Goal: Transaction & Acquisition: Purchase product/service

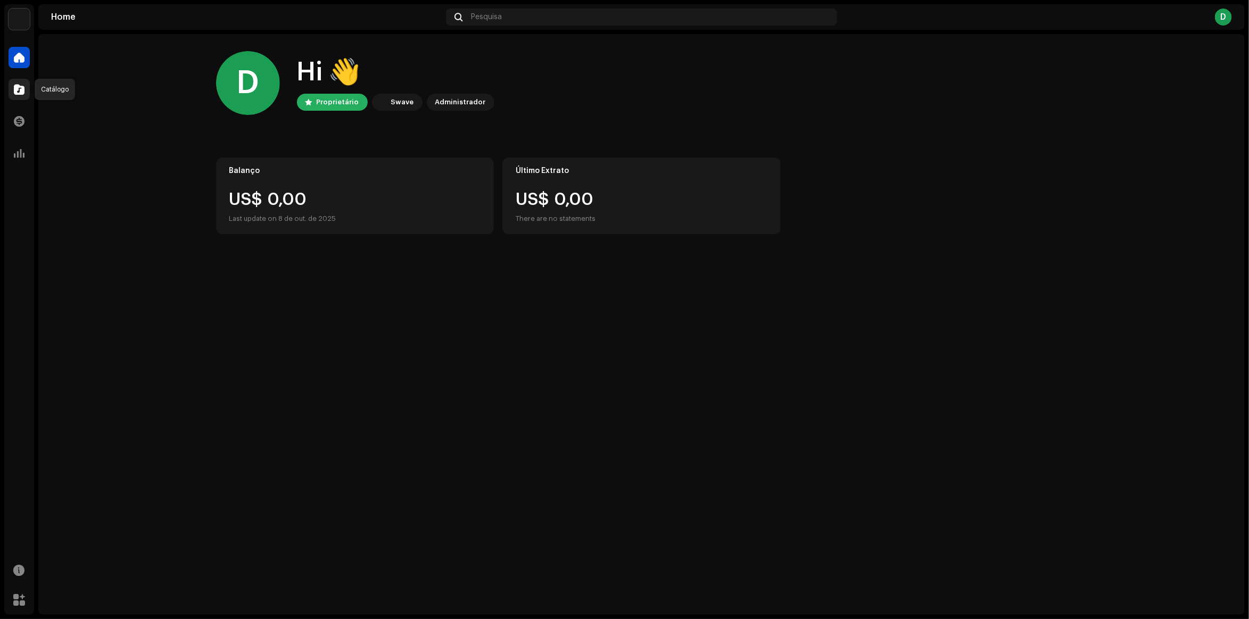
click at [16, 90] on span at bounding box center [19, 89] width 11 height 9
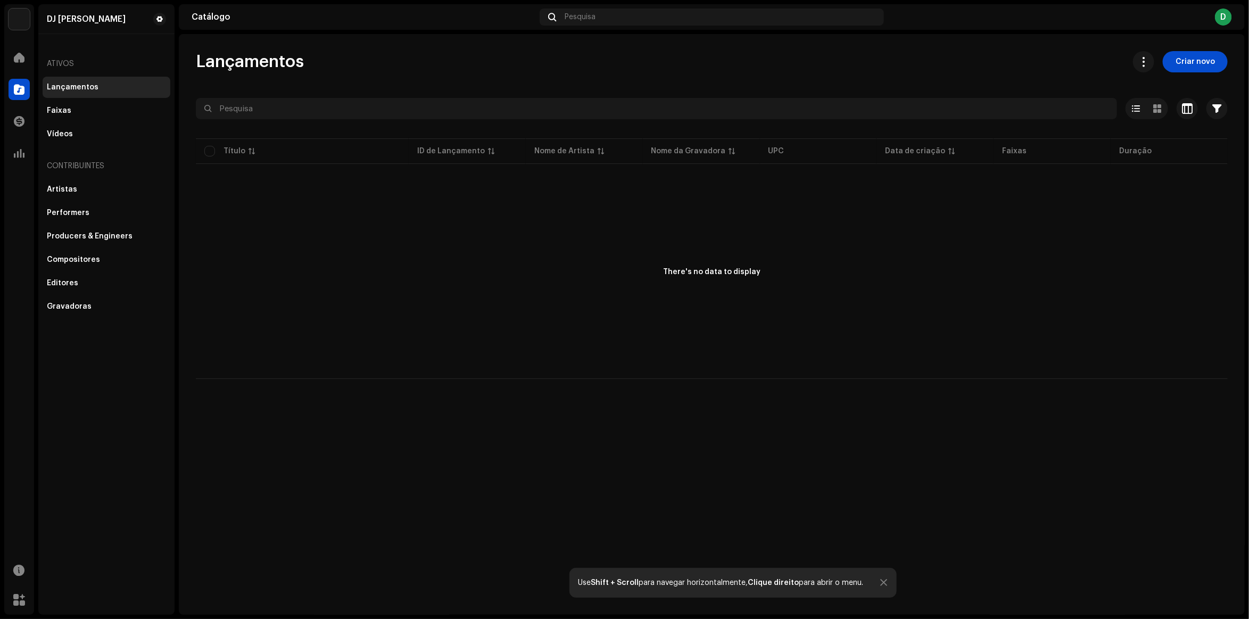
click at [1222, 12] on div "D" at bounding box center [1223, 17] width 17 height 17
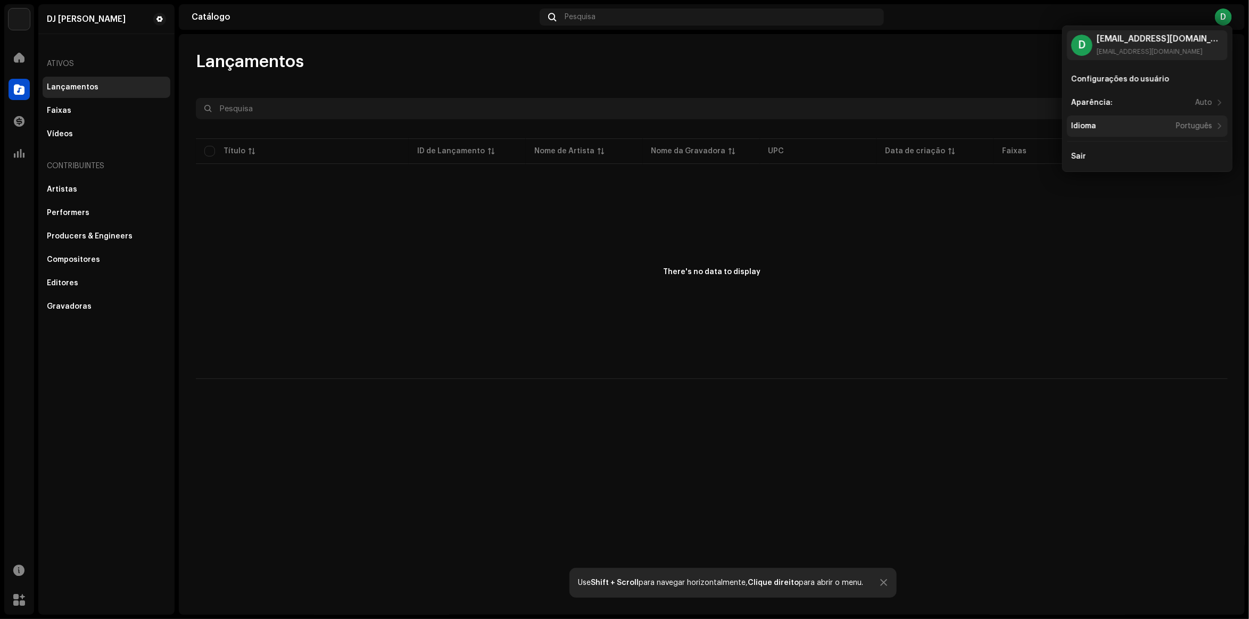
click at [1136, 122] on div "Idioma Português" at bounding box center [1142, 126] width 142 height 9
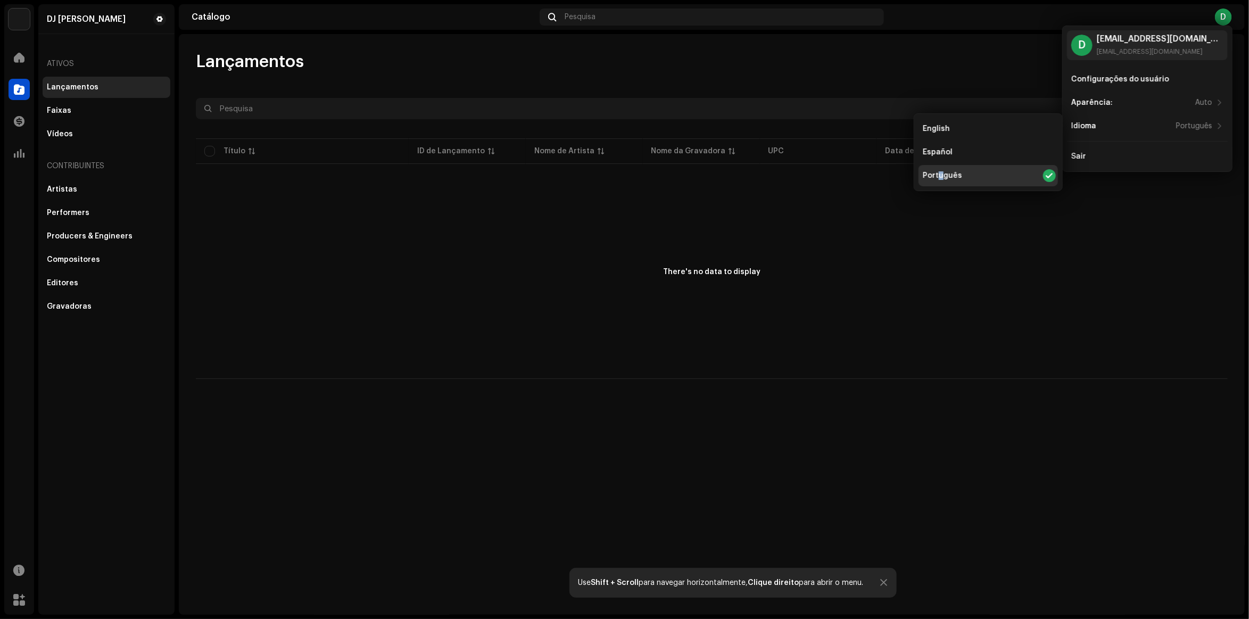
click at [940, 177] on div "Português" at bounding box center [942, 175] width 39 height 9
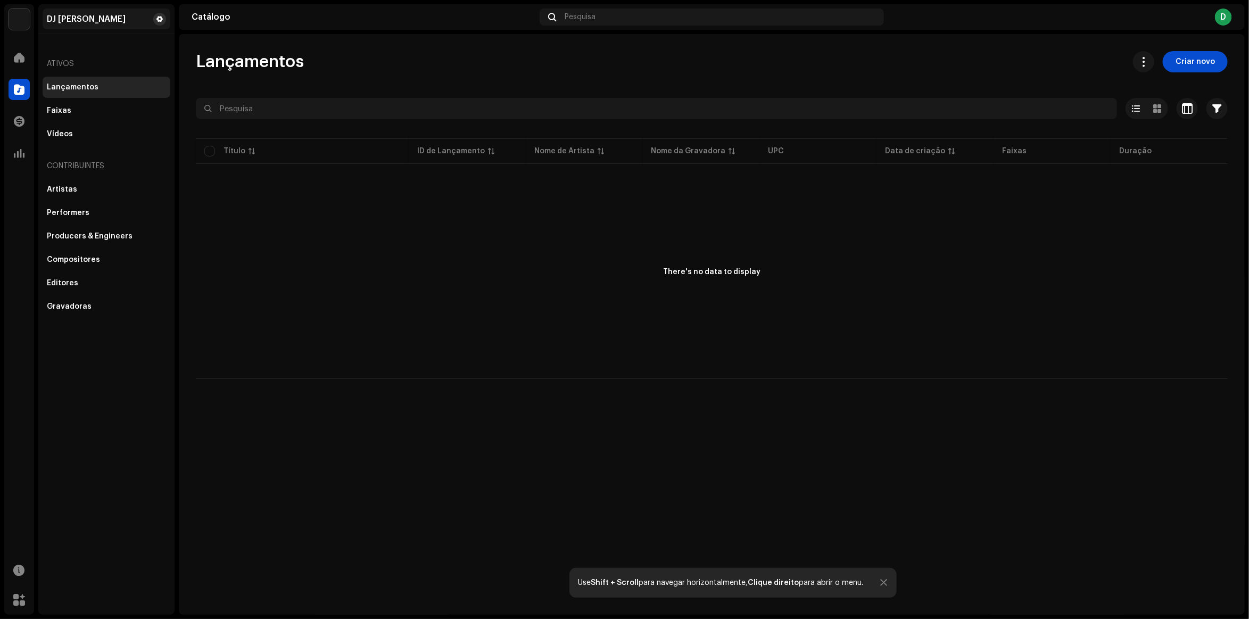
click at [161, 22] on span at bounding box center [159, 19] width 6 height 9
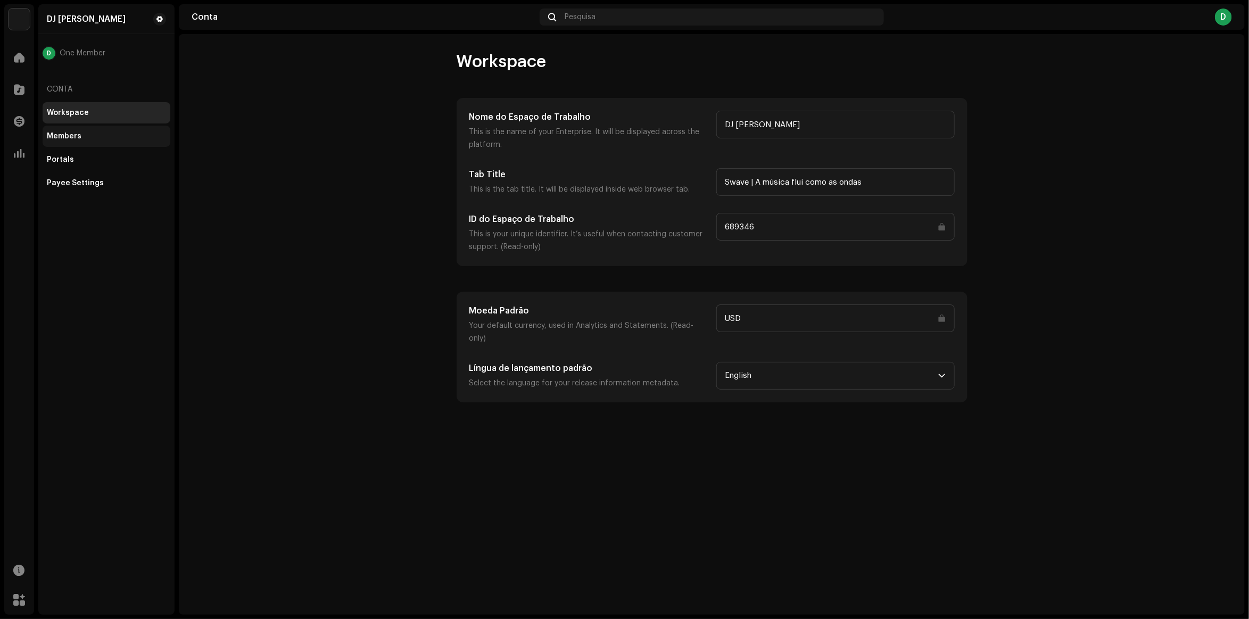
click at [85, 134] on div "Members" at bounding box center [106, 136] width 119 height 9
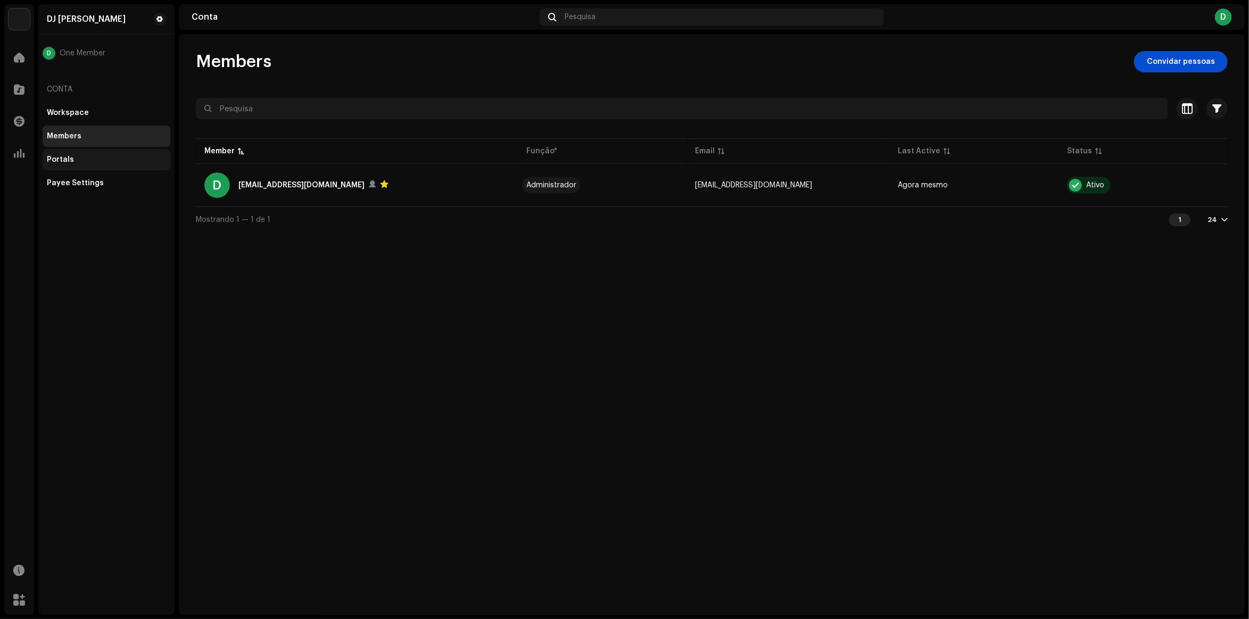
click at [98, 153] on div "Portals" at bounding box center [107, 159] width 128 height 21
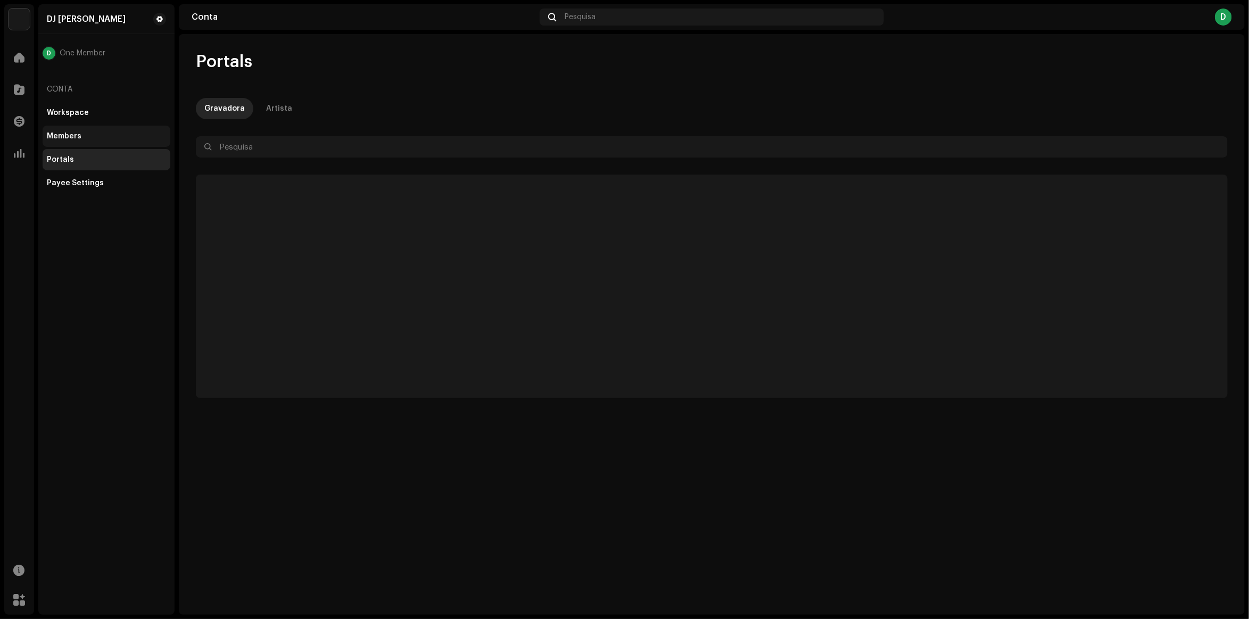
click at [105, 128] on div "Members" at bounding box center [107, 136] width 128 height 21
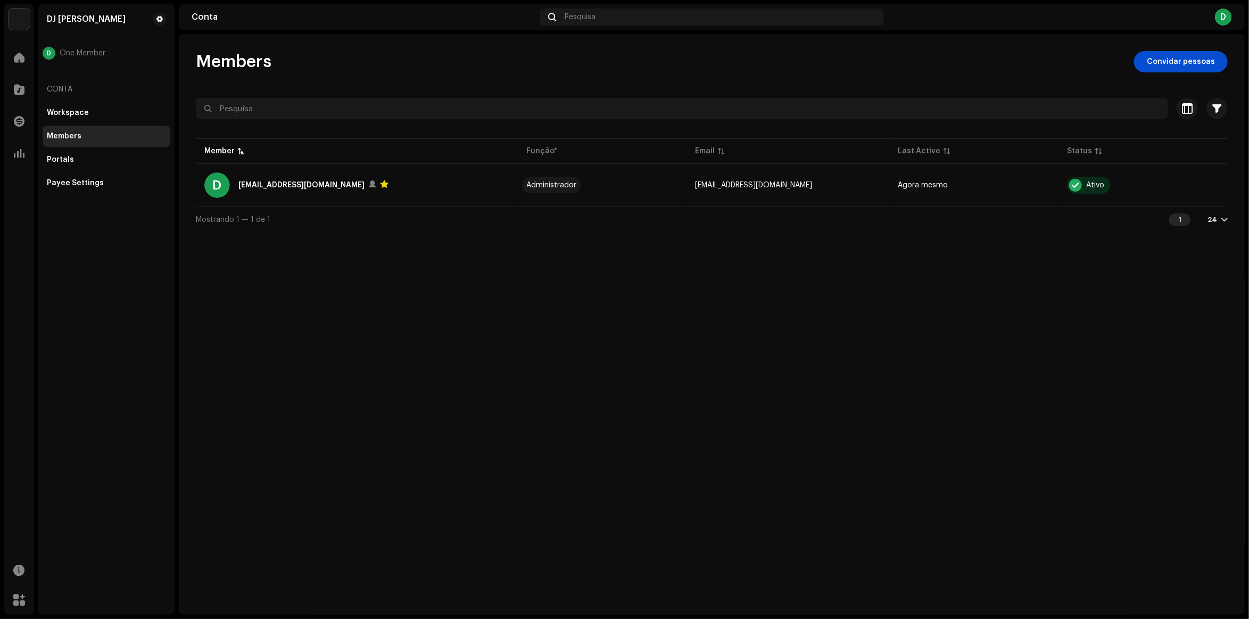
click at [100, 92] on div "Conta" at bounding box center [107, 90] width 128 height 26
click at [18, 49] on div at bounding box center [19, 57] width 21 height 21
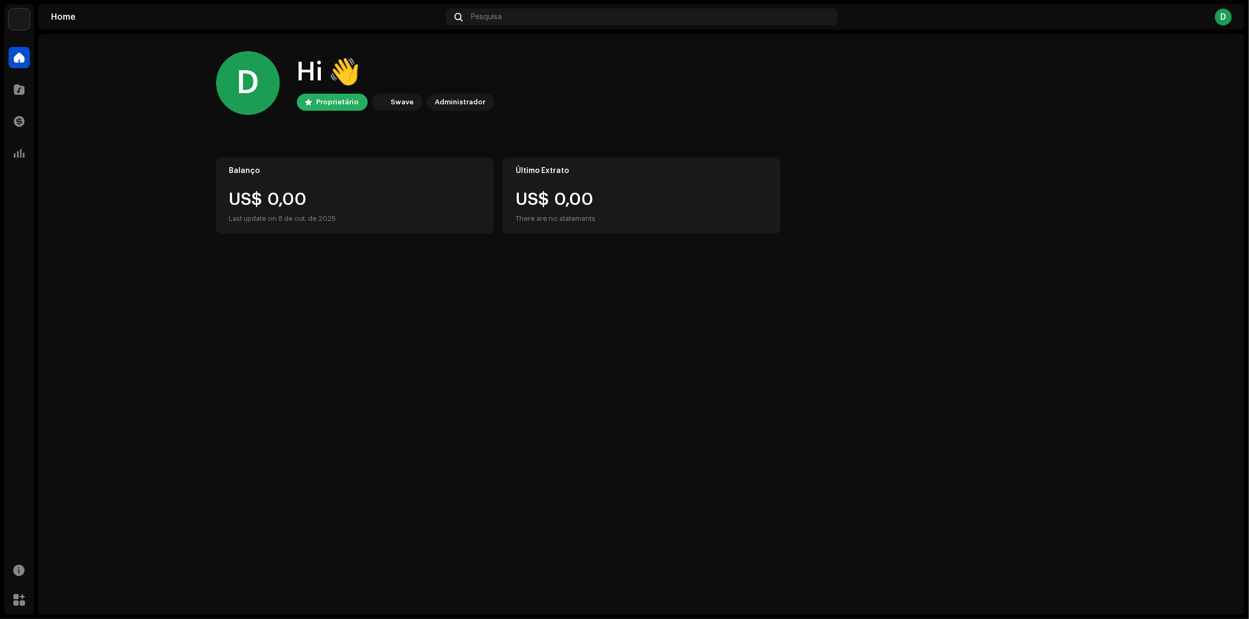
click at [403, 94] on div "Swave" at bounding box center [397, 102] width 51 height 17
click at [498, 12] on div "Pesquisa" at bounding box center [641, 17] width 391 height 17
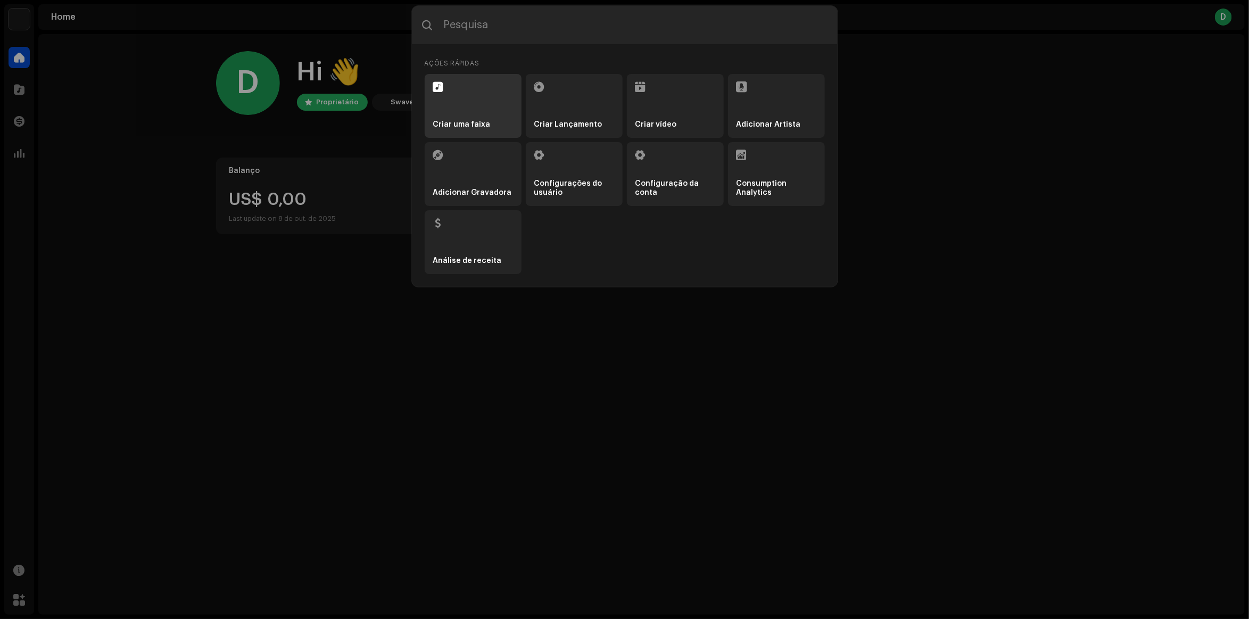
click at [515, 102] on li "Criar uma faixa" at bounding box center [473, 106] width 97 height 64
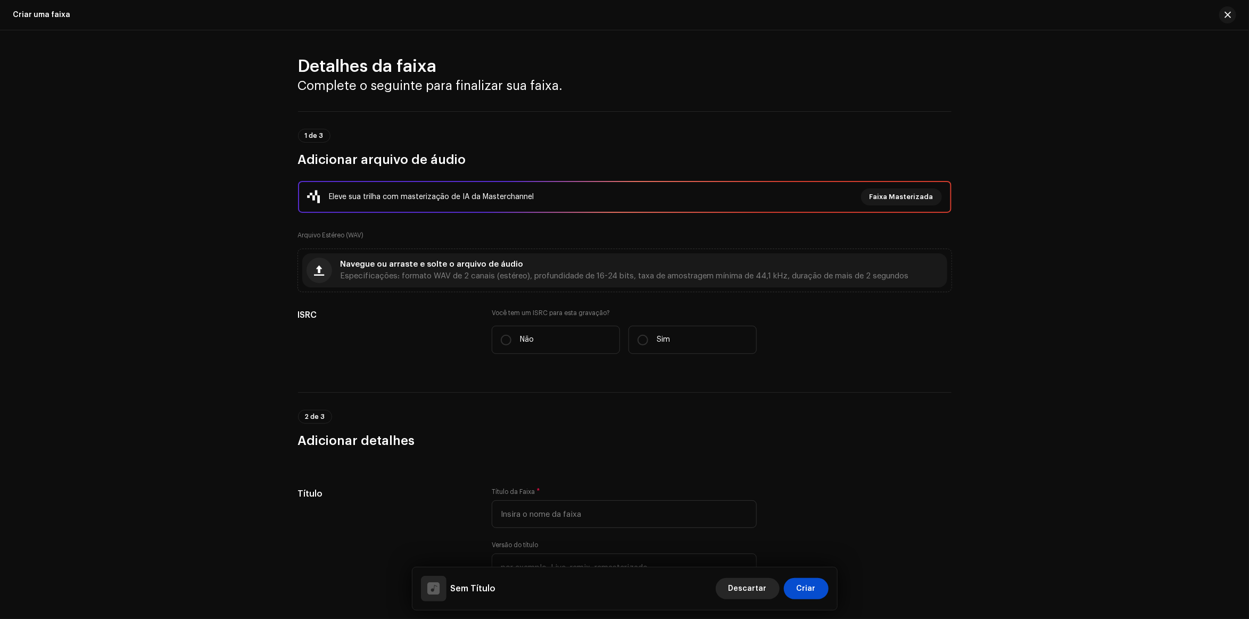
click at [755, 584] on span "Descartar" at bounding box center [748, 588] width 38 height 21
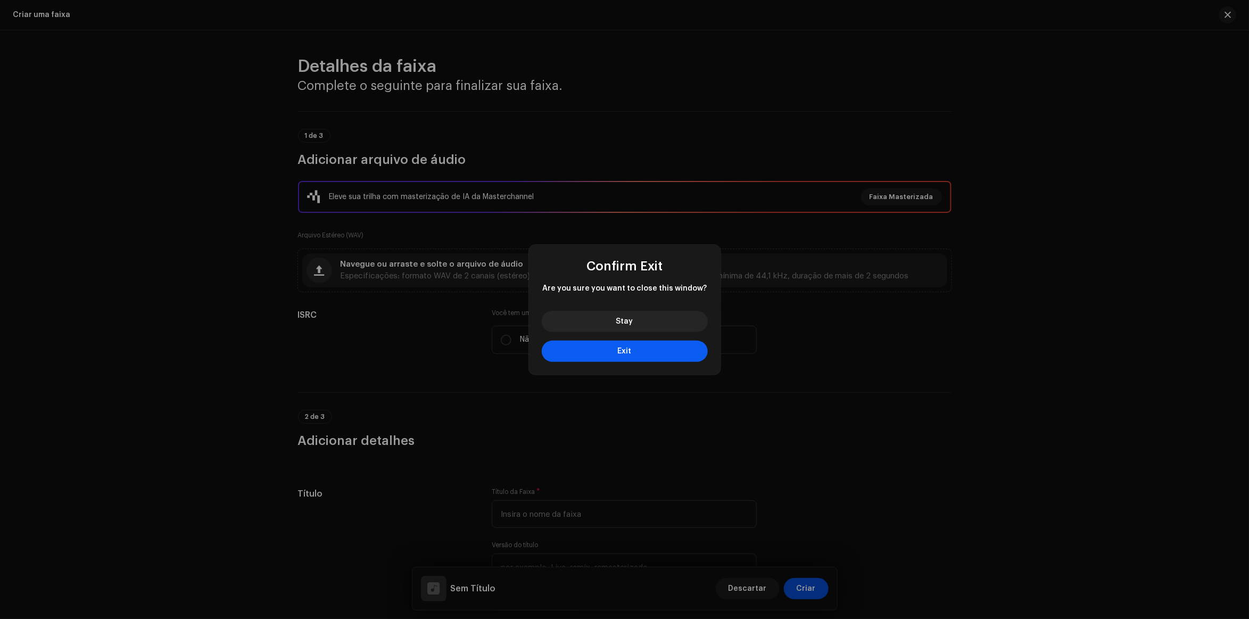
click at [619, 346] on button "Exit" at bounding box center [625, 351] width 166 height 21
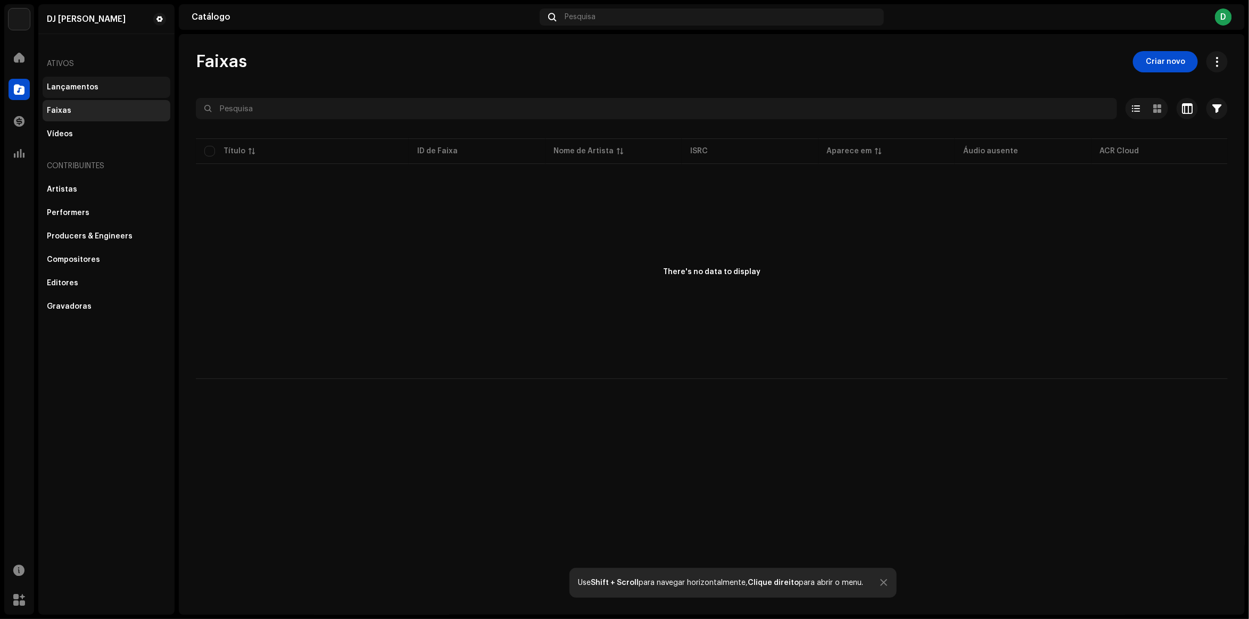
click at [96, 92] on div "Lançamentos" at bounding box center [107, 87] width 128 height 21
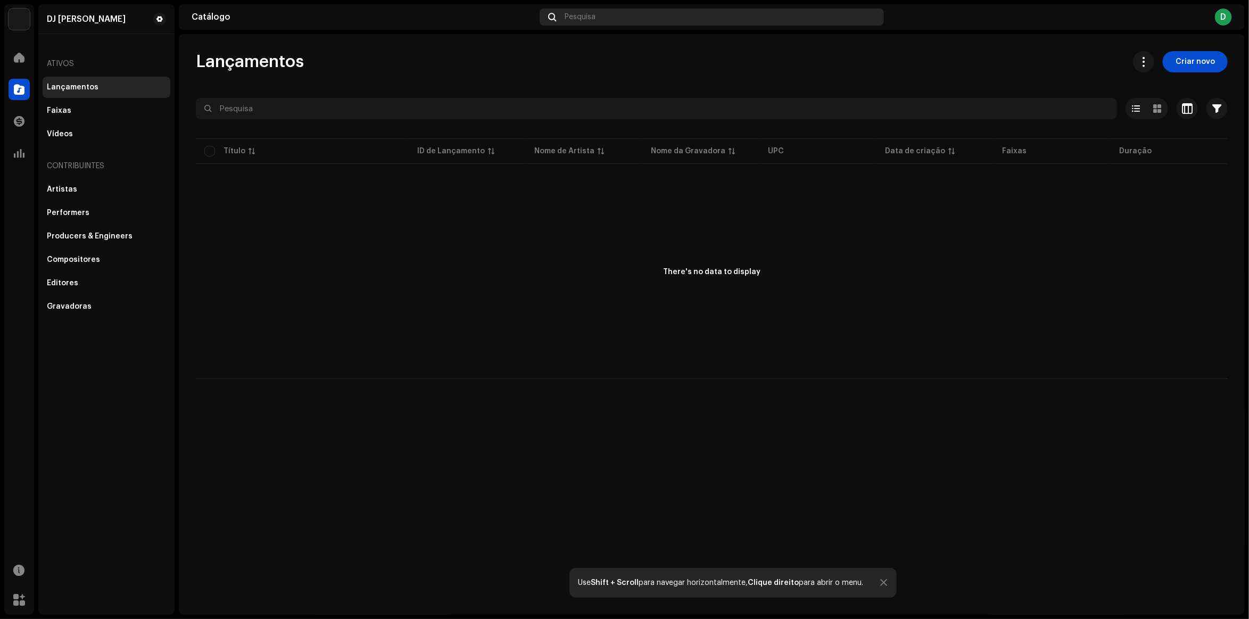
click at [648, 23] on div "Pesquisa" at bounding box center [712, 17] width 344 height 17
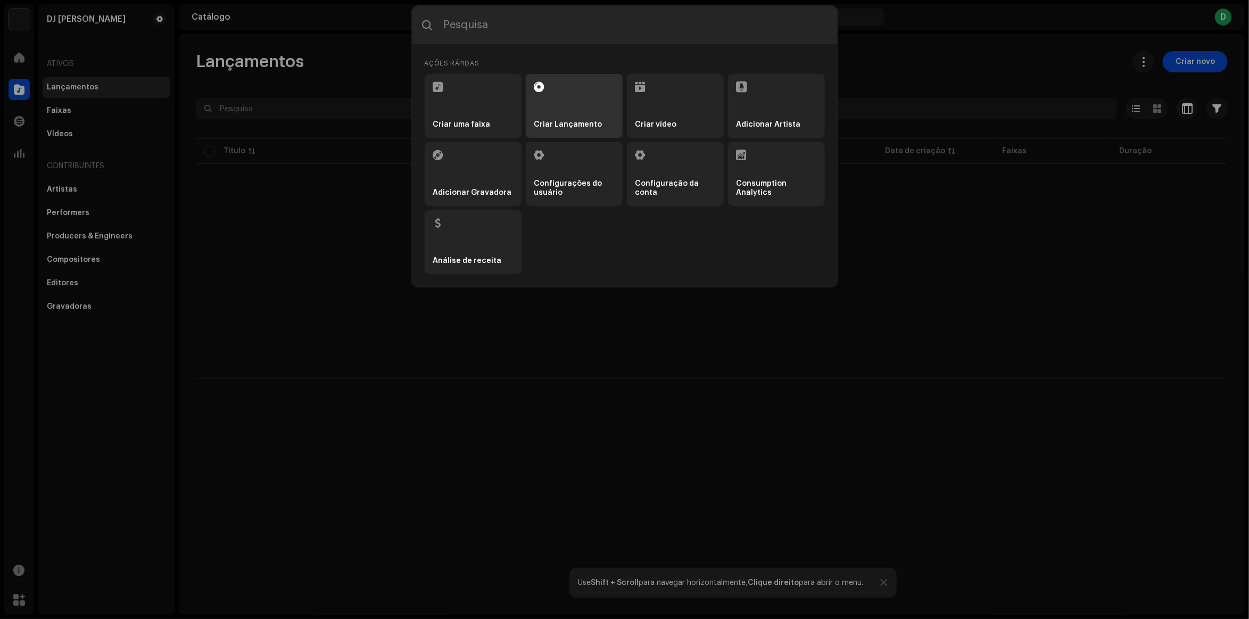
click at [551, 115] on li "Criar Lançamento" at bounding box center [574, 106] width 97 height 64
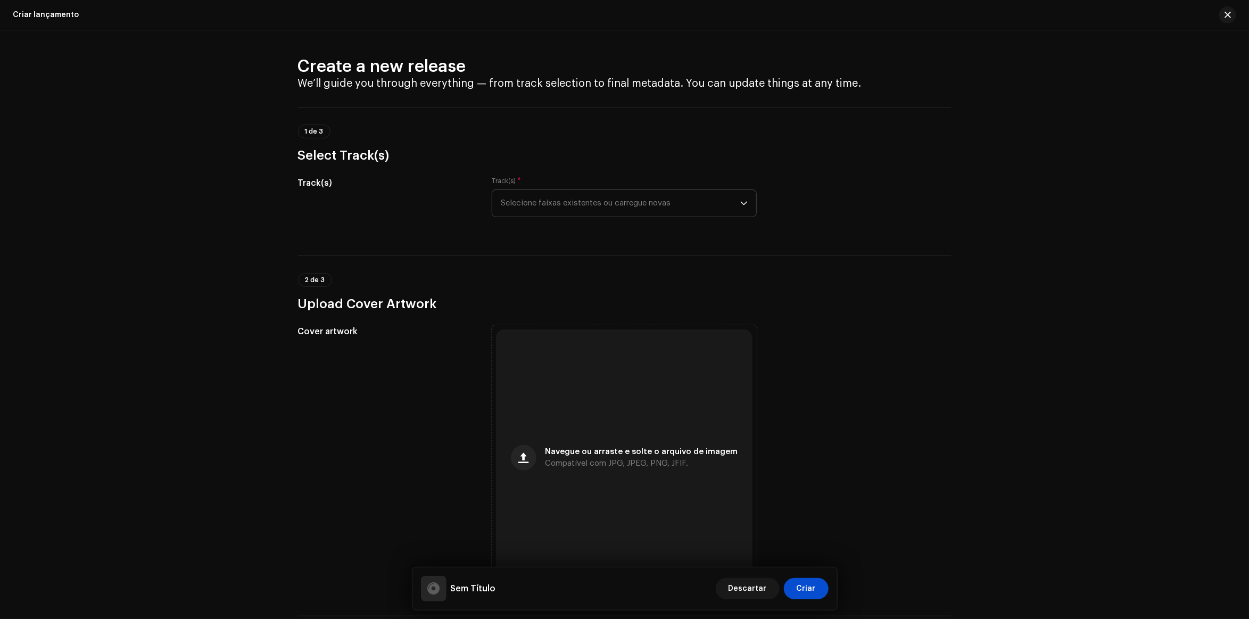
click at [563, 204] on span "Selecione faixas existentes ou carregue novas" at bounding box center [620, 203] width 239 height 27
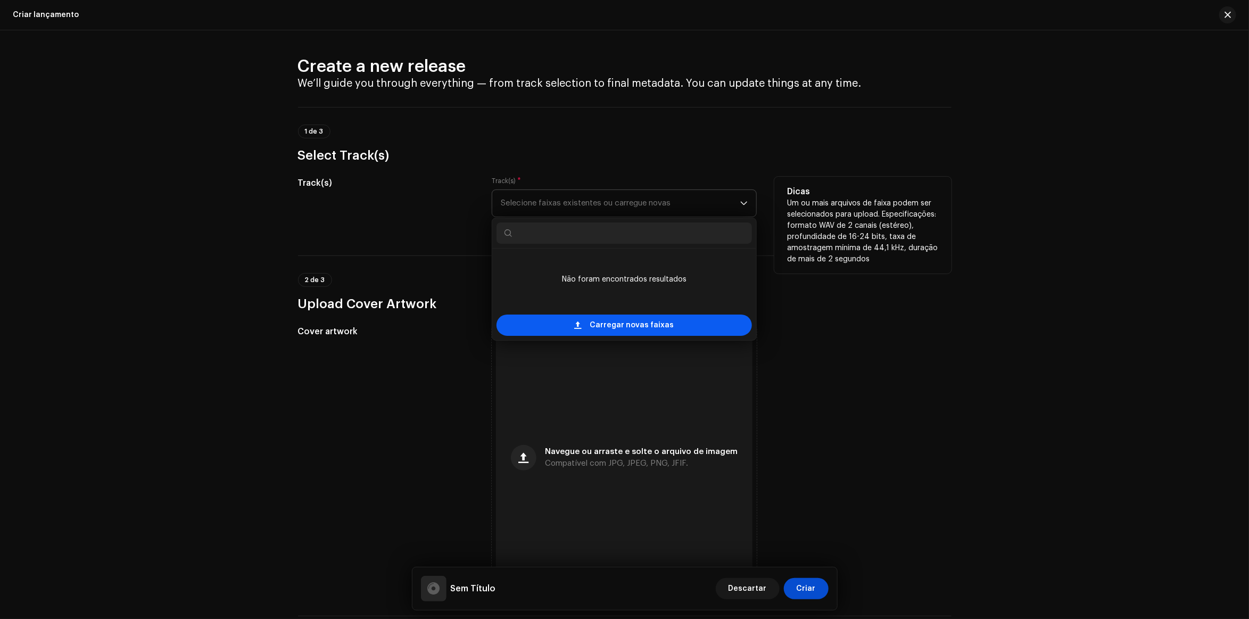
click at [607, 330] on span "Carregar novas faixas" at bounding box center [632, 324] width 84 height 21
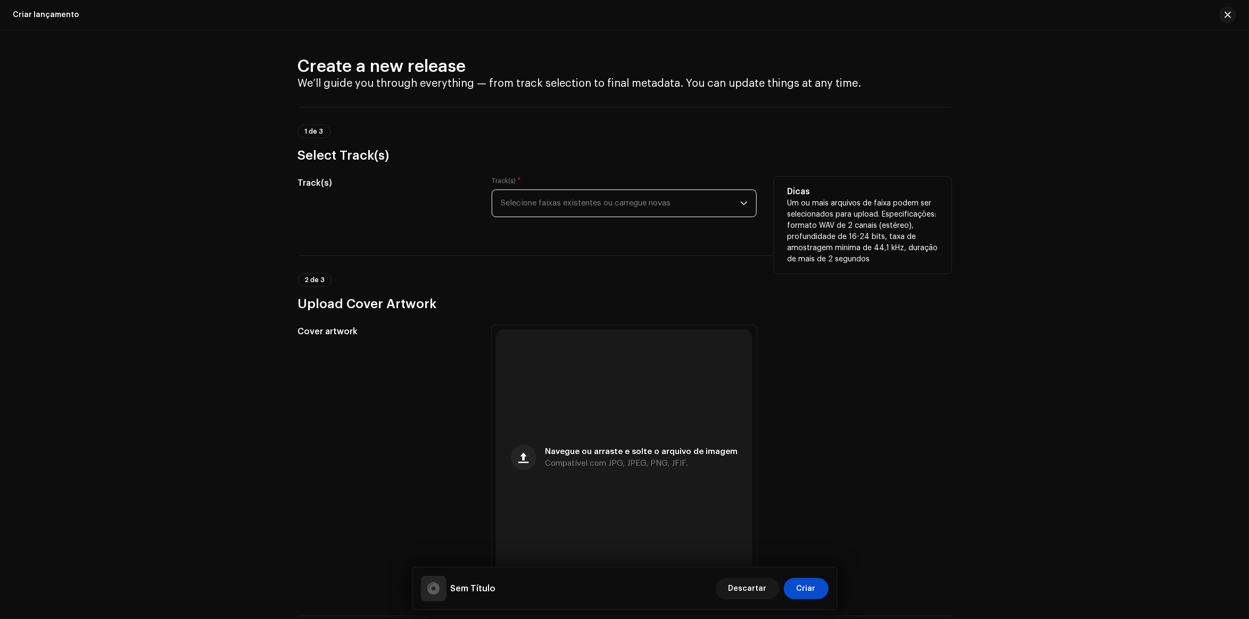
click at [592, 204] on span "Selecione faixas existentes ou carregue novas" at bounding box center [620, 203] width 239 height 27
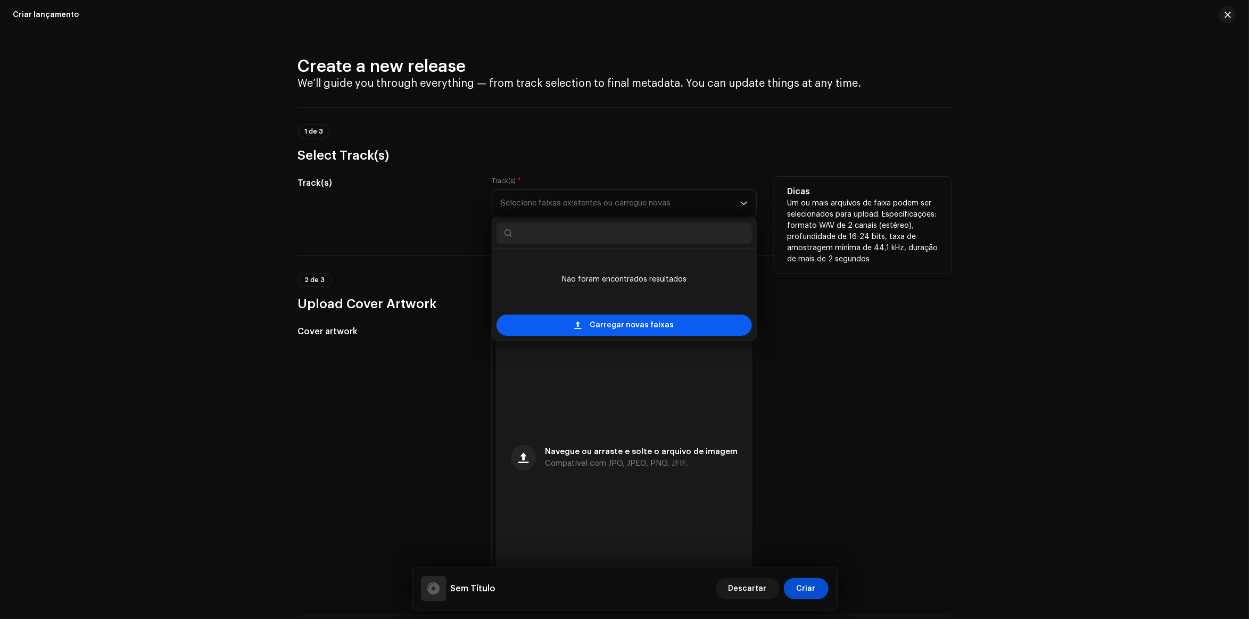
click at [615, 327] on span "Carregar novas faixas" at bounding box center [632, 324] width 84 height 21
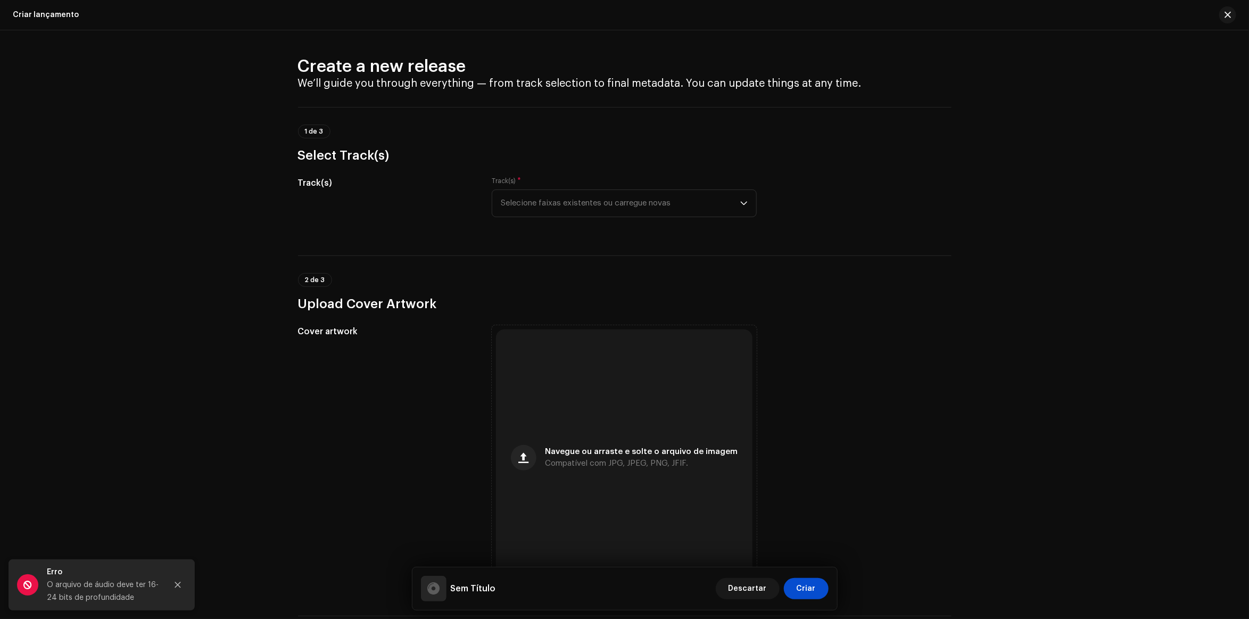
click at [37, 590] on div "Erro O arquivo de áudio deve ter 16-24 bits de profundidade" at bounding box center [102, 584] width 186 height 51
click at [89, 597] on div "O arquivo de áudio deve ter 16-24 bits de profundidade" at bounding box center [103, 591] width 112 height 26
click at [533, 206] on span "Selecione faixas existentes ou carregue novas" at bounding box center [620, 203] width 239 height 27
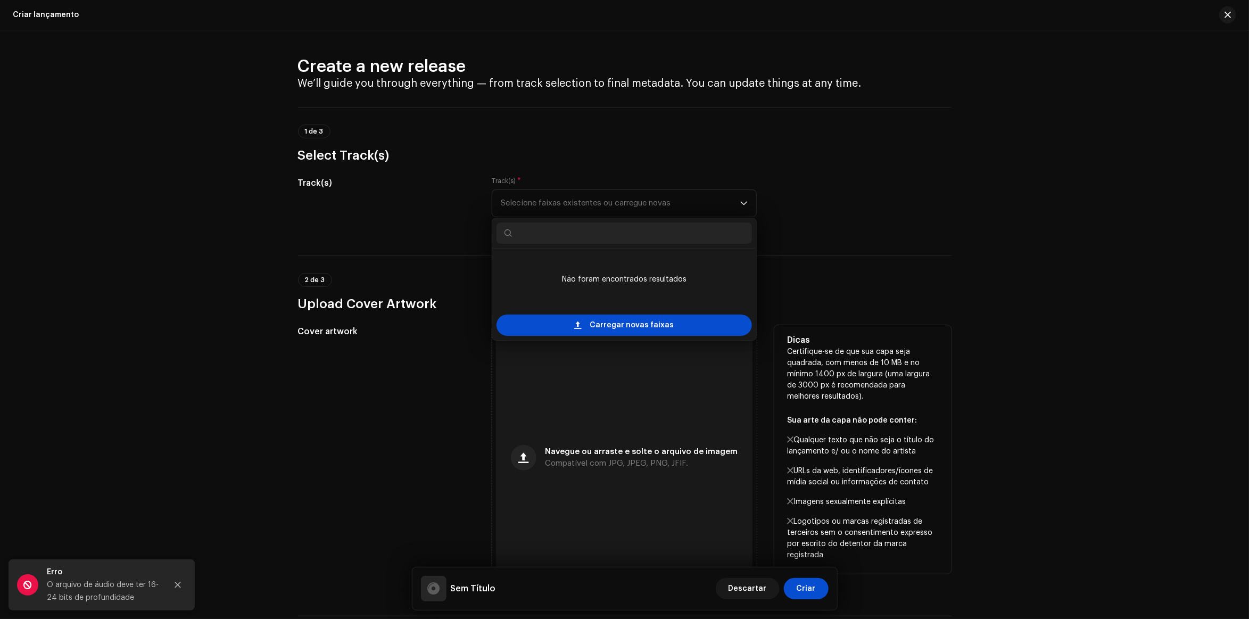
click at [373, 354] on div "Cover artwork" at bounding box center [386, 457] width 177 height 265
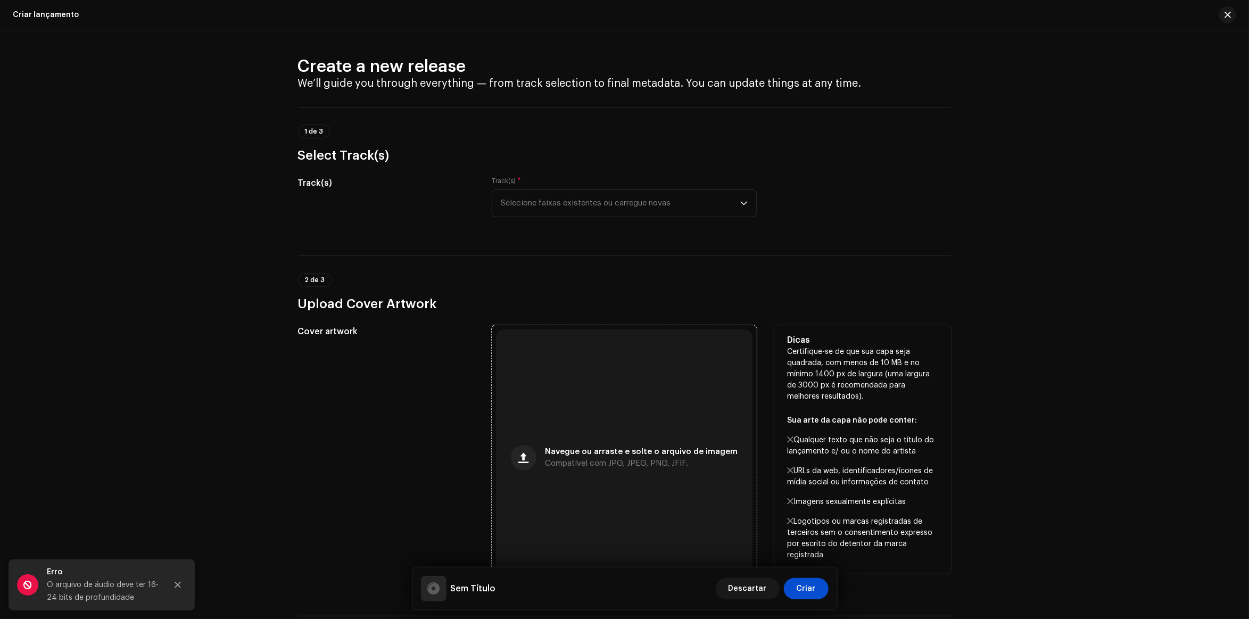
click at [653, 440] on div "Navegue ou arraste e solte o arquivo de imagem Compatível com JPG, JPEG, PNG, J…" at bounding box center [624, 457] width 256 height 256
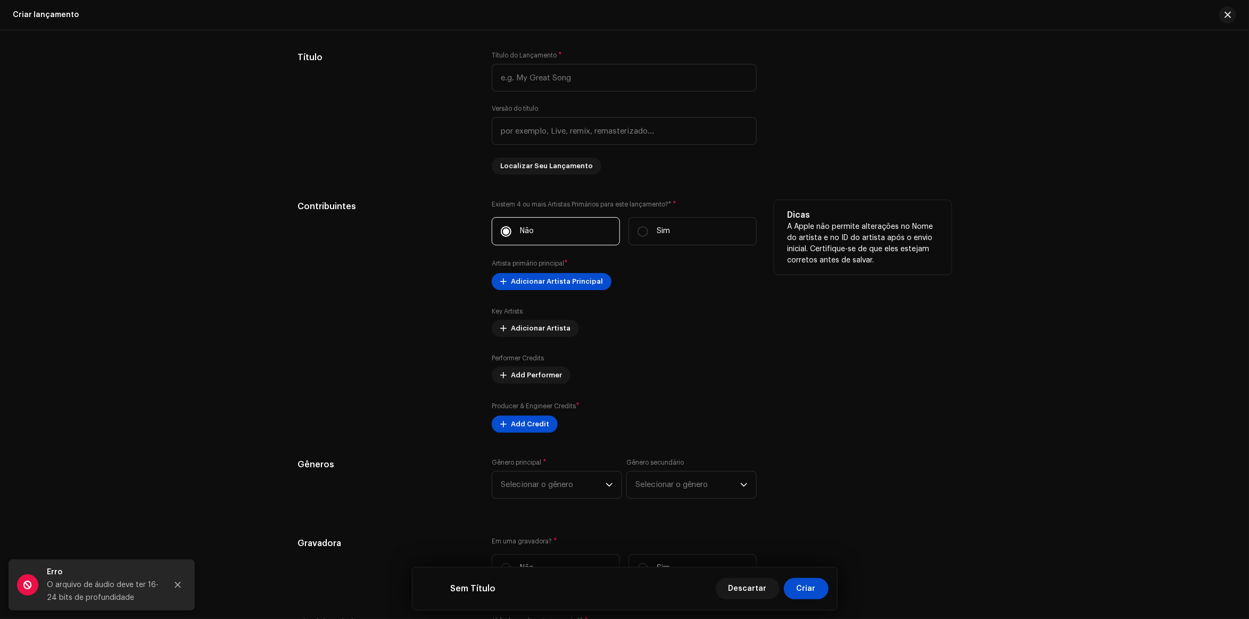
scroll to position [998, 0]
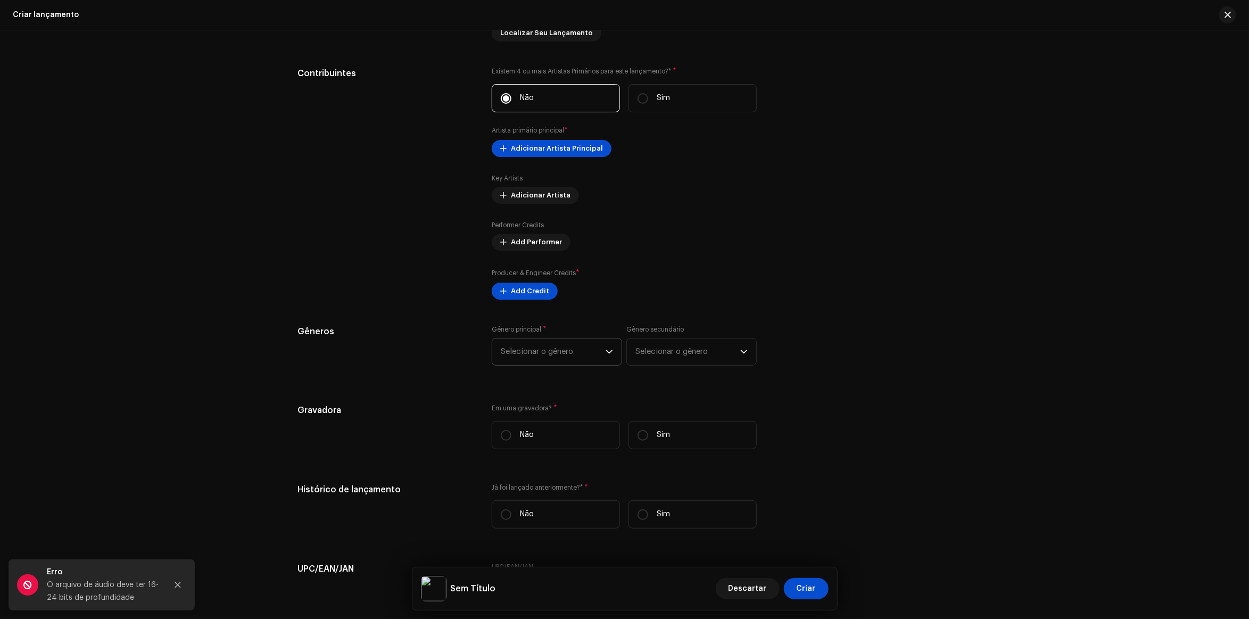
click at [519, 357] on span "Selecionar o gênero" at bounding box center [553, 351] width 105 height 27
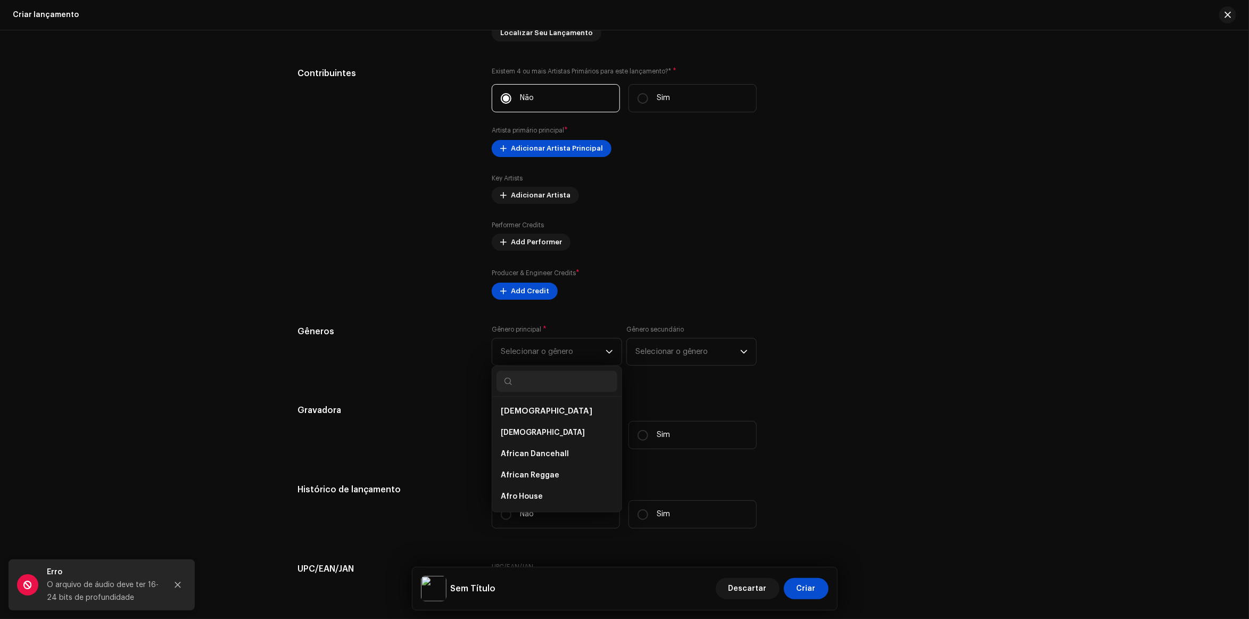
click at [693, 303] on div "Preencher informações de lançamento a partir dos metadadoss Compilação Is it a …" at bounding box center [624, 257] width 653 height 1139
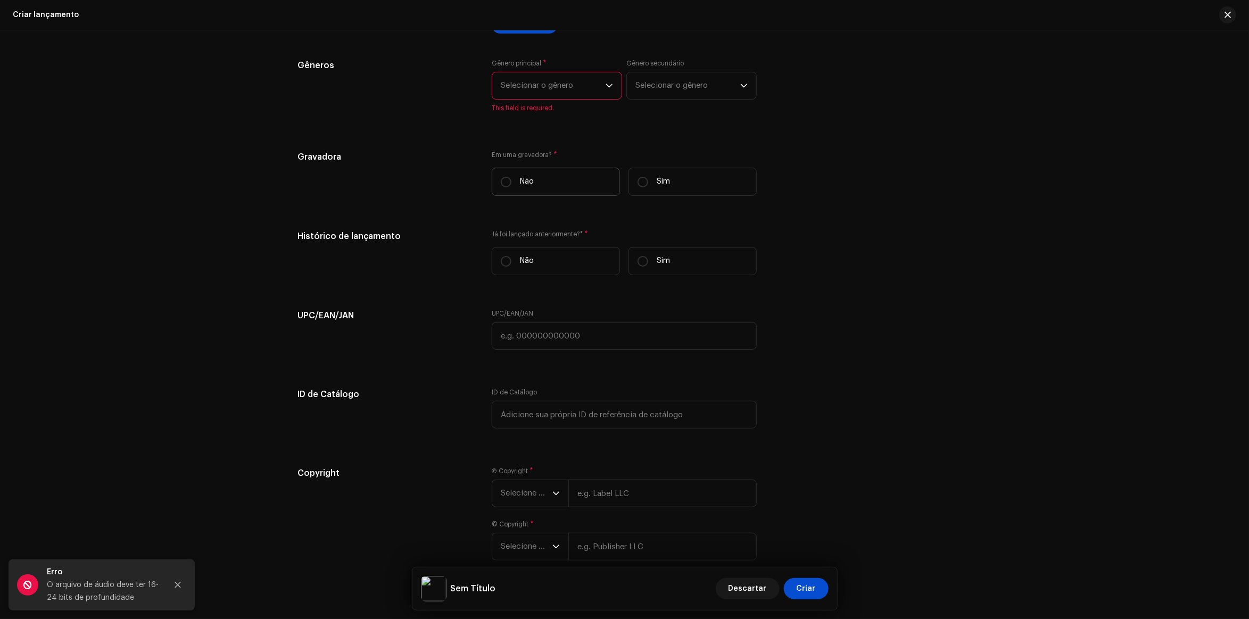
scroll to position [1321, 0]
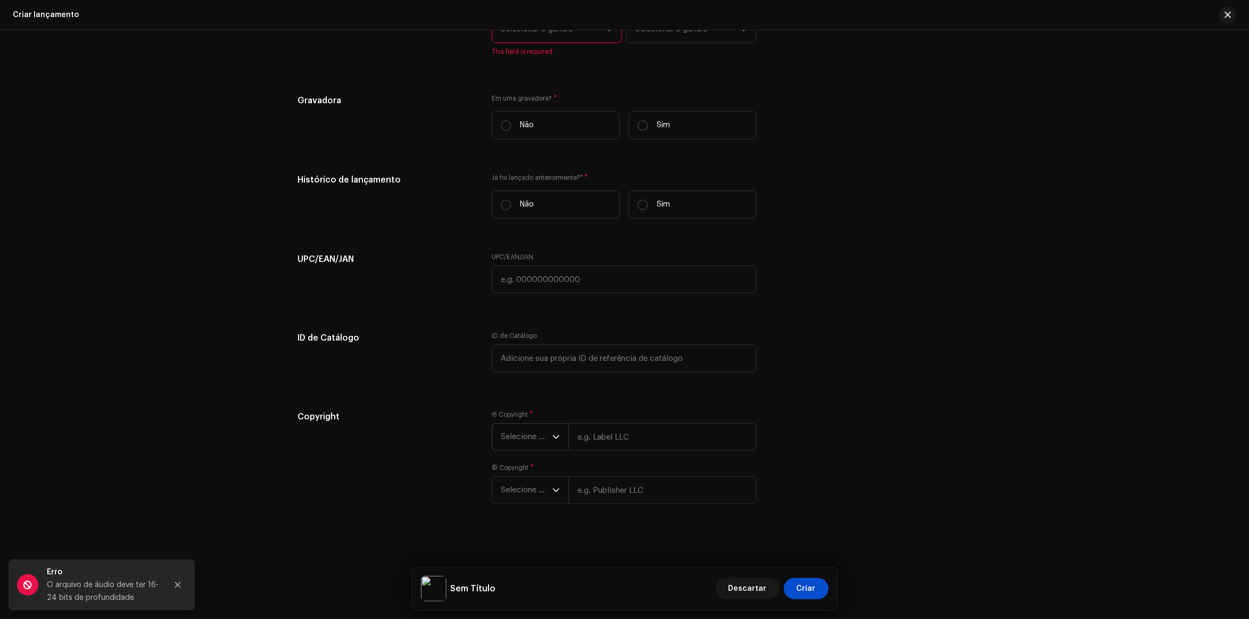
click at [528, 441] on span "Selecione o ano" at bounding box center [527, 437] width 52 height 27
click at [831, 415] on div "Copyright Ⓟ Copyright * Selecione o ano 2026 2025 2024 2023 2022 2021 2020 2019…" at bounding box center [624, 469] width 653 height 119
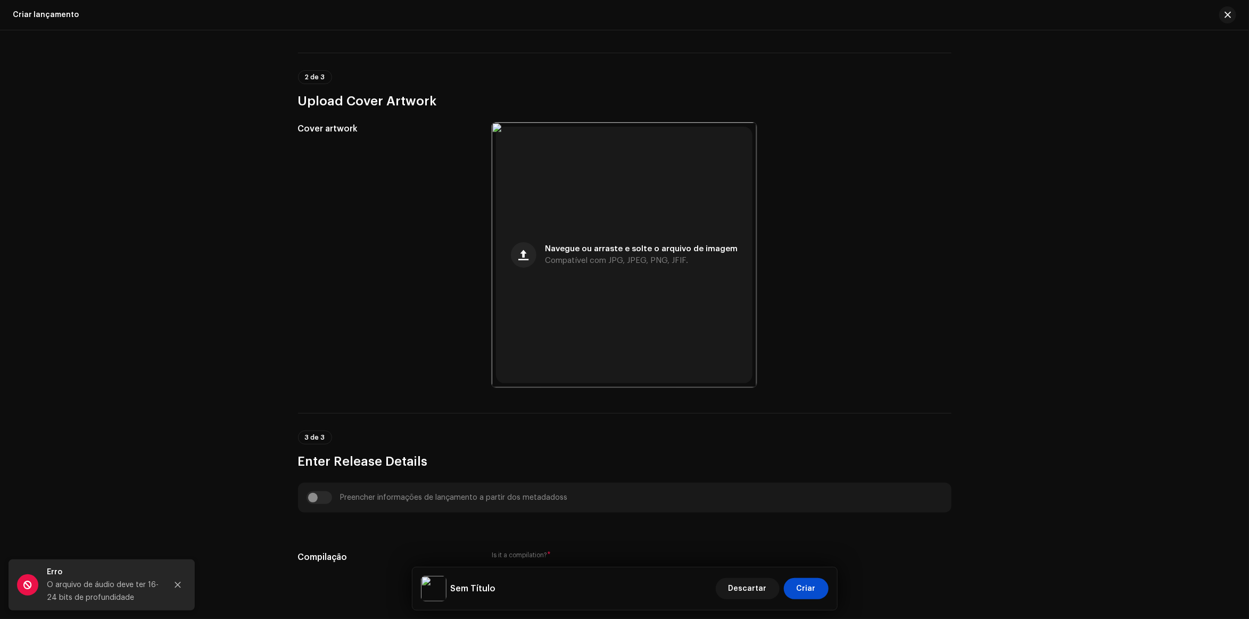
scroll to position [3, 0]
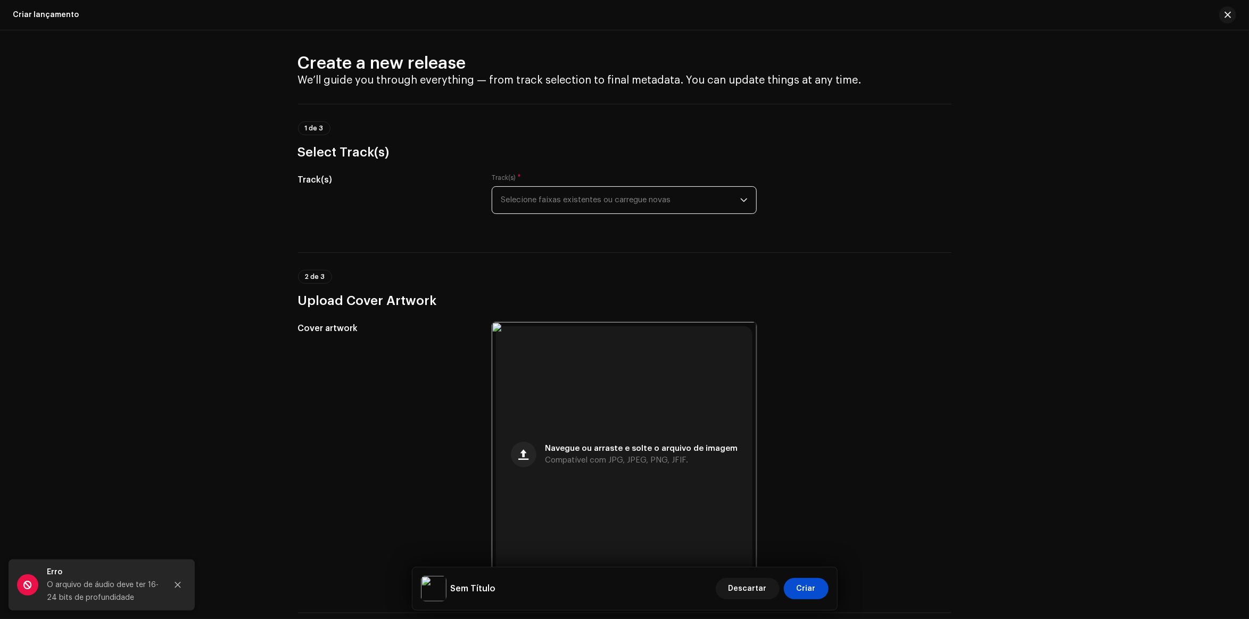
click at [607, 205] on span "Selecione faixas existentes ou carregue novas" at bounding box center [620, 200] width 239 height 27
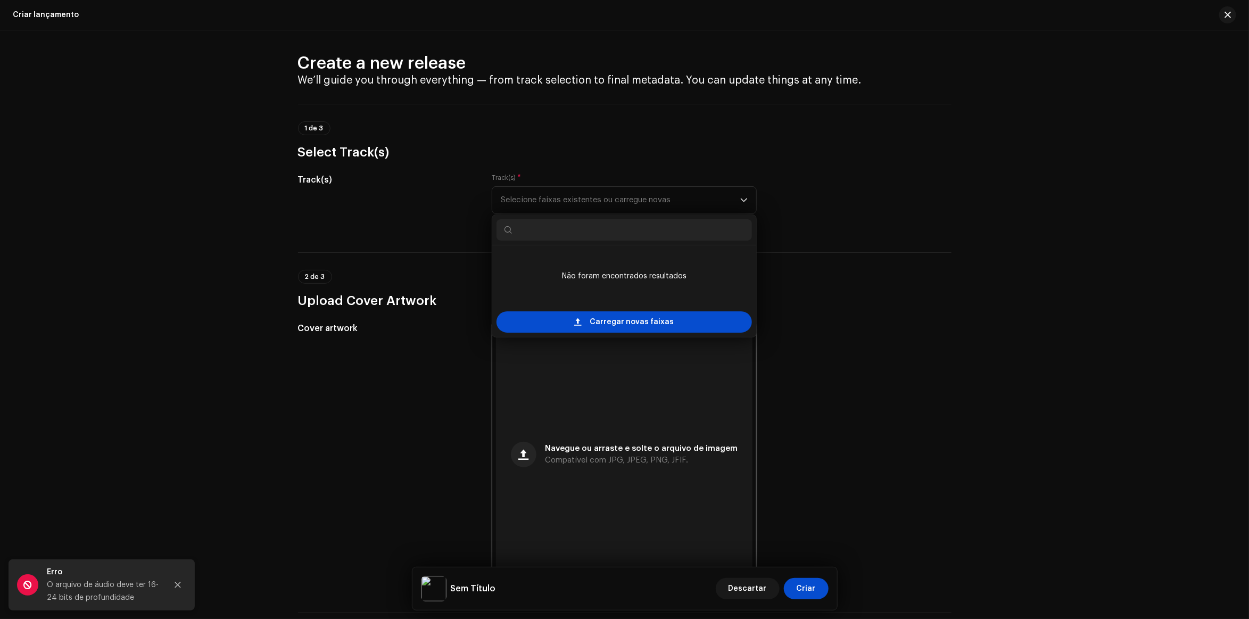
click at [941, 153] on h3 "Select Track(s)" at bounding box center [624, 152] width 653 height 17
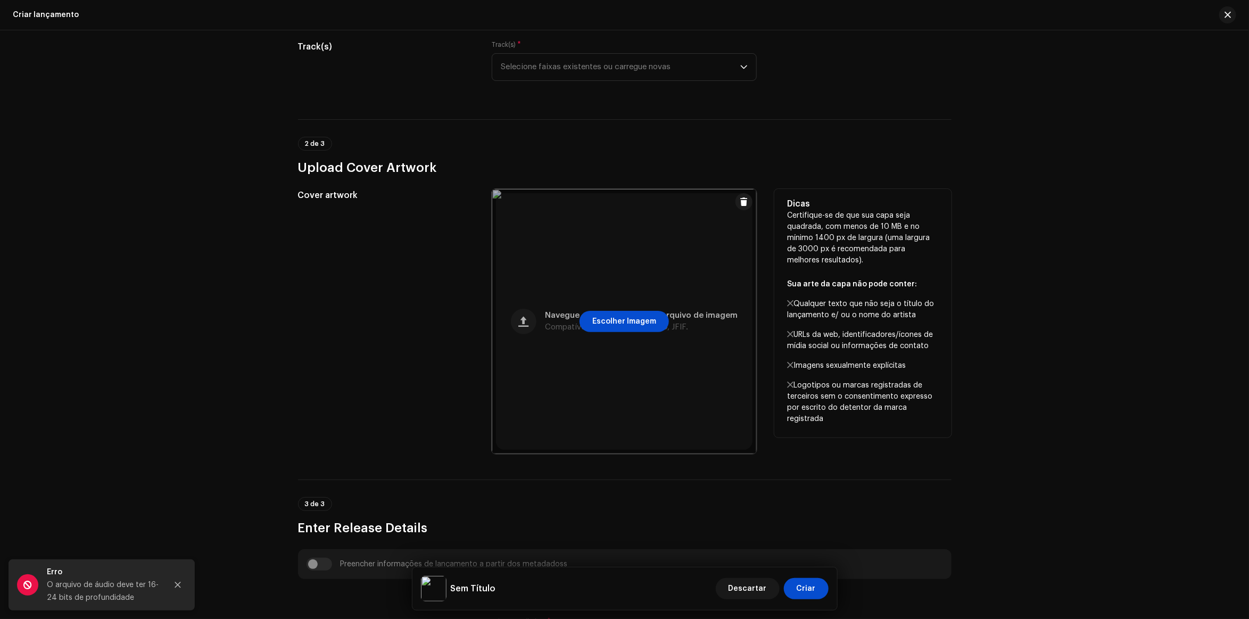
scroll to position [0, 0]
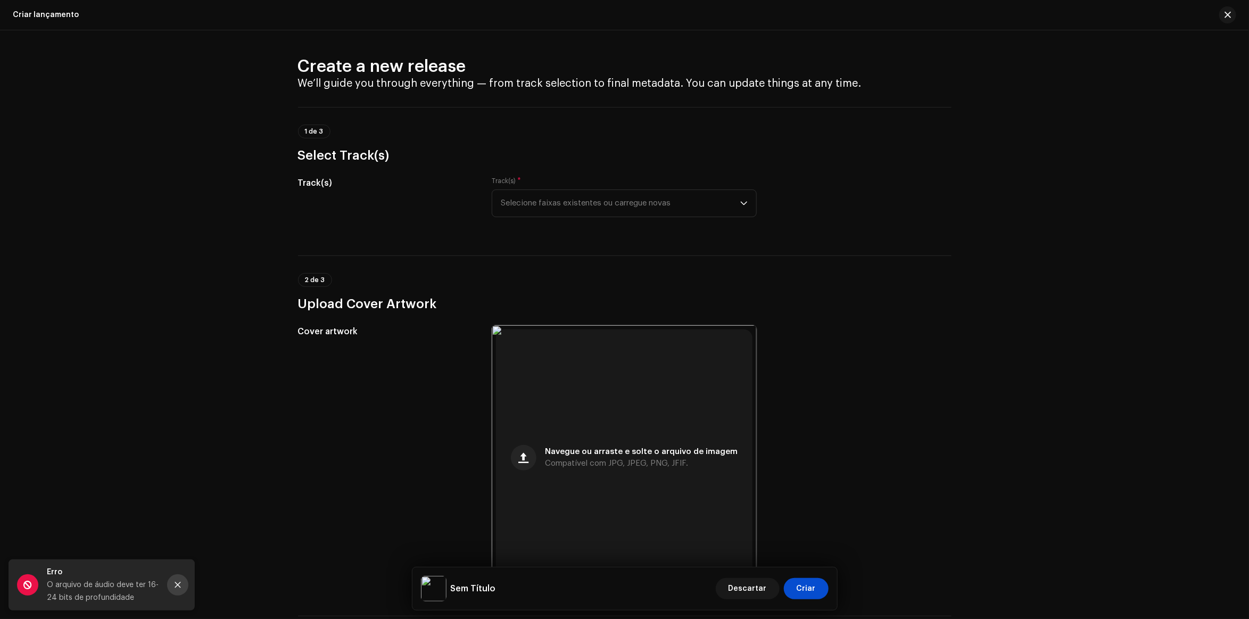
click at [174, 589] on button "Close" at bounding box center [177, 584] width 21 height 21
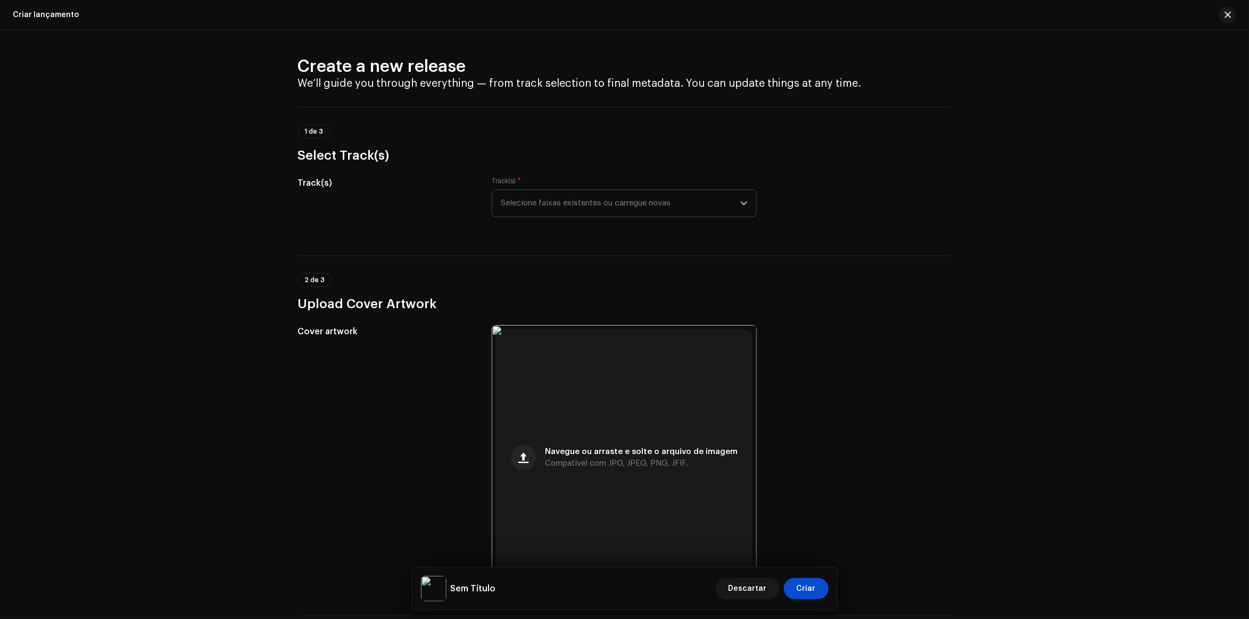
click at [563, 198] on span "Selecione faixas existentes ou carregue novas" at bounding box center [620, 203] width 239 height 27
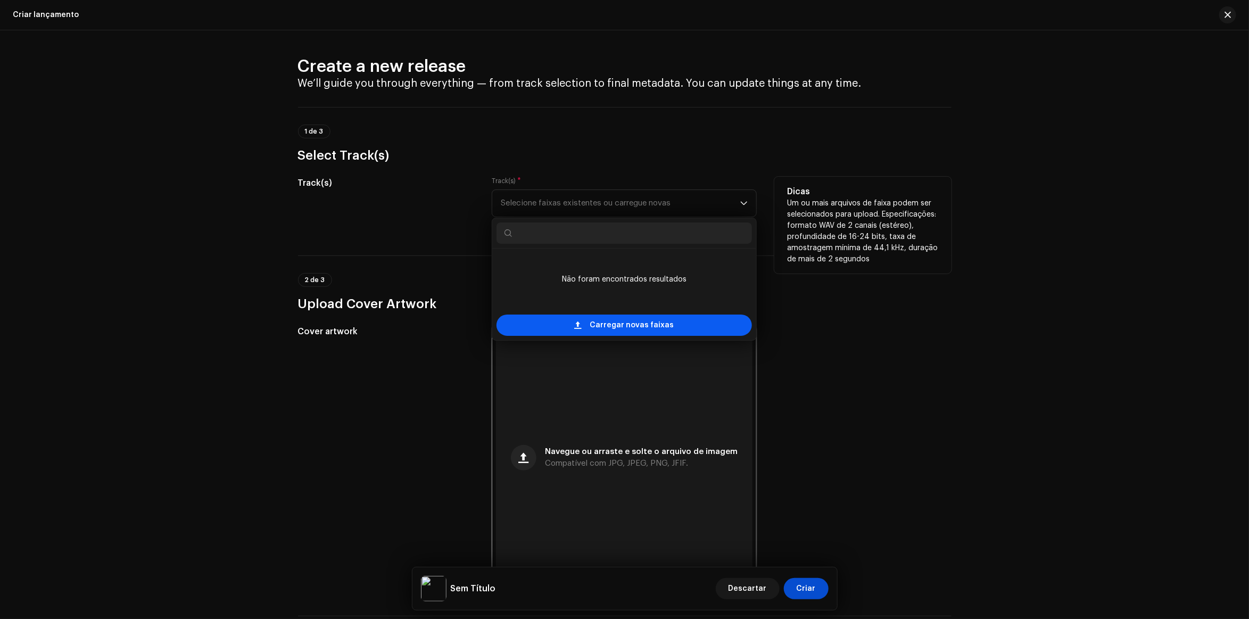
click at [559, 319] on div "Carregar novas faixas" at bounding box center [623, 324] width 255 height 21
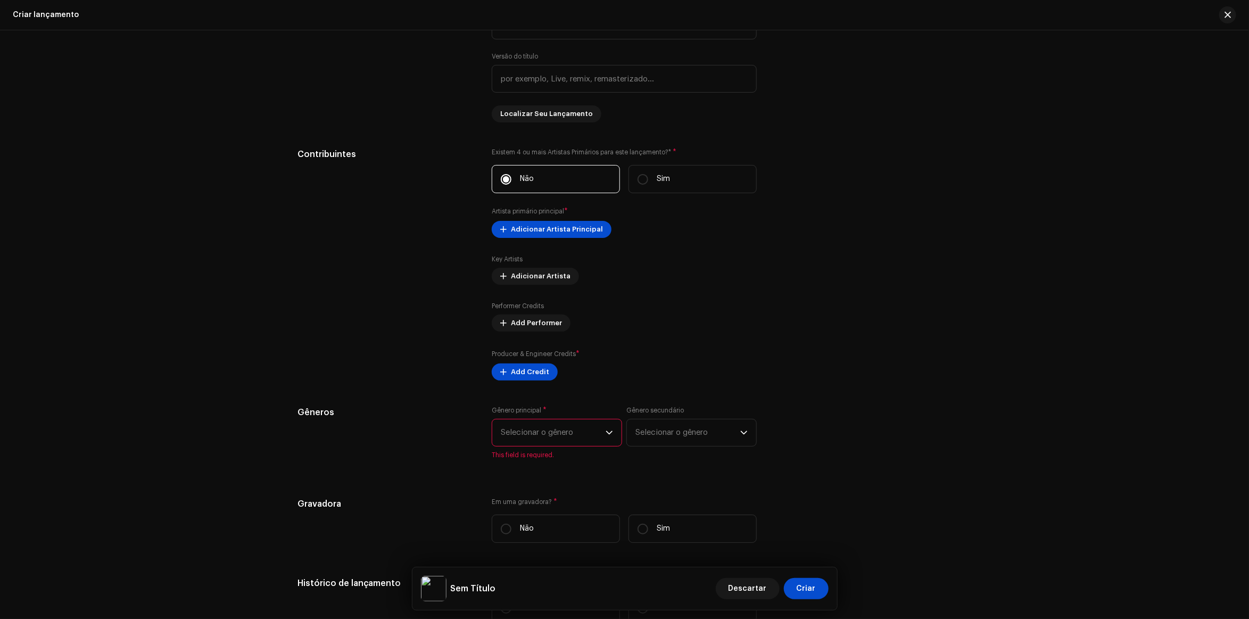
scroll to position [1064, 0]
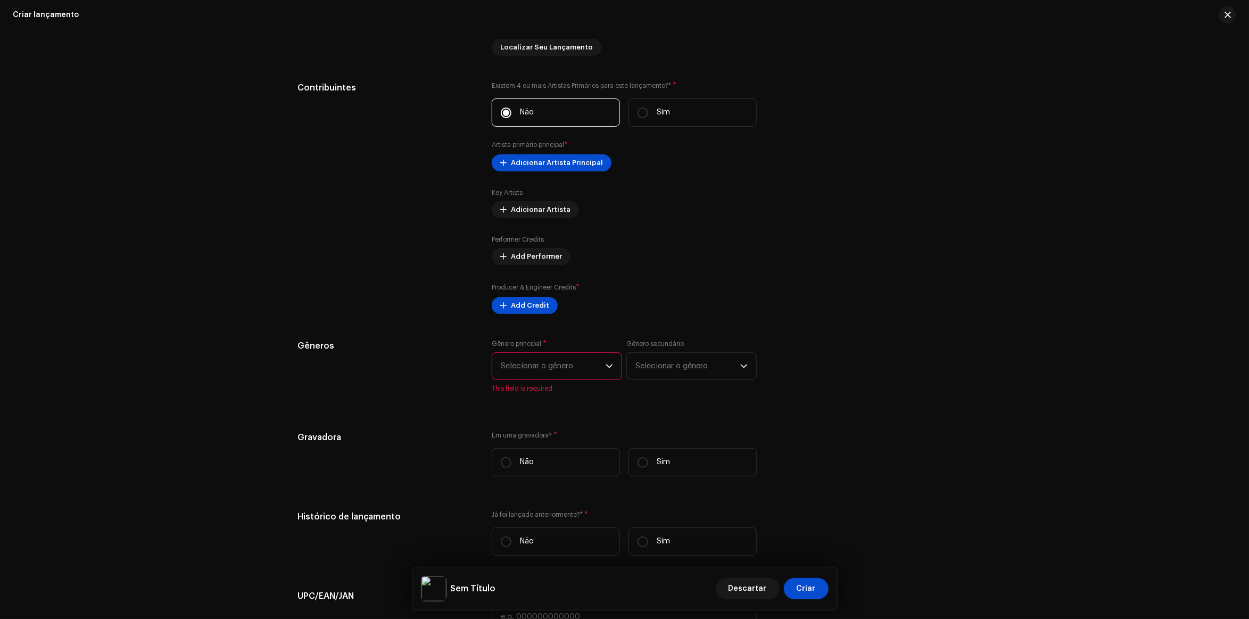
click at [568, 368] on span "Selecionar o gênero" at bounding box center [553, 366] width 105 height 27
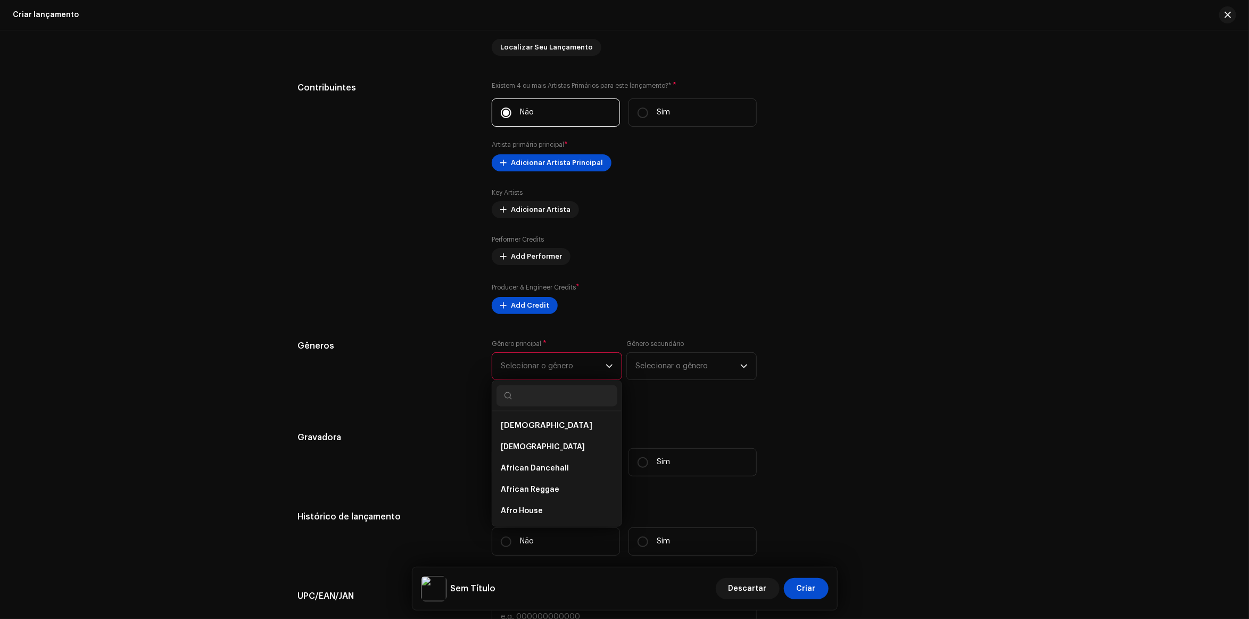
click at [528, 390] on input "text" at bounding box center [556, 395] width 121 height 21
type input "E"
type input "HOU"
click at [549, 488] on li "House" at bounding box center [556, 490] width 121 height 21
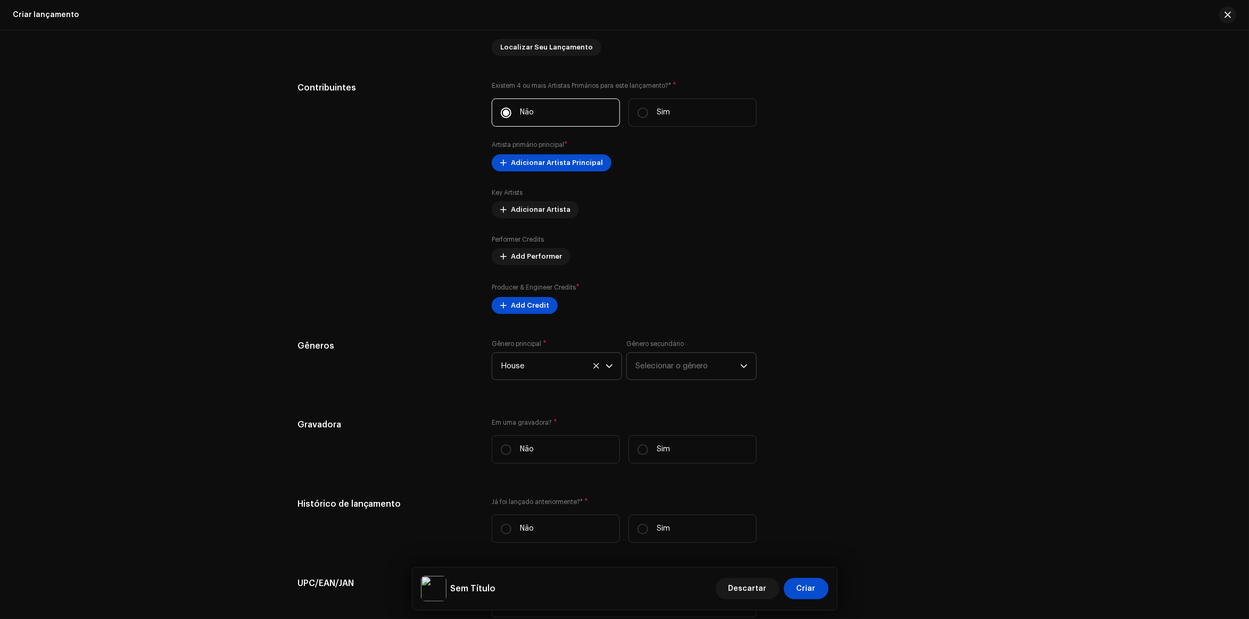
click at [632, 363] on p-select "Selecionar o gênero" at bounding box center [691, 366] width 130 height 28
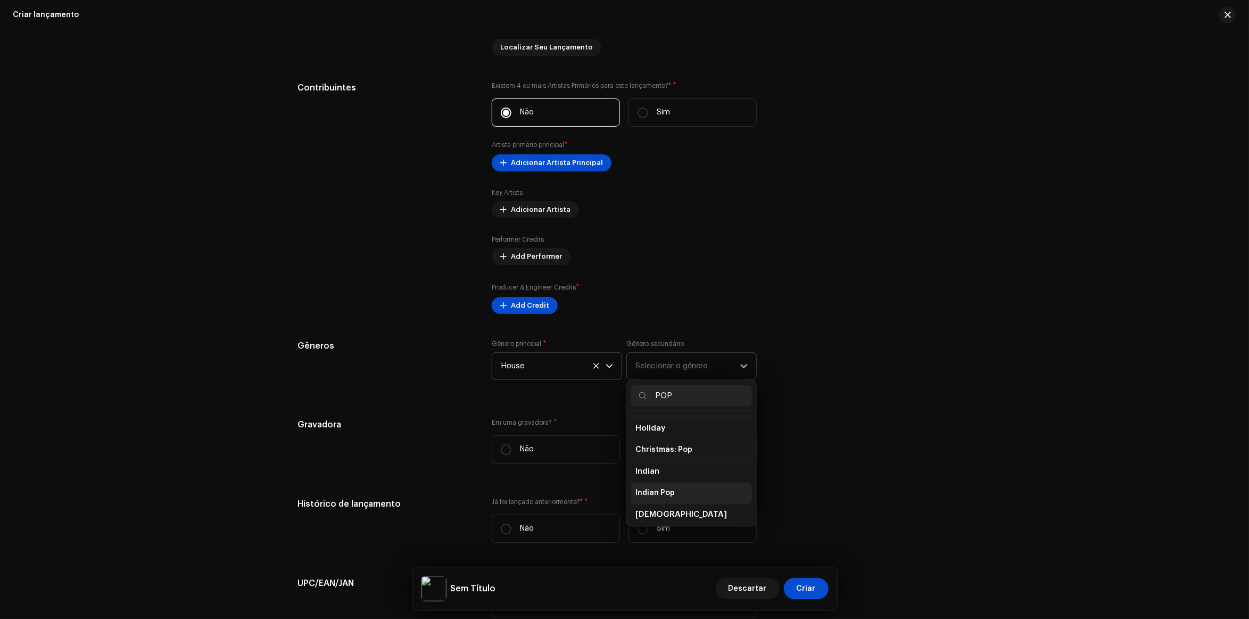
scroll to position [333, 0]
type input "POP"
click at [649, 506] on li "Pop" at bounding box center [691, 510] width 121 height 21
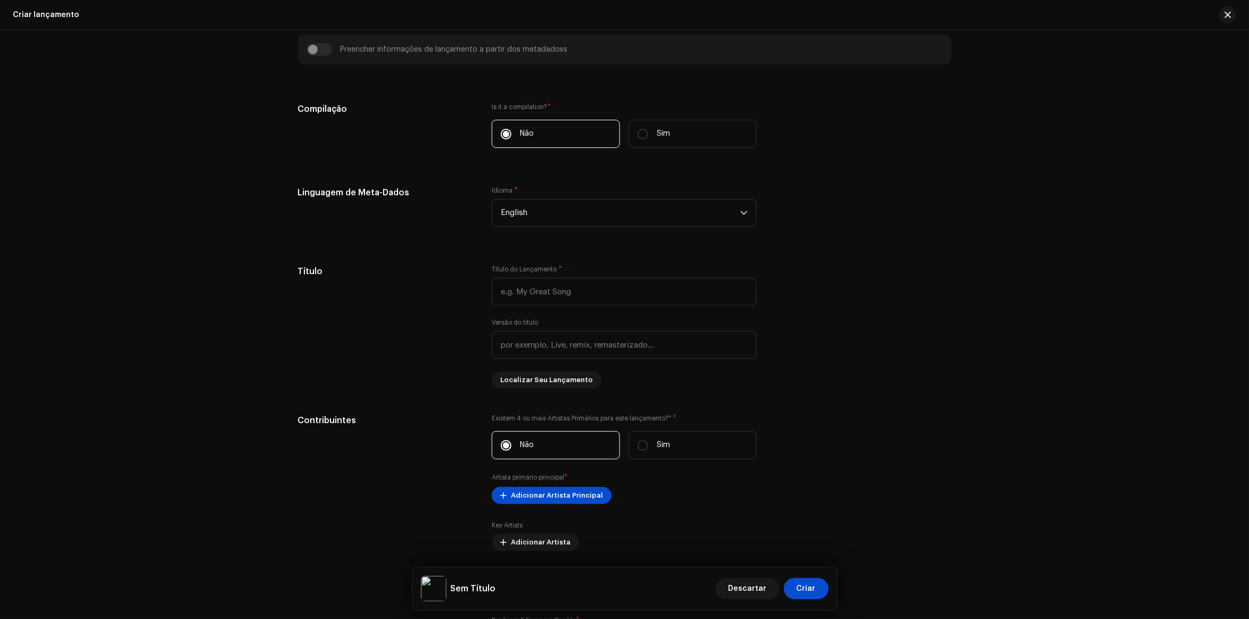
scroll to position [998, 0]
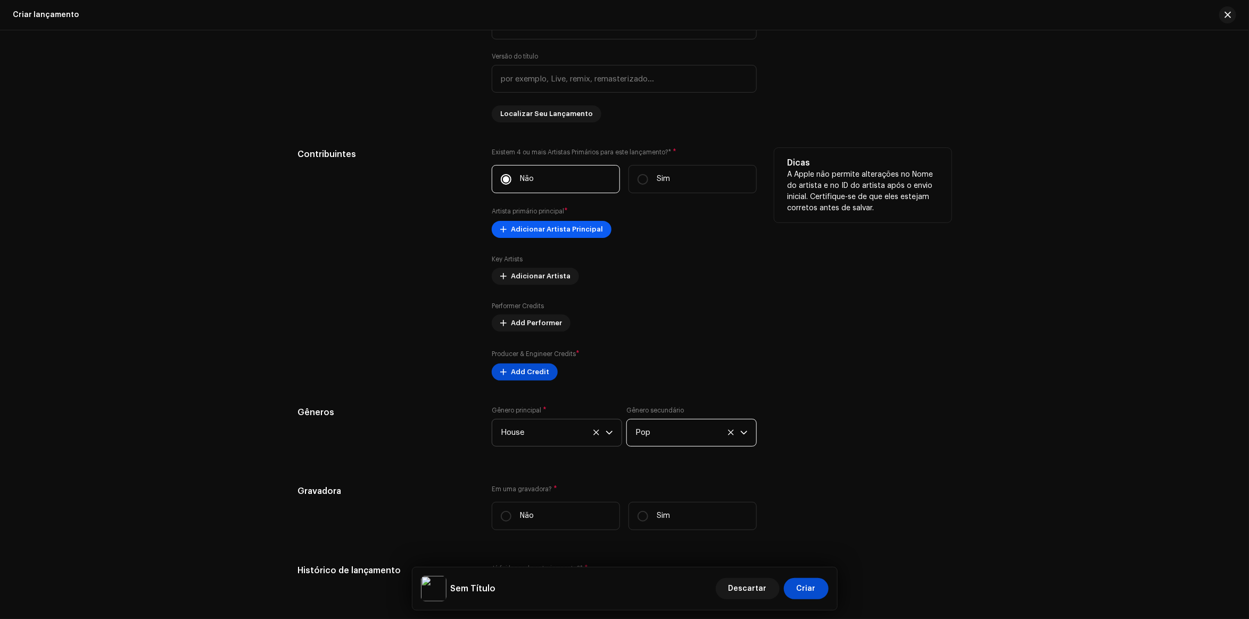
click at [555, 235] on span "Adicionar Artista Principal" at bounding box center [557, 229] width 92 height 21
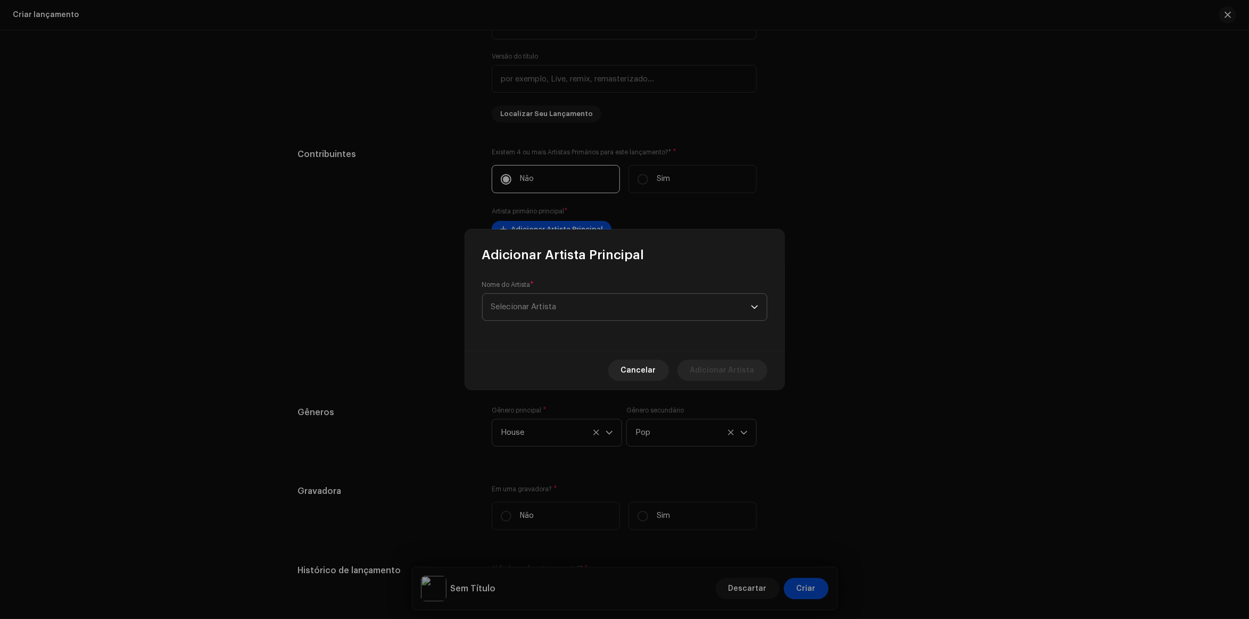
click at [572, 299] on span "Selecionar Artista" at bounding box center [621, 307] width 260 height 27
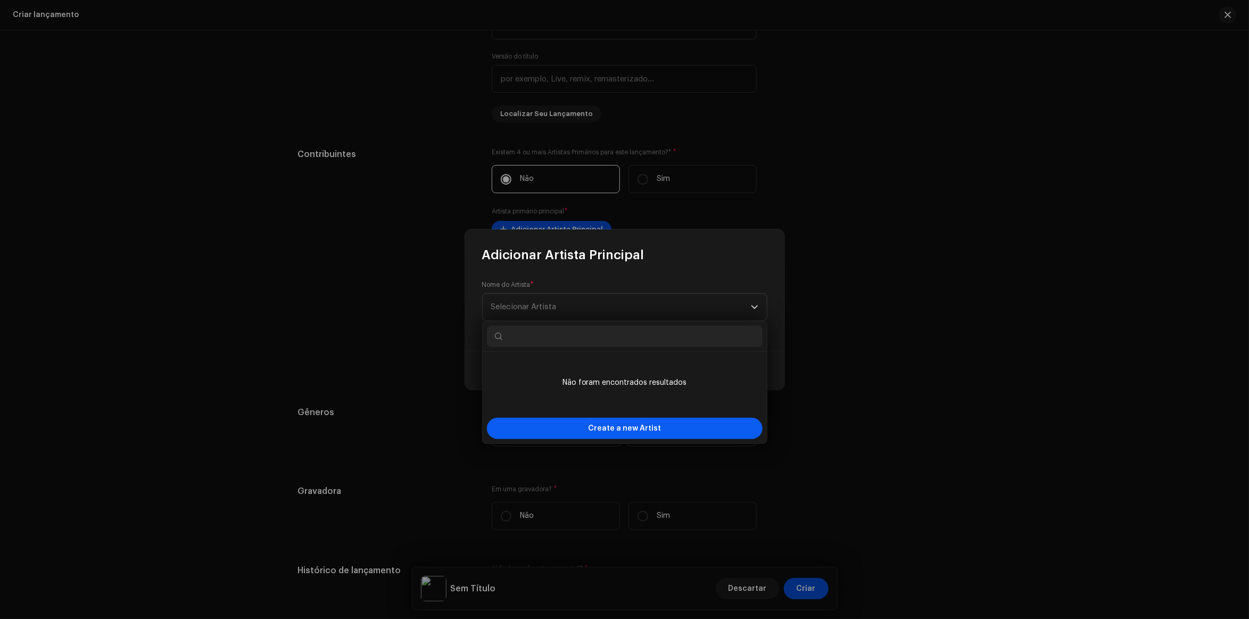
click at [630, 426] on span "Create a new Artist" at bounding box center [624, 428] width 73 height 21
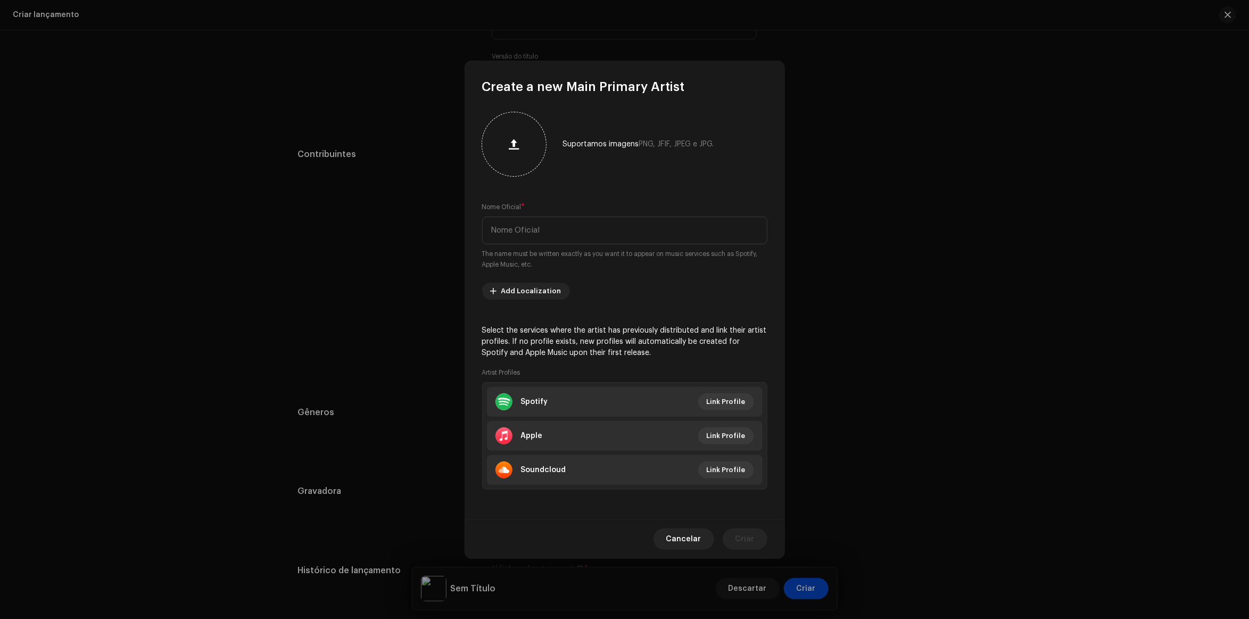
click at [529, 147] on div at bounding box center [513, 144] width 55 height 55
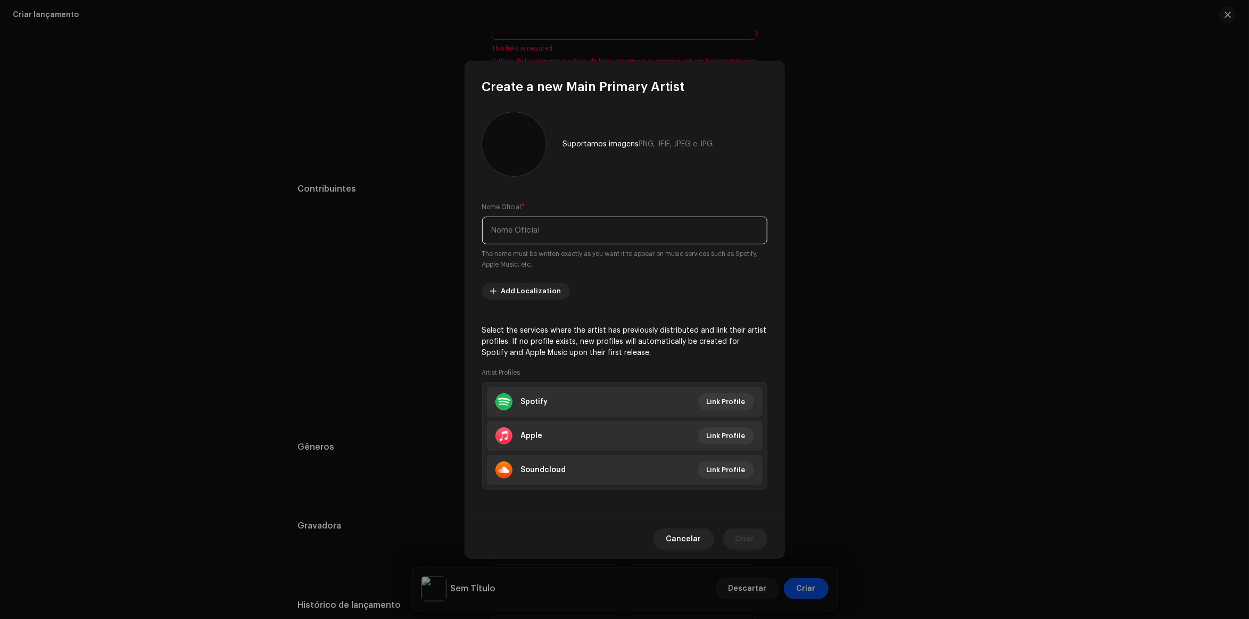
click at [569, 226] on input "text" at bounding box center [624, 231] width 285 height 28
type input "DJ [PERSON_NAME]"
click at [531, 291] on span "Add Localization" at bounding box center [531, 290] width 60 height 21
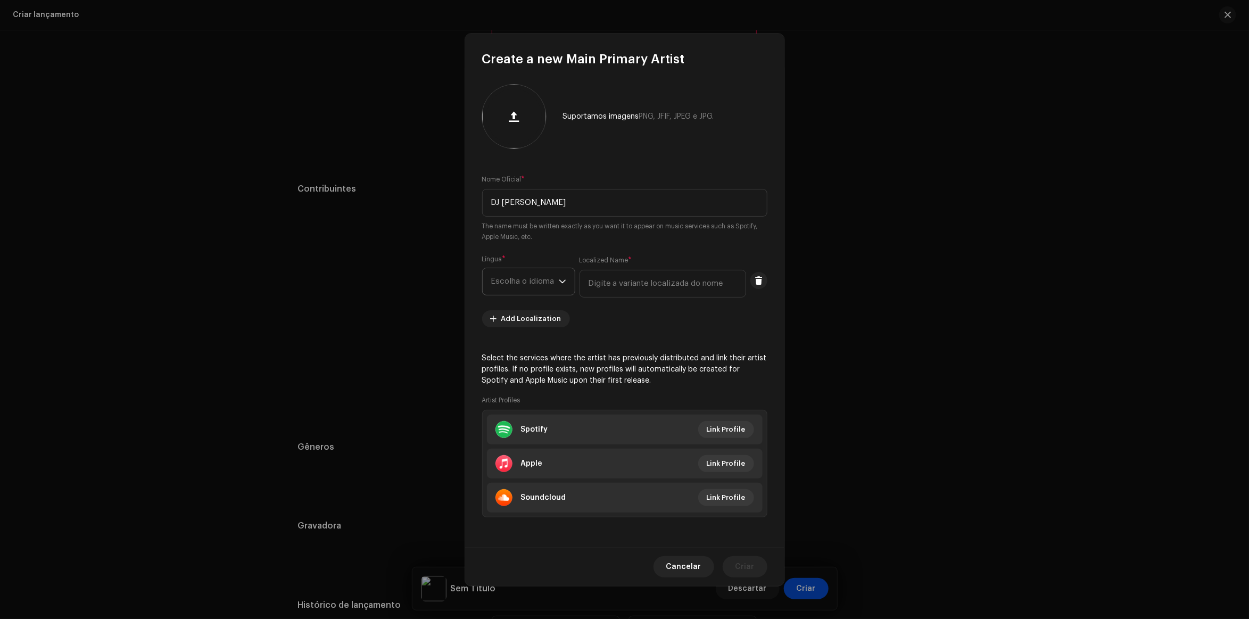
click at [533, 285] on span "Escolha o idioma" at bounding box center [525, 281] width 68 height 27
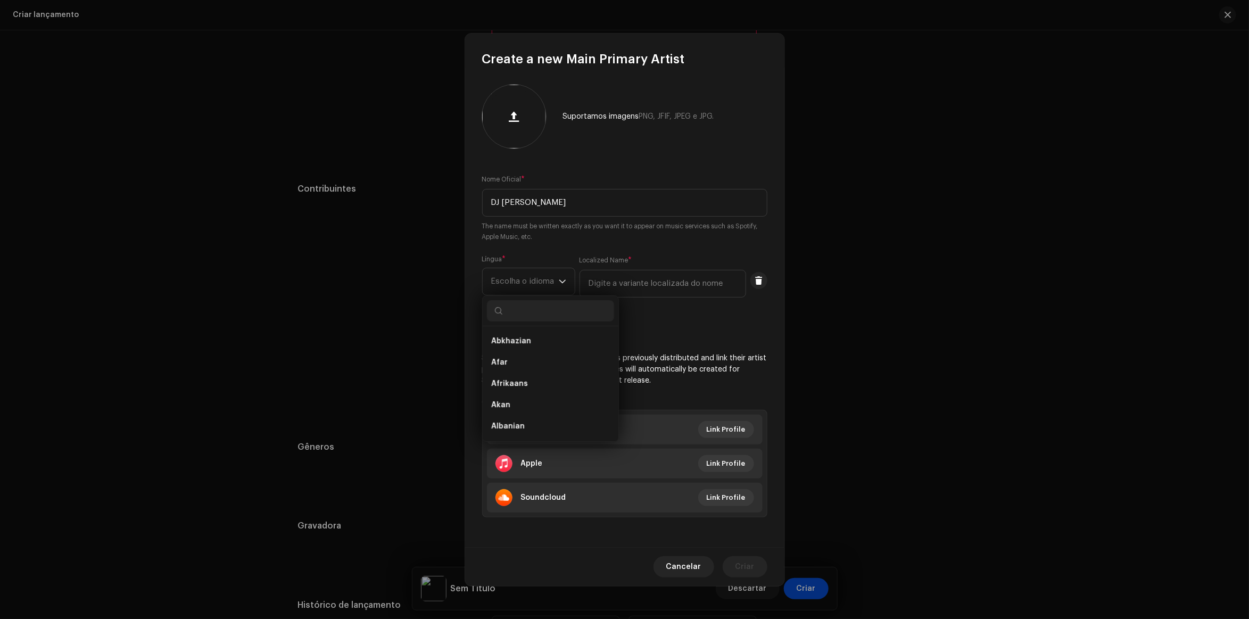
click at [534, 320] on input "text" at bounding box center [550, 310] width 127 height 21
type input "por"
click at [555, 346] on li "Portuguese" at bounding box center [550, 340] width 127 height 21
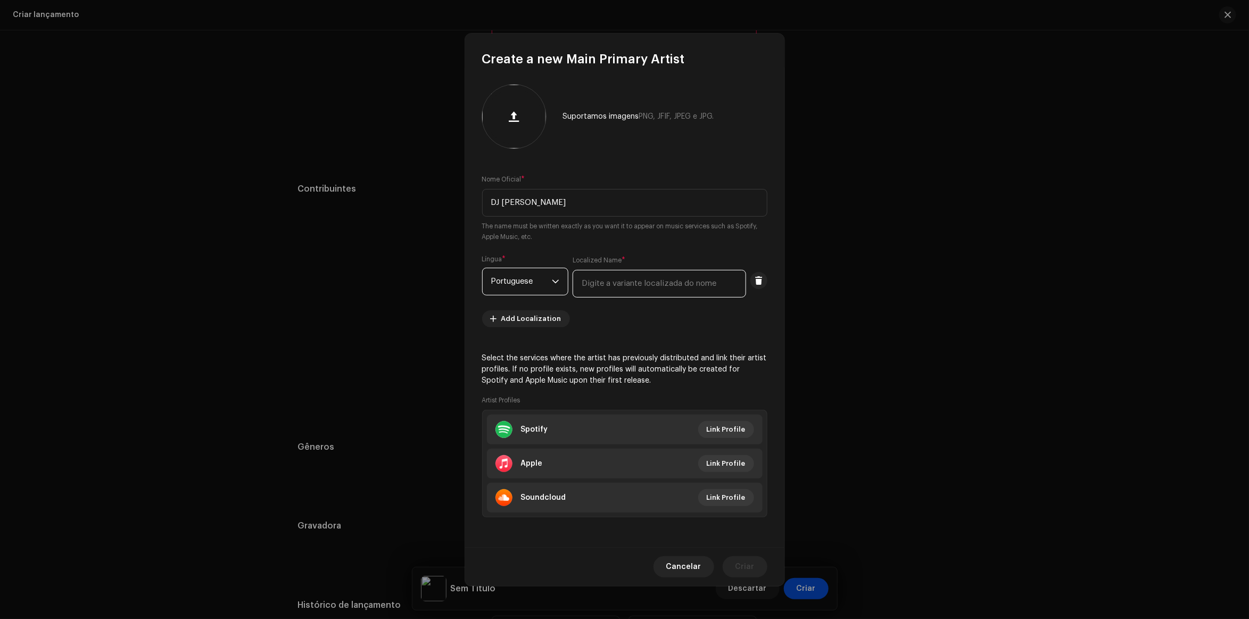
click at [629, 270] on input "text" at bounding box center [659, 284] width 173 height 28
type input "b"
type input "Brasil"
click at [669, 334] on div "Suportamos imagens PNG, JFIF, JPEG e JPG. Nome Oficial * DJ Antony Achkar The n…" at bounding box center [624, 307] width 319 height 479
click at [724, 434] on span "Link Profile" at bounding box center [726, 429] width 39 height 21
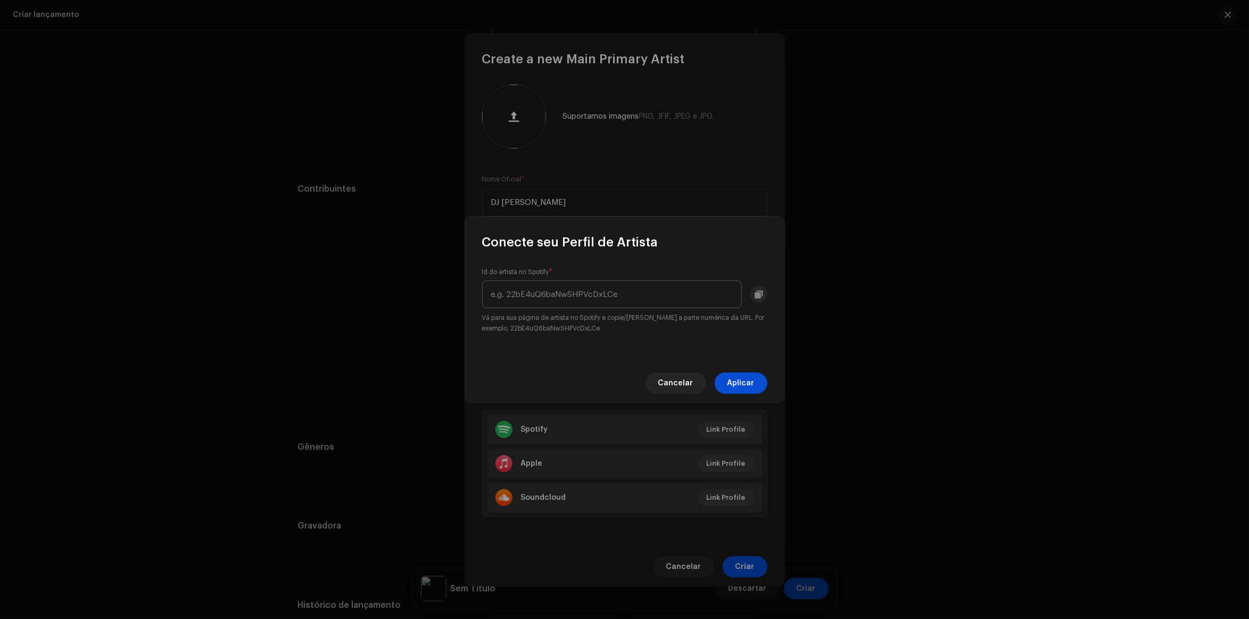
click at [593, 291] on input "text" at bounding box center [612, 294] width 260 height 28
paste input "5UlMrQwL3vbssWBqeYuXco"
type input "5UlMrQwL3vbssWBqeYuXco"
click at [748, 380] on span "Aplicar" at bounding box center [740, 383] width 27 height 21
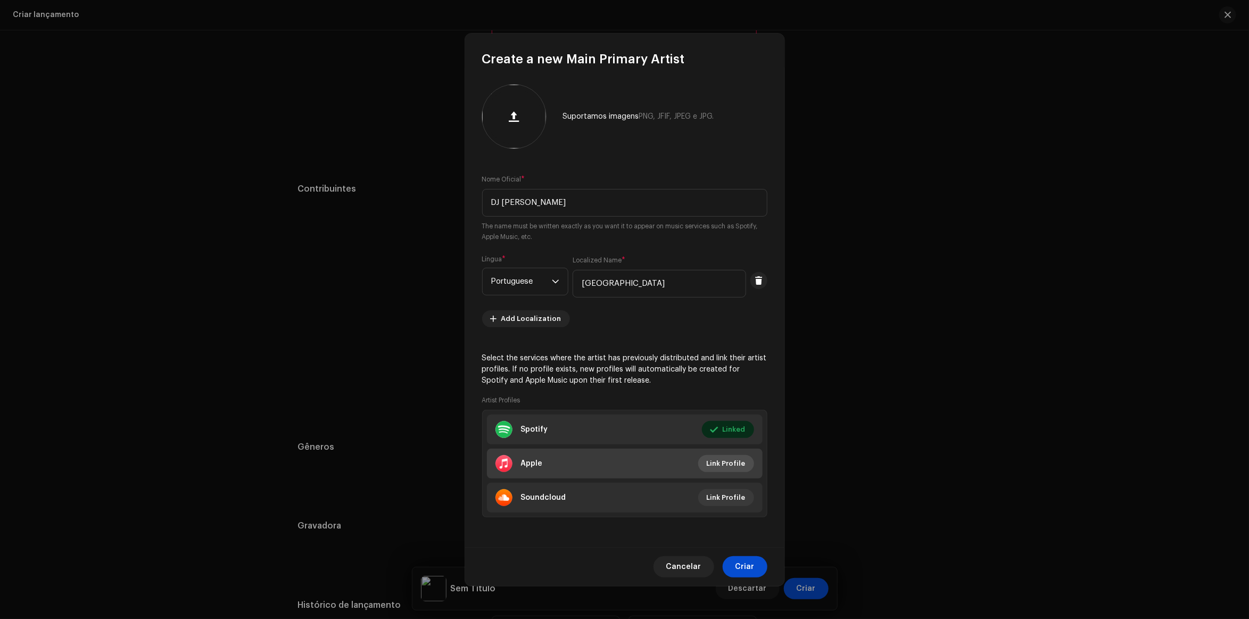
click at [720, 463] on span "Link Profile" at bounding box center [726, 463] width 39 height 21
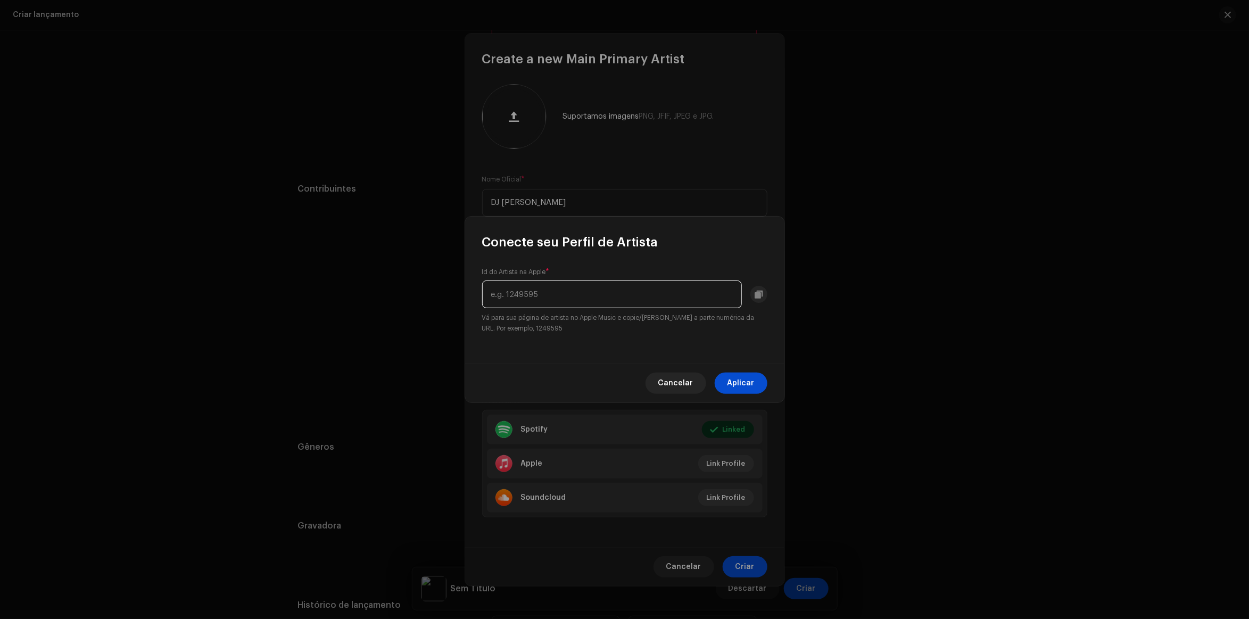
paste input "1537039815"
type input "1537039815"
click at [753, 379] on span "Aplicar" at bounding box center [740, 383] width 27 height 21
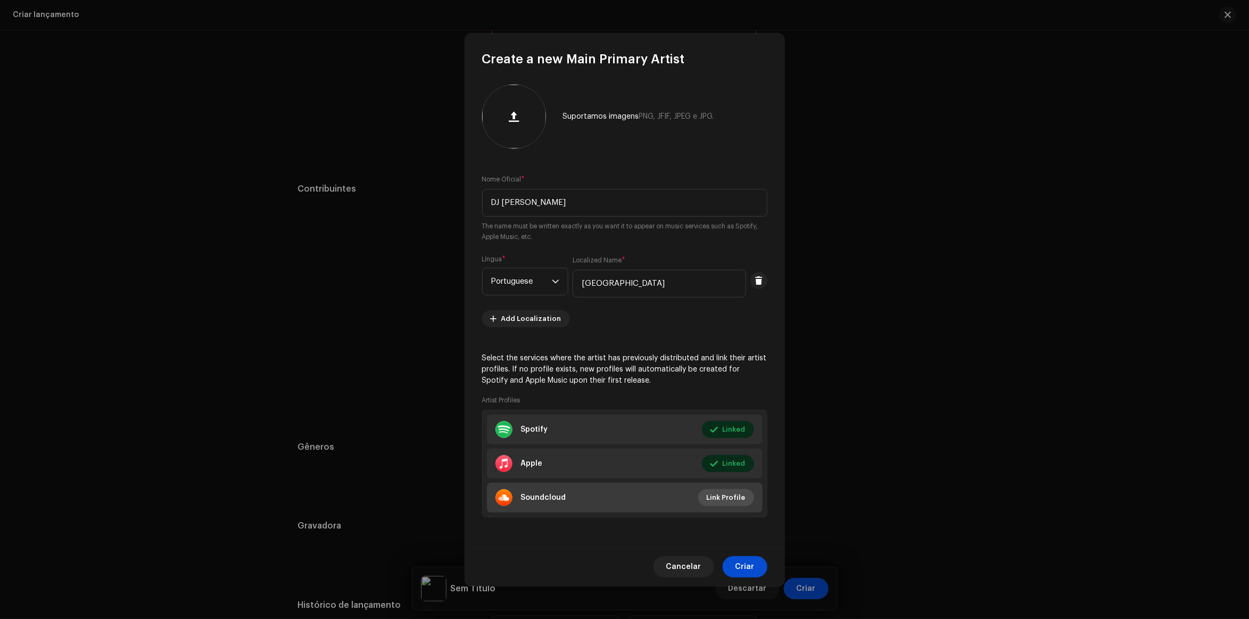
click at [724, 492] on span "Link Profile" at bounding box center [726, 497] width 39 height 21
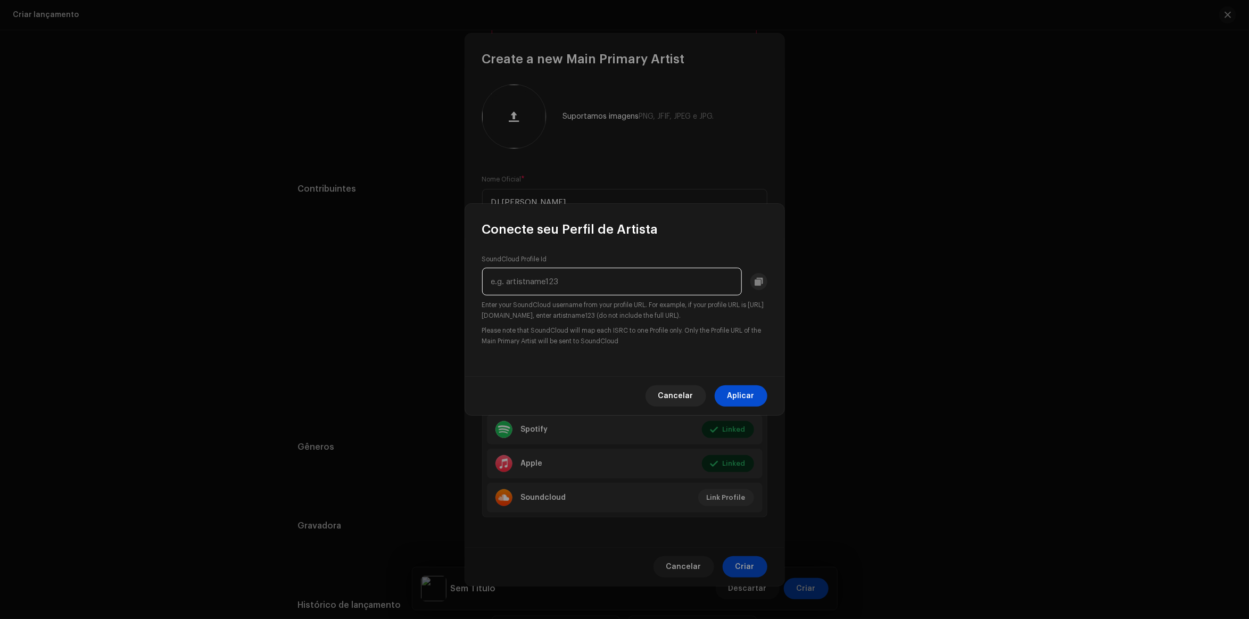
click at [544, 280] on input "text" at bounding box center [612, 282] width 260 height 28
click at [572, 293] on input "text" at bounding box center [612, 282] width 260 height 28
paste input "djantonyachkar"
type input "djantonyachkar"
click at [752, 391] on span "Aplicar" at bounding box center [740, 395] width 27 height 21
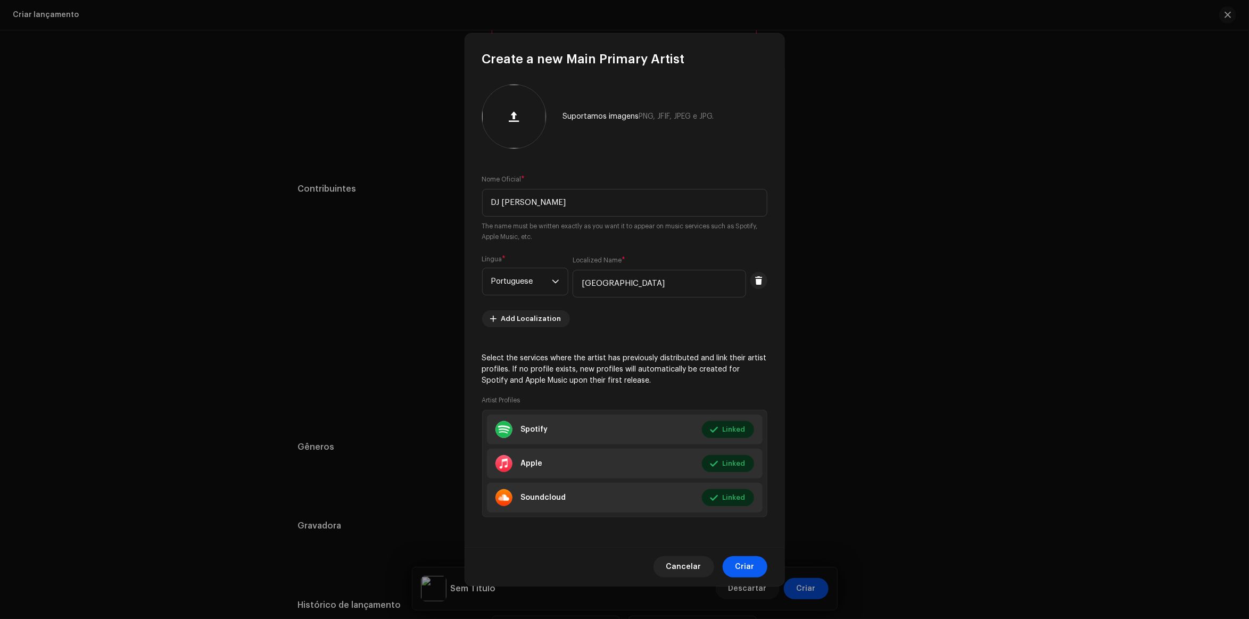
click at [749, 557] on span "Criar" at bounding box center [744, 566] width 19 height 21
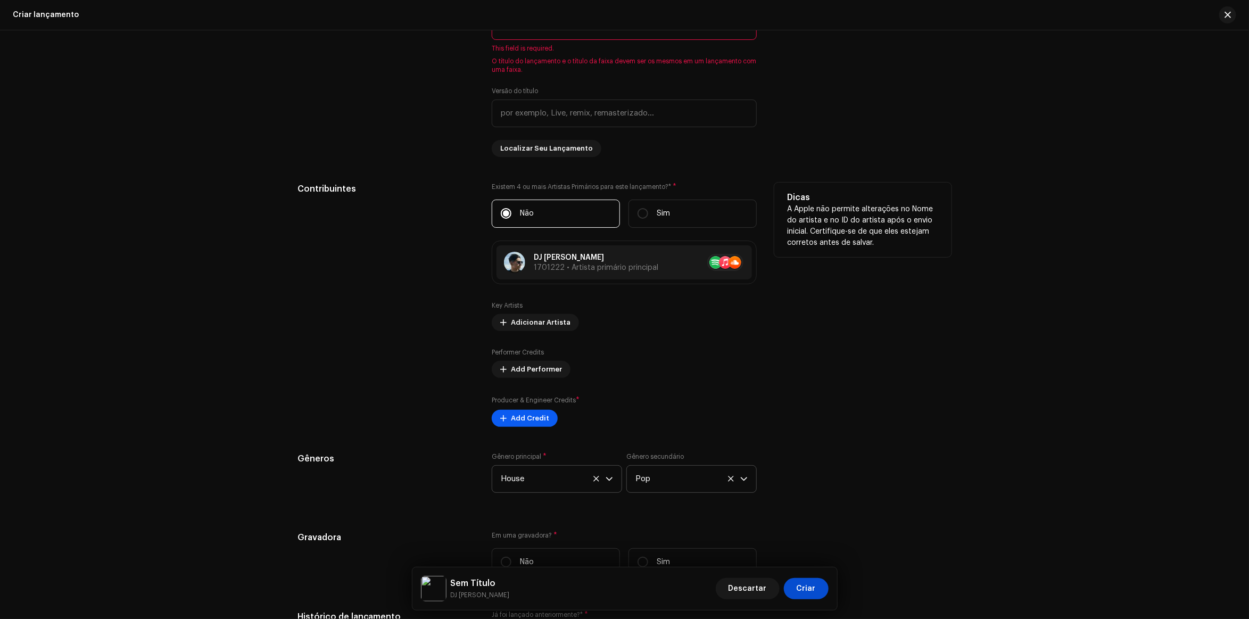
click at [525, 422] on span "Add Credit" at bounding box center [530, 418] width 38 height 21
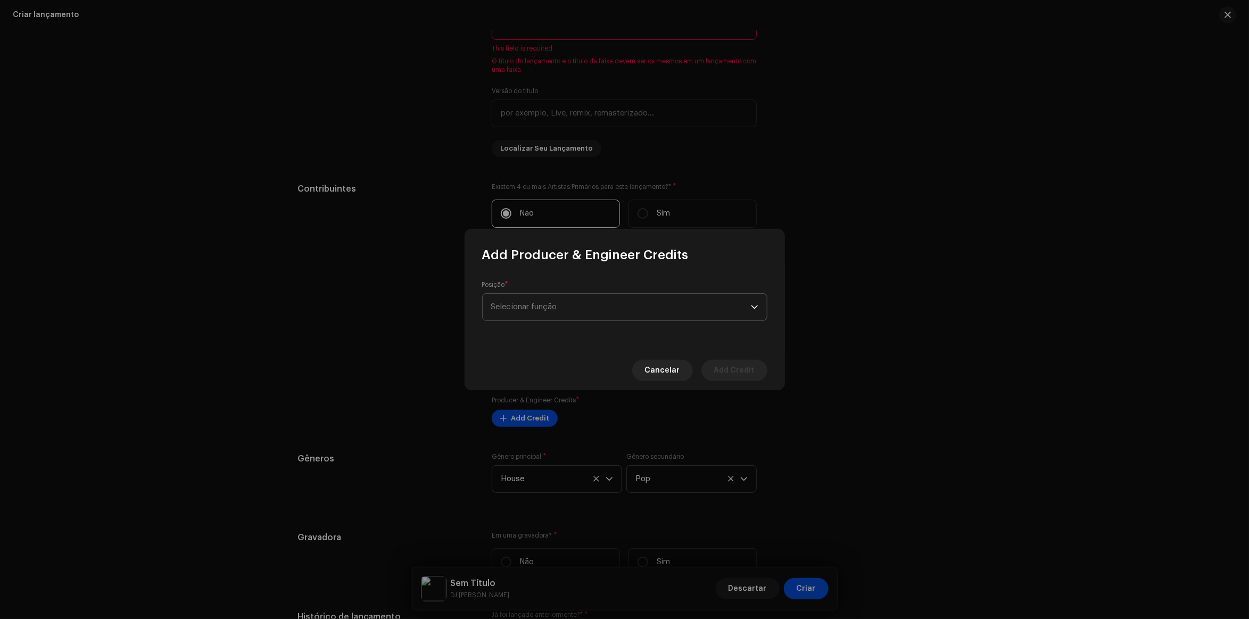
click at [544, 314] on span "Selecionar função" at bounding box center [621, 307] width 260 height 27
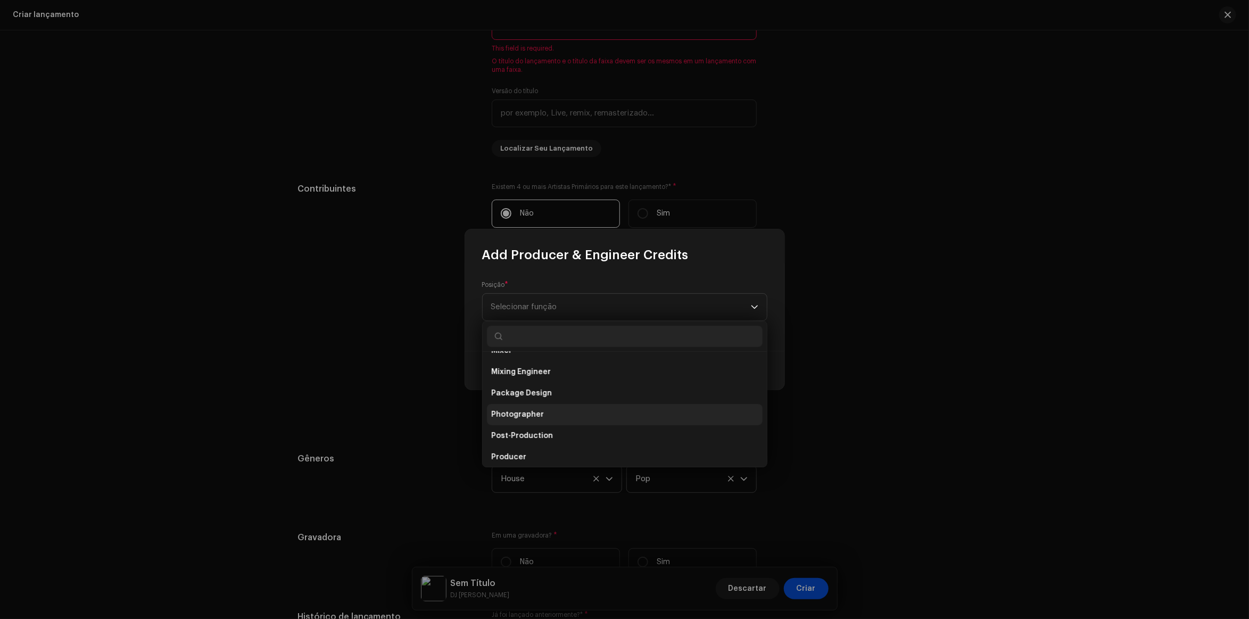
scroll to position [402, 0]
click at [535, 395] on li "Producer" at bounding box center [625, 390] width 276 height 21
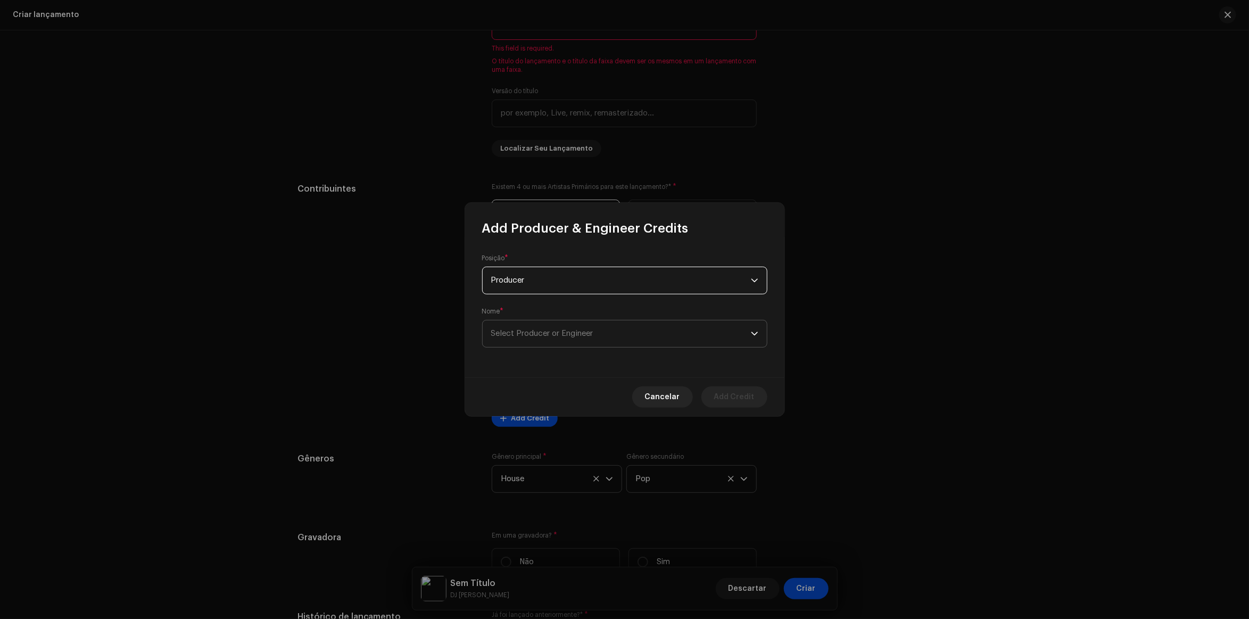
click at [568, 337] on span "Select Producer or Engineer" at bounding box center [542, 333] width 102 height 8
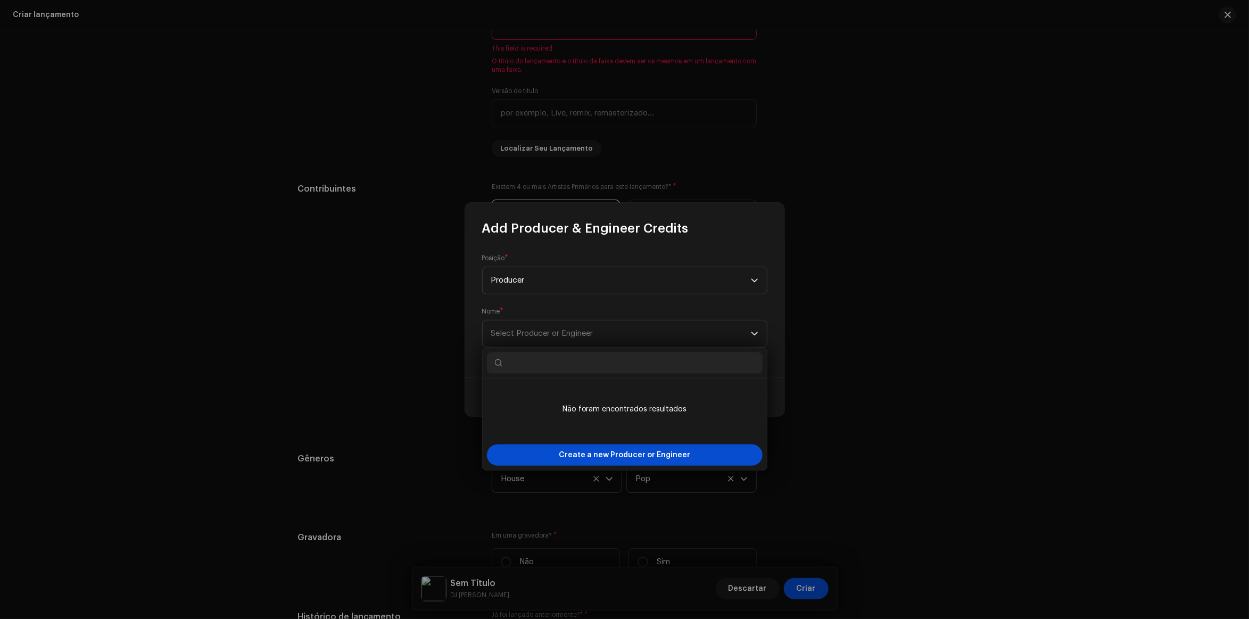
click at [578, 368] on input "text" at bounding box center [625, 362] width 276 height 21
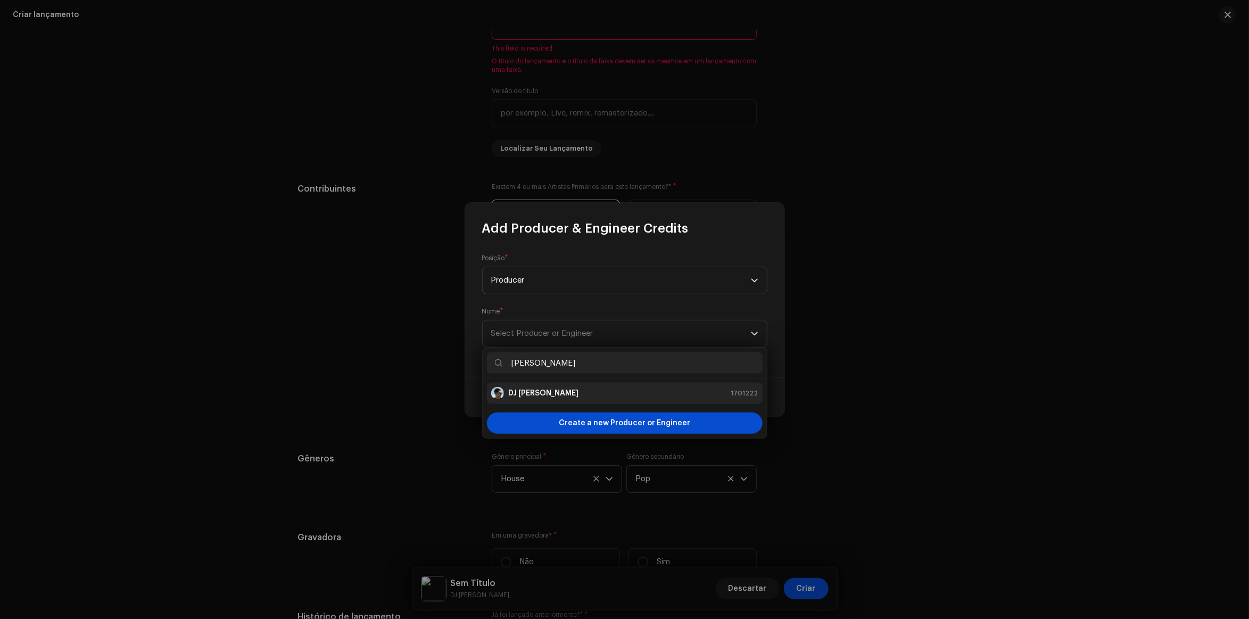
type input "Antony"
click at [601, 383] on li "DJ Antony Achkar 1701222" at bounding box center [625, 393] width 276 height 21
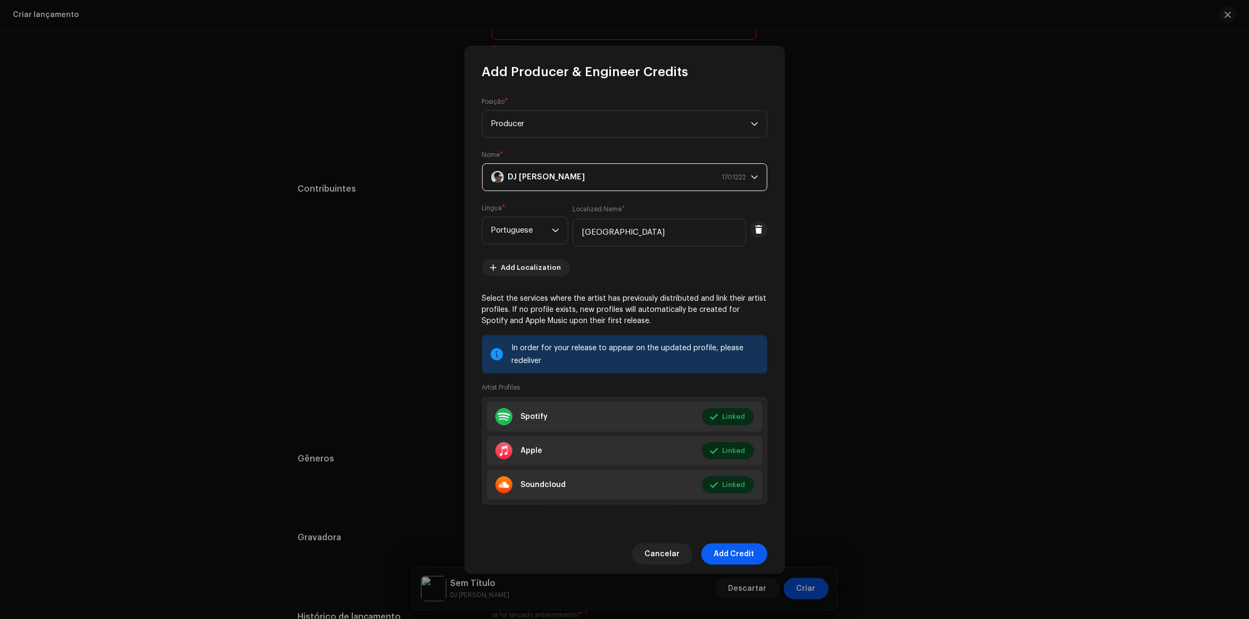
click at [740, 550] on span "Add Credit" at bounding box center [734, 553] width 40 height 21
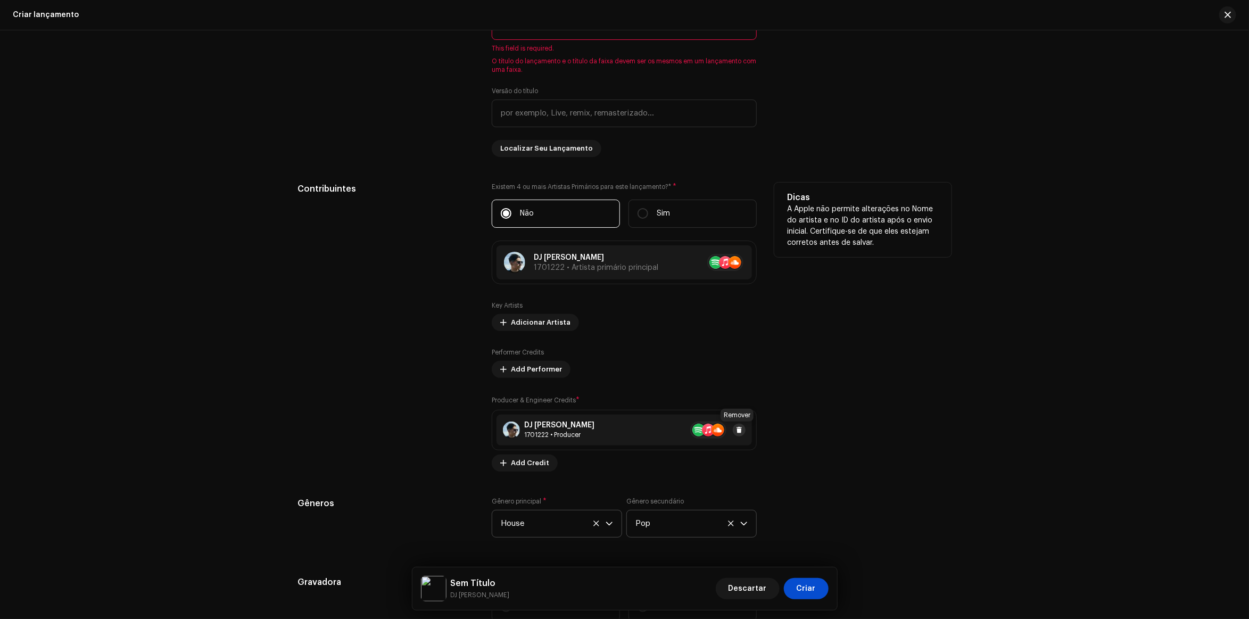
click at [738, 427] on span at bounding box center [739, 430] width 6 height 9
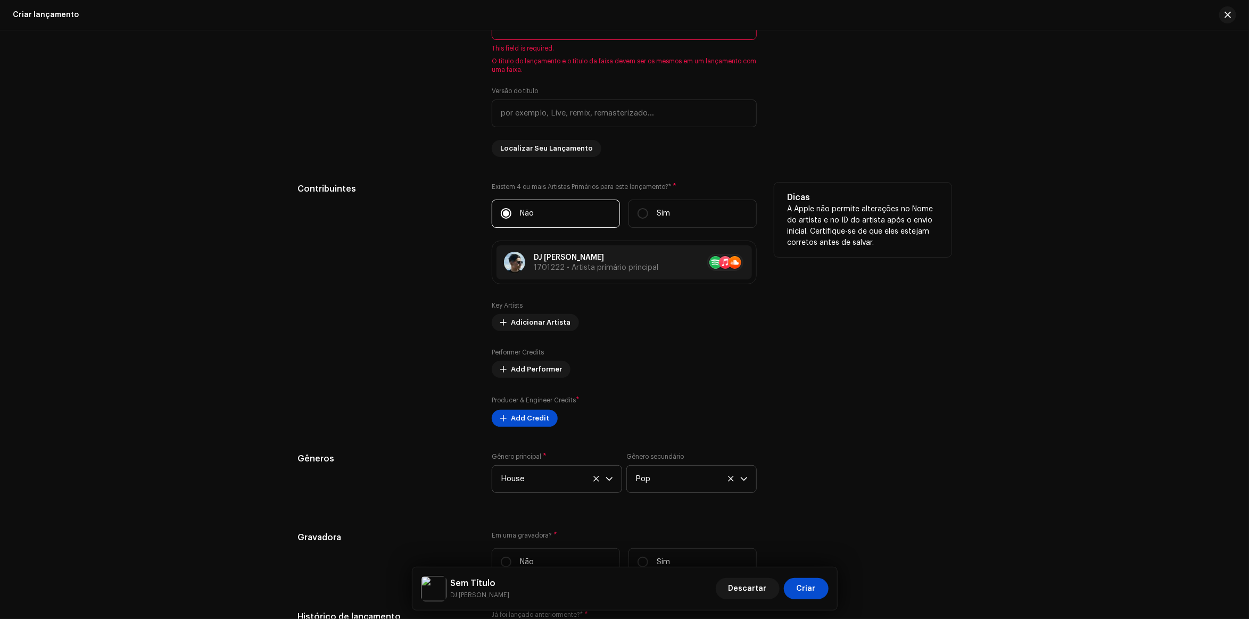
scroll to position [841, 0]
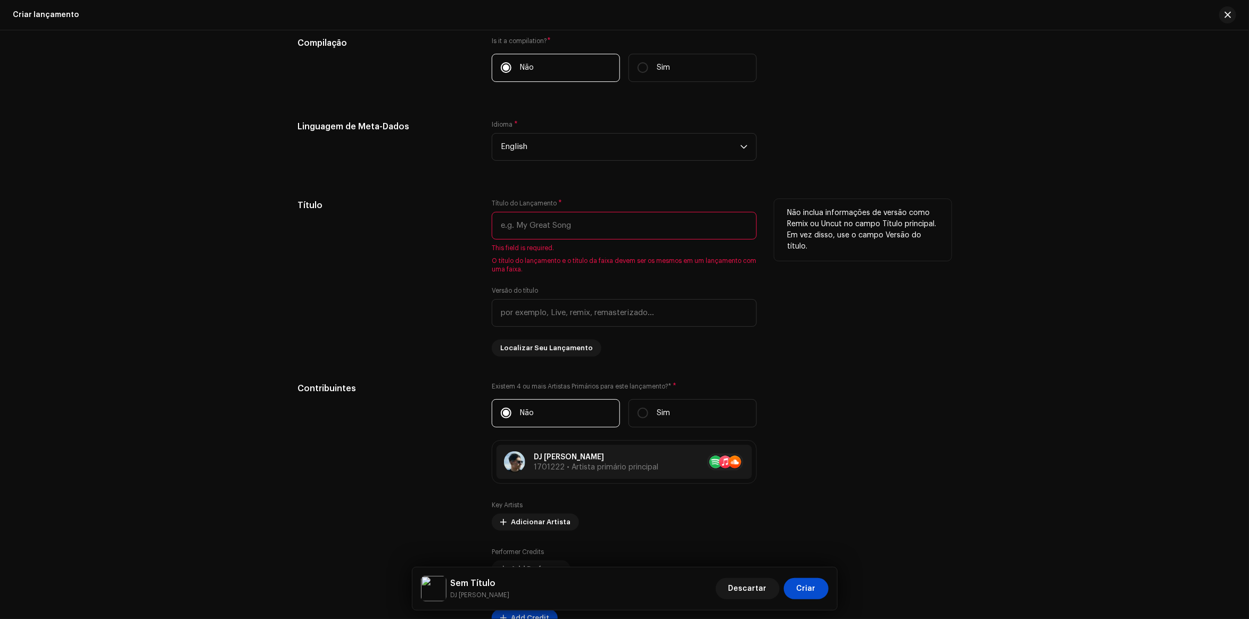
click at [600, 221] on input "text" at bounding box center [624, 226] width 265 height 28
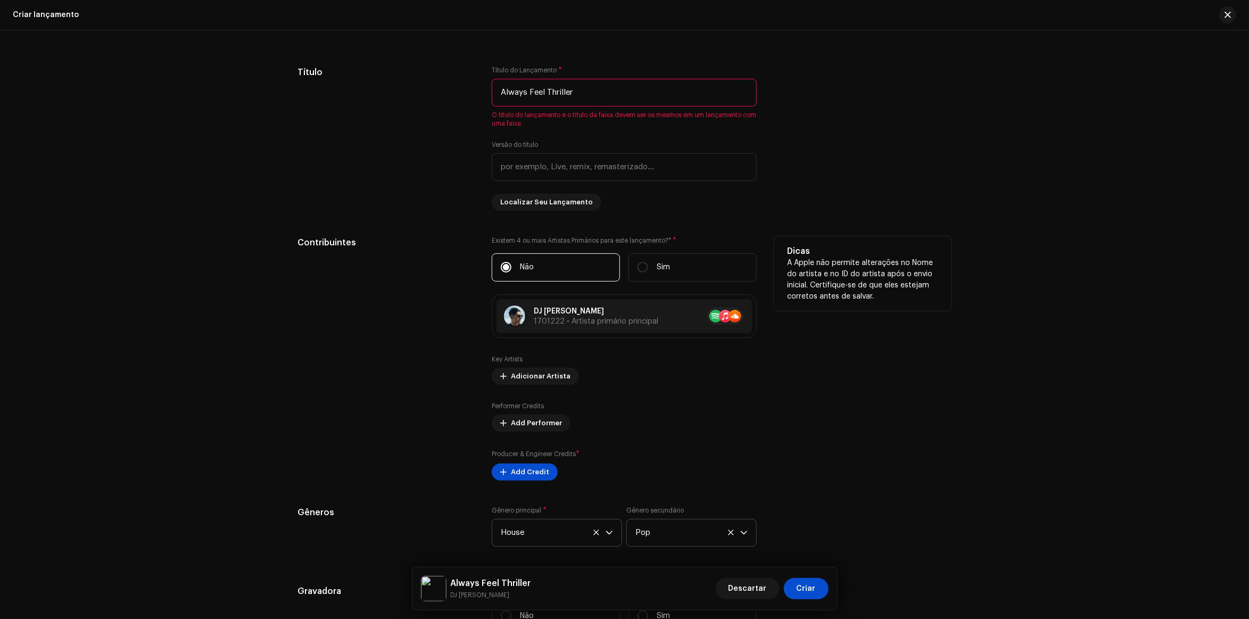
scroll to position [1040, 0]
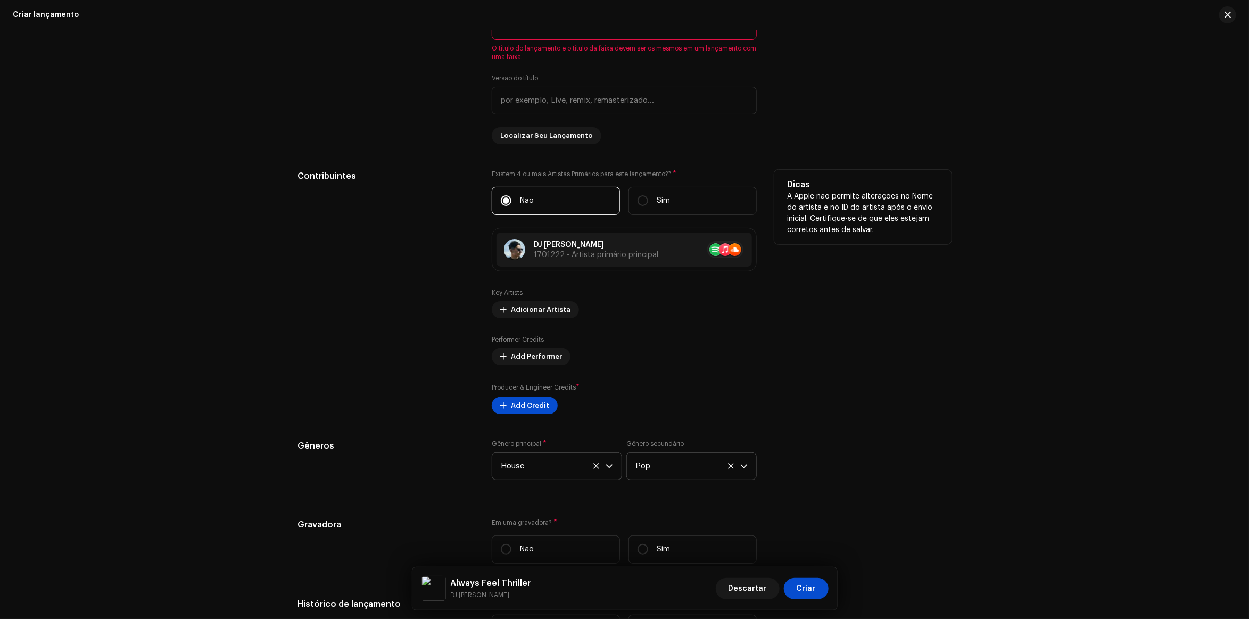
type input "Always Feel Thriller"
click at [934, 249] on div "Dicas A Apple não permite alterações no Nome do artista e no ID do artista após…" at bounding box center [862, 292] width 177 height 244
click at [674, 107] on input "text" at bounding box center [624, 101] width 265 height 28
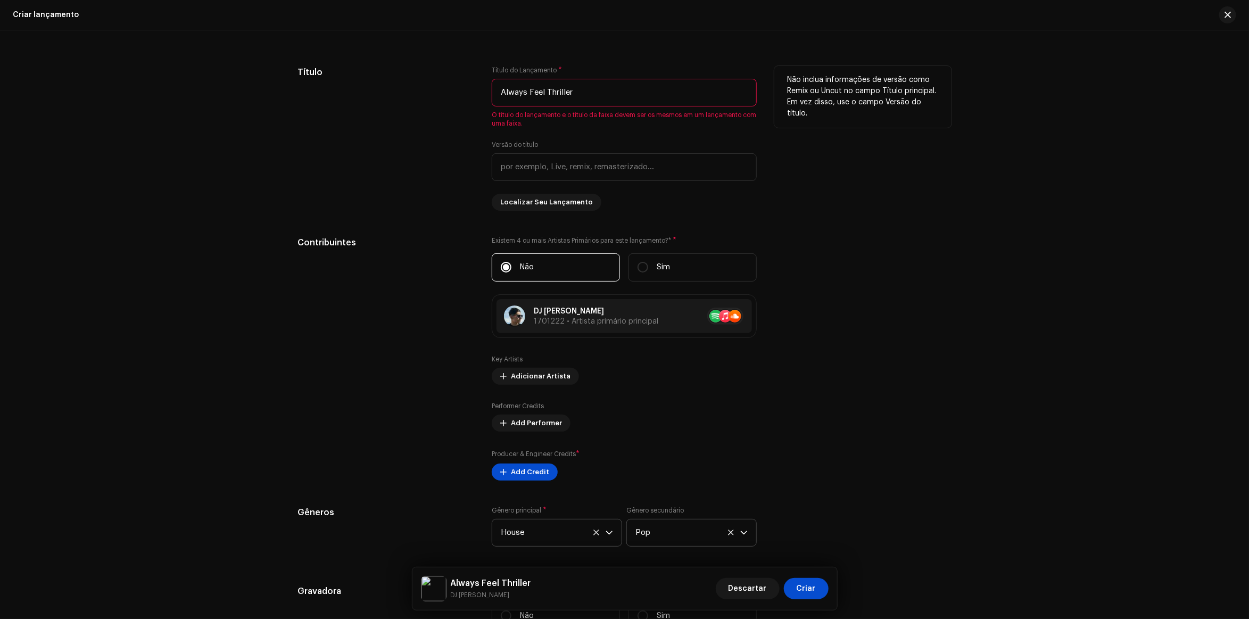
click at [634, 87] on input "Always Feel Thriller" at bounding box center [624, 93] width 265 height 28
click at [628, 169] on input "text" at bounding box center [624, 167] width 265 height 28
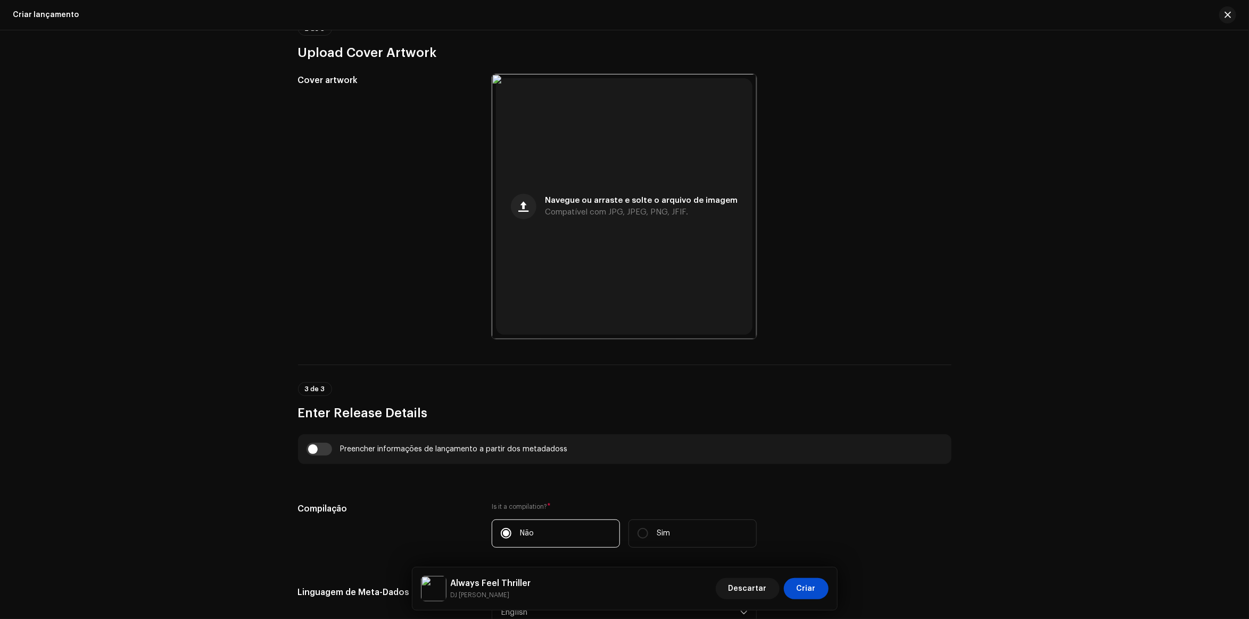
scroll to position [109, 0]
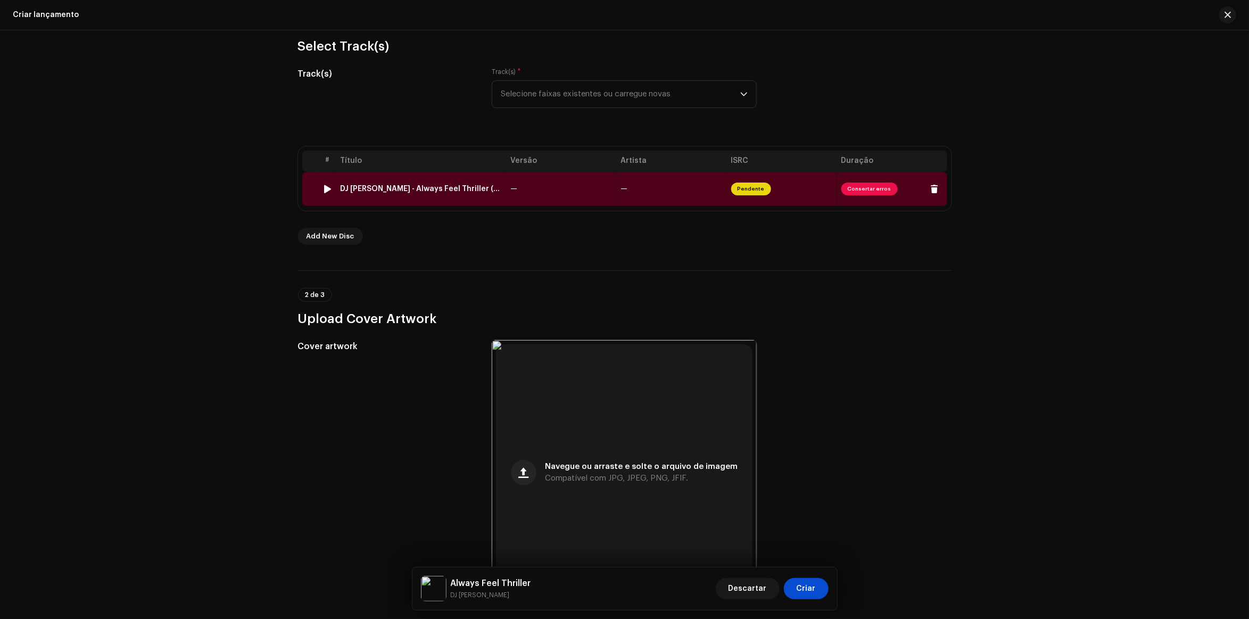
click at [750, 192] on span "Pendente" at bounding box center [751, 189] width 40 height 13
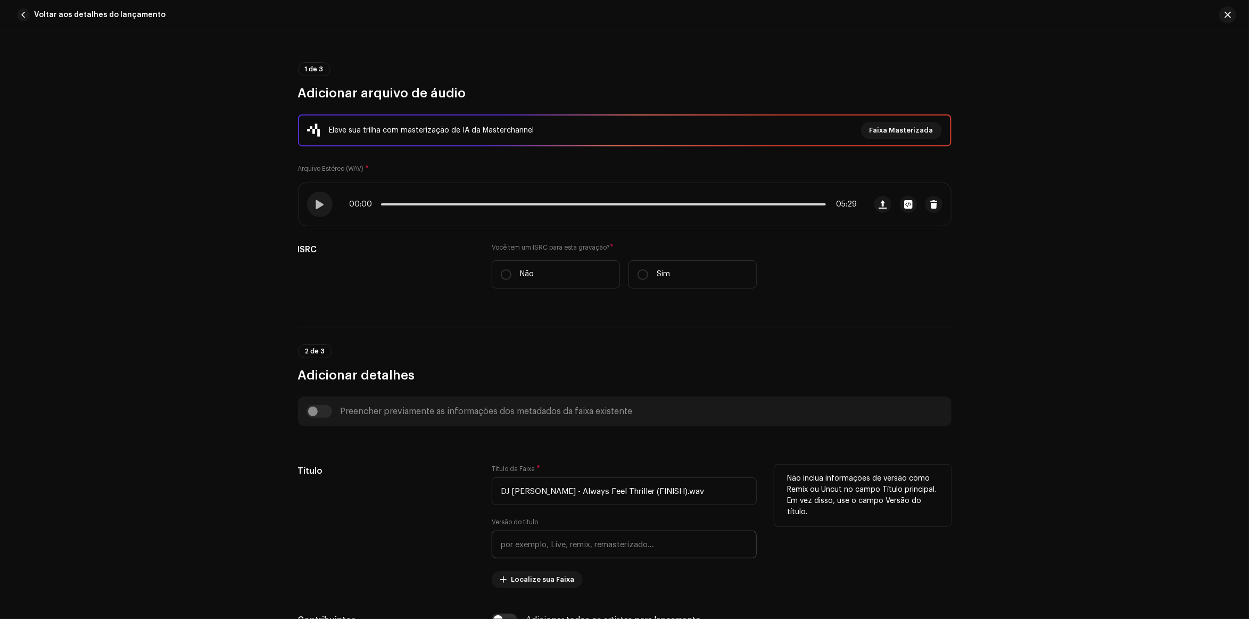
scroll to position [133, 0]
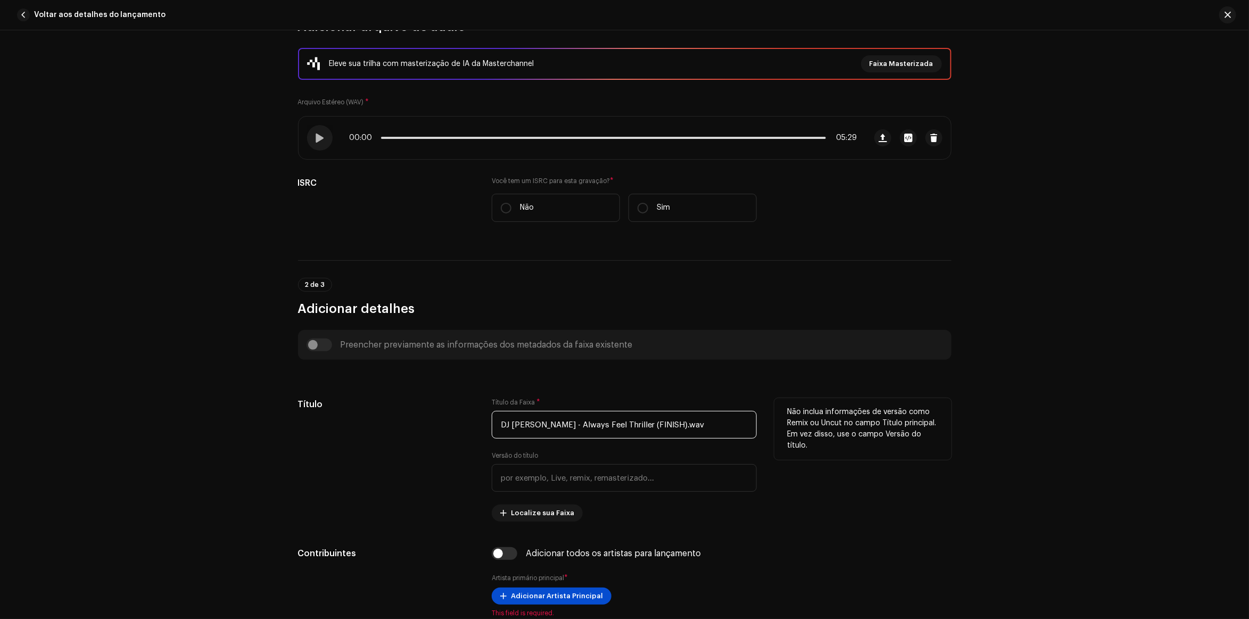
drag, startPoint x: 717, startPoint y: 416, endPoint x: 641, endPoint y: 443, distance: 80.1
click at [641, 443] on div "Título da Faixa * DJ Antony Achkar - Always Feel Thriller (FINISH).wav Versão d…" at bounding box center [624, 459] width 265 height 123
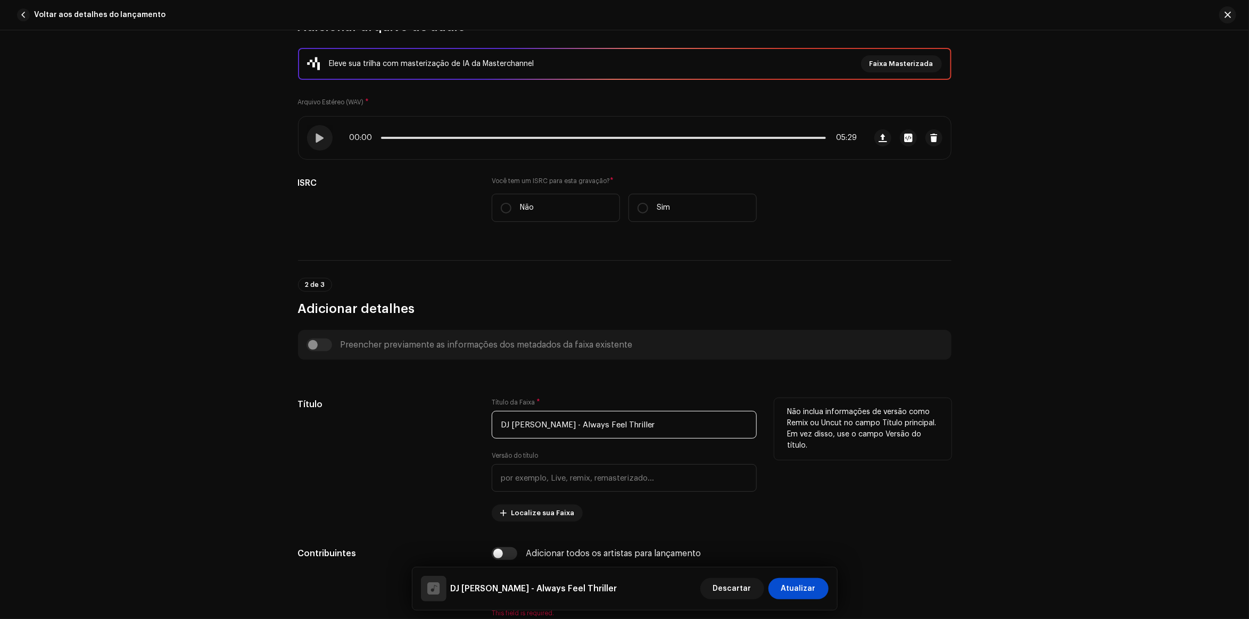
drag, startPoint x: 575, startPoint y: 421, endPoint x: 575, endPoint y: 436, distance: 14.9
click at [427, 449] on div "Título Título da Faixa * DJ Antony Achkar - Always Feel Thriller Versão do títu…" at bounding box center [624, 459] width 653 height 123
click at [573, 434] on input "DJ Antony Achkar - Always Feel Thriller" at bounding box center [624, 425] width 265 height 28
drag, startPoint x: 572, startPoint y: 432, endPoint x: 433, endPoint y: 429, distance: 139.4
click at [433, 429] on div "Título Título da Faixa * Always Feel Thriller Versão do título Localize sua Fai…" at bounding box center [624, 459] width 653 height 123
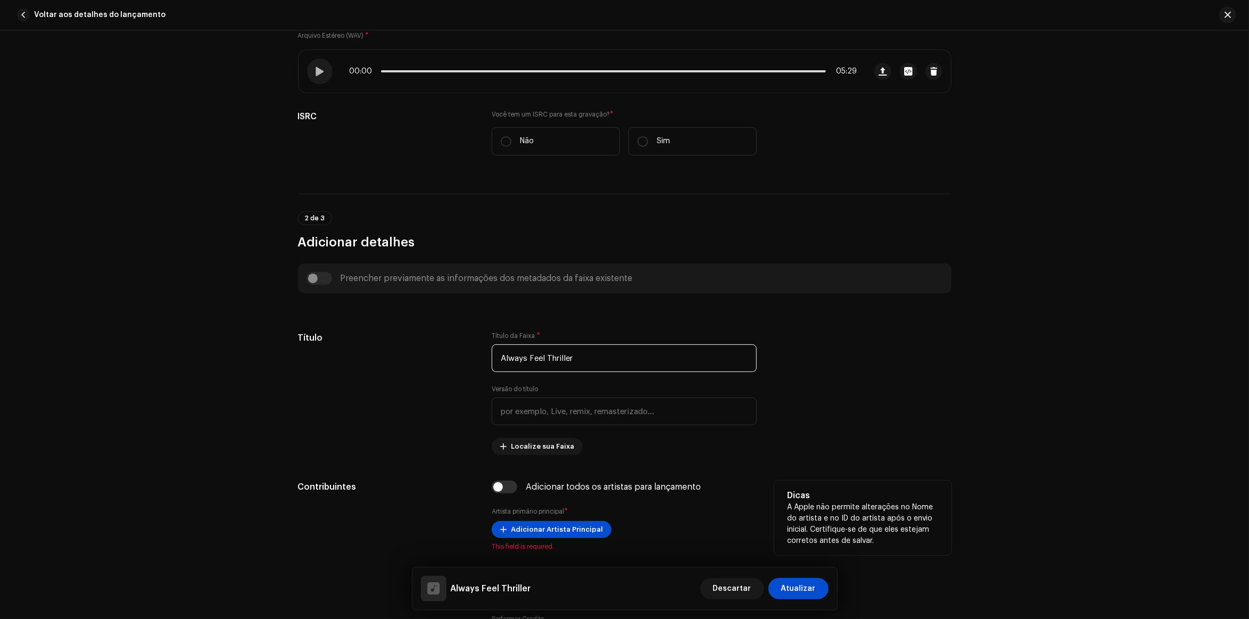
scroll to position [333, 0]
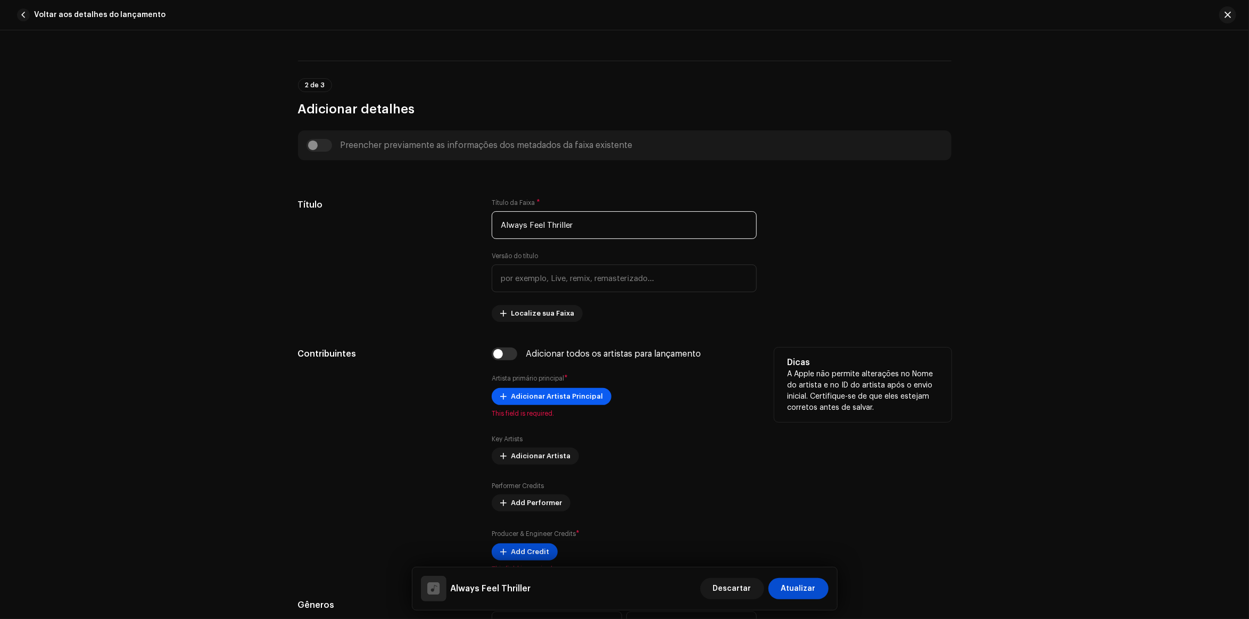
type input "Always Feel Thriller"
click at [570, 398] on span "Adicionar Artista Principal" at bounding box center [557, 396] width 92 height 21
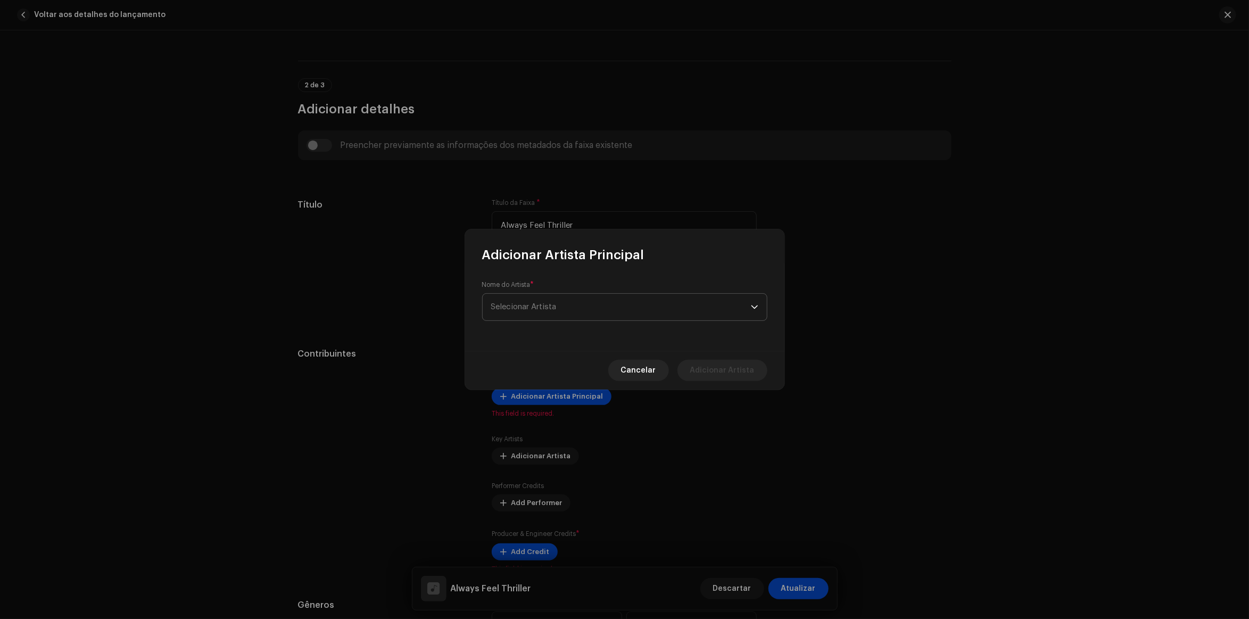
click at [594, 308] on span "Selecionar Artista" at bounding box center [621, 307] width 260 height 27
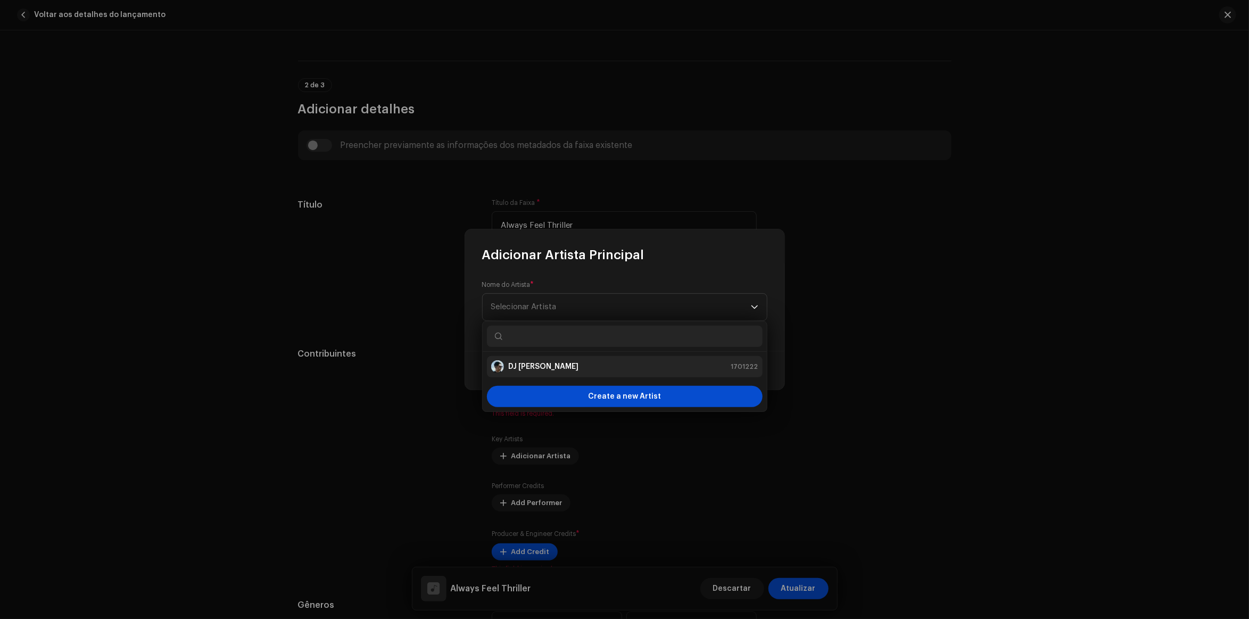
click at [531, 369] on strong "DJ [PERSON_NAME]" at bounding box center [543, 366] width 70 height 11
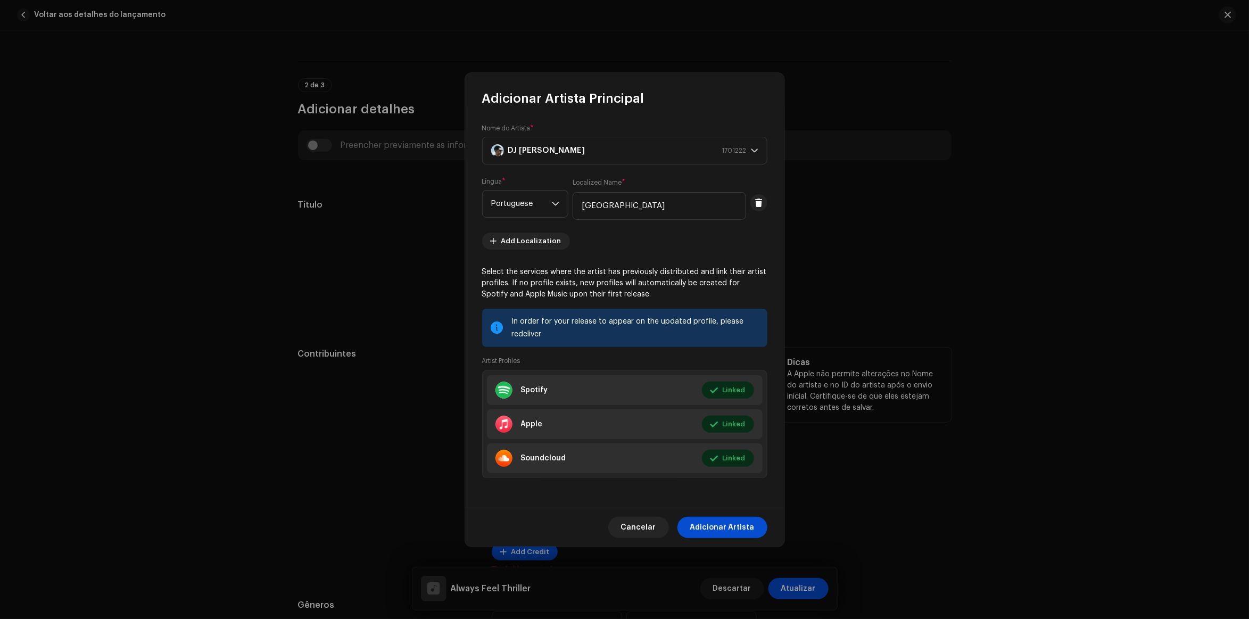
click at [714, 522] on span "Adicionar Artista" at bounding box center [722, 527] width 64 height 21
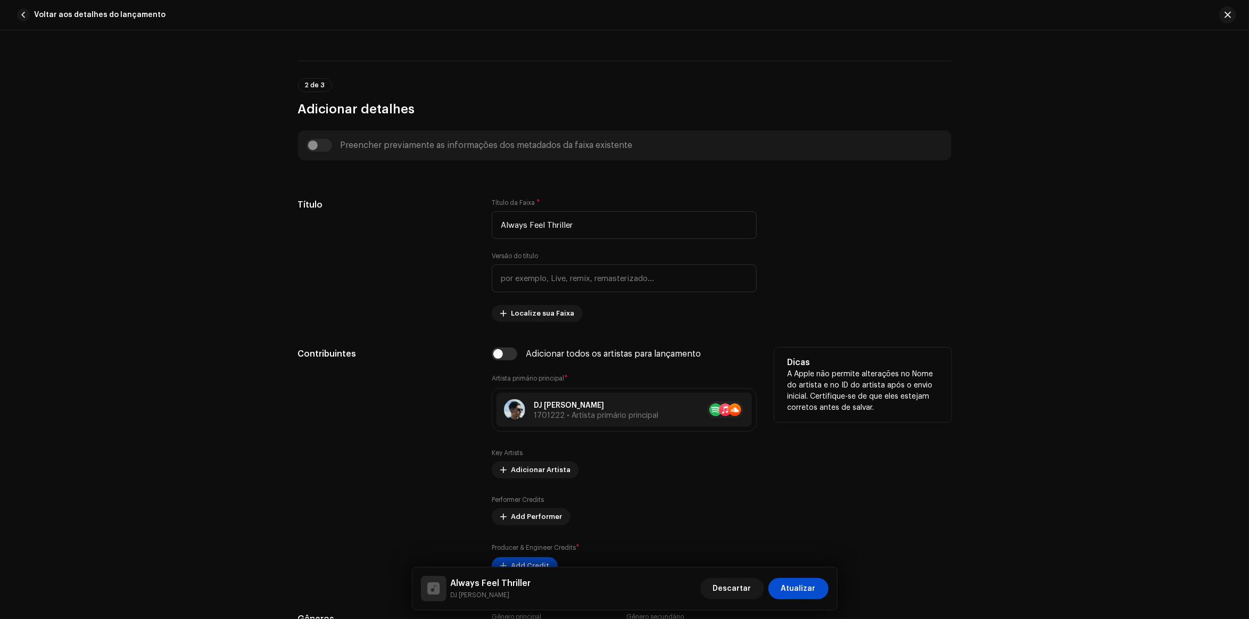
scroll to position [466, 0]
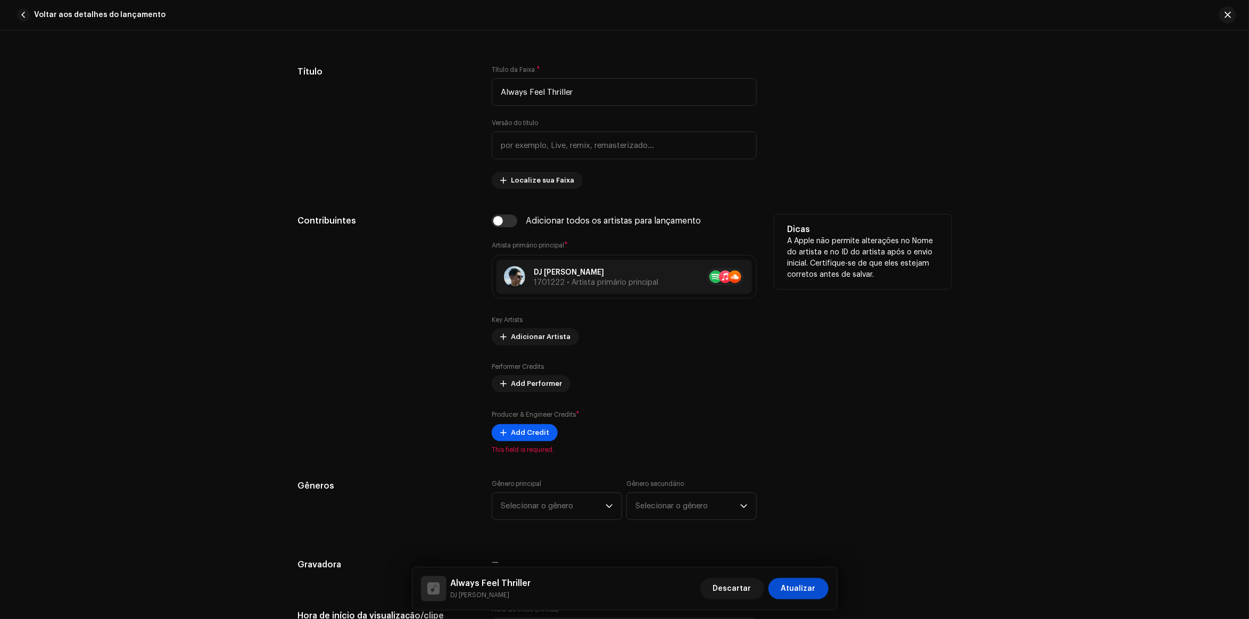
click at [536, 434] on span "Add Credit" at bounding box center [530, 432] width 38 height 21
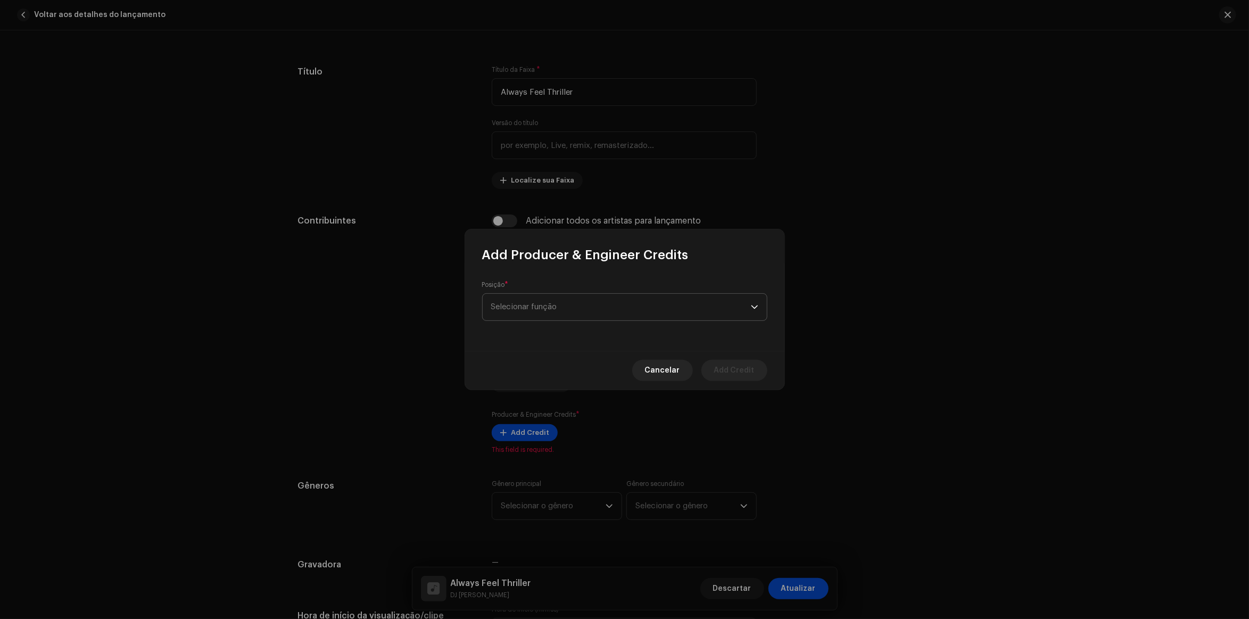
click at [602, 299] on span "Selecionar função" at bounding box center [621, 307] width 260 height 27
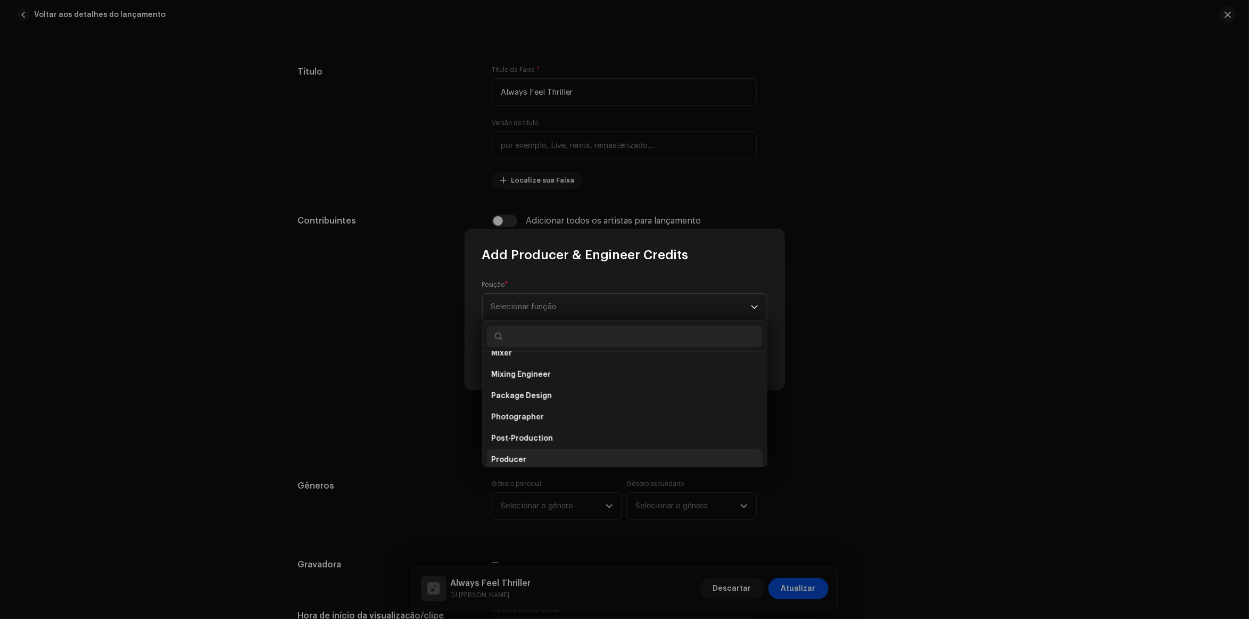
scroll to position [336, 0]
click at [536, 463] on li "Producer" at bounding box center [625, 455] width 276 height 21
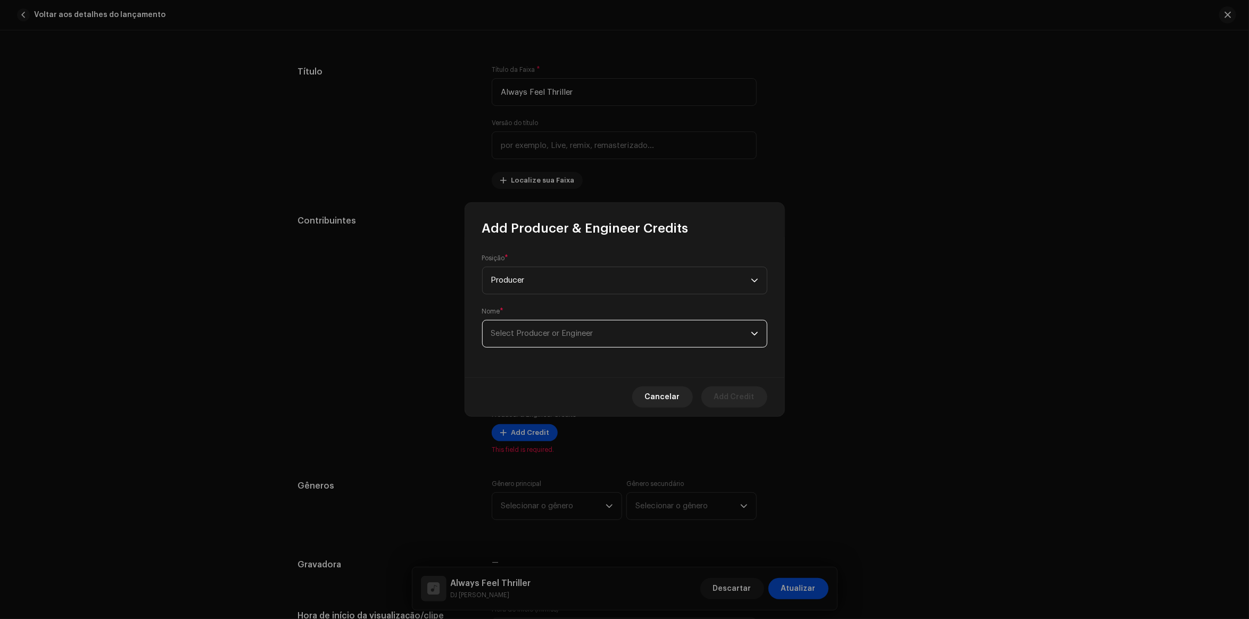
click at [567, 333] on span "Select Producer or Engineer" at bounding box center [542, 333] width 102 height 8
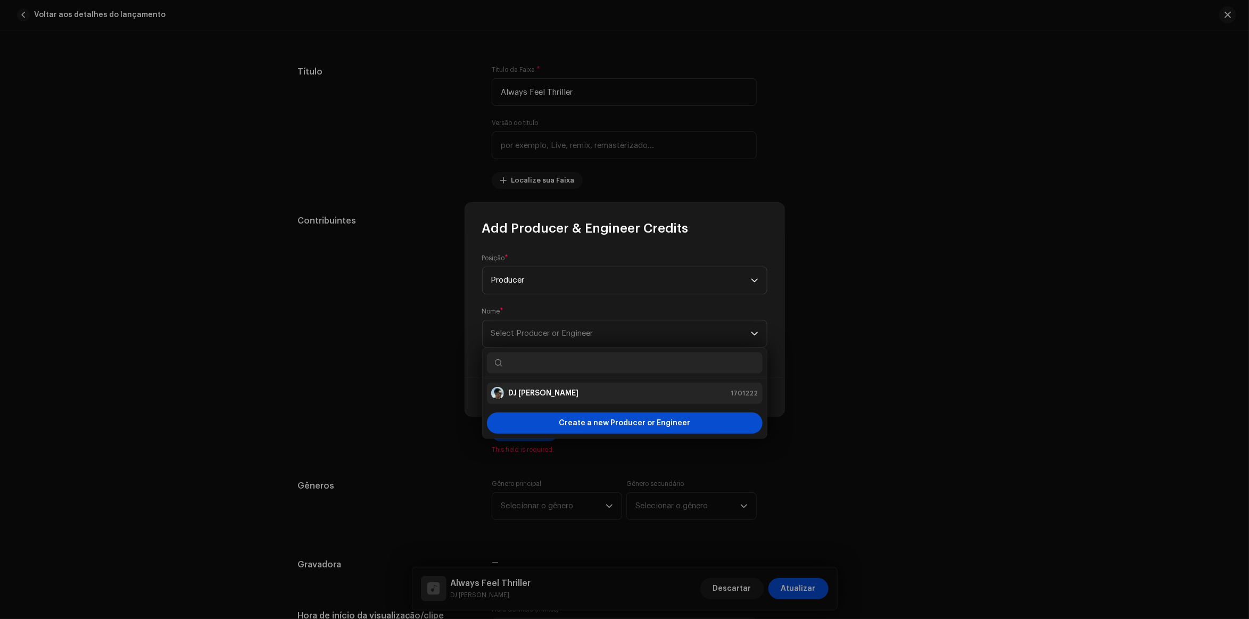
click at [540, 392] on strong "DJ [PERSON_NAME]" at bounding box center [543, 393] width 70 height 11
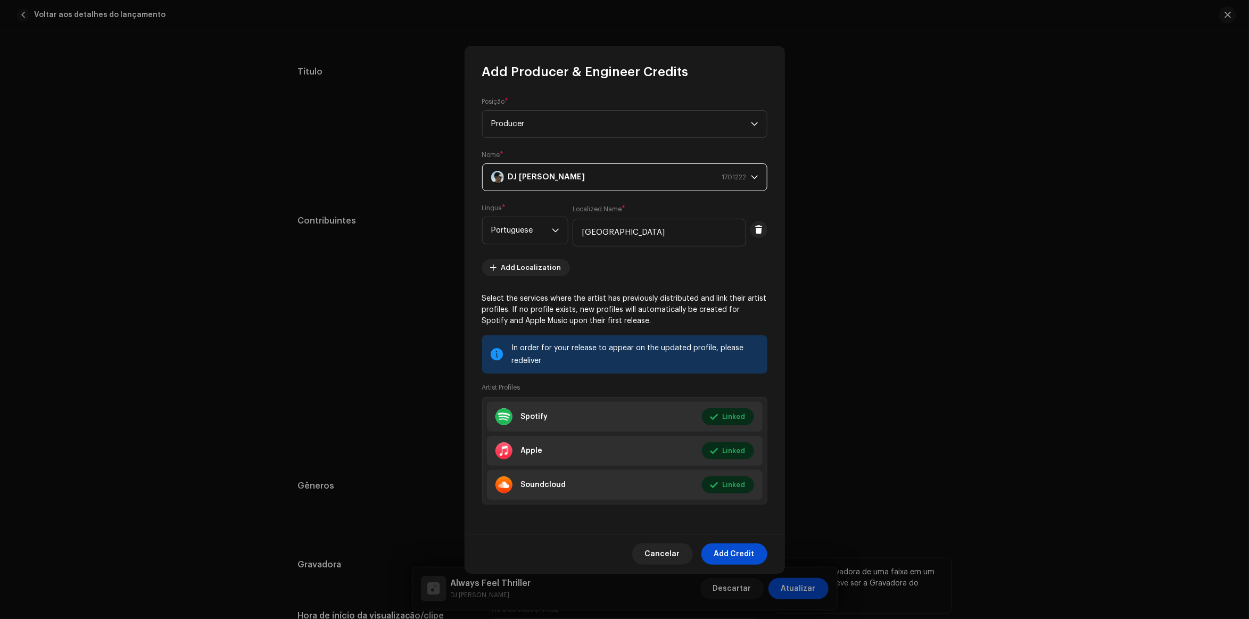
click at [740, 557] on span "Add Credit" at bounding box center [734, 553] width 40 height 21
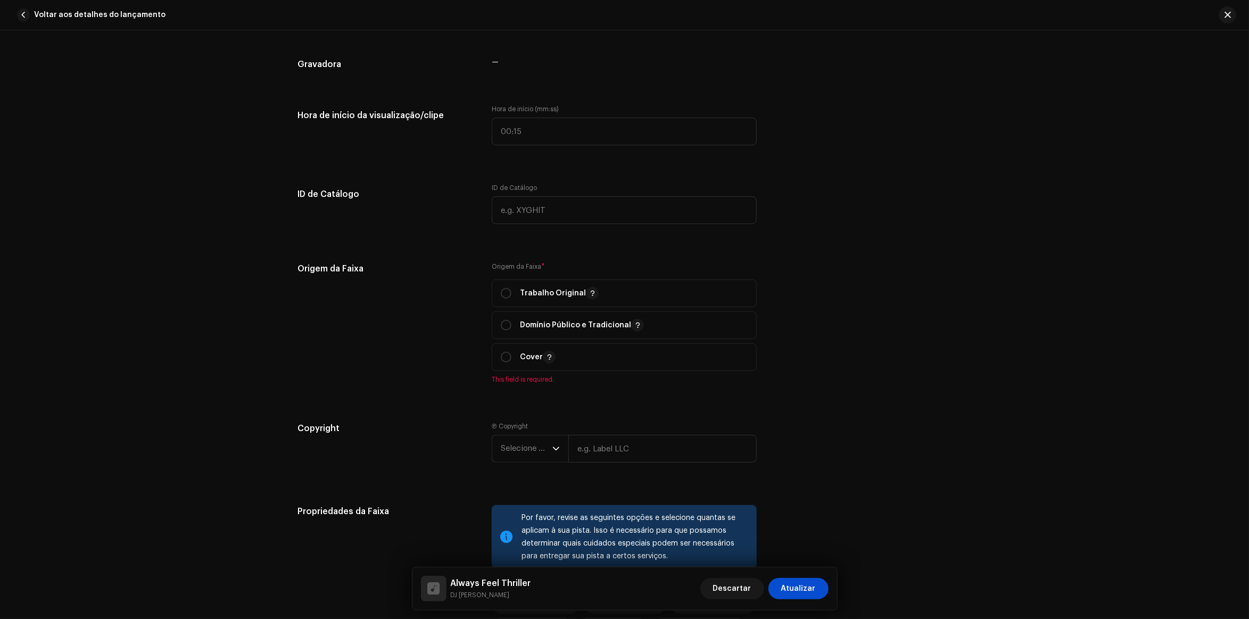
scroll to position [1131, 0]
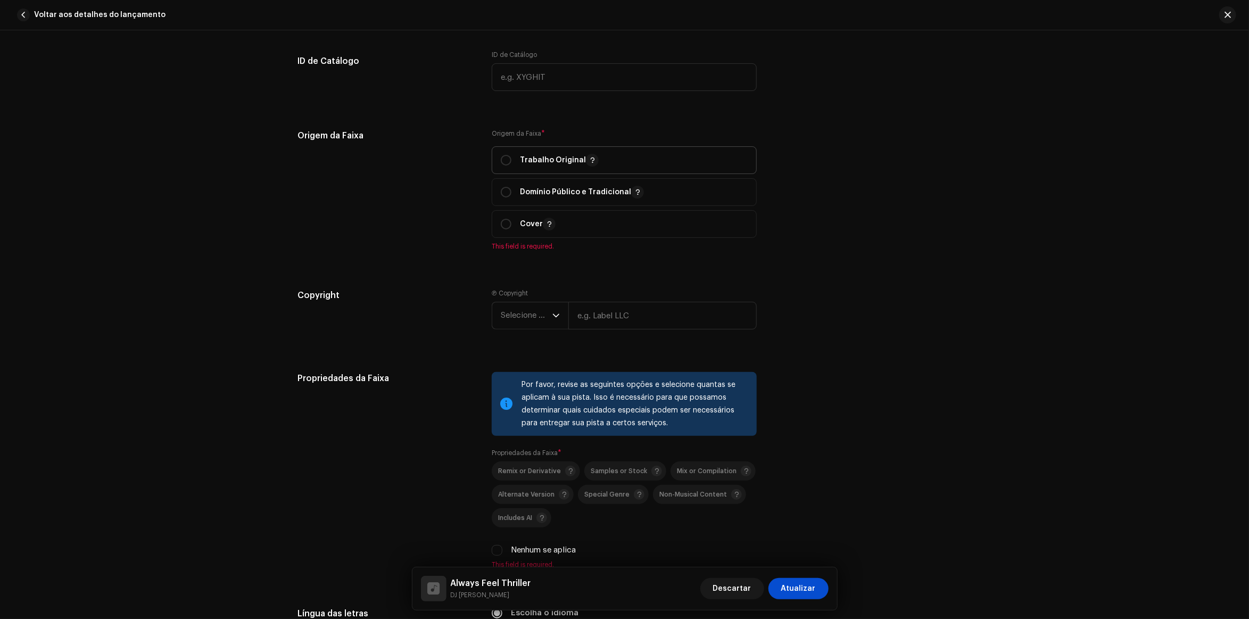
click at [536, 152] on span "Trabalho Original" at bounding box center [624, 160] width 247 height 27
radio input "true"
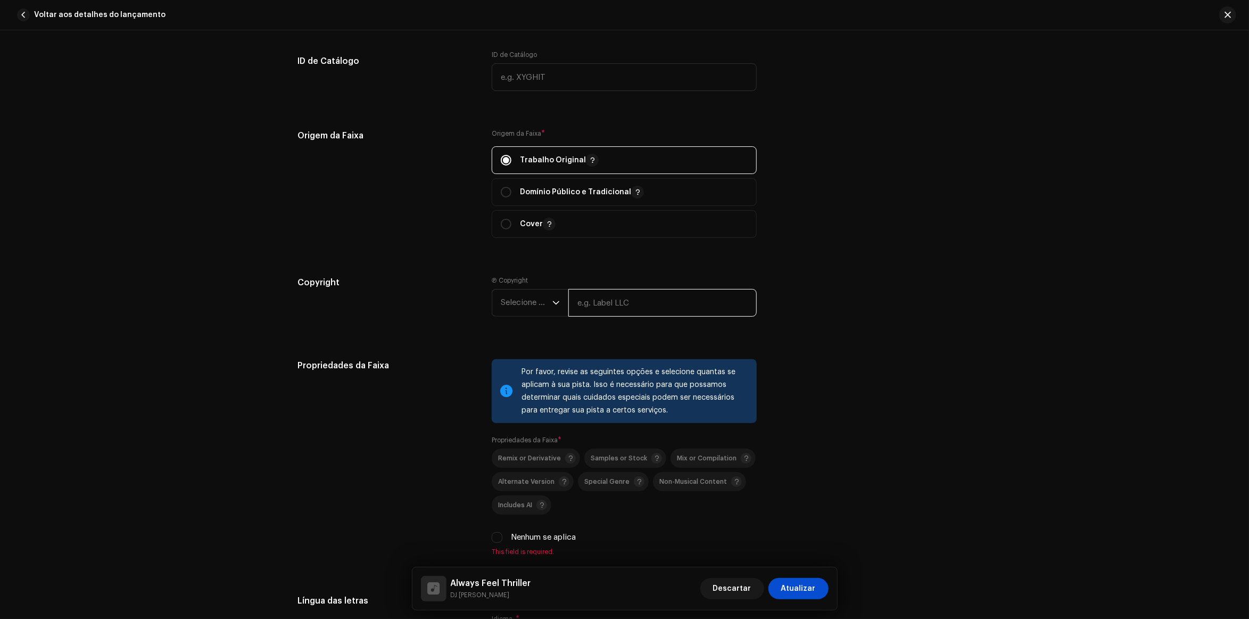
click at [613, 299] on input "text" at bounding box center [662, 303] width 188 height 28
click at [631, 304] on input "text" at bounding box center [662, 303] width 188 height 28
click at [539, 297] on span "Selecione o ano" at bounding box center [527, 302] width 52 height 27
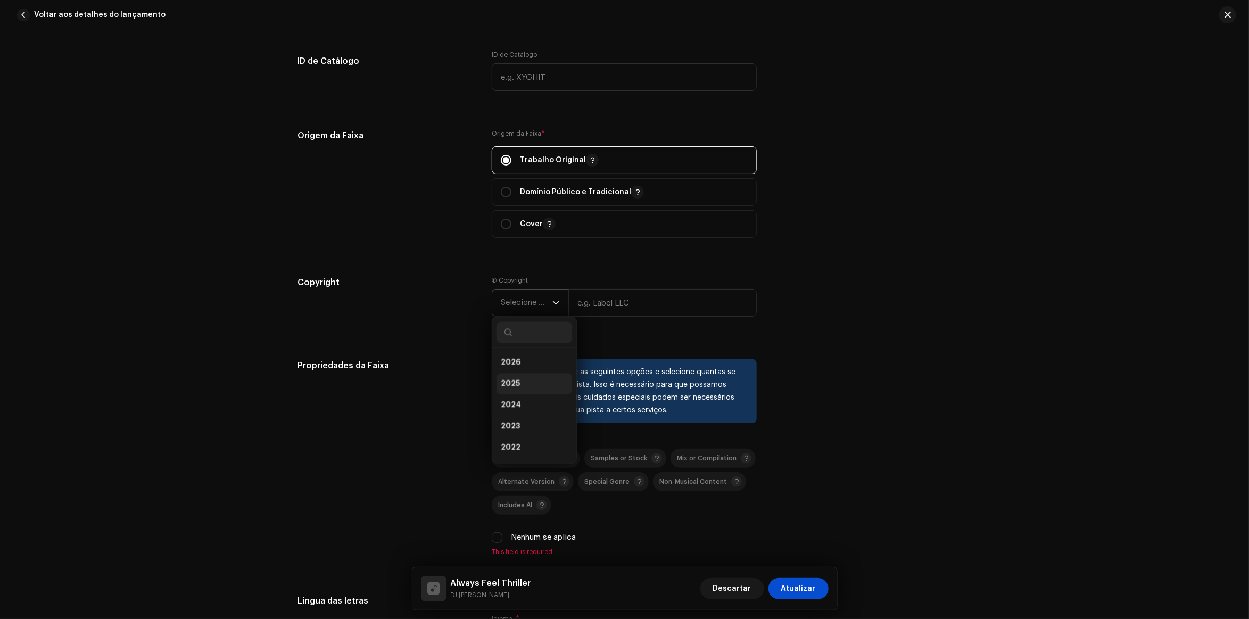
click at [528, 382] on li "2025" at bounding box center [534, 384] width 76 height 21
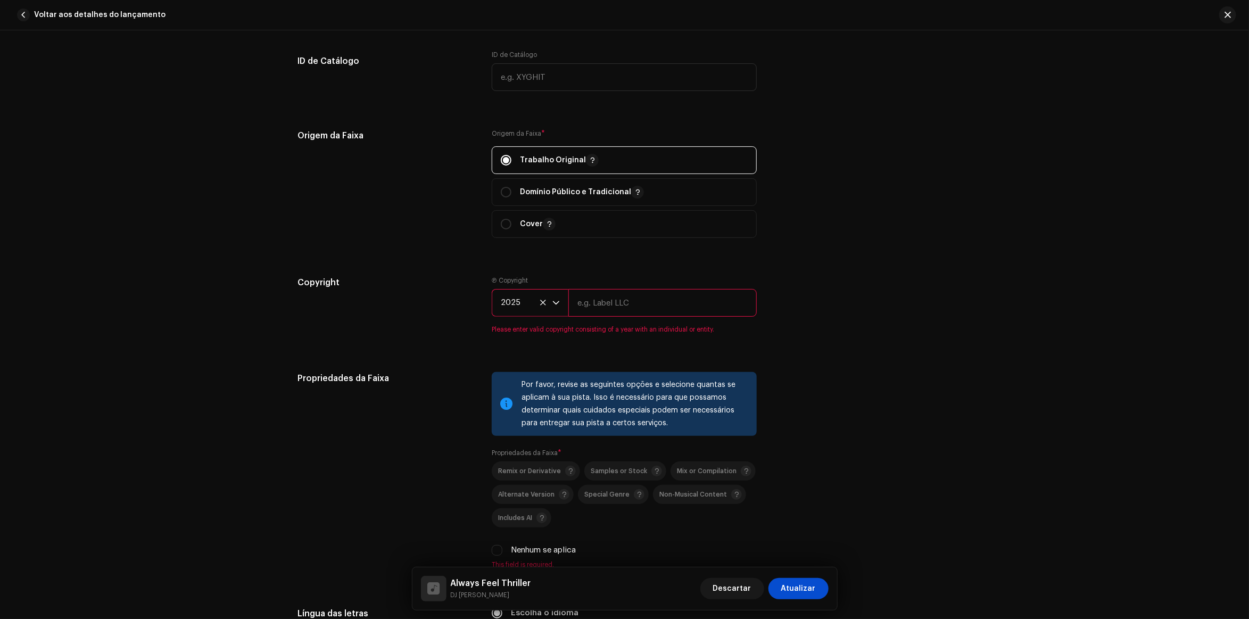
click at [656, 300] on input "text" at bounding box center [662, 303] width 188 height 28
type input "DJ [PERSON_NAME]"
click at [904, 230] on div "Origem da Faixa Origem da Faixa * Trabalho Original Domínio Público e Tradicion…" at bounding box center [624, 189] width 653 height 121
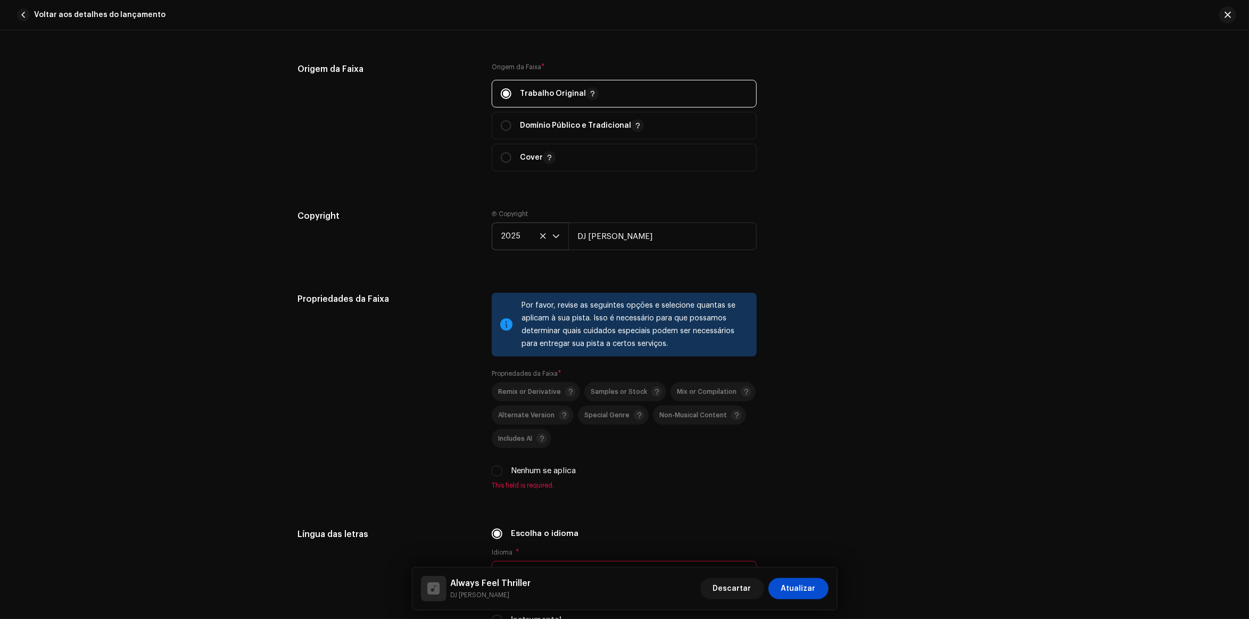
scroll to position [1264, 0]
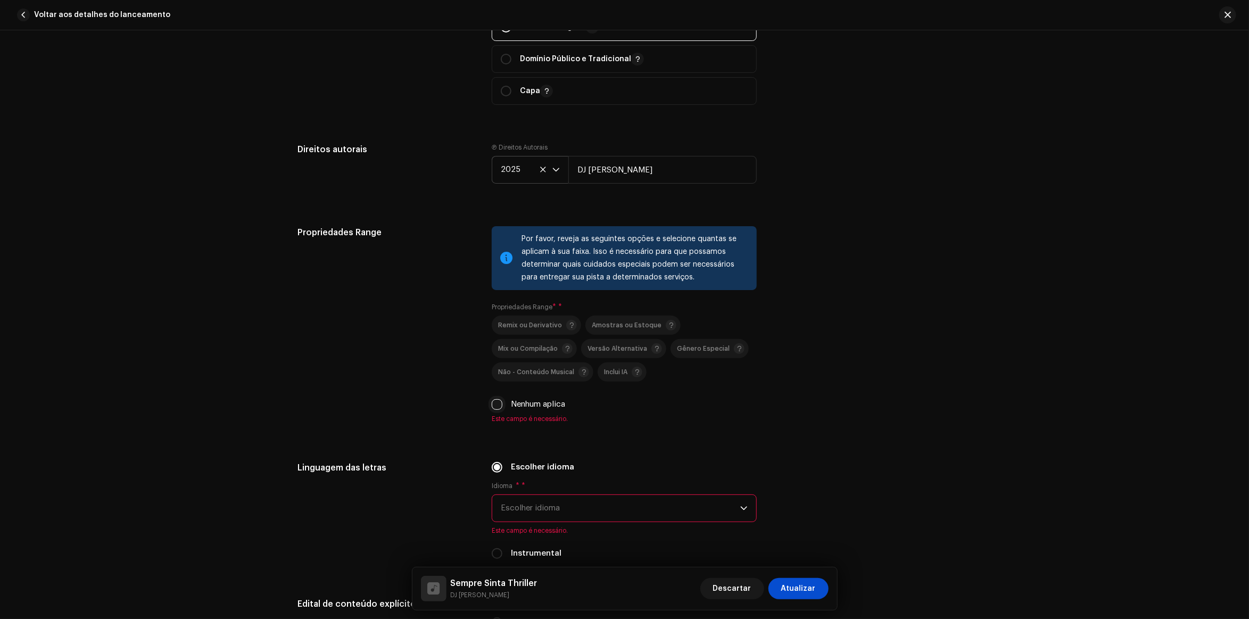
click at [492, 406] on input "Nenhum aplica" at bounding box center [497, 404] width 11 height 11
checkbox input "true"
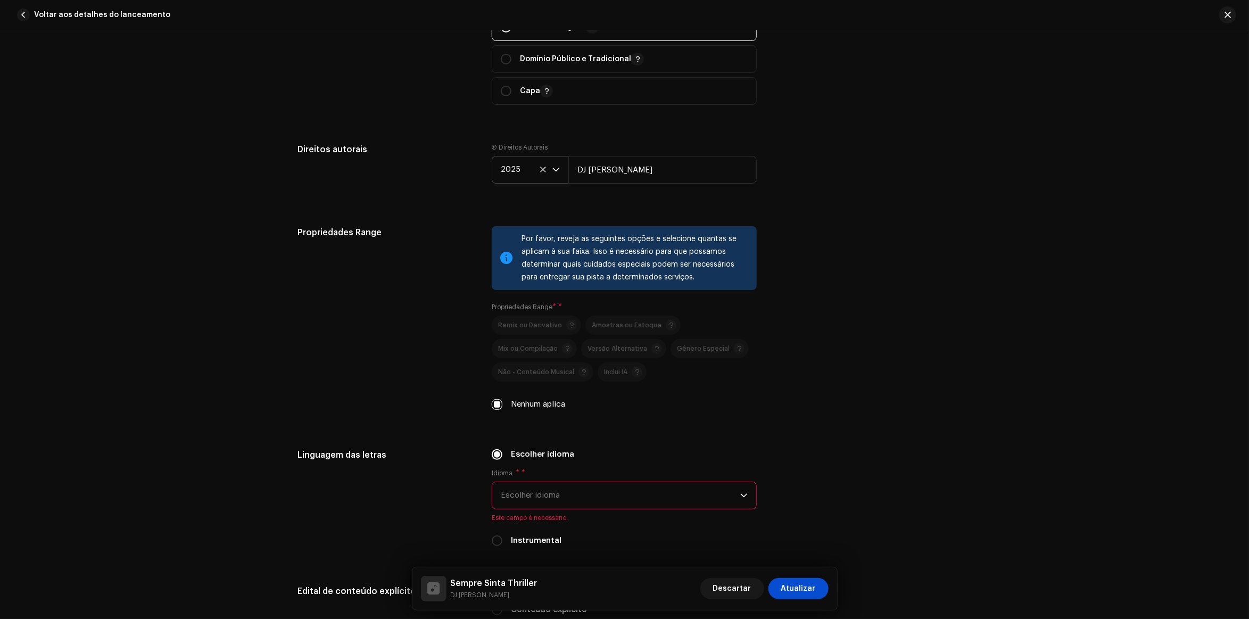
scroll to position [1397, 0]
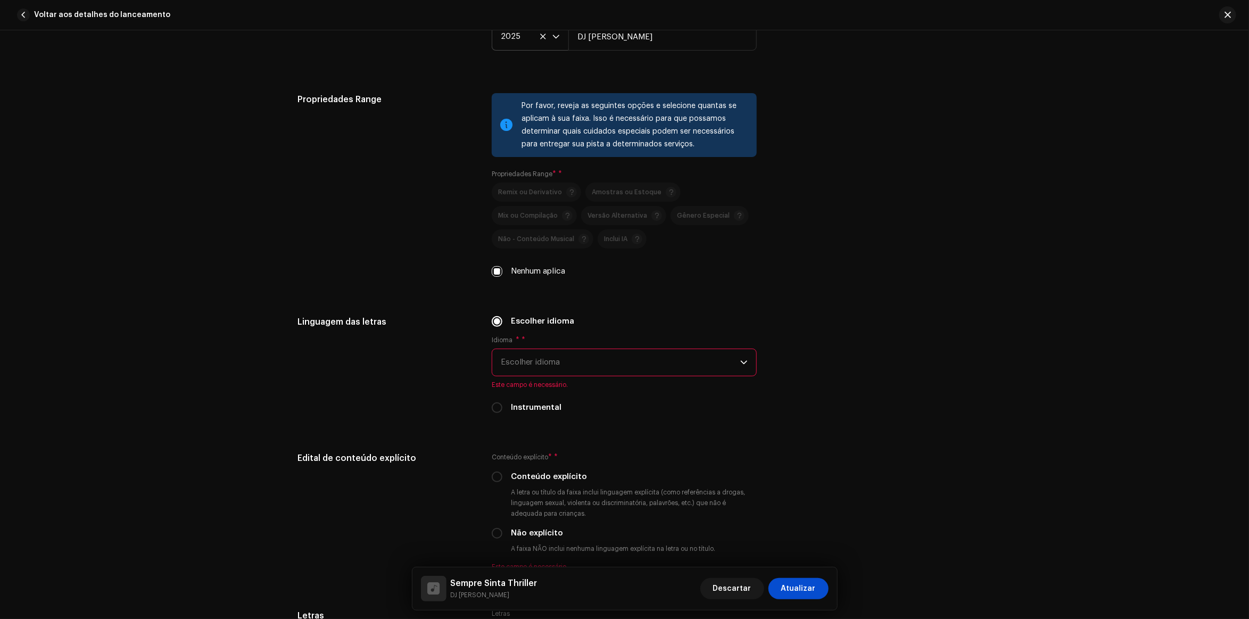
click at [589, 357] on span "Escolher idioma" at bounding box center [620, 362] width 239 height 27
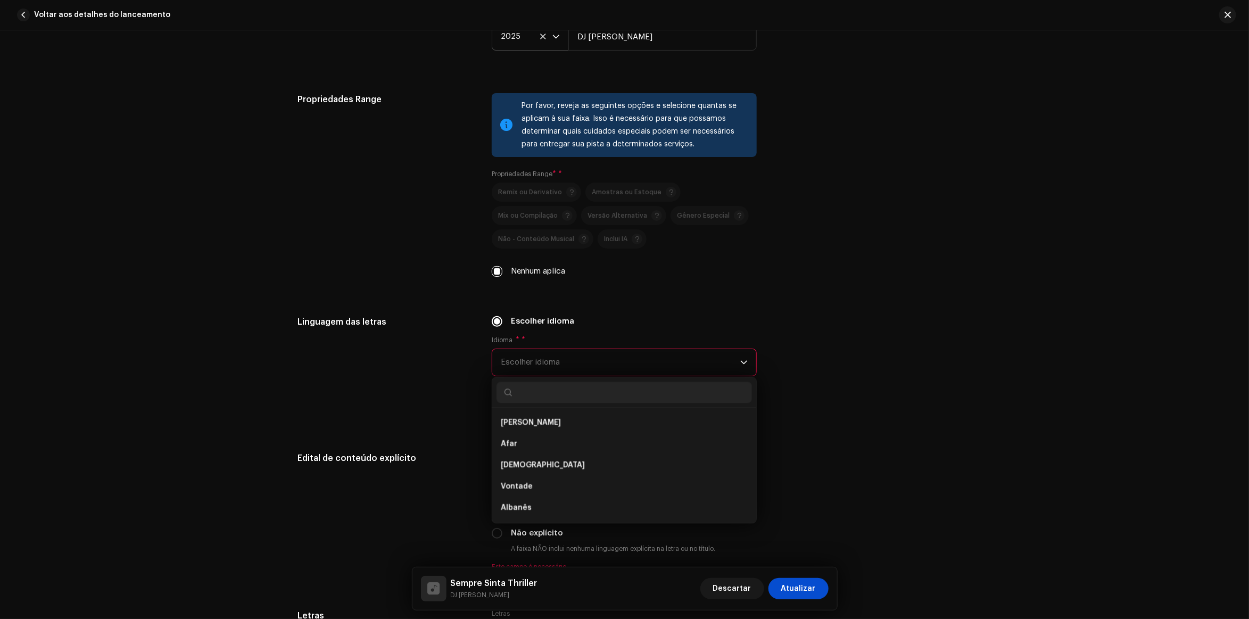
click at [570, 394] on input "text" at bounding box center [623, 392] width 255 height 21
click at [578, 386] on input "text" at bounding box center [623, 392] width 255 height 21
type input "engl"
click at [527, 426] on li "Inglês" at bounding box center [623, 422] width 255 height 21
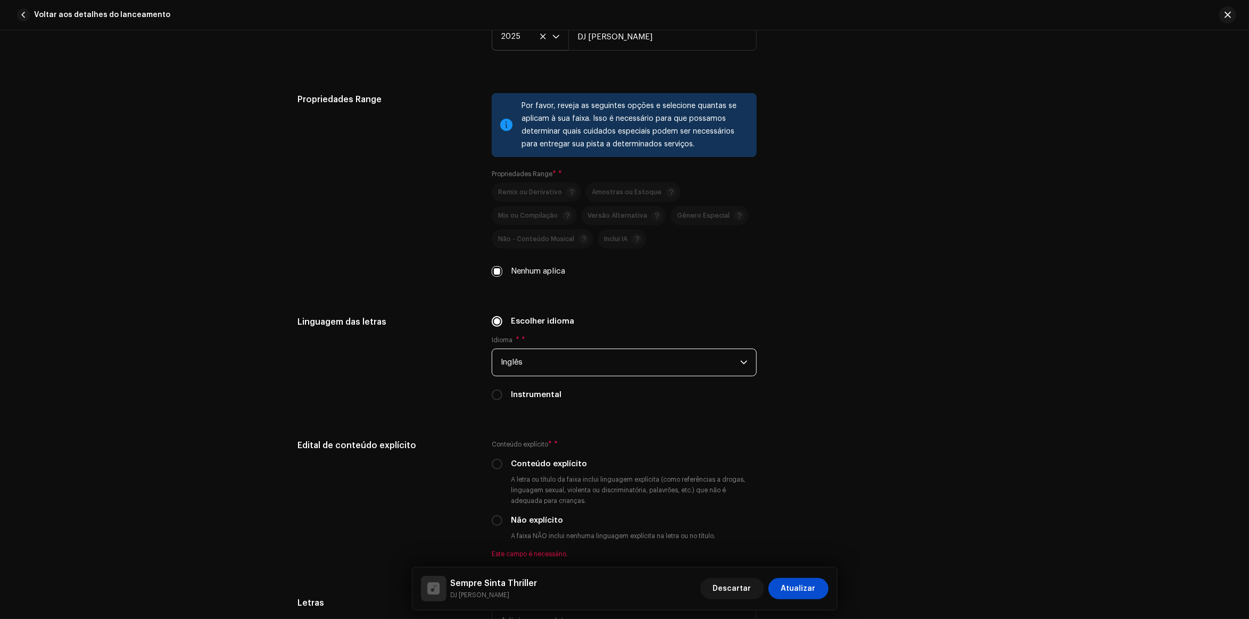
scroll to position [1463, 0]
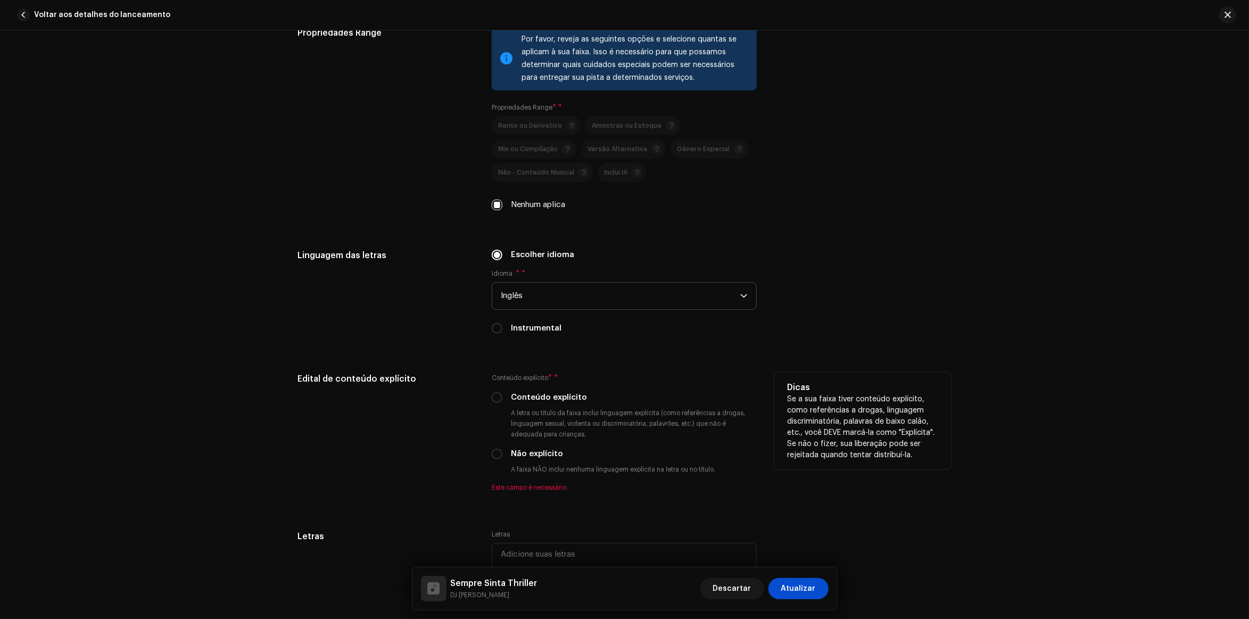
click at [512, 451] on label "Não explícito" at bounding box center [537, 454] width 52 height 12
click at [502, 451] on input "Não explícito" at bounding box center [497, 454] width 11 height 11
radio input "true"
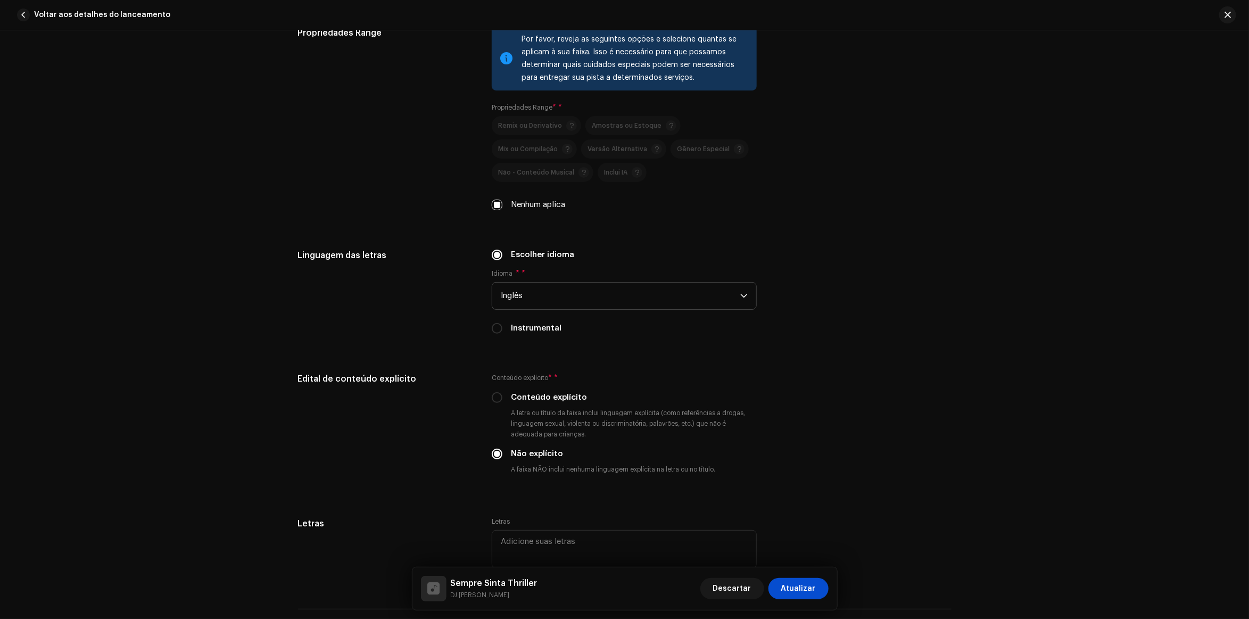
scroll to position [1663, 0]
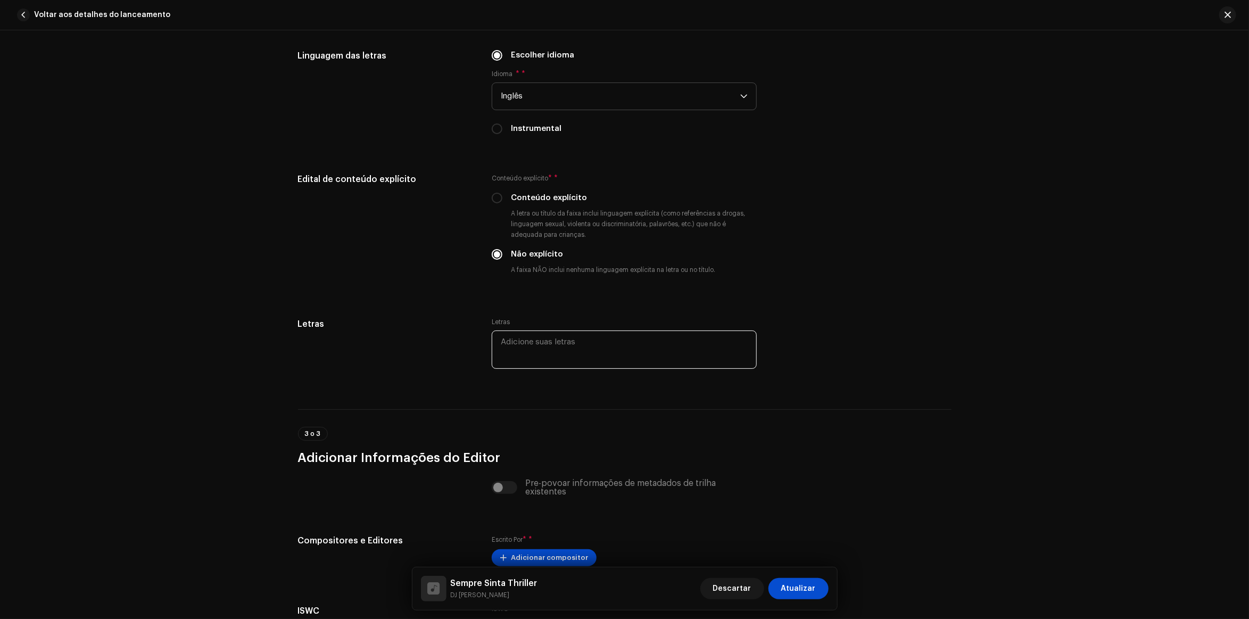
click at [561, 358] on textarea at bounding box center [624, 349] width 265 height 38
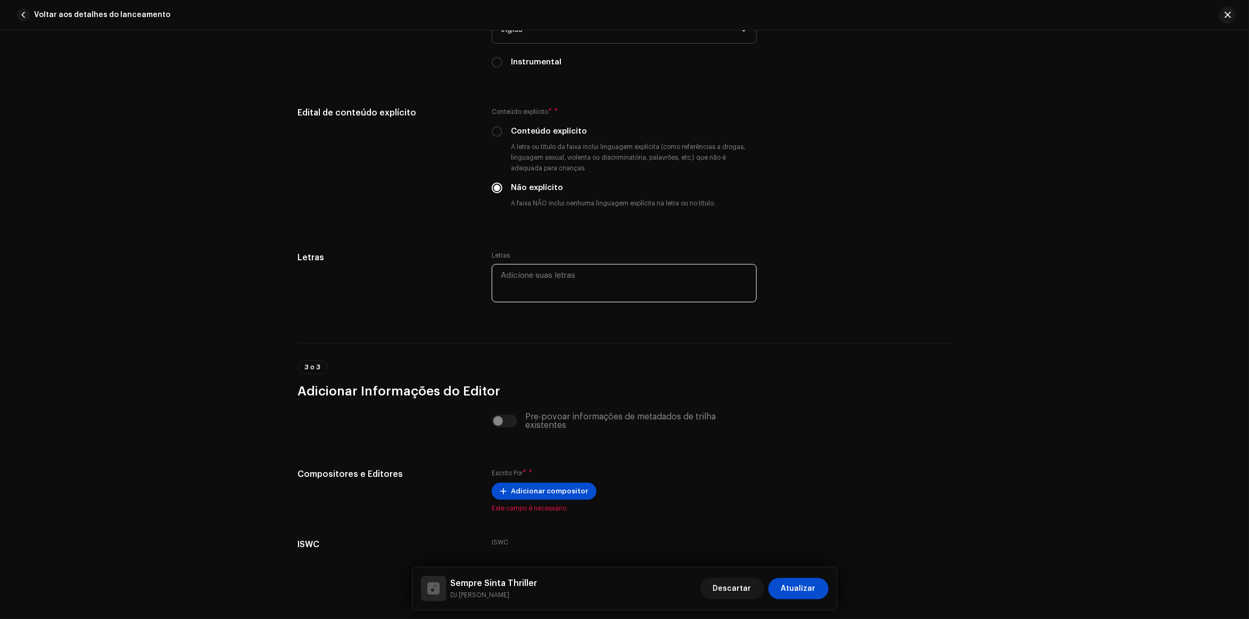
scroll to position [1798, 0]
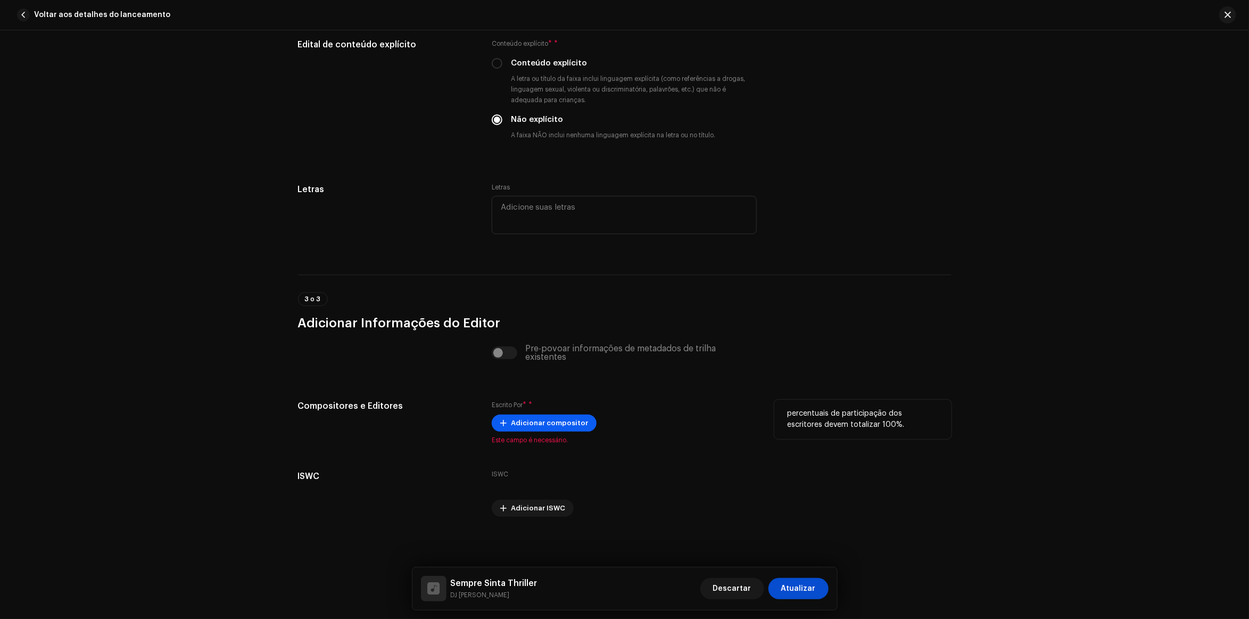
click at [535, 419] on span "Adicionar compositor" at bounding box center [549, 422] width 77 height 21
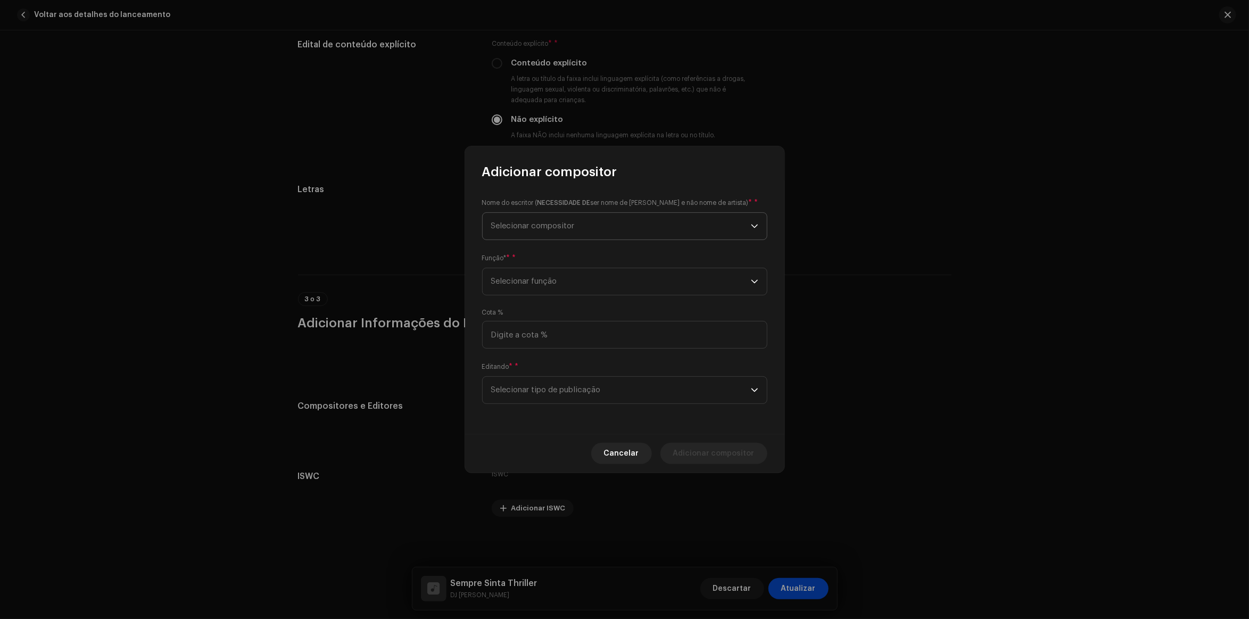
click at [597, 214] on span "Selecionar compositor" at bounding box center [621, 226] width 260 height 27
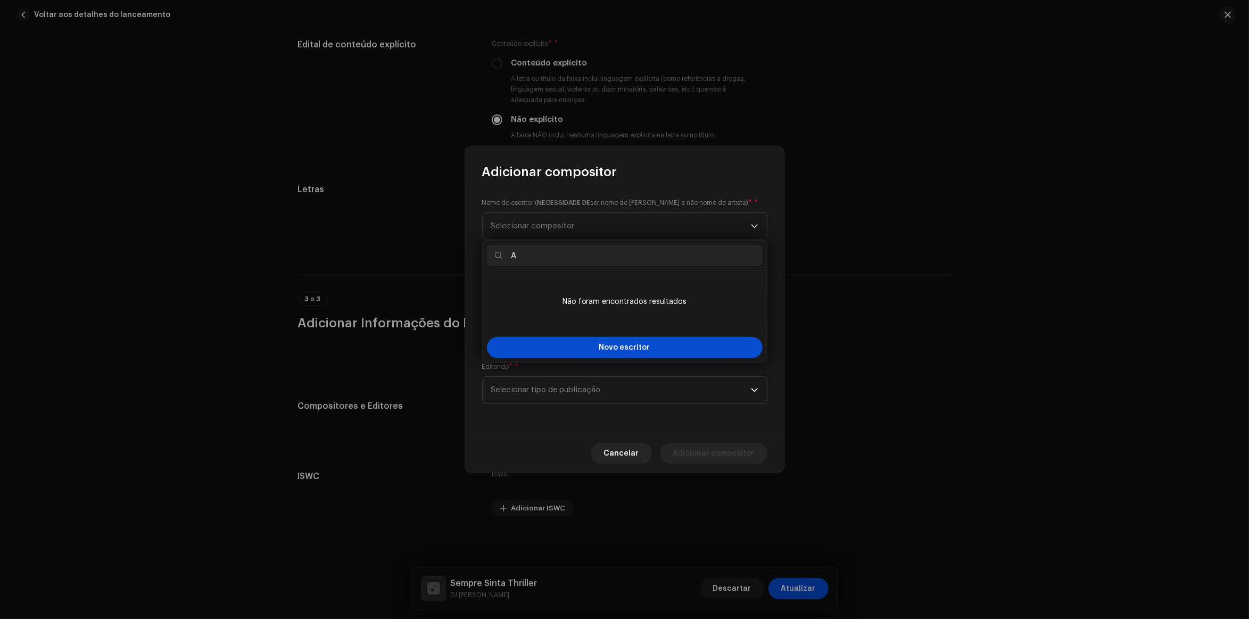
click at [602, 249] on input "A" at bounding box center [625, 255] width 276 height 21
type input "Antony Achkar"
click at [631, 344] on span "Novo escritor" at bounding box center [624, 347] width 51 height 7
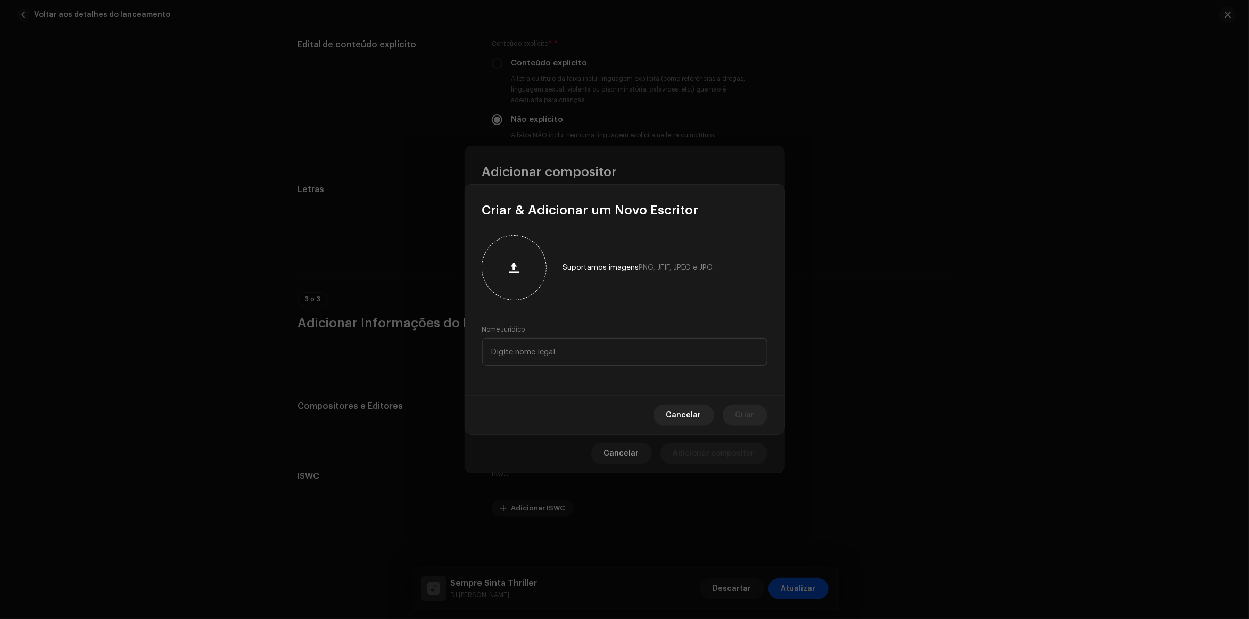
click at [519, 259] on button "button" at bounding box center [514, 268] width 26 height 26
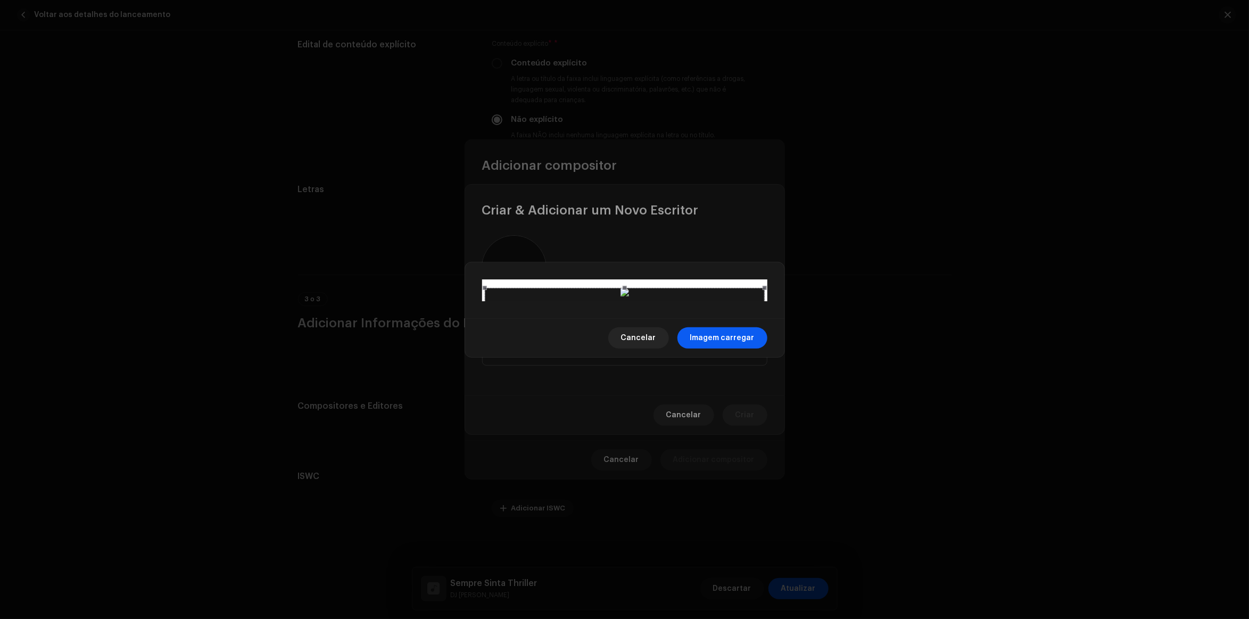
click at [727, 349] on span "Imagem carregar" at bounding box center [722, 337] width 64 height 21
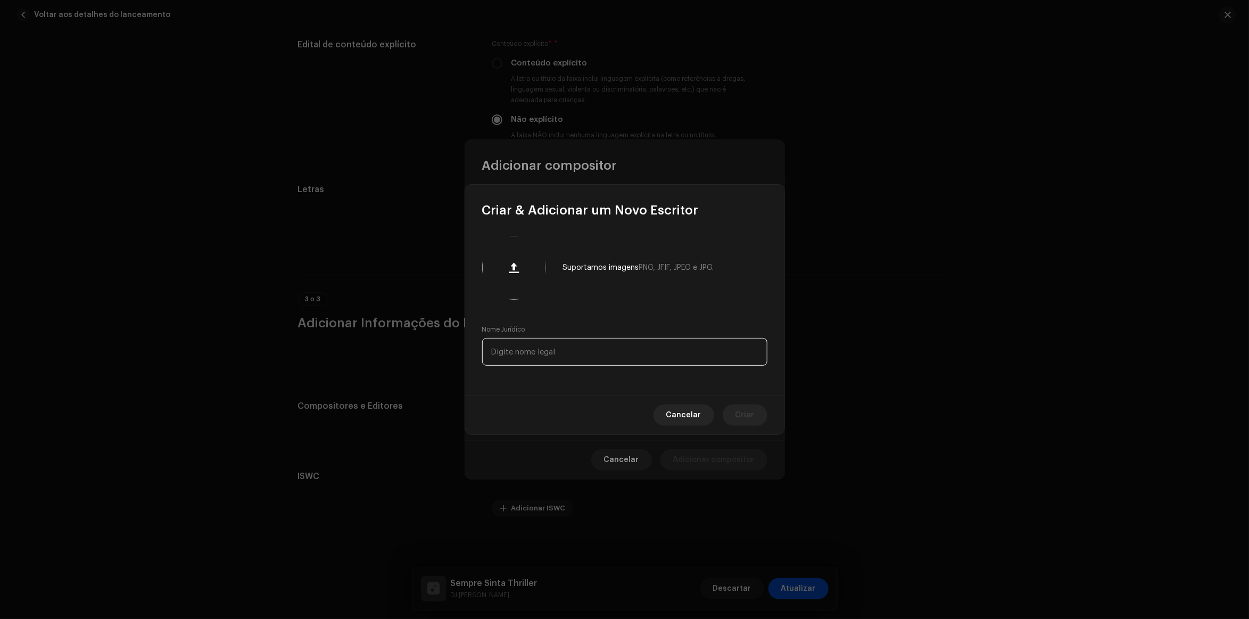
click at [564, 338] on input "text" at bounding box center [624, 352] width 285 height 28
type input "Antony Achkar"
click at [749, 413] on span "Criar" at bounding box center [744, 414] width 19 height 21
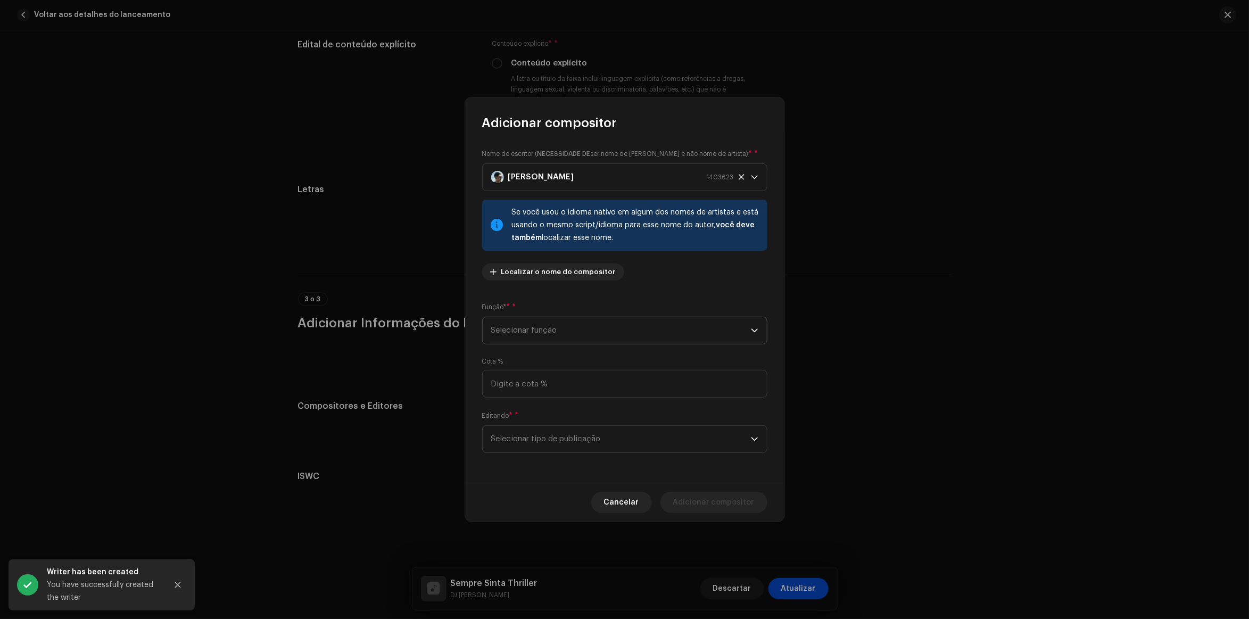
click at [605, 333] on span "Selecionar função" at bounding box center [621, 330] width 260 height 27
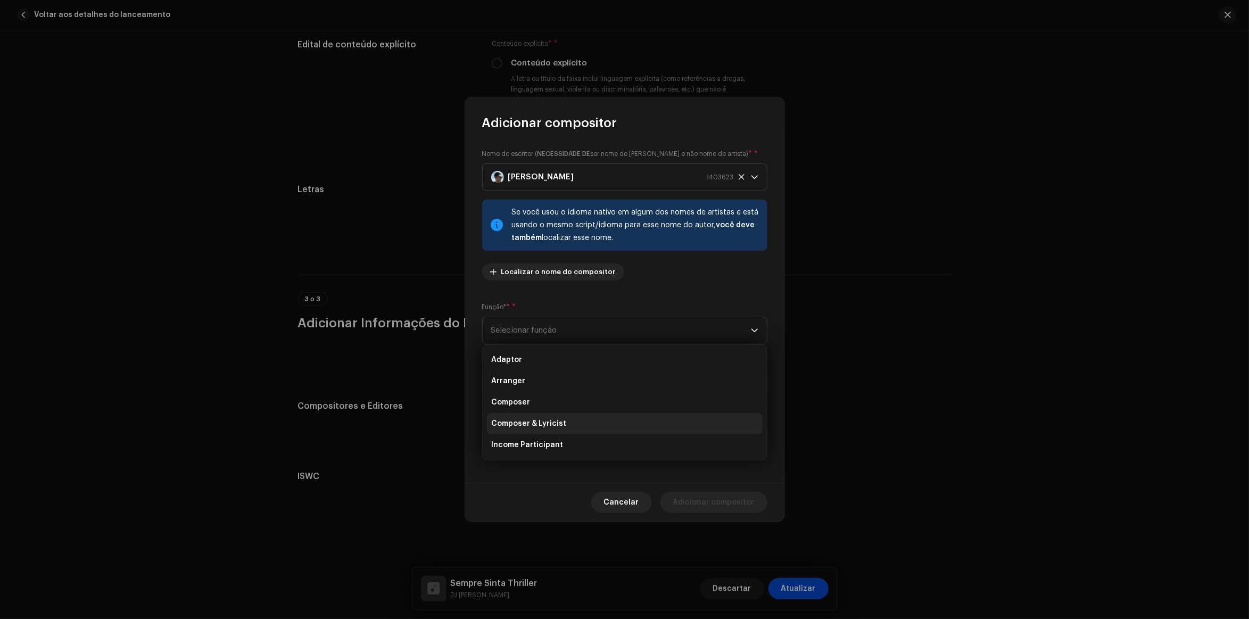
click at [566, 428] on span "Composer & Lyricist" at bounding box center [528, 423] width 75 height 11
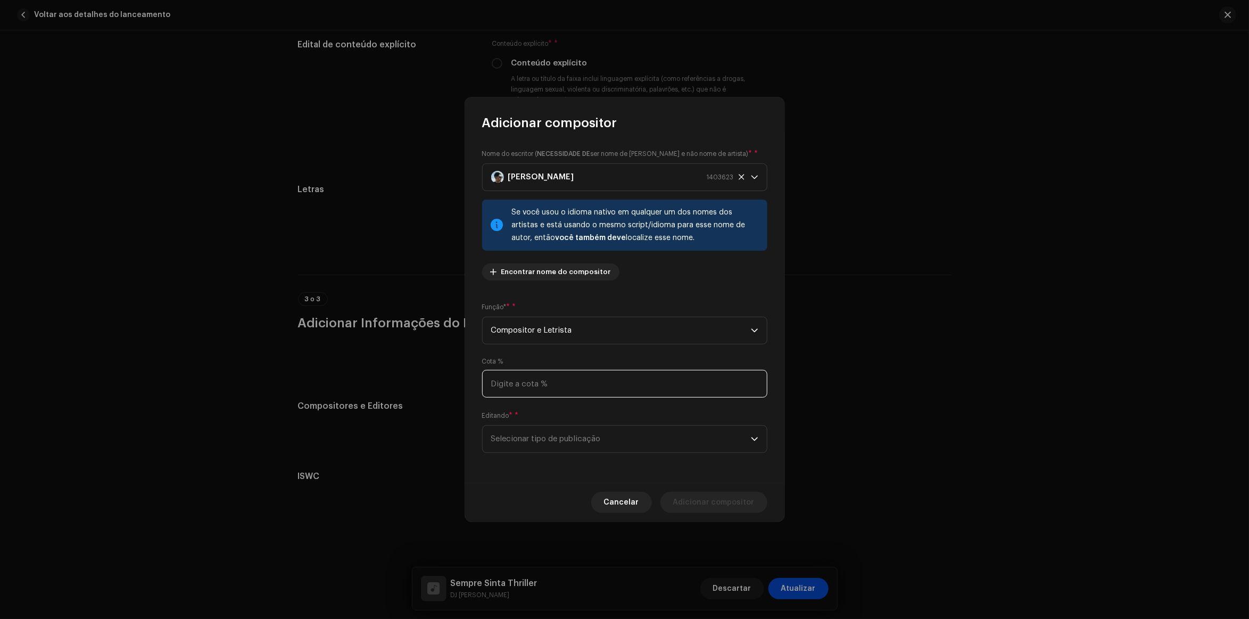
click at [566, 390] on input at bounding box center [624, 384] width 285 height 28
click at [565, 426] on span "Selecionar tipo de publicação" at bounding box center [621, 439] width 260 height 27
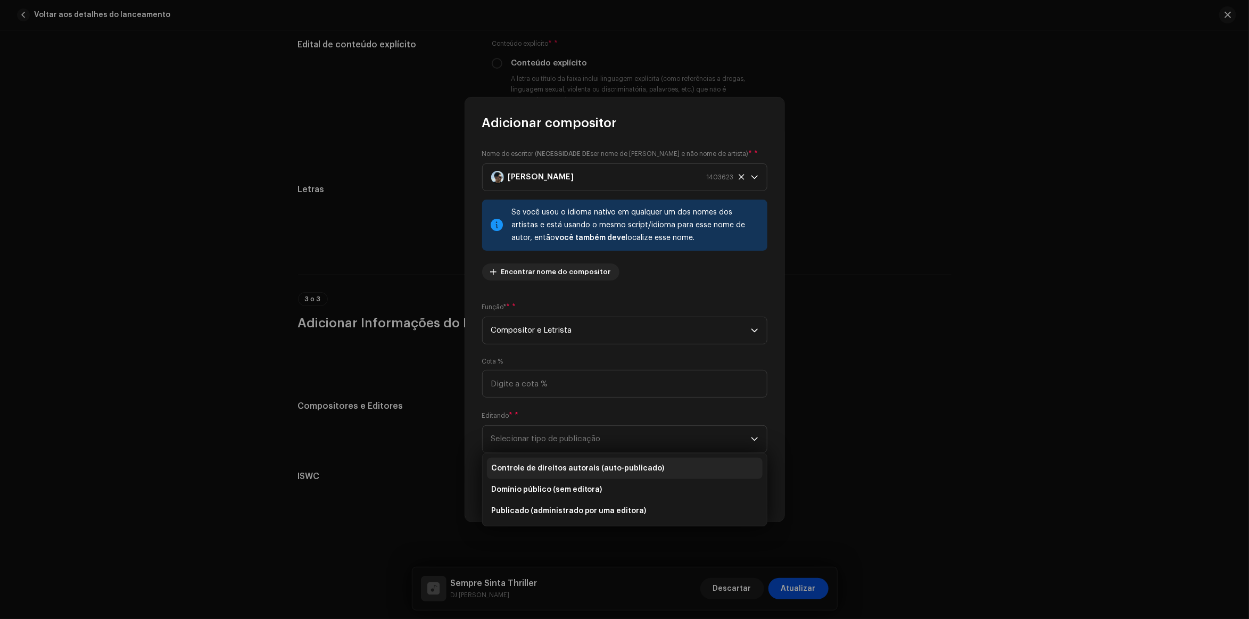
click at [576, 465] on span "Controle de direitos autorais (auto-publicado)" at bounding box center [577, 468] width 173 height 11
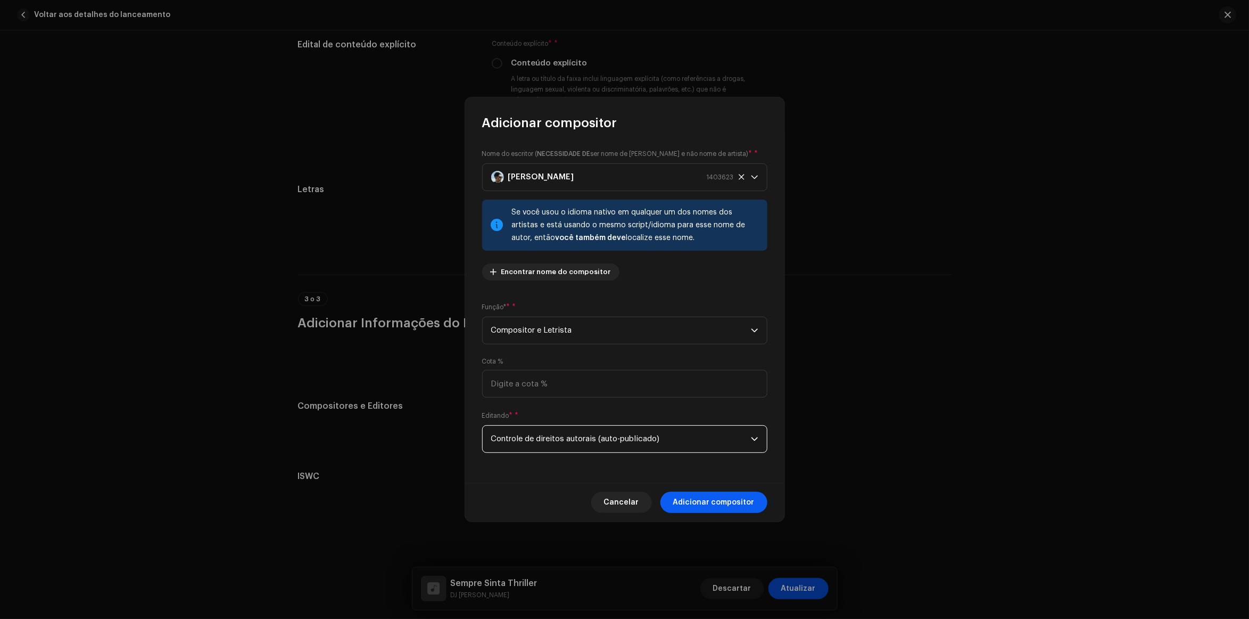
click at [699, 502] on span "Adicionar compositor" at bounding box center [713, 502] width 81 height 21
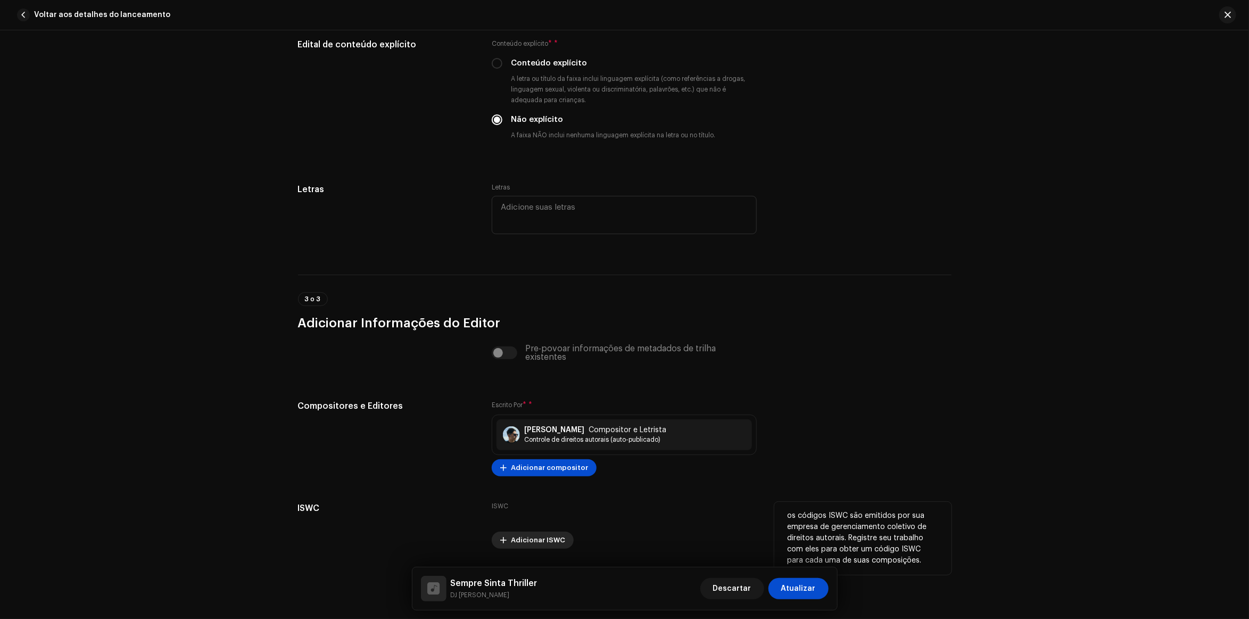
scroll to position [1830, 0]
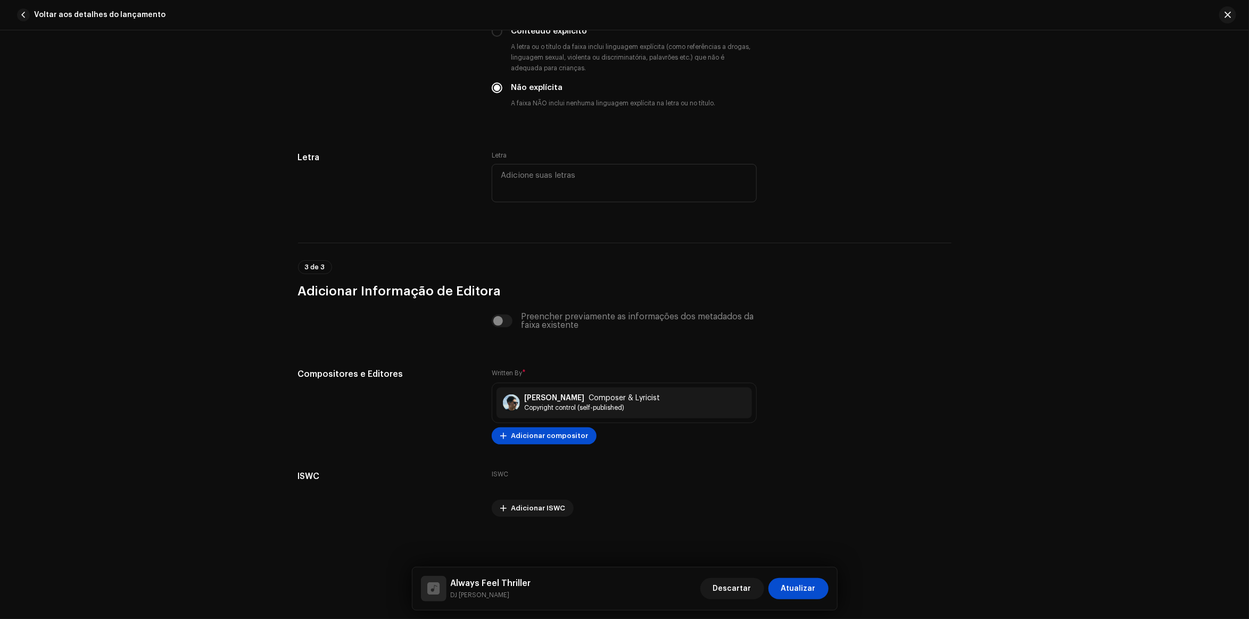
click at [1014, 283] on div "Detalhes da faixa Complete o seguinte para finalizar sua faixa. 1 de 3 Adiciona…" at bounding box center [624, 324] width 1249 height 589
click at [506, 322] on div "Preencher previamente as informações dos metadados da faixa existente" at bounding box center [624, 320] width 265 height 17
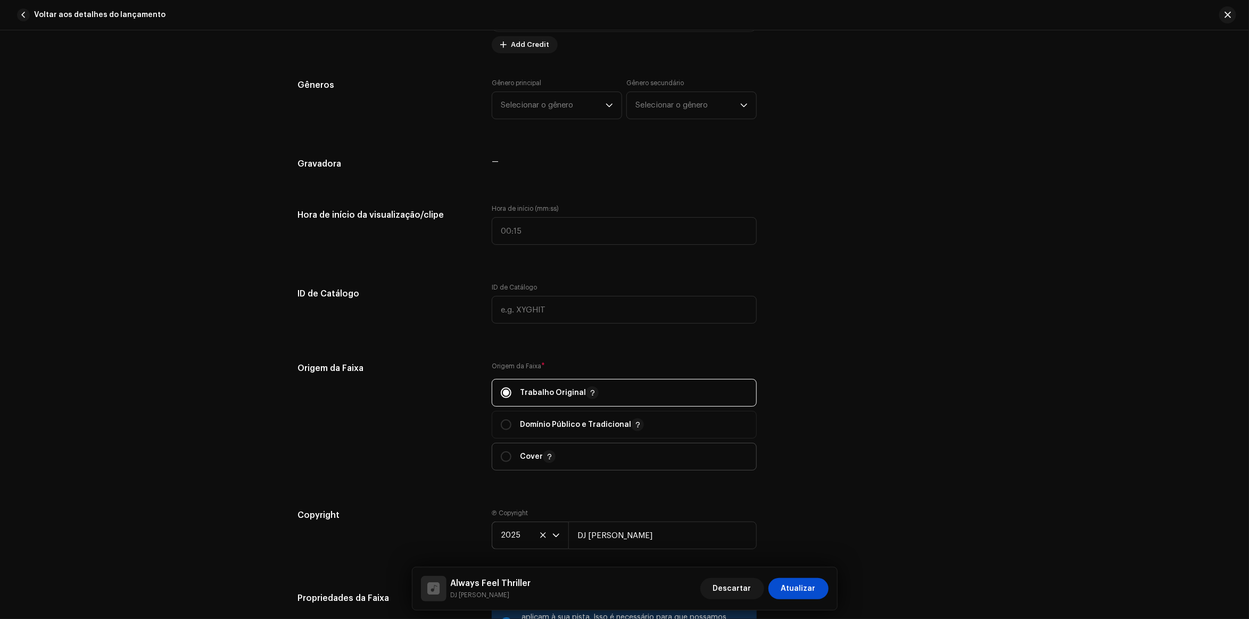
scroll to position [765, 0]
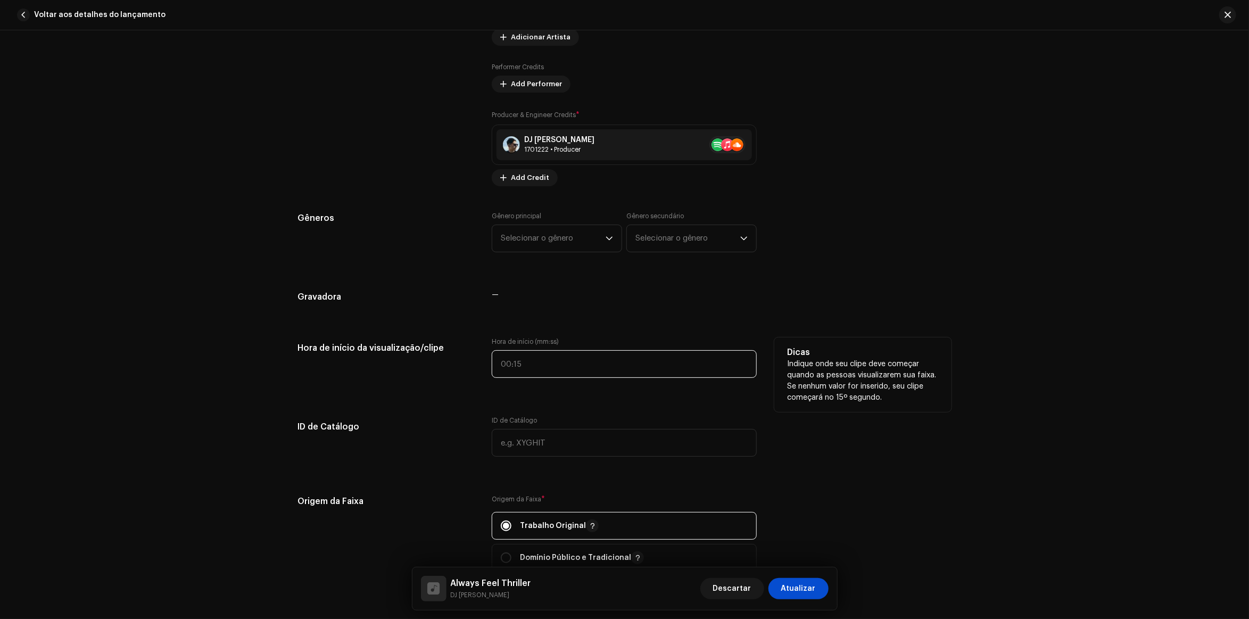
type input ":"
click at [563, 368] on input ":" at bounding box center [624, 364] width 265 height 28
click at [837, 259] on div "Gêneros Gênero principal Selecionar o gênero Gênero secundário Selecionar o gên…" at bounding box center [624, 238] width 653 height 53
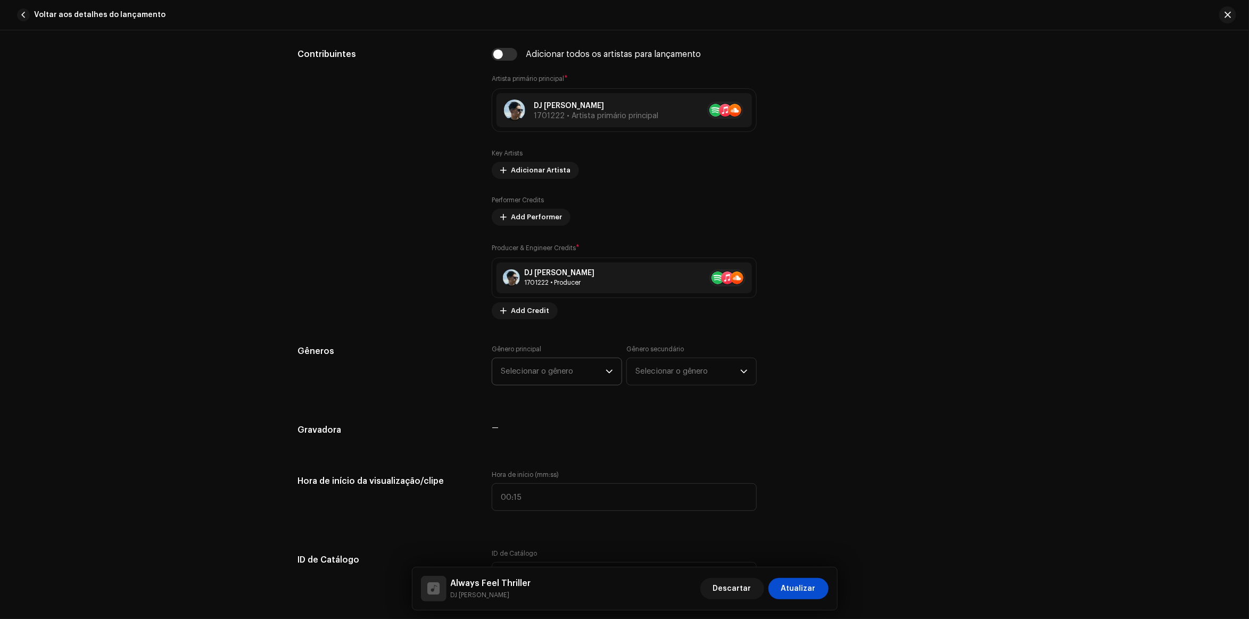
click at [531, 377] on span "Selecionar o gênero" at bounding box center [553, 371] width 105 height 27
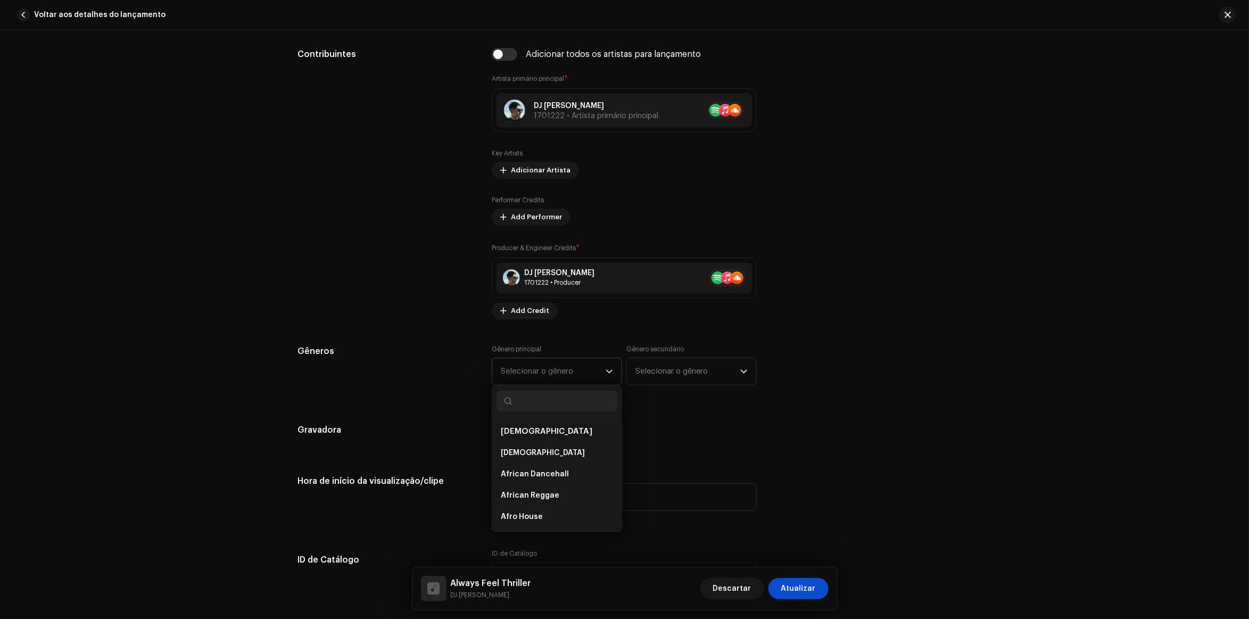
click at [541, 399] on input "text" at bounding box center [556, 401] width 121 height 21
type input "hou"
click at [527, 492] on li "House" at bounding box center [556, 495] width 121 height 21
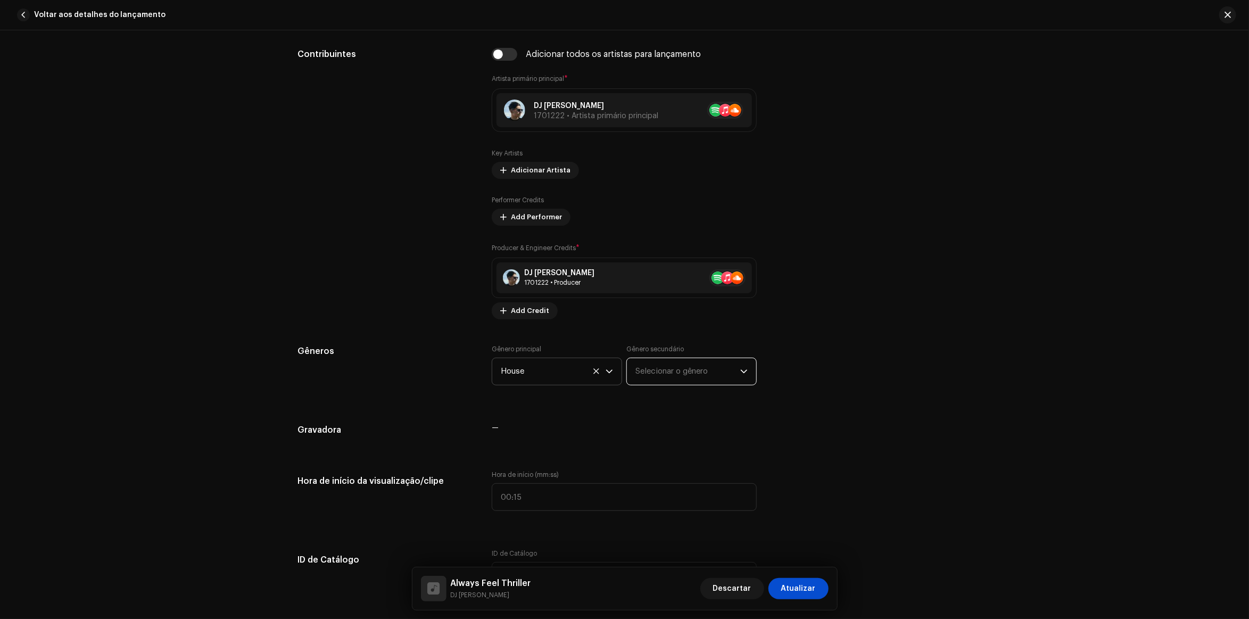
click at [687, 381] on span "Selecionar o gênero" at bounding box center [687, 371] width 105 height 27
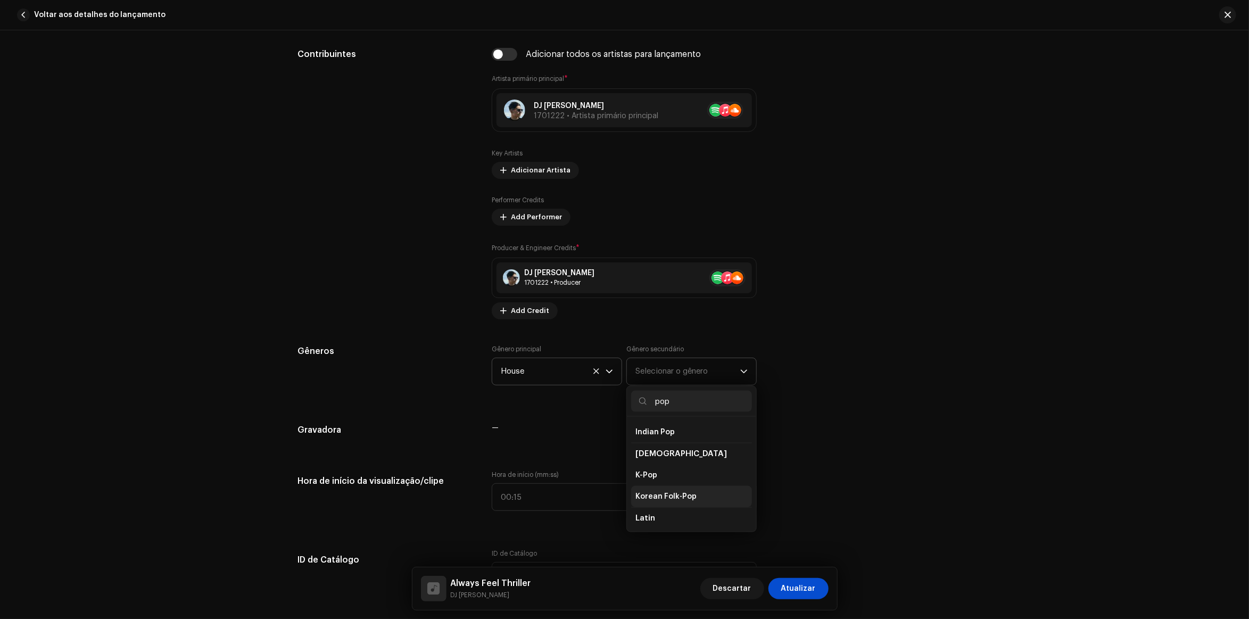
scroll to position [333, 0]
type input "pop"
click at [650, 507] on li "Pop" at bounding box center [691, 516] width 121 height 21
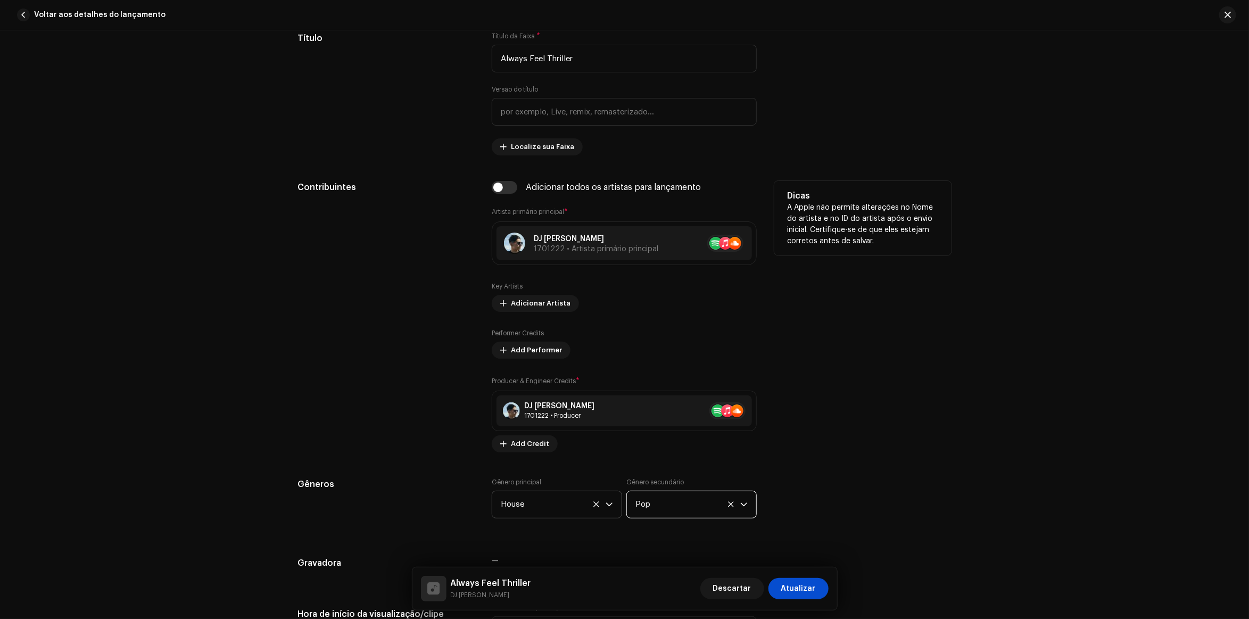
scroll to position [366, 0]
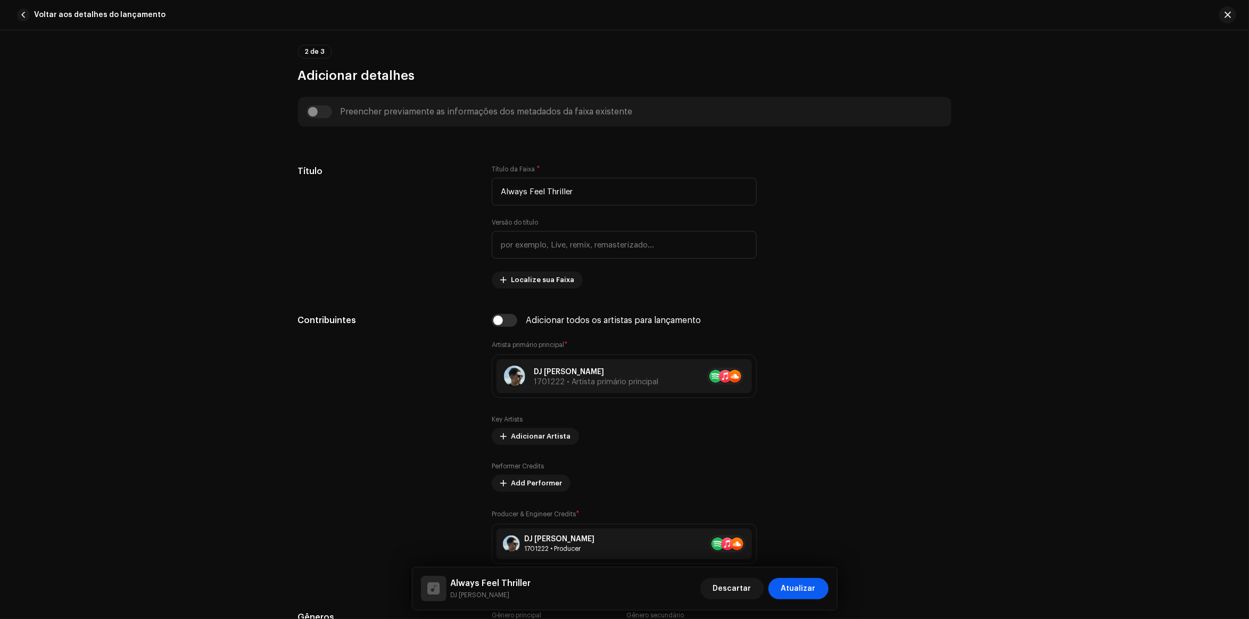
click at [802, 592] on span "Atualizar" at bounding box center [798, 588] width 35 height 21
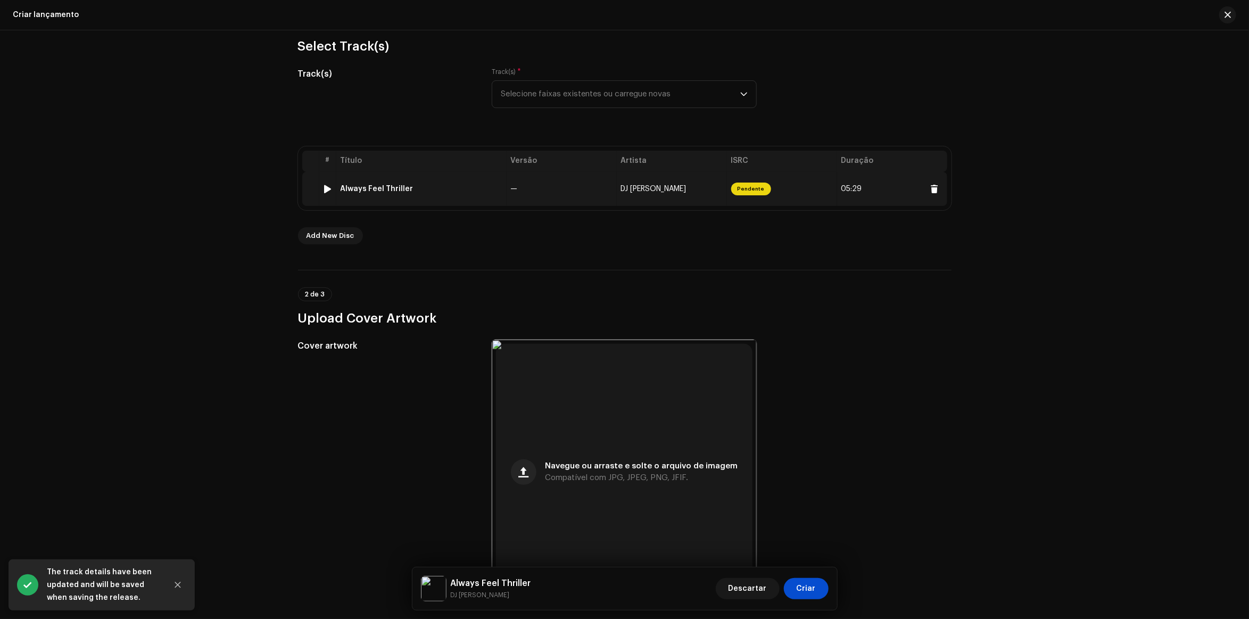
click at [324, 192] on div at bounding box center [328, 189] width 8 height 9
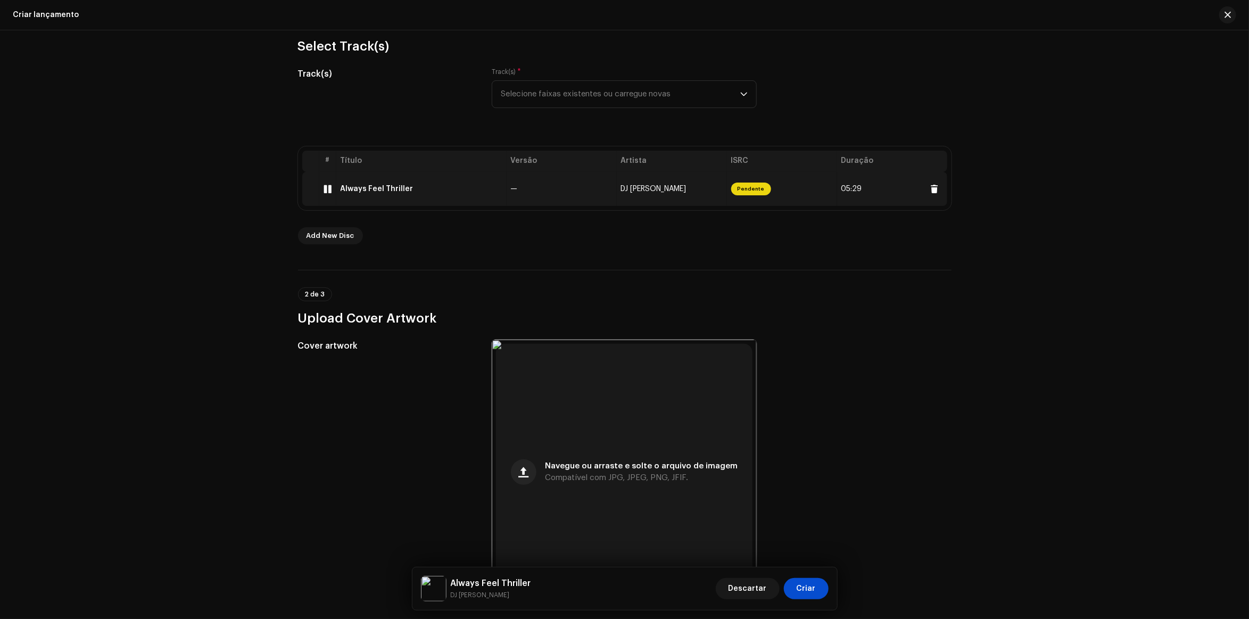
click at [324, 186] on div at bounding box center [328, 189] width 8 height 9
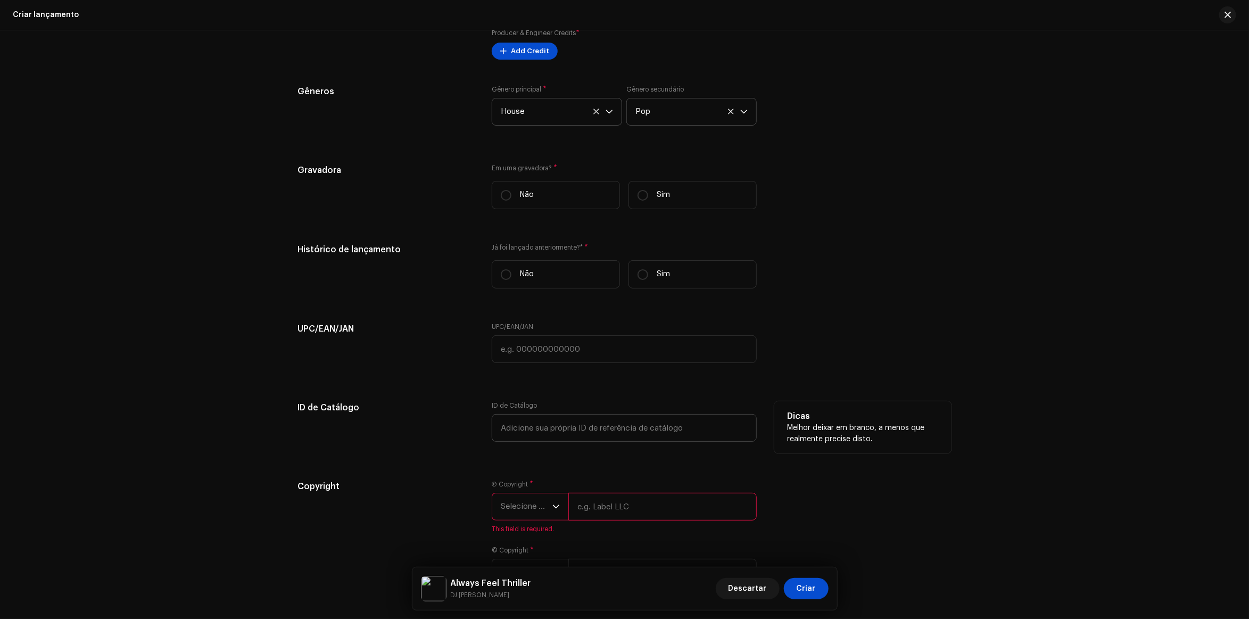
scroll to position [1456, 0]
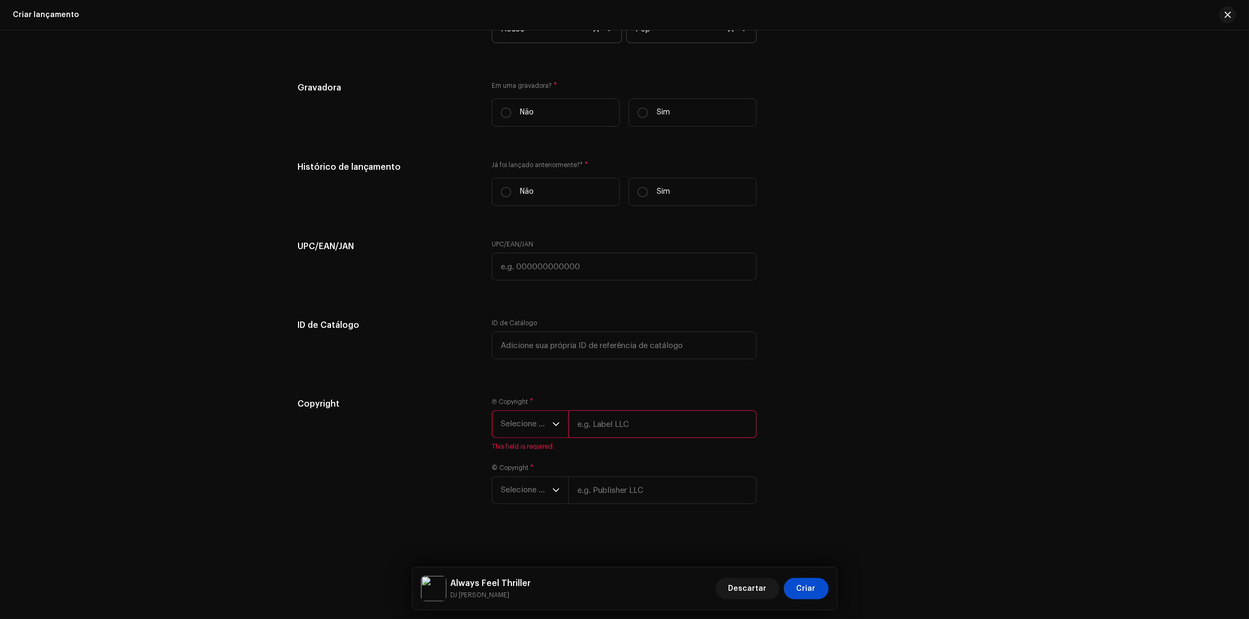
click at [624, 413] on input "text" at bounding box center [662, 424] width 188 height 28
click at [517, 429] on span "Selecione o ano" at bounding box center [527, 424] width 52 height 27
click at [531, 506] on li "2025" at bounding box center [534, 505] width 76 height 21
click at [626, 426] on input "text" at bounding box center [662, 424] width 188 height 28
type input "DJ [PERSON_NAME]"
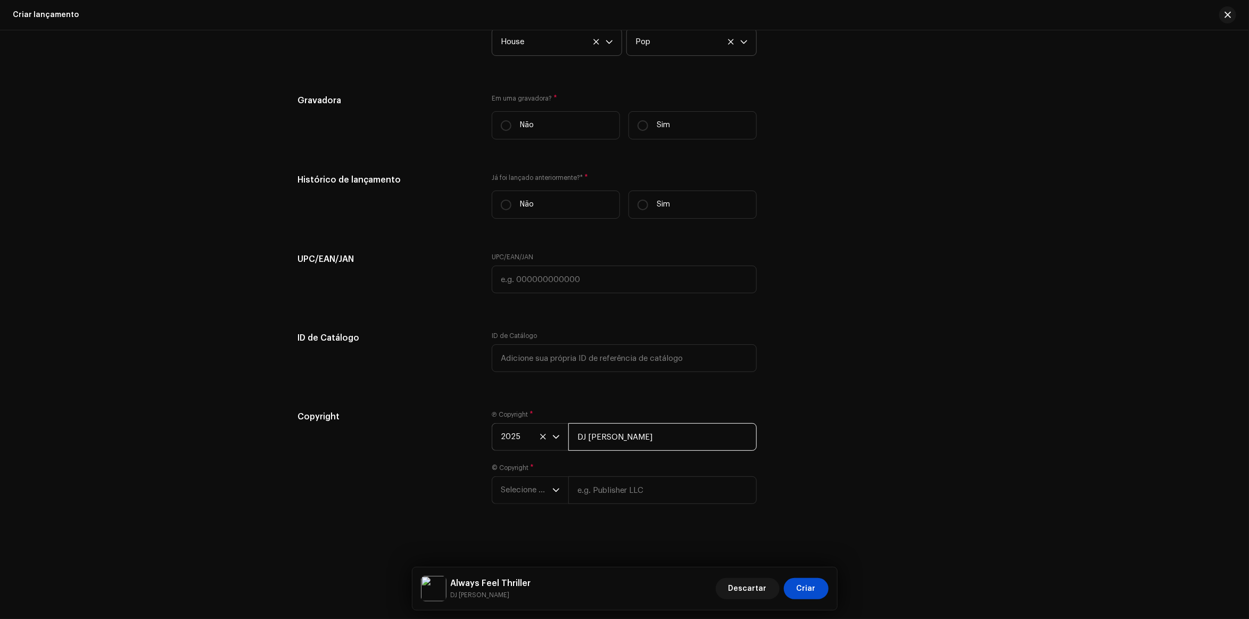
scroll to position [1444, 0]
click at [535, 482] on span "Selecione o ano" at bounding box center [527, 490] width 52 height 27
click at [536, 384] on li "2025" at bounding box center [534, 377] width 76 height 21
click at [591, 493] on input "text" at bounding box center [662, 489] width 188 height 28
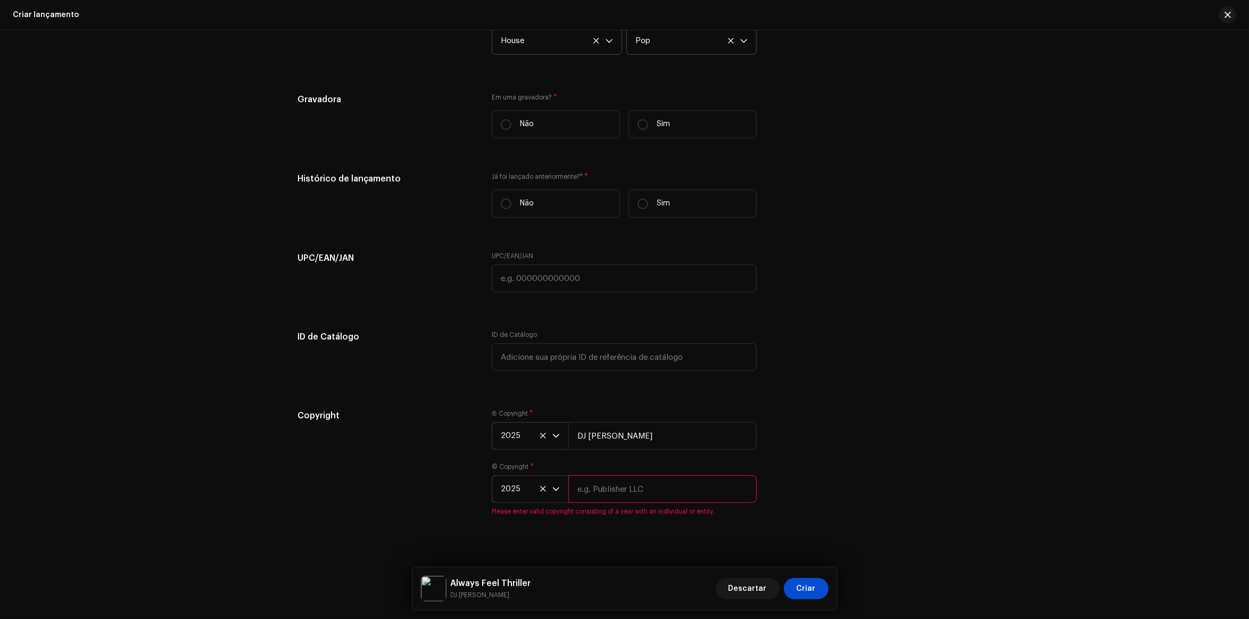
type input "DJ [PERSON_NAME]"
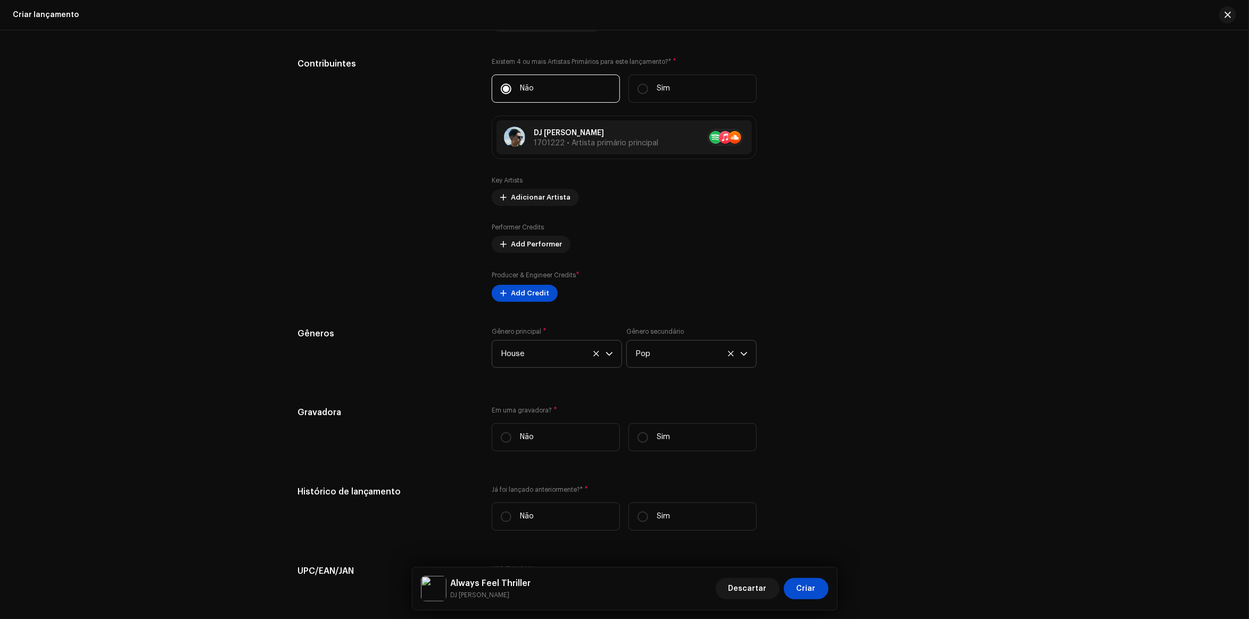
scroll to position [1444, 0]
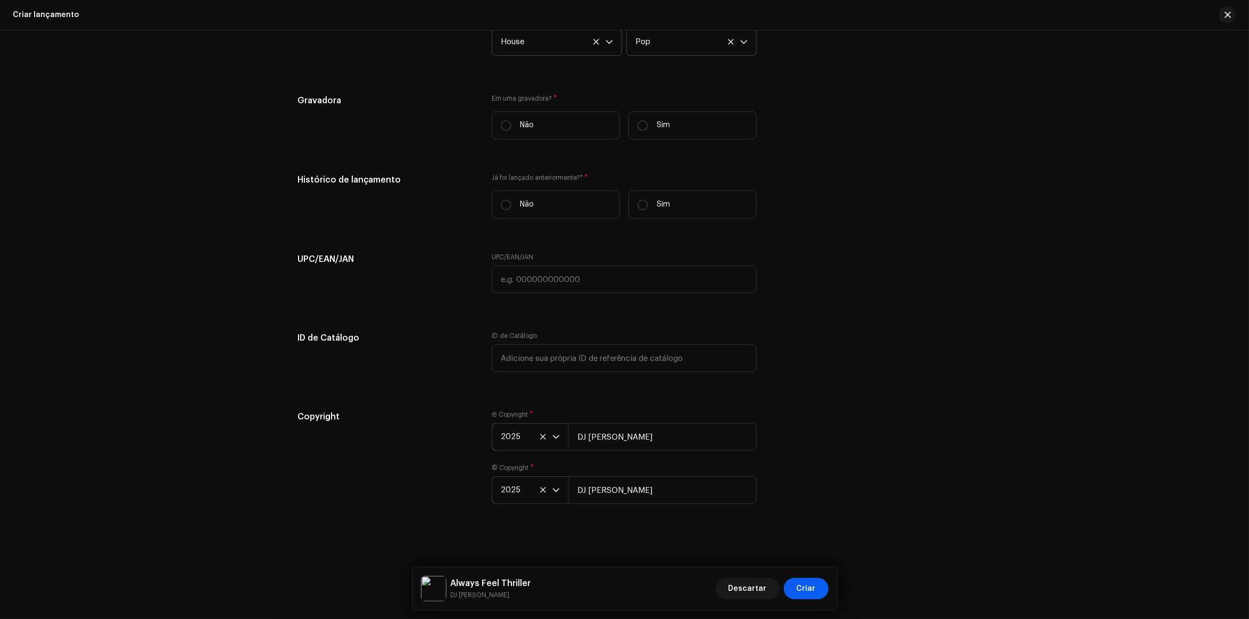
click at [807, 589] on span "Criar" at bounding box center [806, 588] width 19 height 21
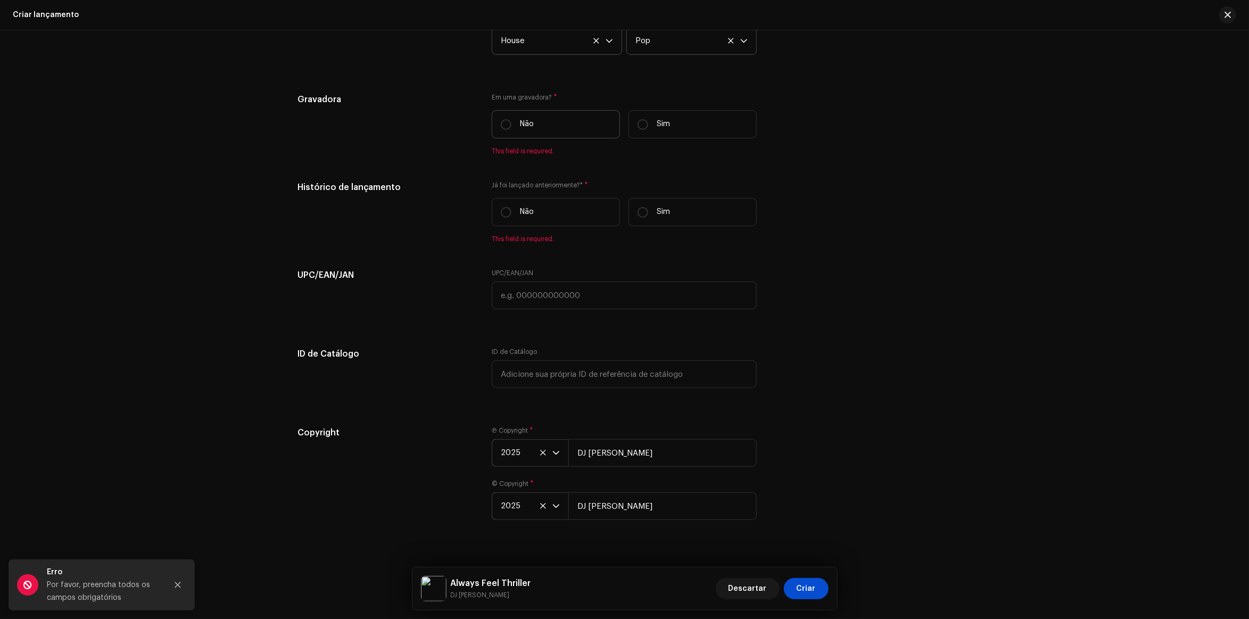
click at [567, 133] on label "Não" at bounding box center [556, 124] width 128 height 28
click at [511, 130] on input "Não" at bounding box center [506, 124] width 11 height 11
radio input "true"
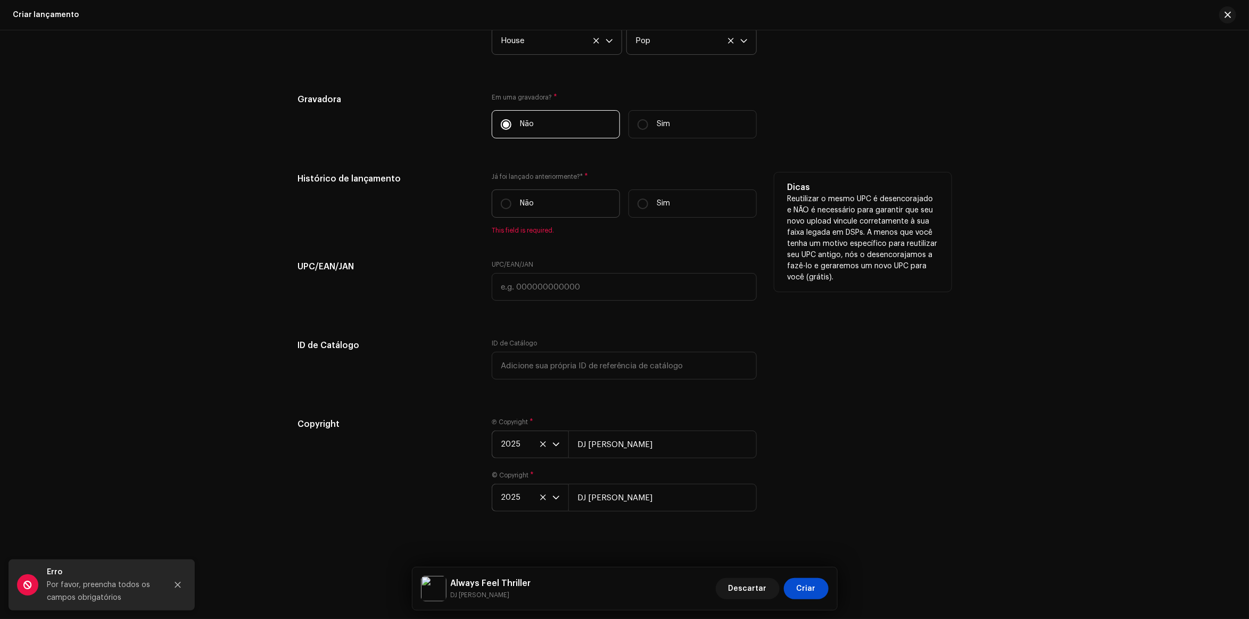
click at [548, 205] on label "Não" at bounding box center [556, 203] width 128 height 28
click at [511, 205] on input "Não" at bounding box center [506, 203] width 11 height 11
radio input "true"
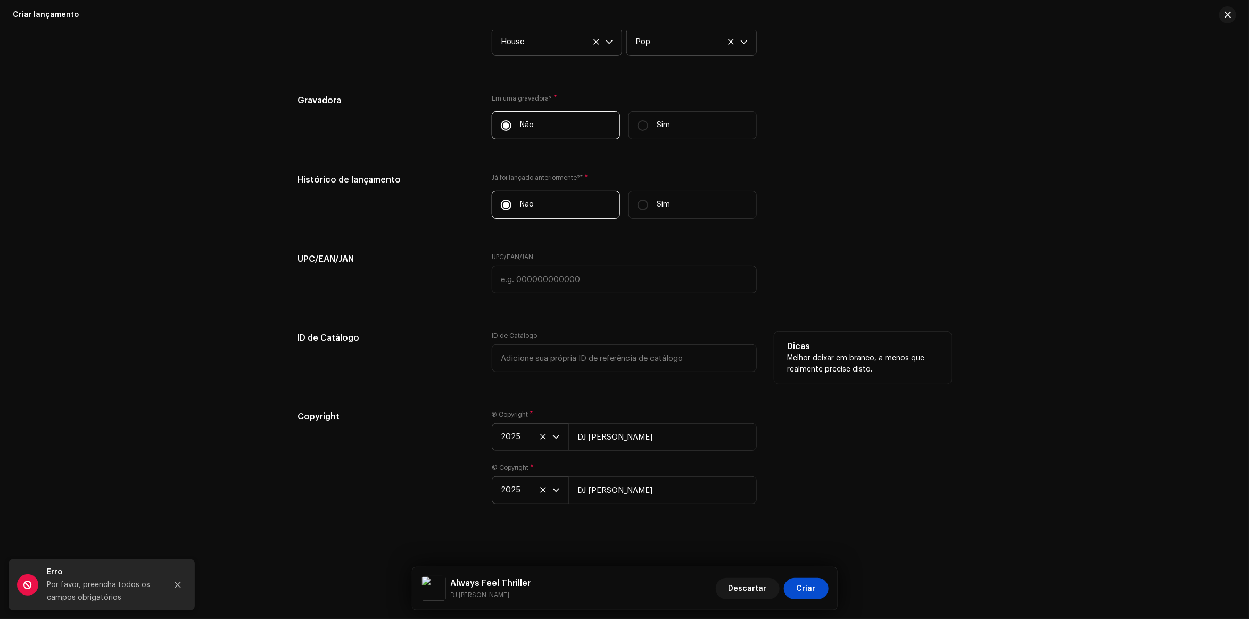
click at [916, 363] on p "Melhor deixar em branco, a menos que realmente precise disto." at bounding box center [863, 364] width 152 height 22
click at [889, 484] on div "Copyright Ⓟ Copyright * 2025 DJ Antony Achkar © Copyright * 2025 DJ Antony Achk…" at bounding box center [624, 463] width 653 height 106
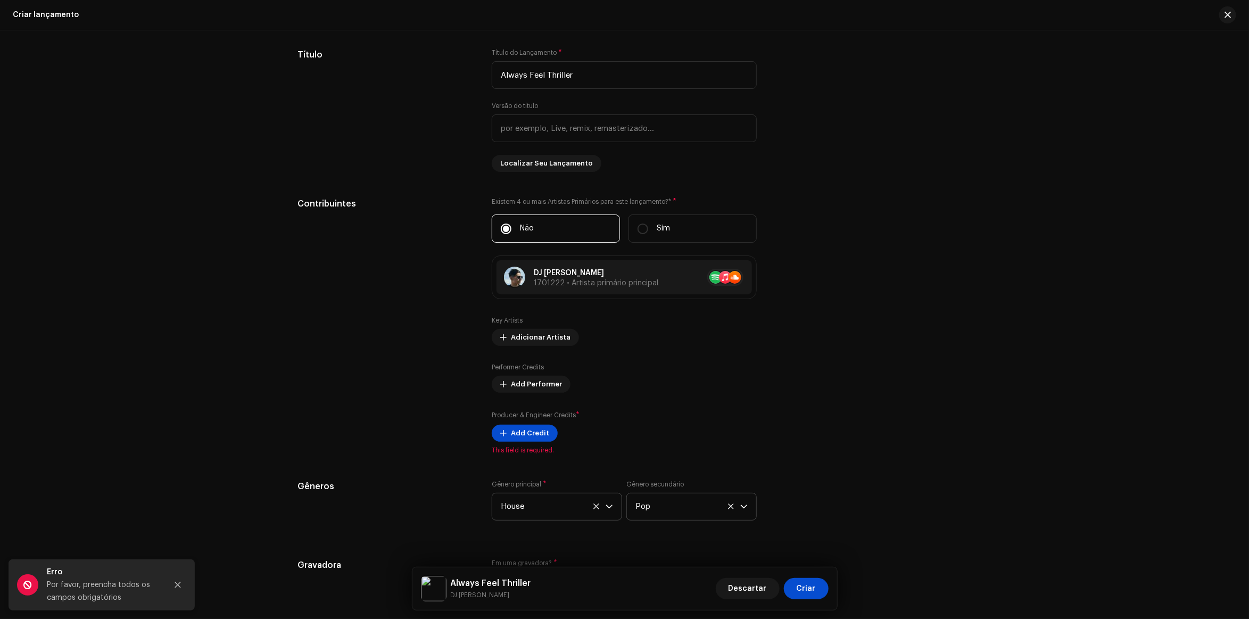
scroll to position [1124, 0]
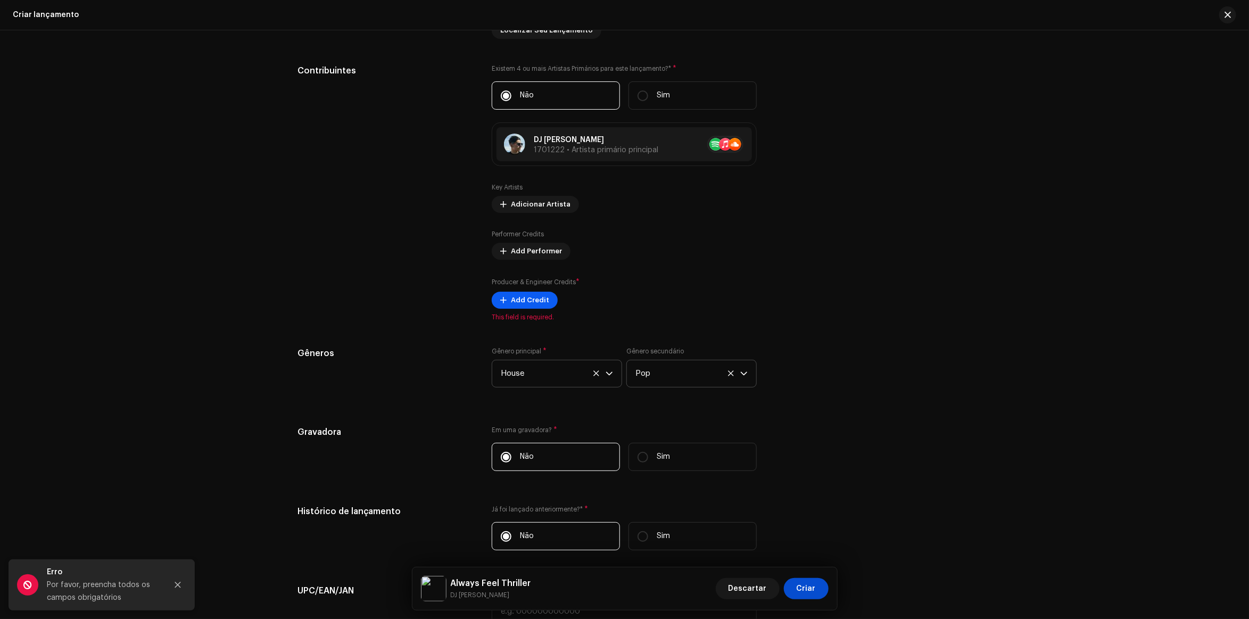
click at [534, 302] on span "Add Credit" at bounding box center [530, 299] width 38 height 21
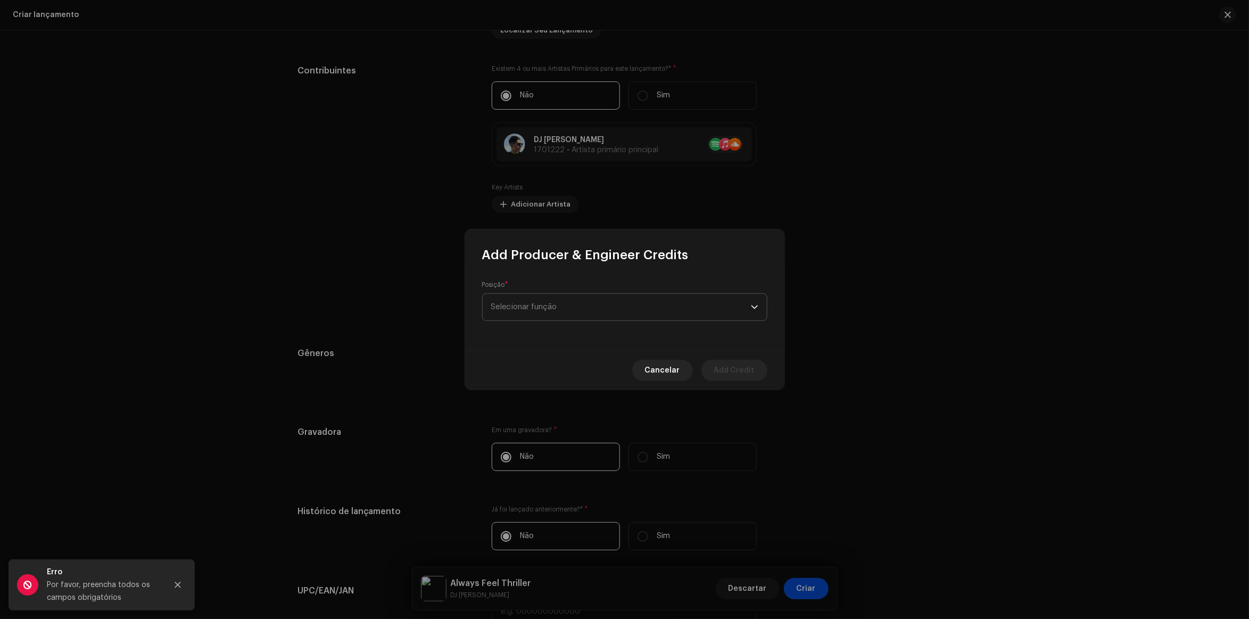
click at [543, 302] on span "Selecionar função" at bounding box center [621, 307] width 260 height 27
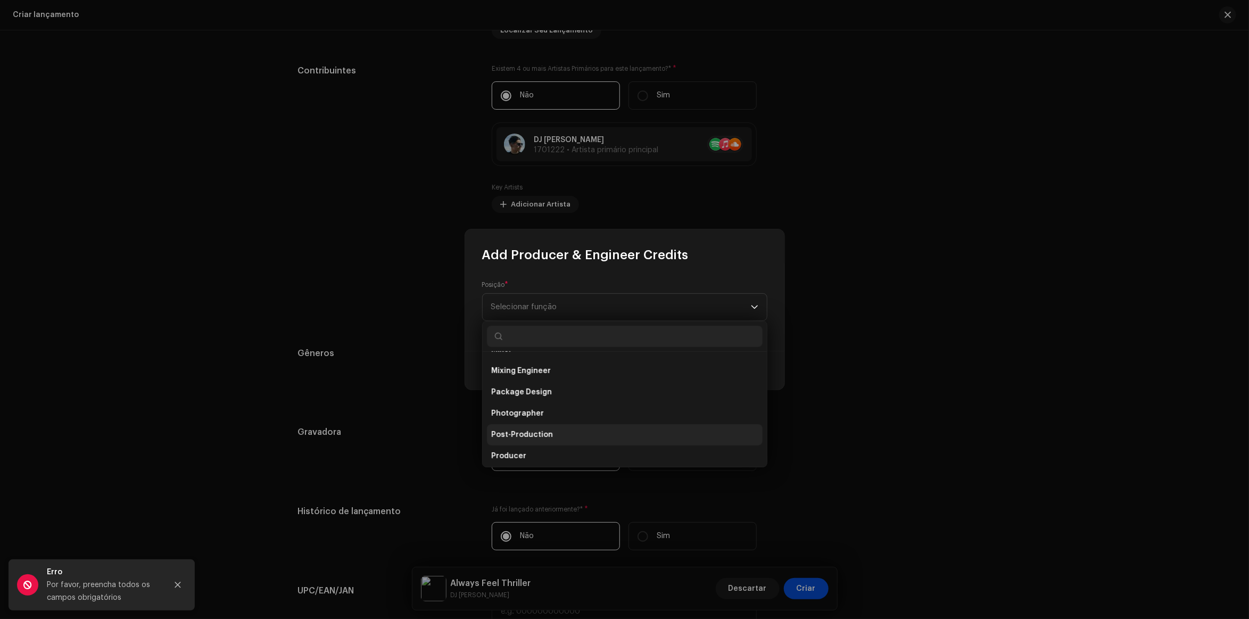
scroll to position [403, 0]
click at [553, 379] on li "Producer" at bounding box center [625, 389] width 276 height 21
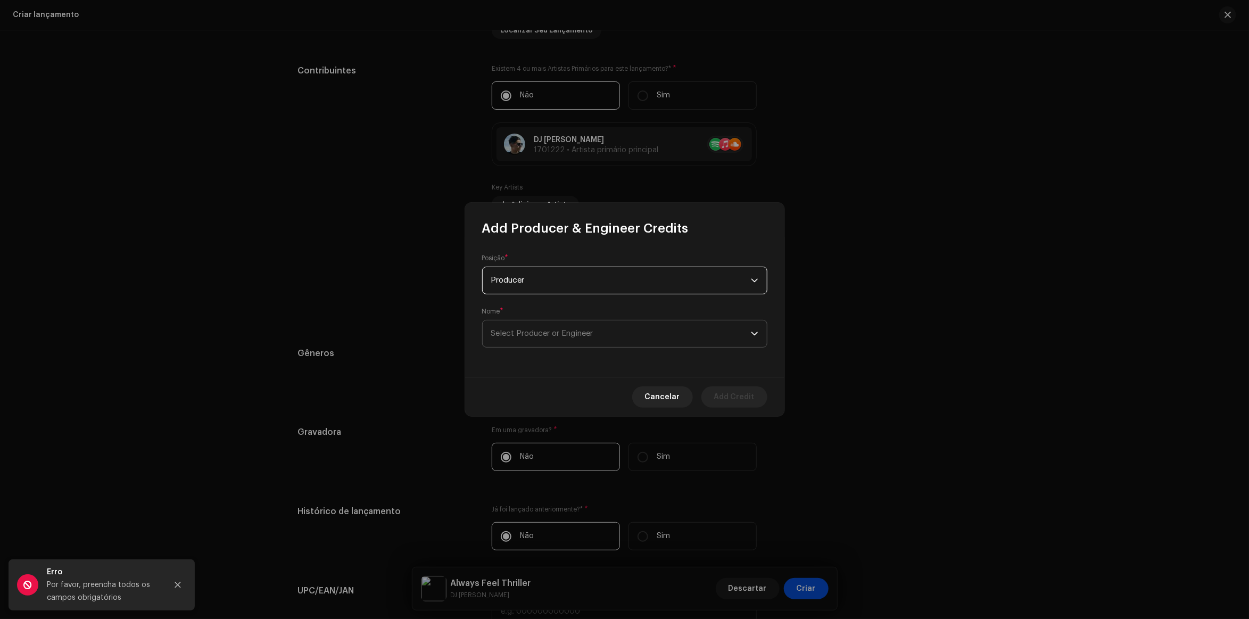
click at [592, 333] on span "Select Producer or Engineer" at bounding box center [542, 333] width 102 height 8
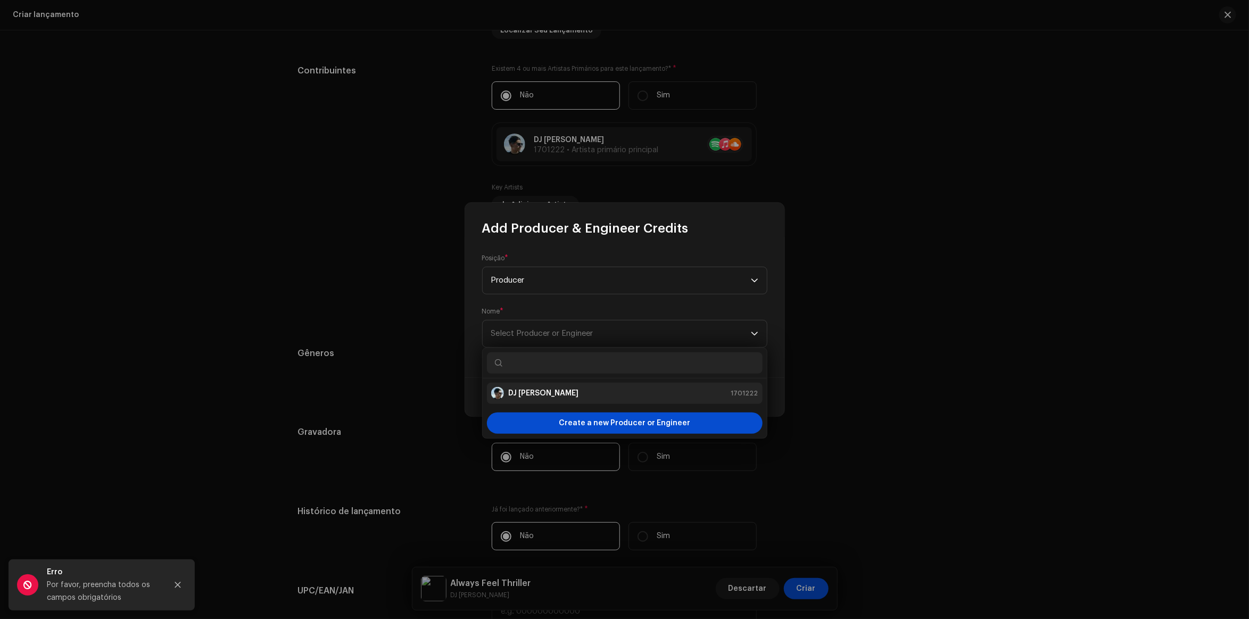
click at [568, 394] on strong "DJ [PERSON_NAME]" at bounding box center [543, 393] width 70 height 11
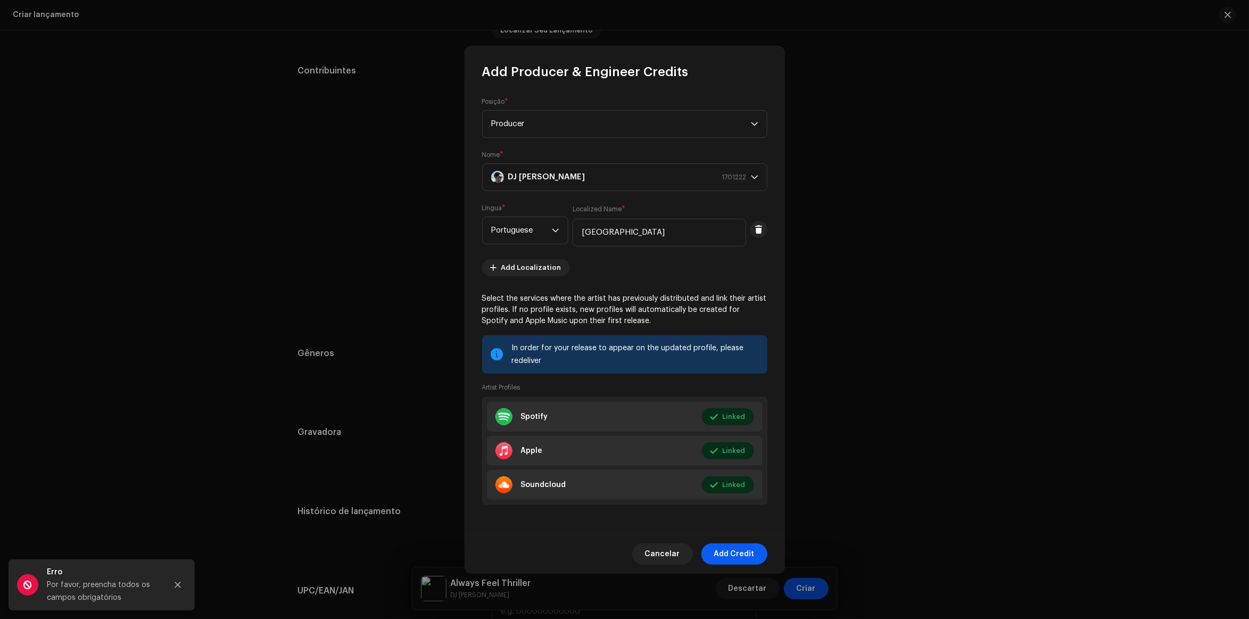
click at [730, 544] on span "Add Credit" at bounding box center [734, 553] width 40 height 21
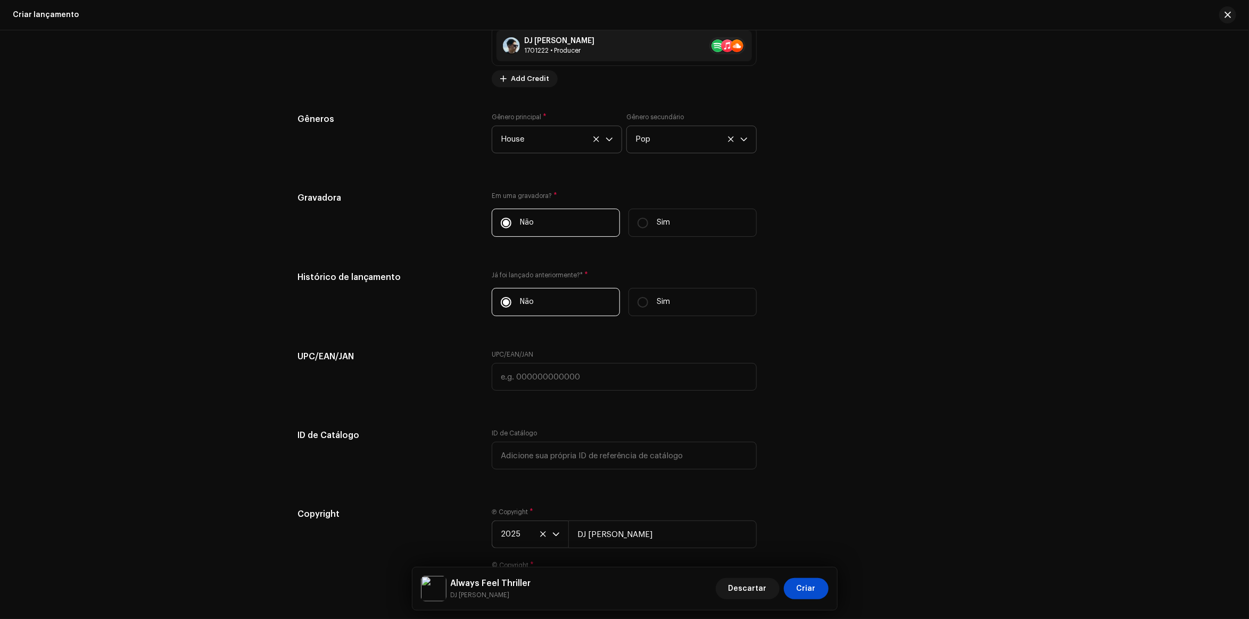
scroll to position [1488, 0]
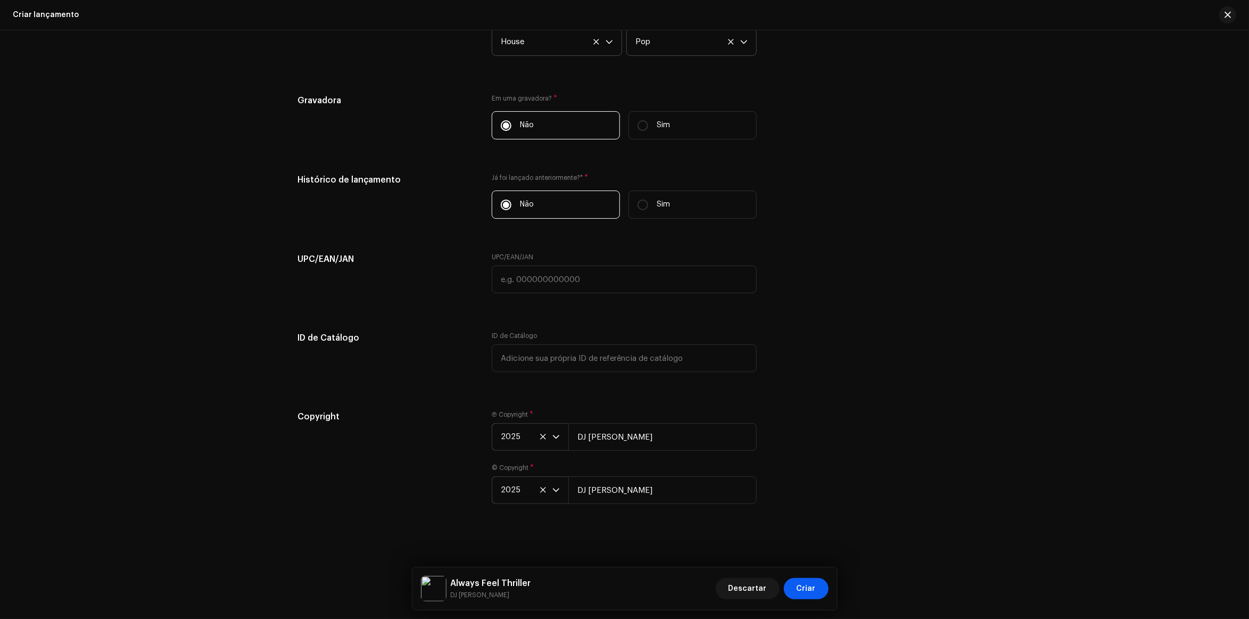
click at [810, 592] on span "Criar" at bounding box center [806, 588] width 19 height 21
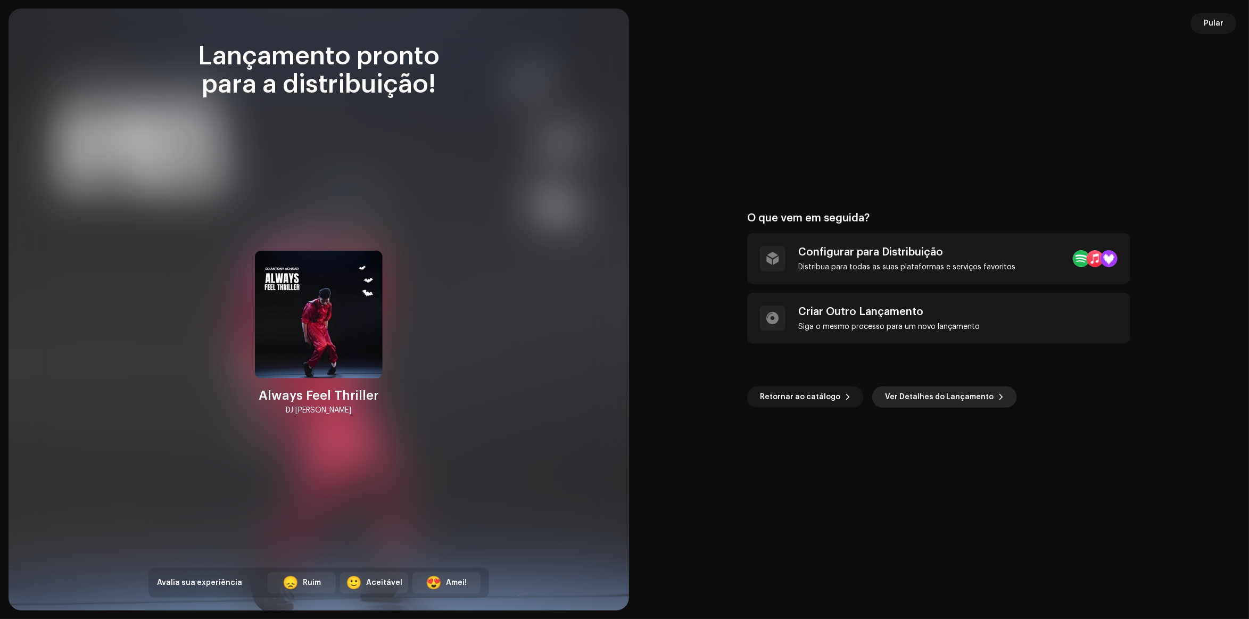
click at [903, 395] on span "Ver Detalhes do Lançamento" at bounding box center [939, 396] width 109 height 21
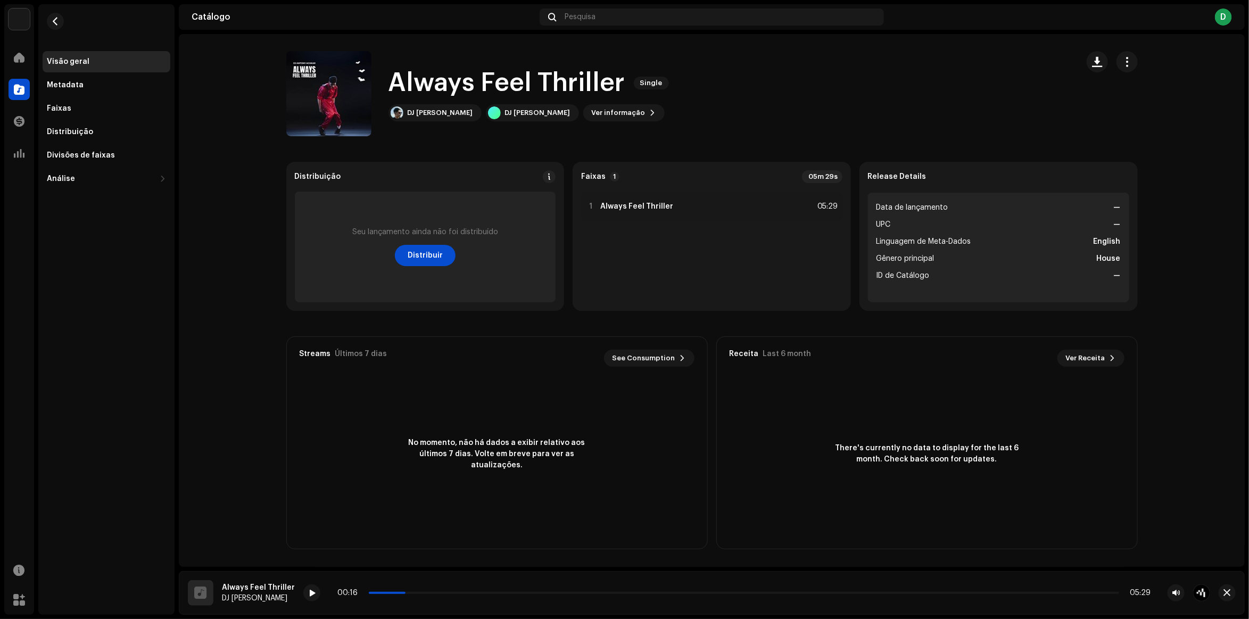
click at [1115, 210] on strong "—" at bounding box center [1117, 207] width 7 height 13
click at [1122, 64] on span "button" at bounding box center [1127, 61] width 10 height 9
click at [1143, 106] on span "Editar" at bounding box center [1136, 109] width 22 height 9
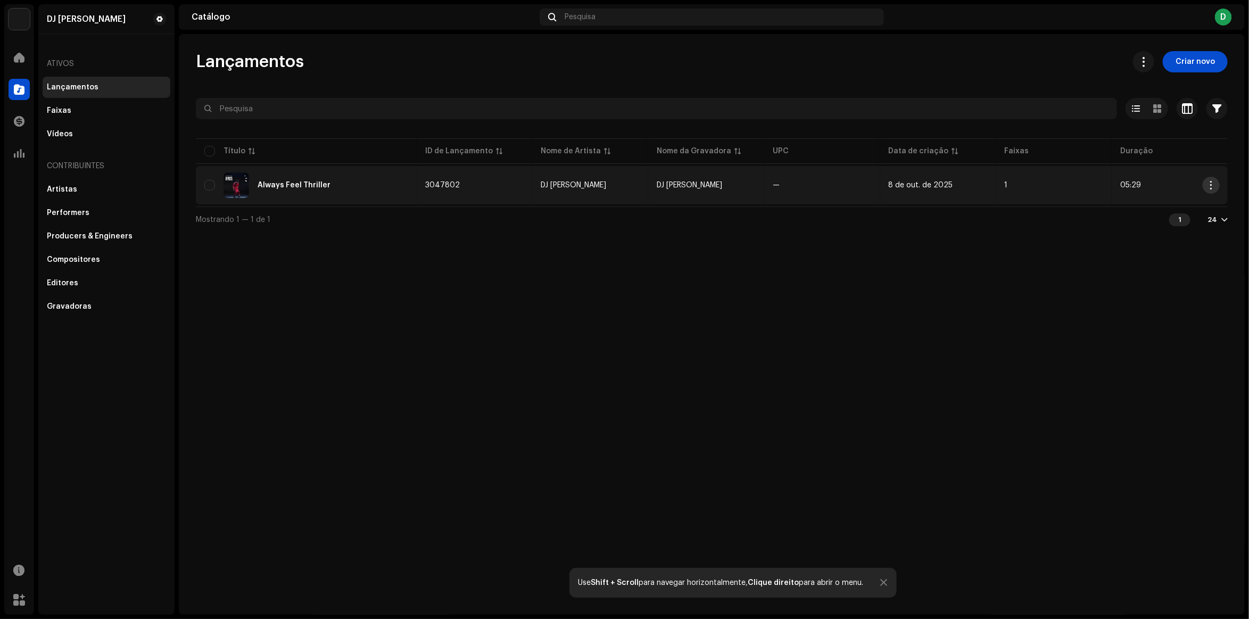
click at [1203, 185] on button "button" at bounding box center [1211, 185] width 17 height 17
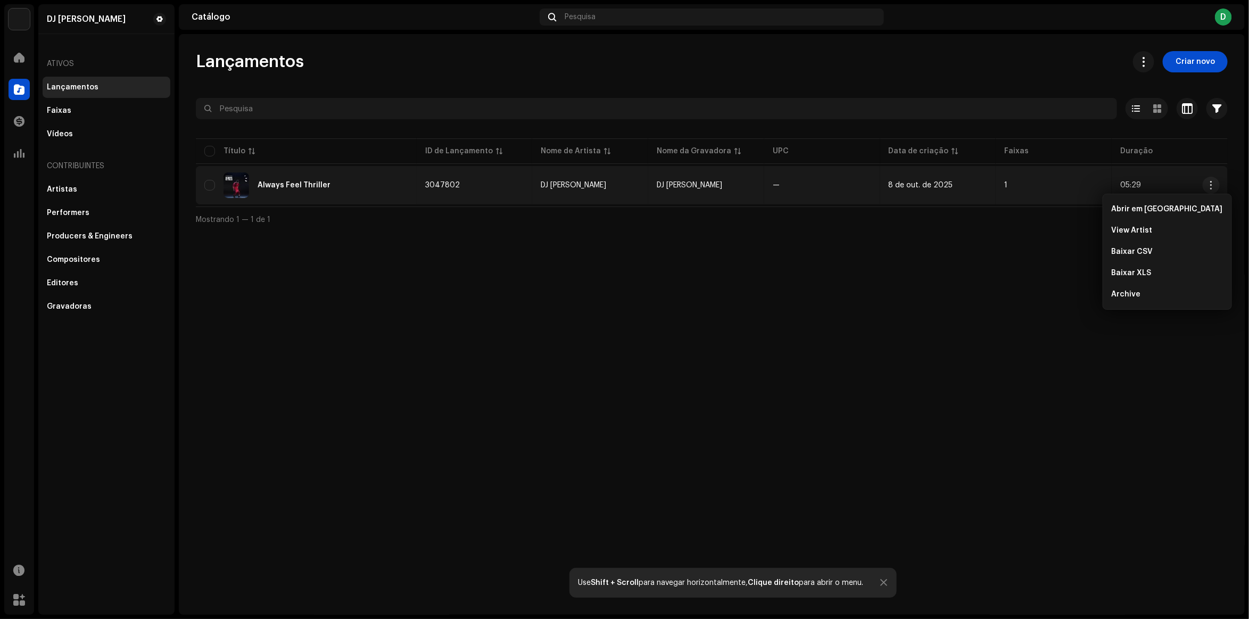
click at [361, 185] on div "Always Feel Thriller" at bounding box center [306, 185] width 204 height 26
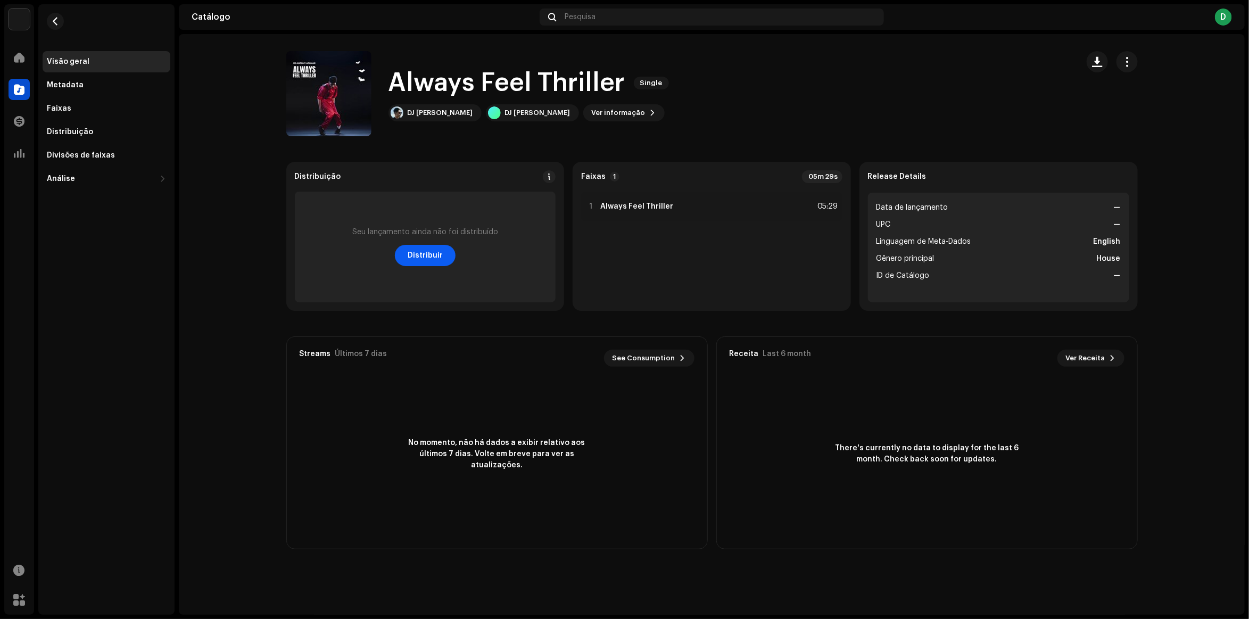
click at [435, 253] on span "Distribuir" at bounding box center [425, 255] width 35 height 21
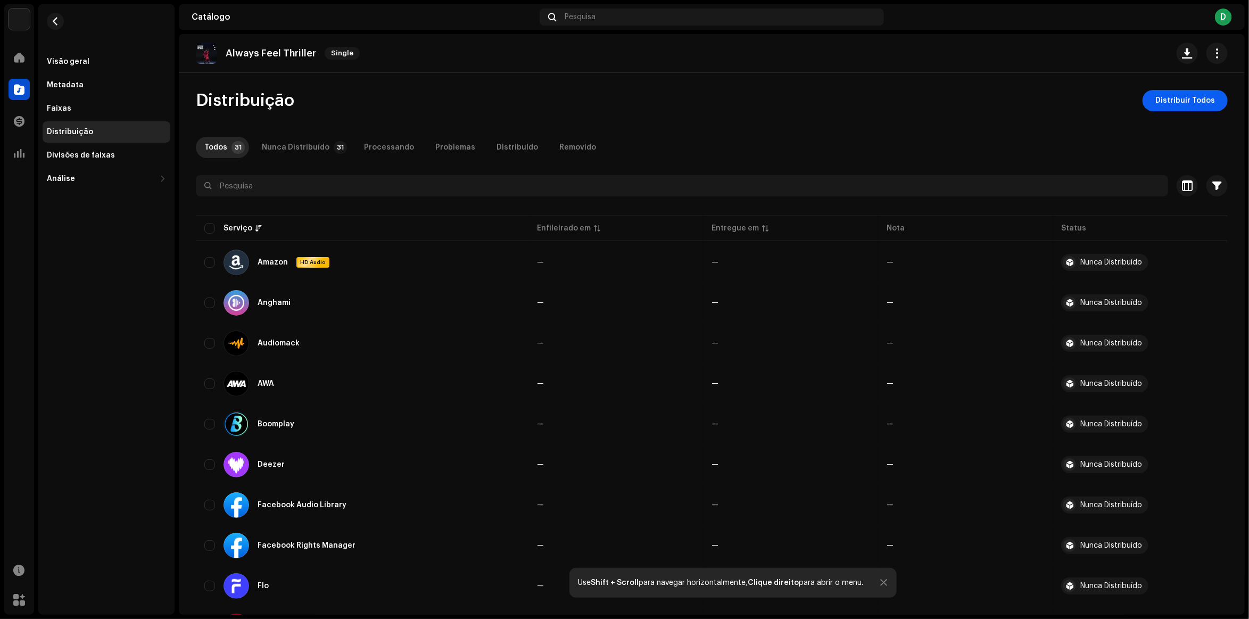
click at [1155, 99] on span "Distribuir Todos" at bounding box center [1185, 100] width 60 height 21
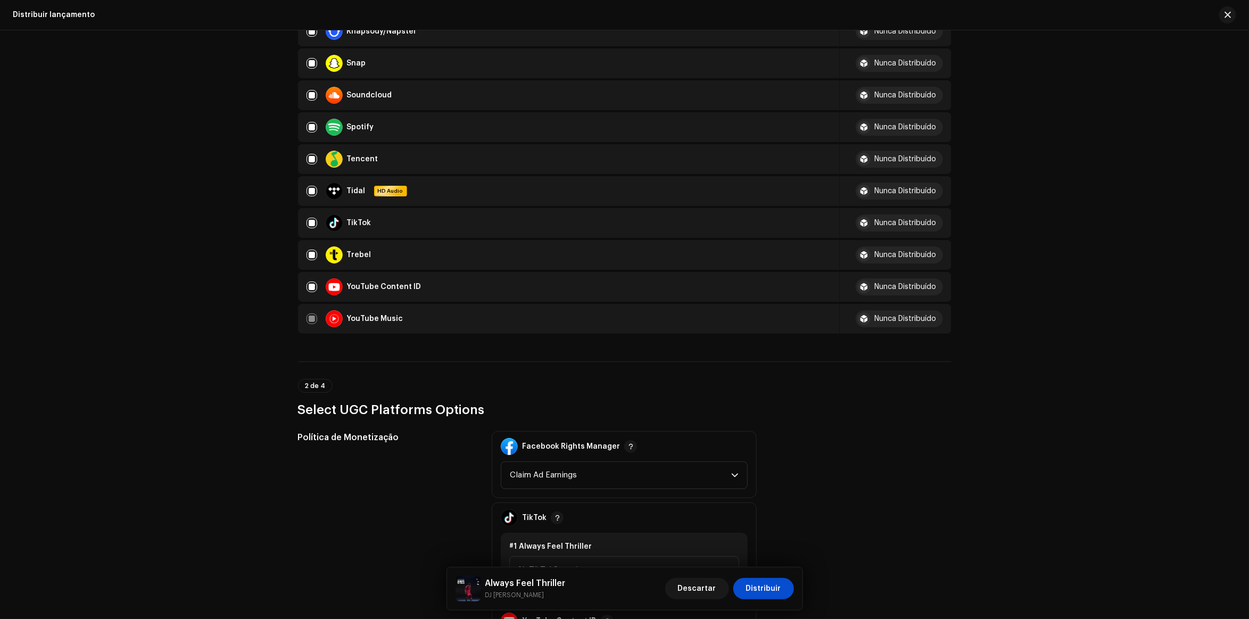
scroll to position [998, 0]
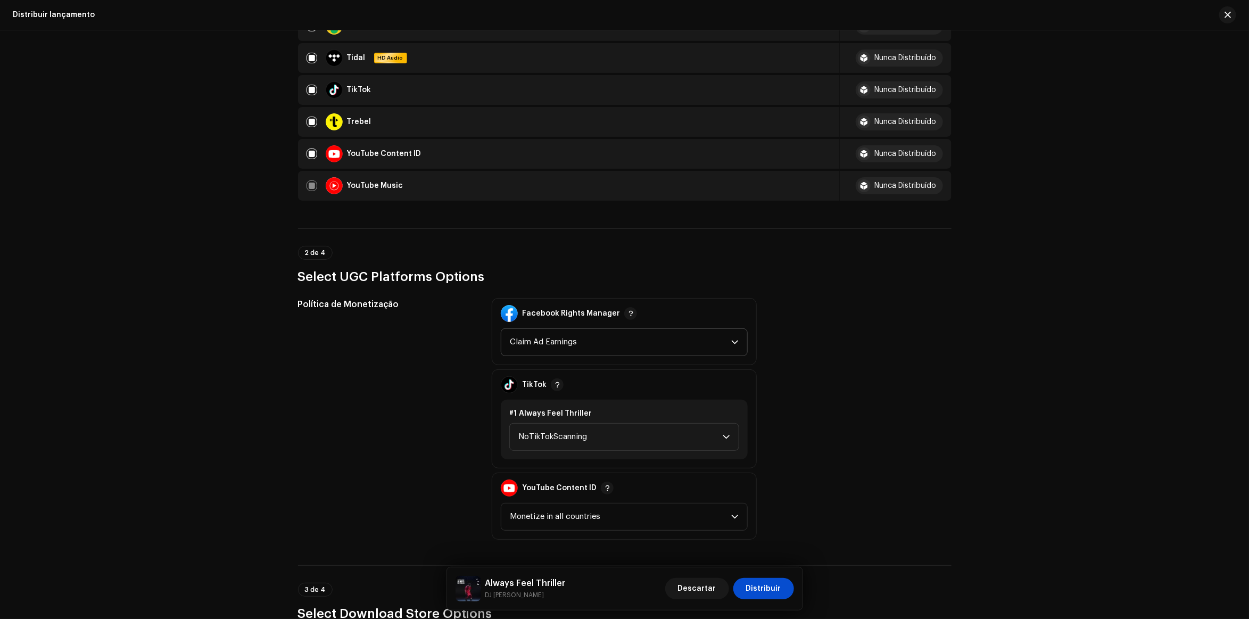
click at [600, 341] on span "Claim Ad Earnings" at bounding box center [620, 342] width 221 height 27
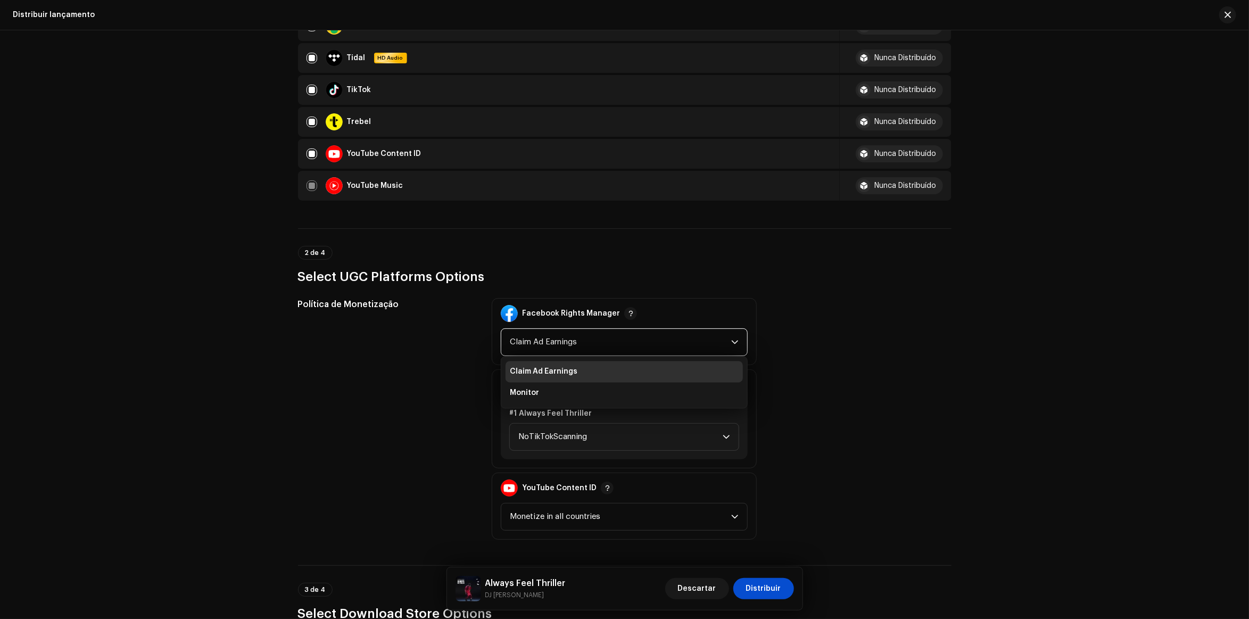
click at [846, 334] on div "Política de Monetização Facebook Rights Manager Claim Ad Earnings Claim Ad Earn…" at bounding box center [624, 419] width 653 height 242
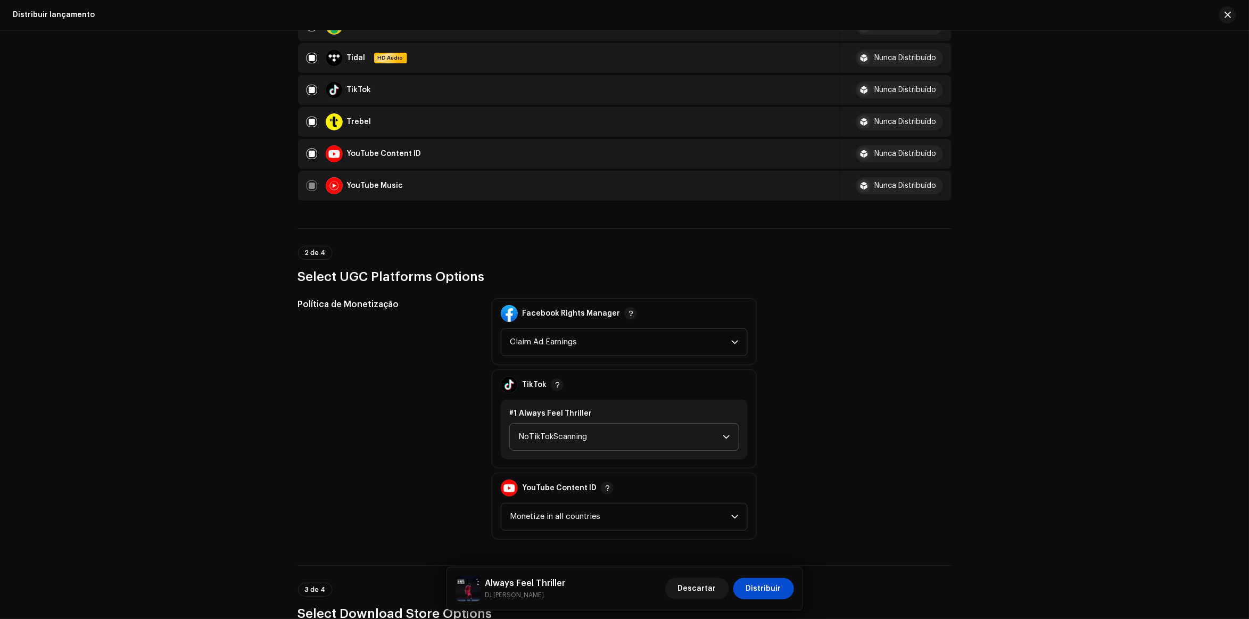
click at [628, 431] on span "NoTikTokScanning" at bounding box center [620, 437] width 204 height 27
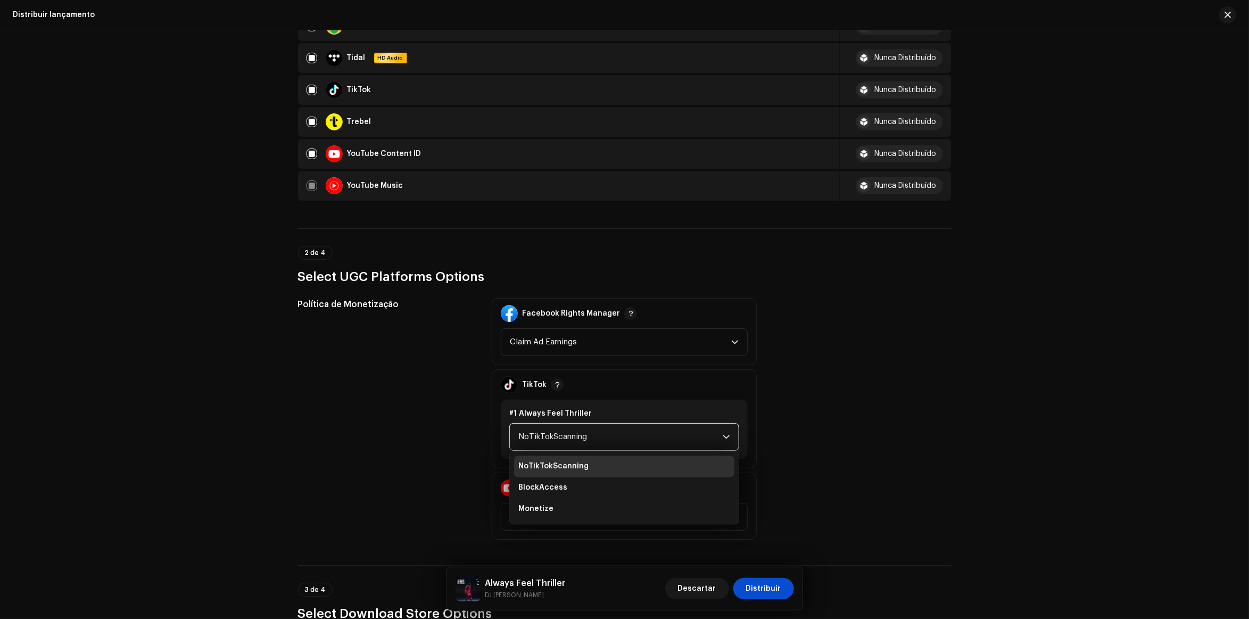
click at [628, 431] on span "NoTikTokScanning" at bounding box center [620, 437] width 204 height 27
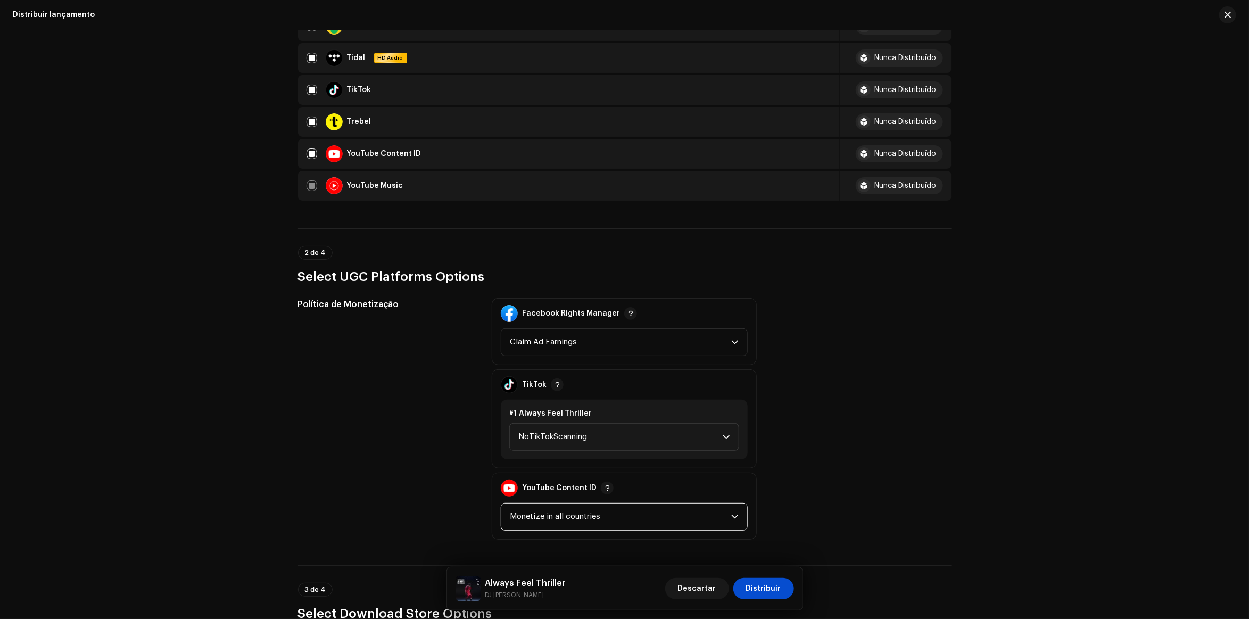
click at [592, 509] on span "Monetize in all countries" at bounding box center [620, 516] width 221 height 27
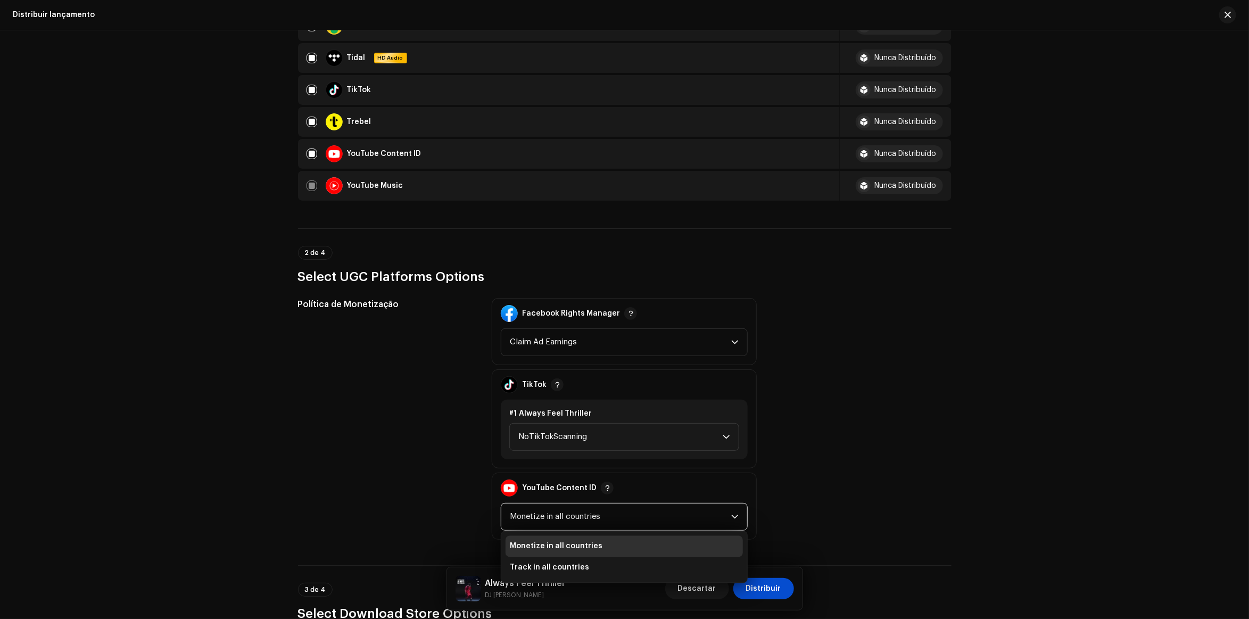
click at [834, 416] on div "Política de Monetização Facebook Rights Manager Claim Ad Earnings TikTok #1 Alw…" at bounding box center [624, 419] width 653 height 242
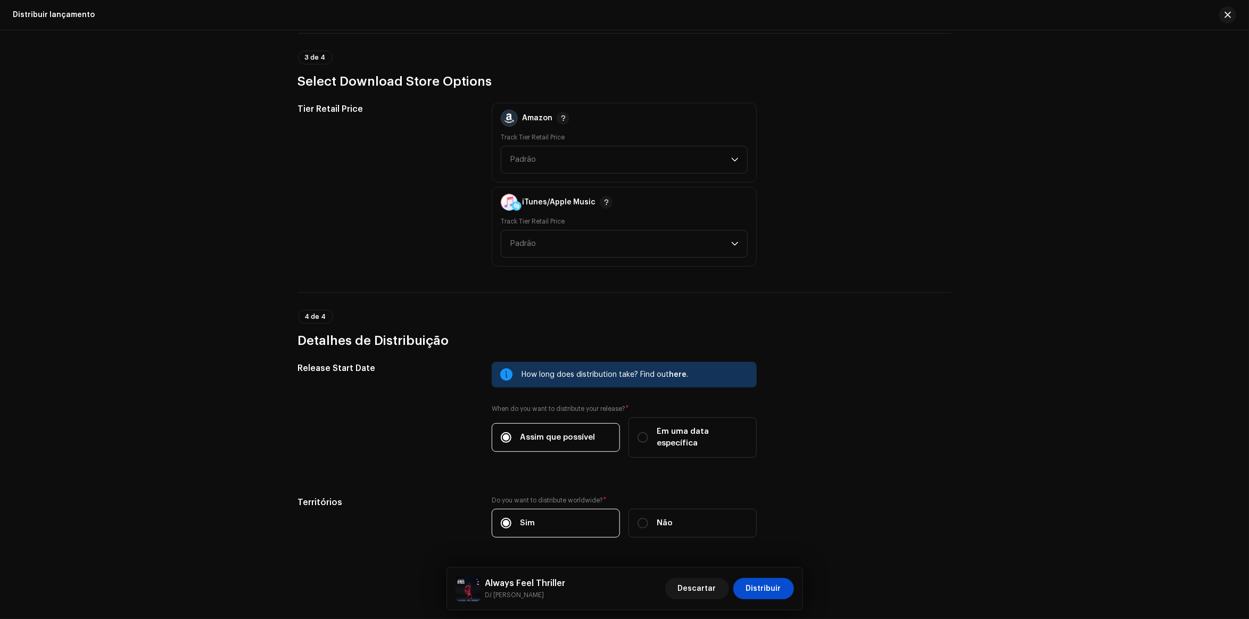
scroll to position [1549, 0]
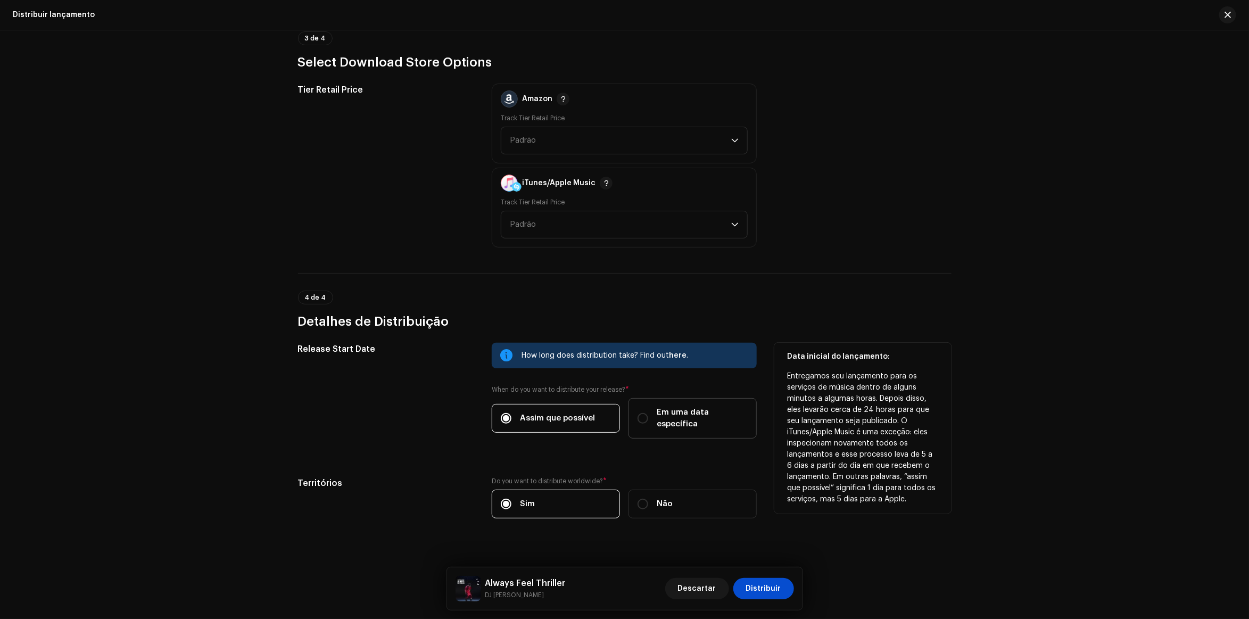
click at [669, 410] on span "Em uma data específica" at bounding box center [702, 418] width 91 height 23
click at [648, 413] on input "Em uma data específica" at bounding box center [643, 418] width 11 height 11
radio input "true"
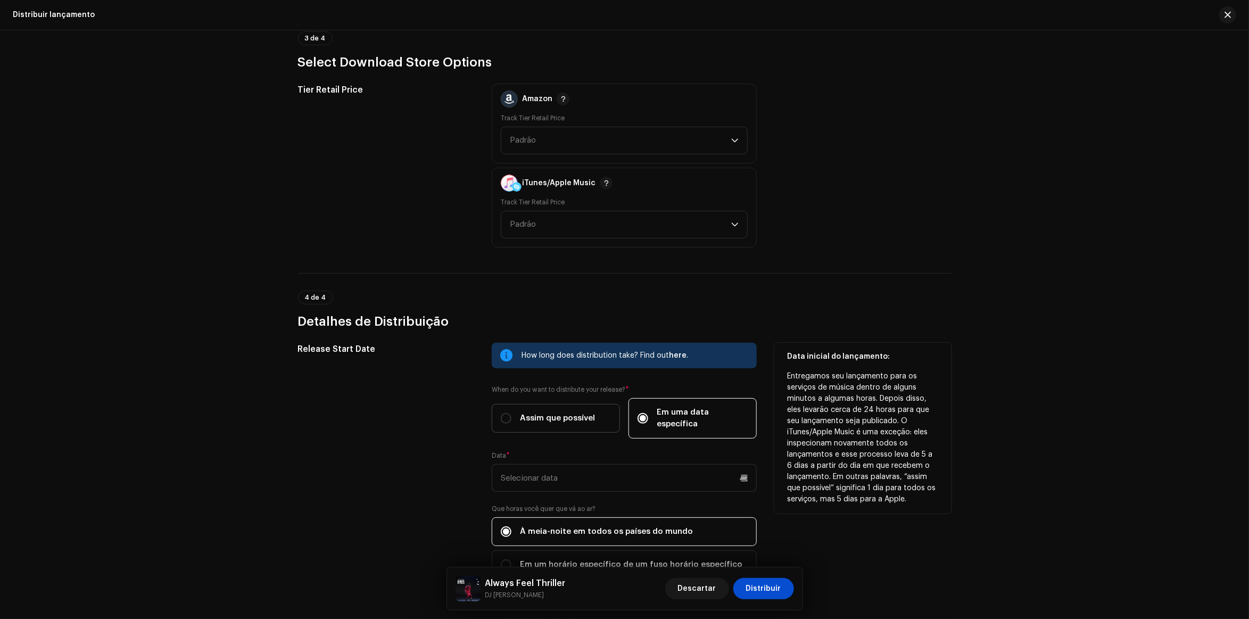
click at [570, 412] on span "Assim que possível" at bounding box center [557, 418] width 75 height 12
click at [511, 413] on input "Assim que possível" at bounding box center [506, 418] width 11 height 11
radio input "true"
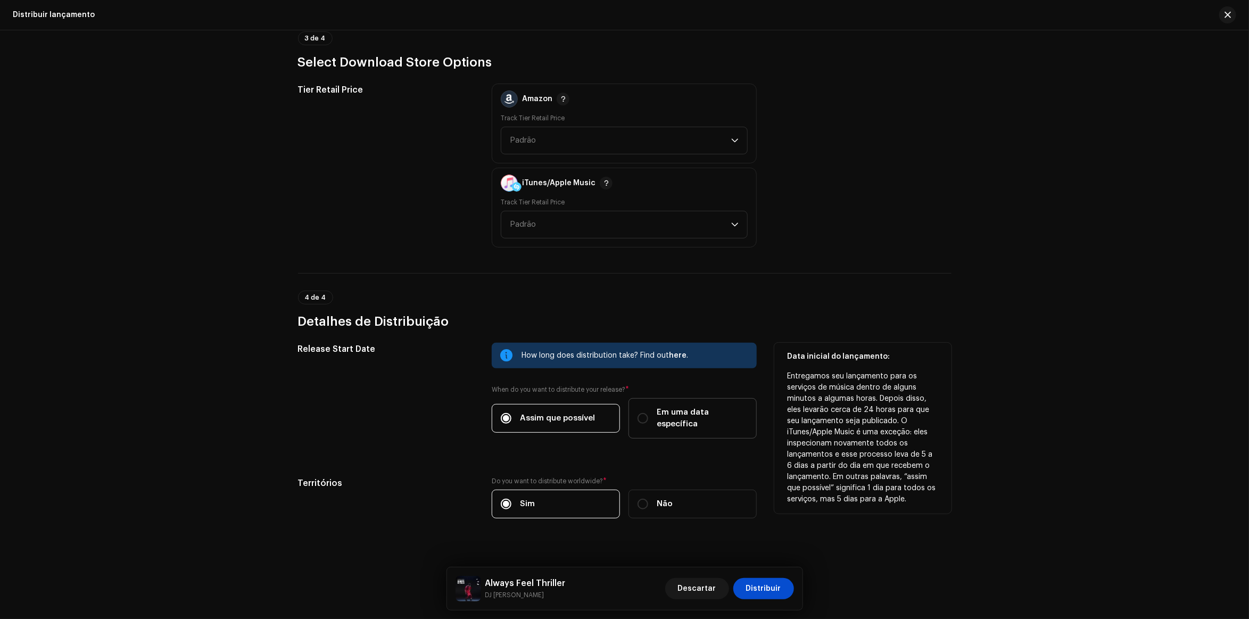
click at [665, 407] on span "Em uma data específica" at bounding box center [702, 418] width 91 height 23
click at [648, 413] on input "Em uma data específica" at bounding box center [643, 418] width 11 height 11
radio input "true"
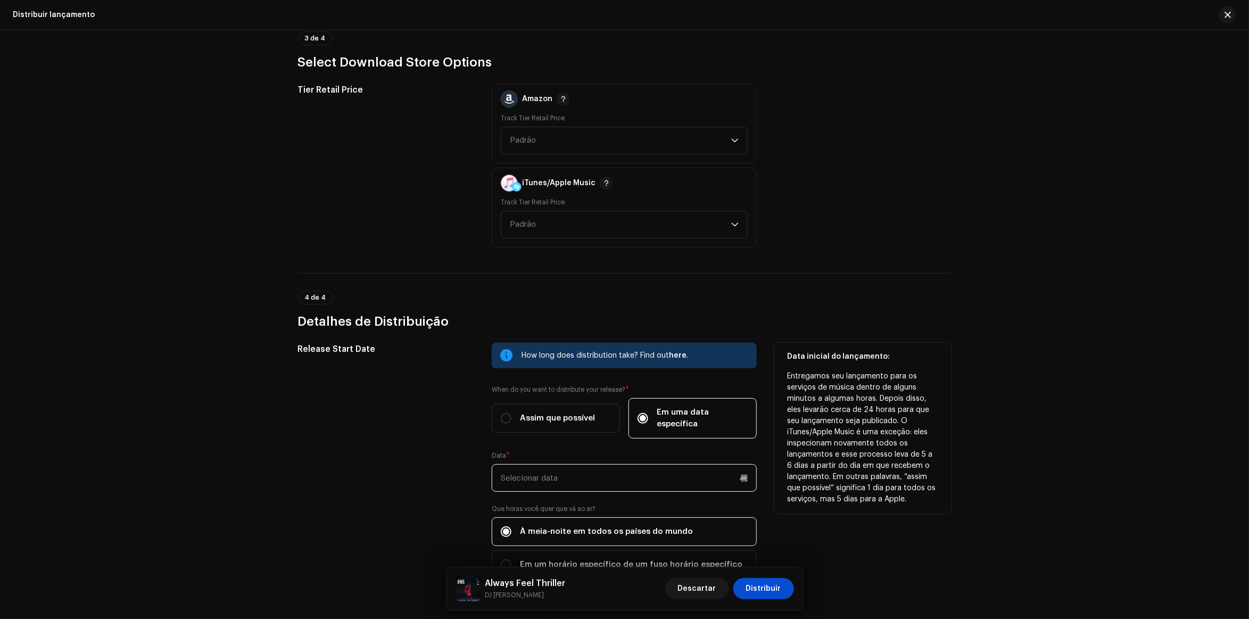
click at [644, 464] on input "text" at bounding box center [624, 478] width 265 height 28
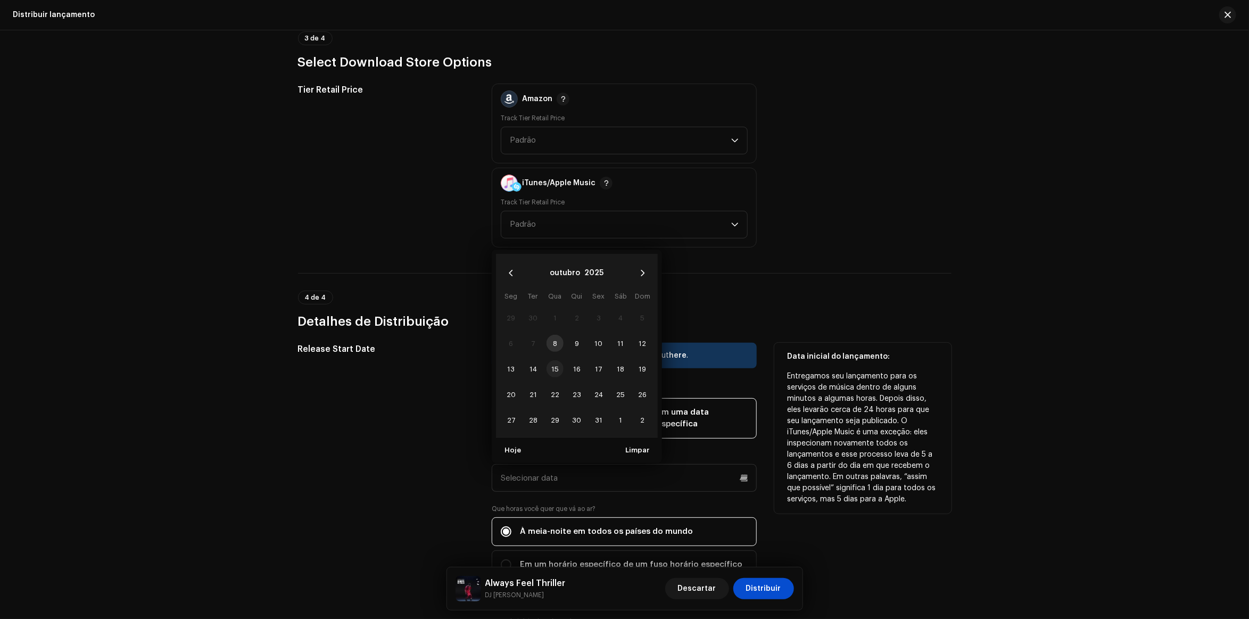
click at [553, 360] on span "15" at bounding box center [555, 368] width 17 height 17
type input "15/10/2025"
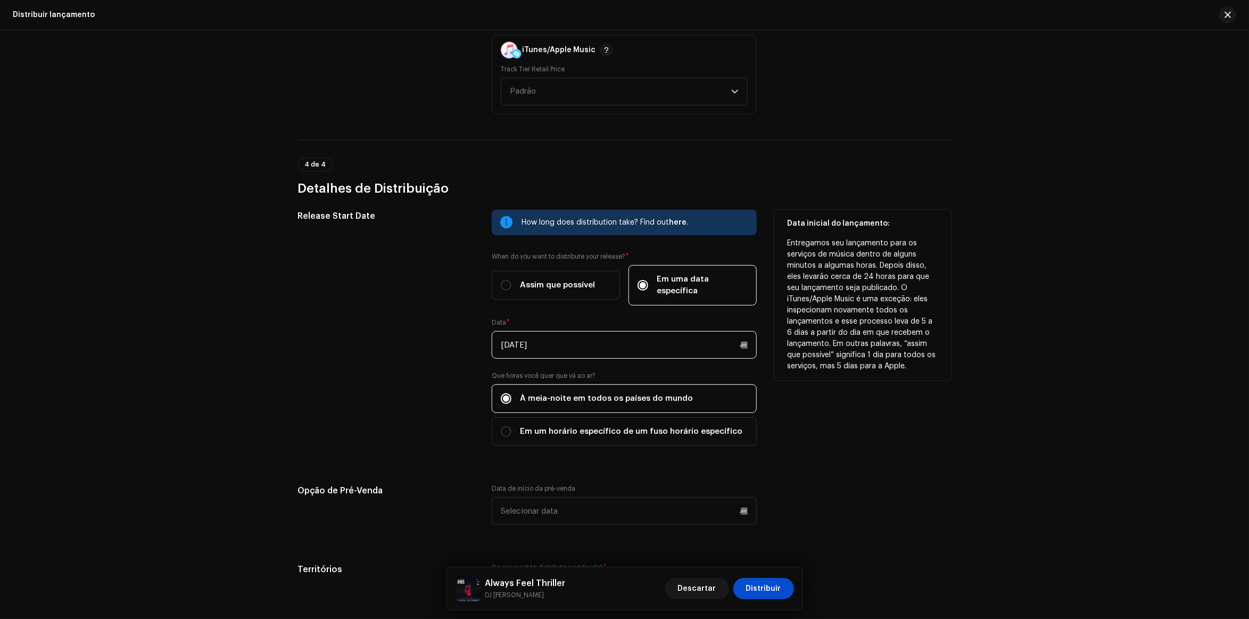
scroll to position [1749, 0]
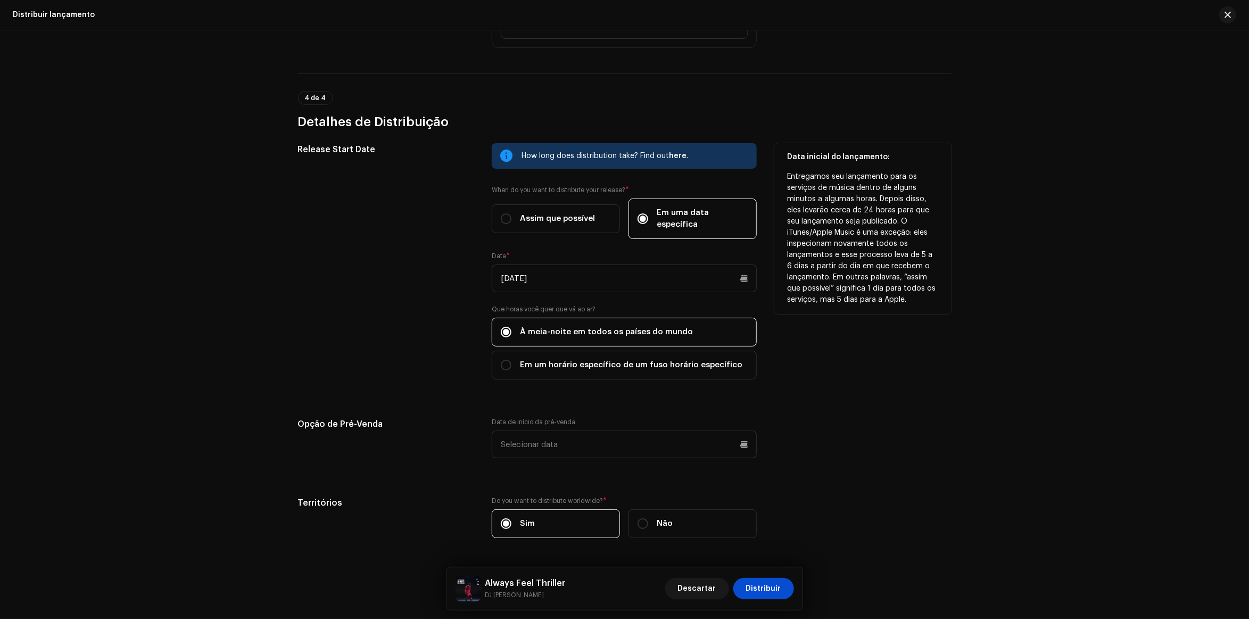
click at [829, 419] on div "Pré-Venda: A data de início da pré-venda deve ser pelo menos 1 dia antes da dat…" at bounding box center [862, 444] width 177 height 53
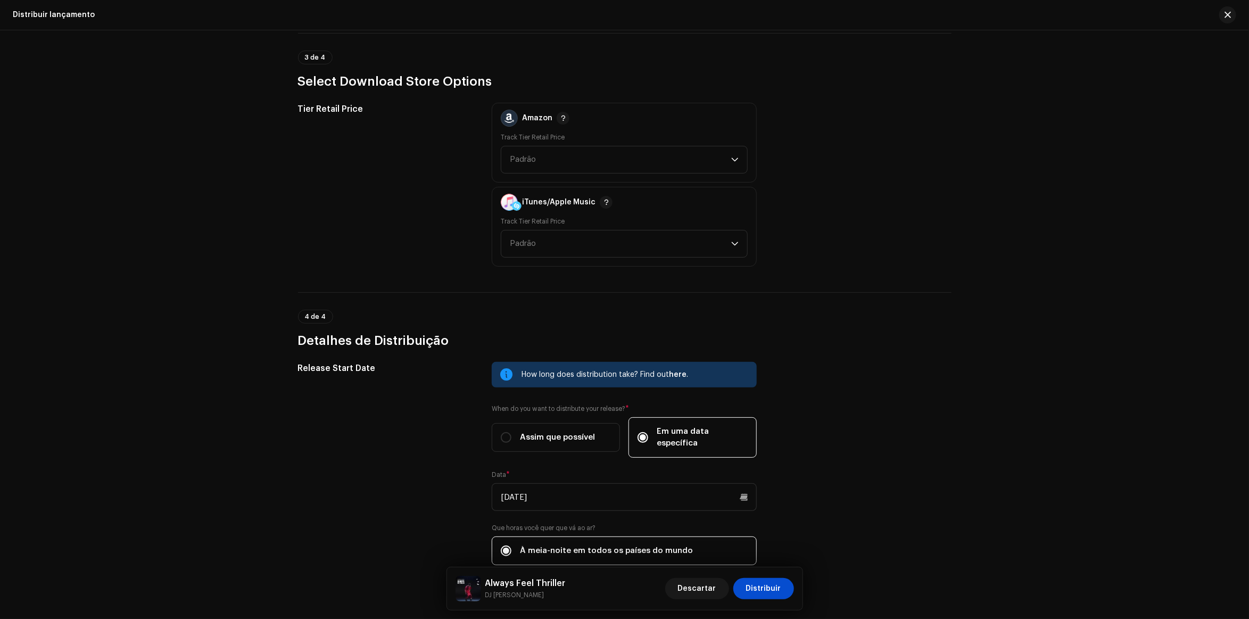
scroll to position [1769, 0]
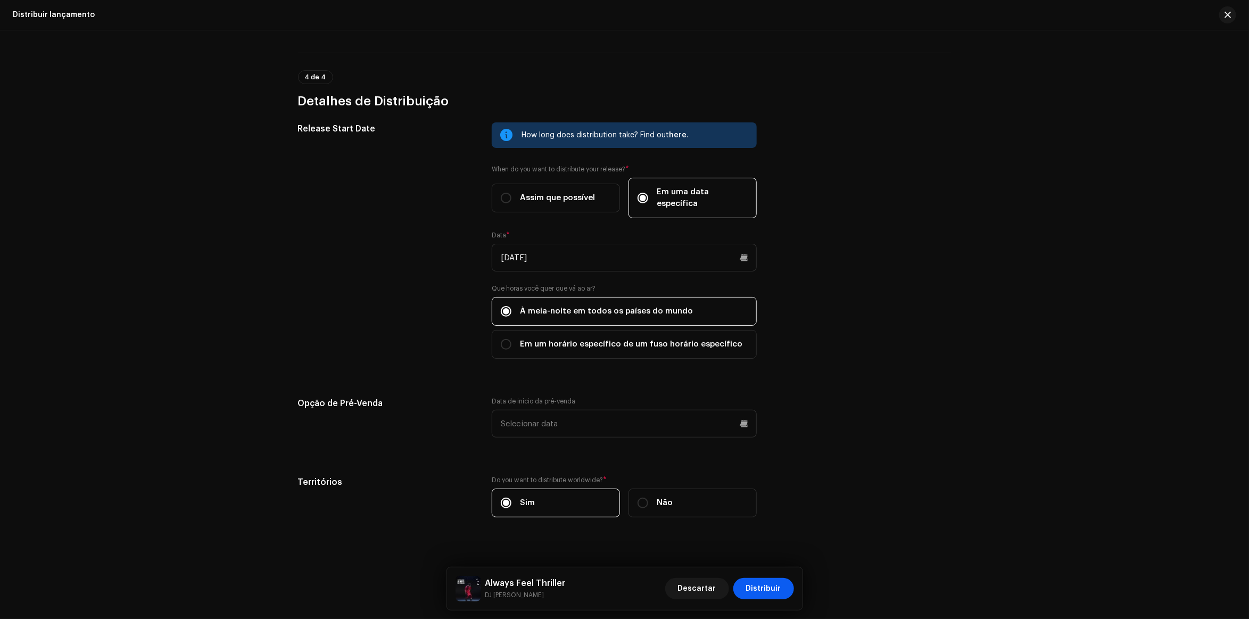
click at [775, 592] on span "Distribuir" at bounding box center [763, 588] width 35 height 21
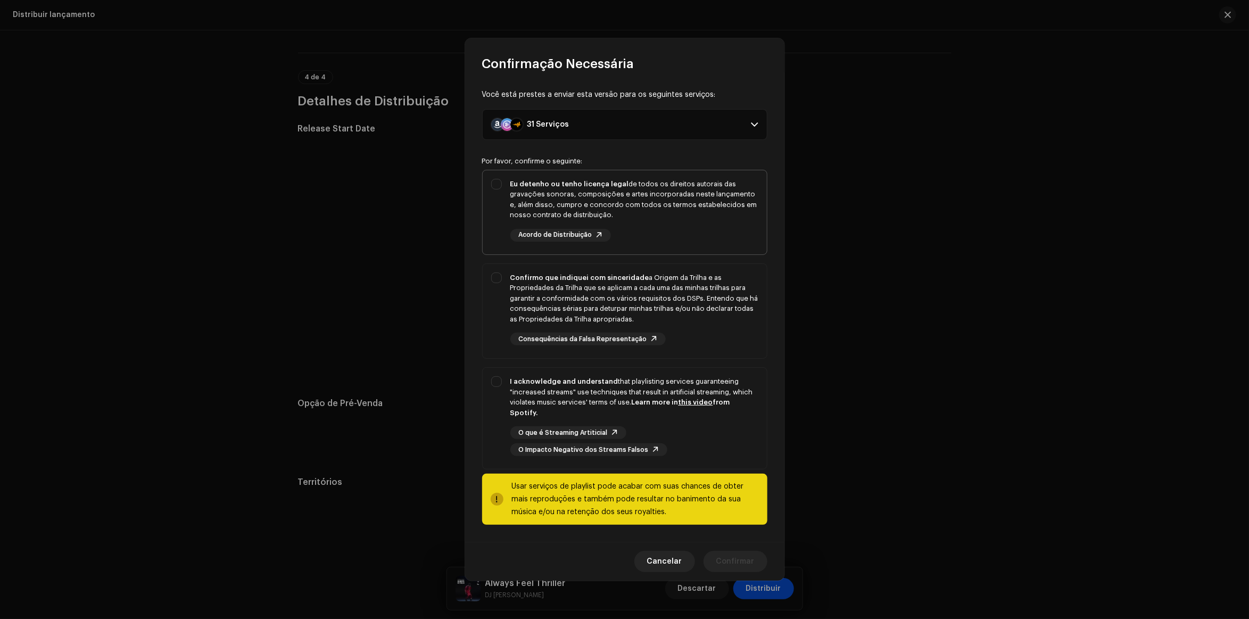
click at [493, 195] on div "Eu detenho ou tenho licença legal de todos os direitos autorais das gravações s…" at bounding box center [625, 210] width 284 height 80
checkbox input "true"
click at [495, 288] on div "Confirmo que indiquei com sinceridade a Origem da Trilha e as Propriedades da T…" at bounding box center [625, 309] width 284 height 90
checkbox input "true"
click at [495, 388] on div "I acknowledge and understand that playlisting services guaranteeing "increased …" at bounding box center [625, 416] width 284 height 97
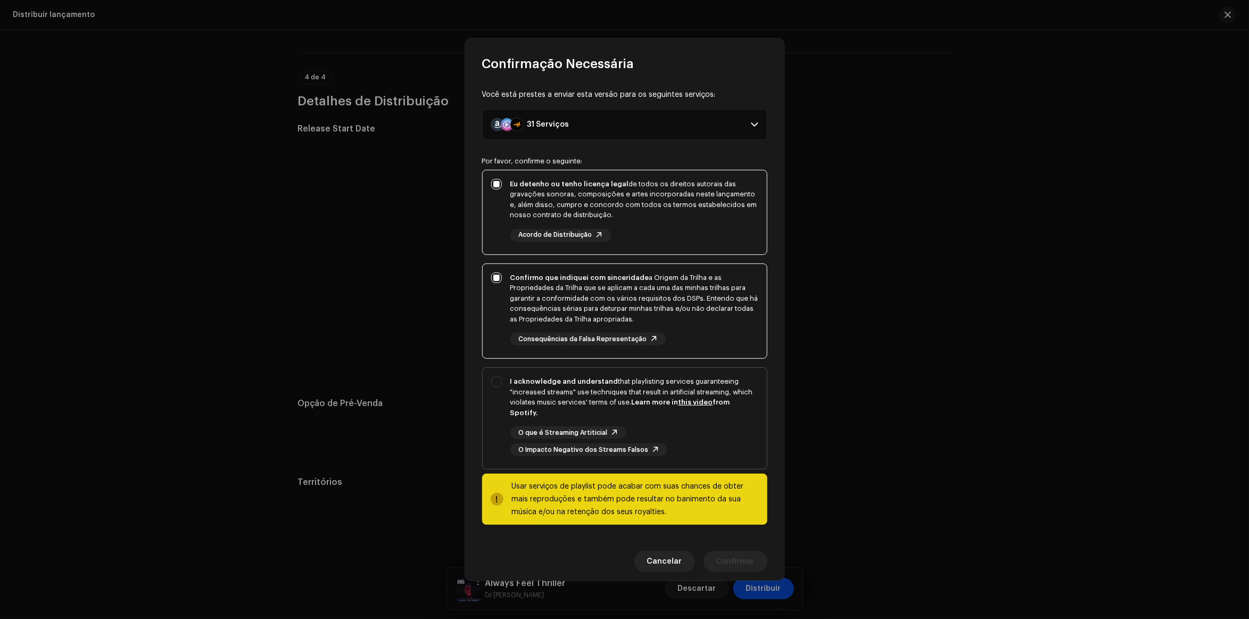
checkbox input "true"
click at [752, 557] on span "Confirmar" at bounding box center [735, 561] width 38 height 21
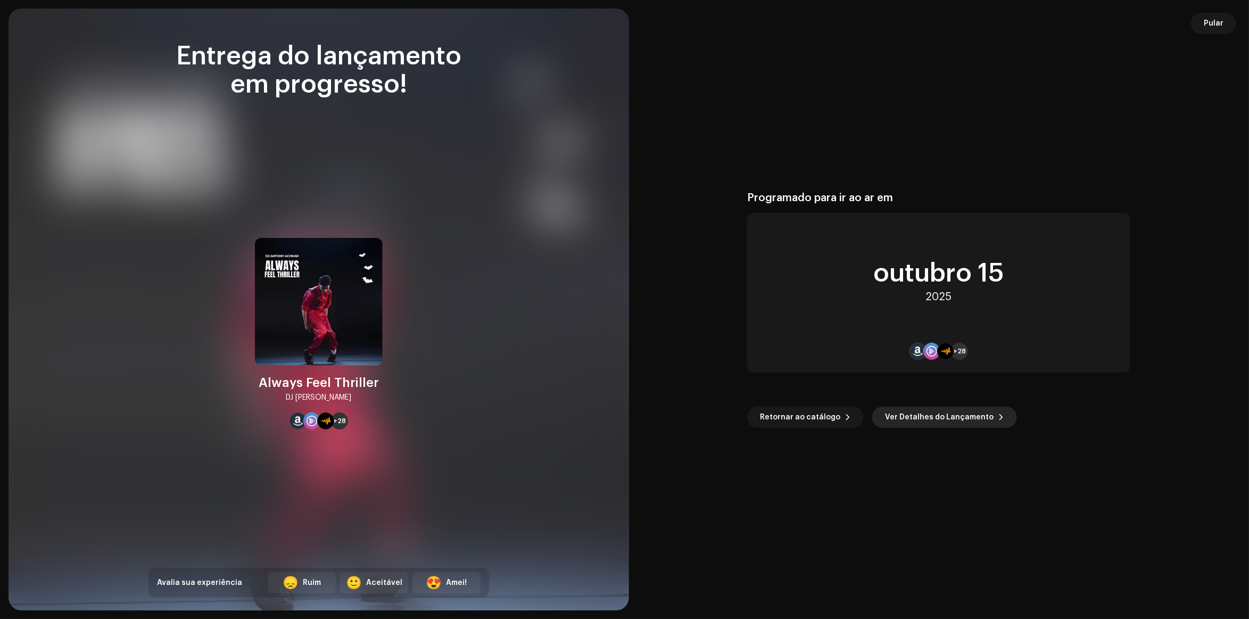
click at [908, 413] on span "Ver Detalhes do Lançamento" at bounding box center [939, 417] width 109 height 21
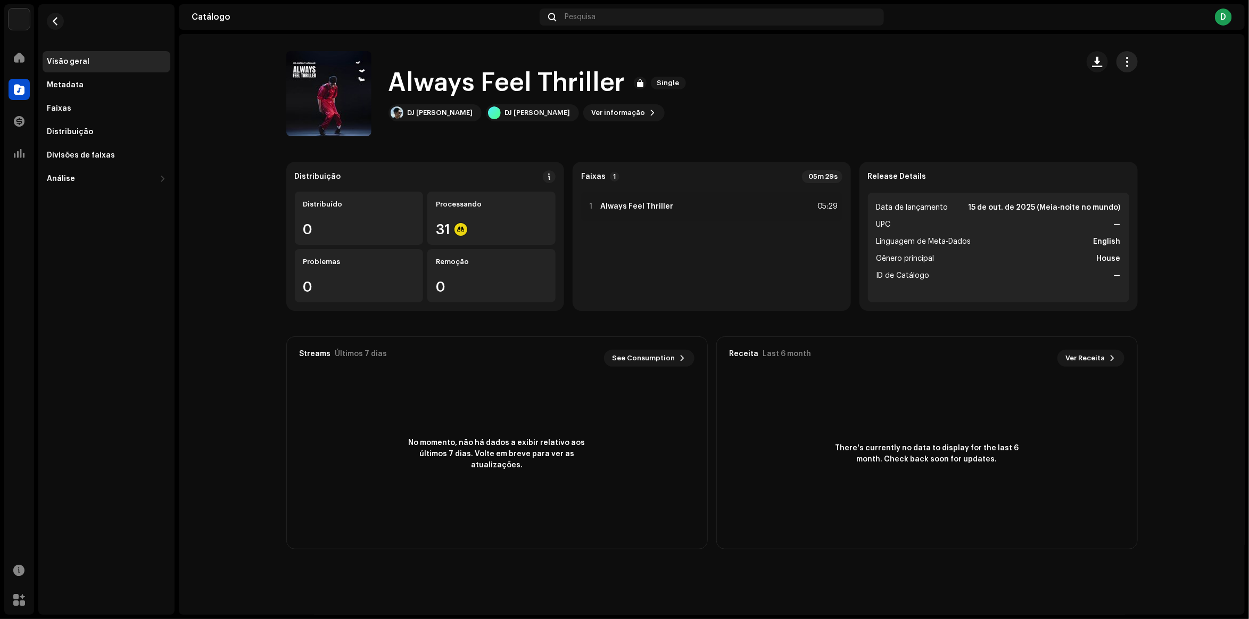
click at [1129, 61] on span "button" at bounding box center [1127, 61] width 10 height 9
click at [970, 101] on div "Always Feel Thriller Single DJ [PERSON_NAME] DJ [PERSON_NAME] Ver informação" at bounding box center [677, 93] width 783 height 85
click at [520, 115] on div "DJ [PERSON_NAME]" at bounding box center [537, 113] width 65 height 9
click at [329, 89] on span "button" at bounding box center [329, 93] width 8 height 9
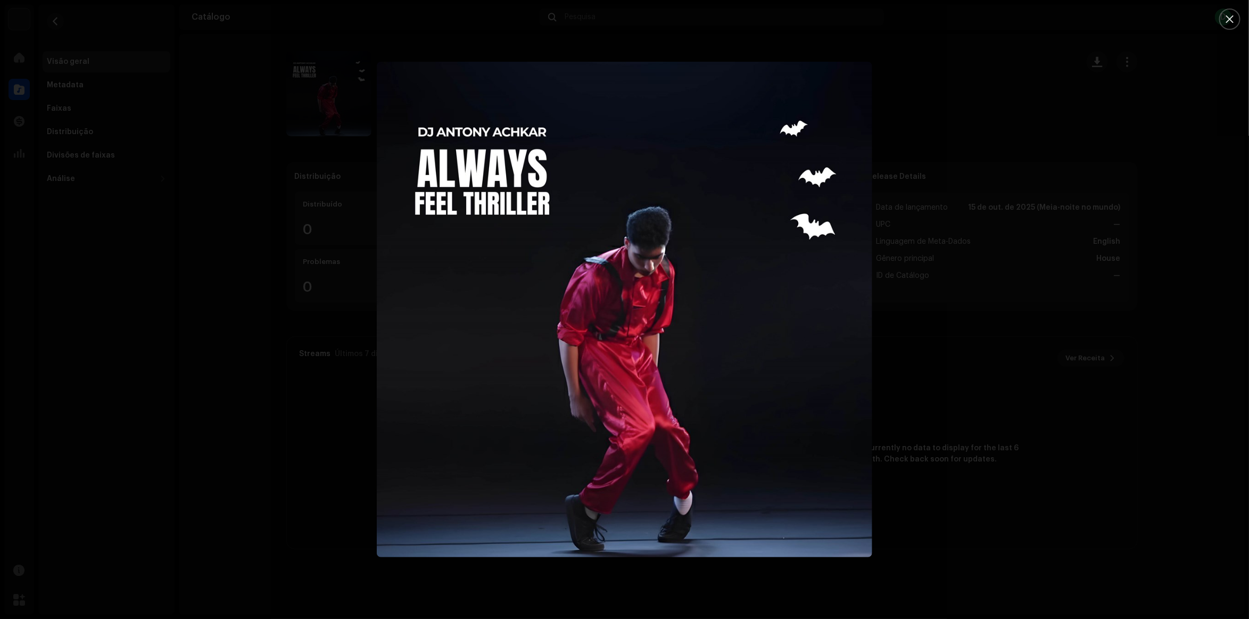
click at [105, 21] on div at bounding box center [624, 309] width 1249 height 619
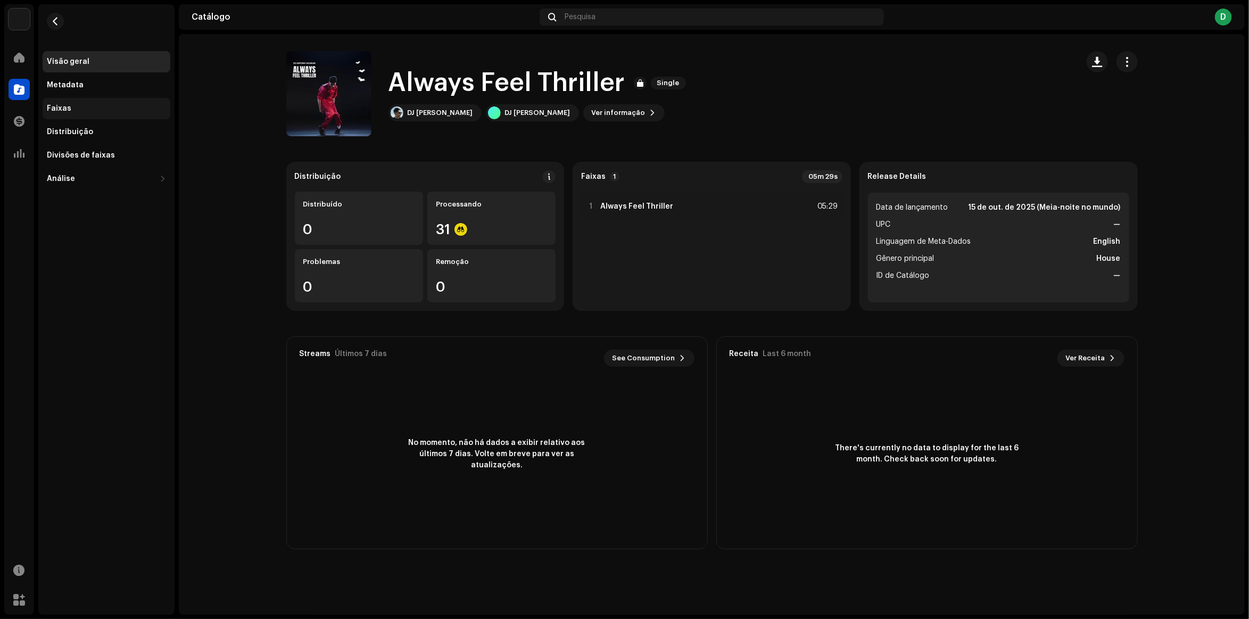
click at [57, 115] on div "Faixas" at bounding box center [107, 108] width 128 height 21
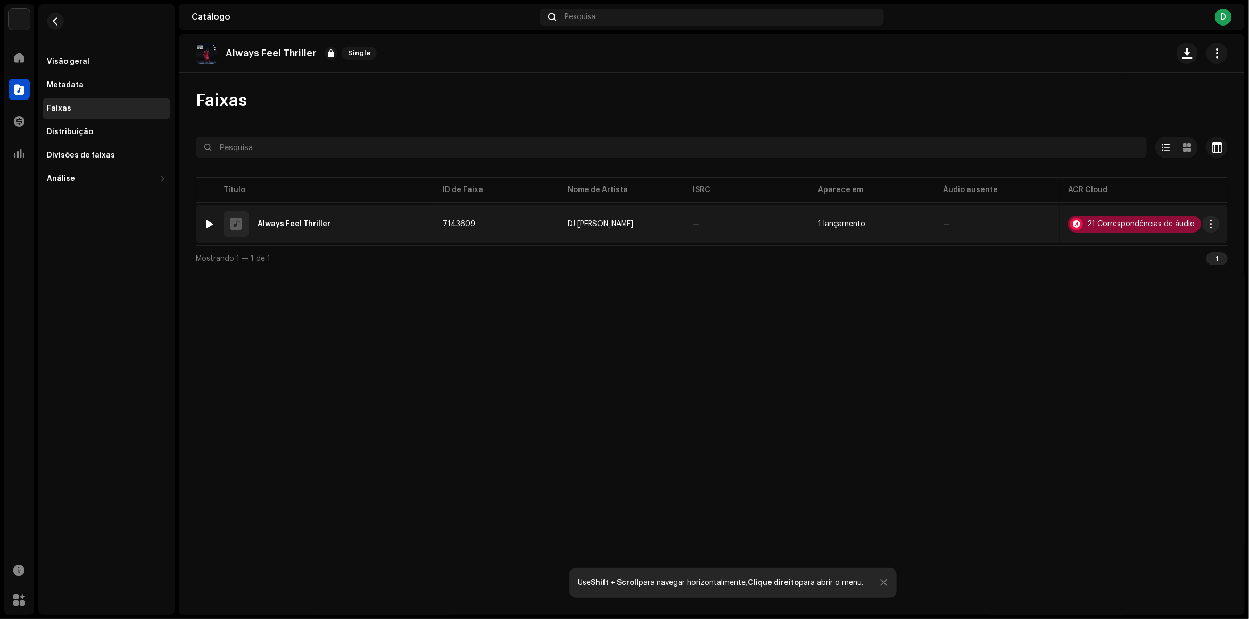
click at [1116, 224] on div "21 Correspondências de áudio" at bounding box center [1140, 223] width 107 height 7
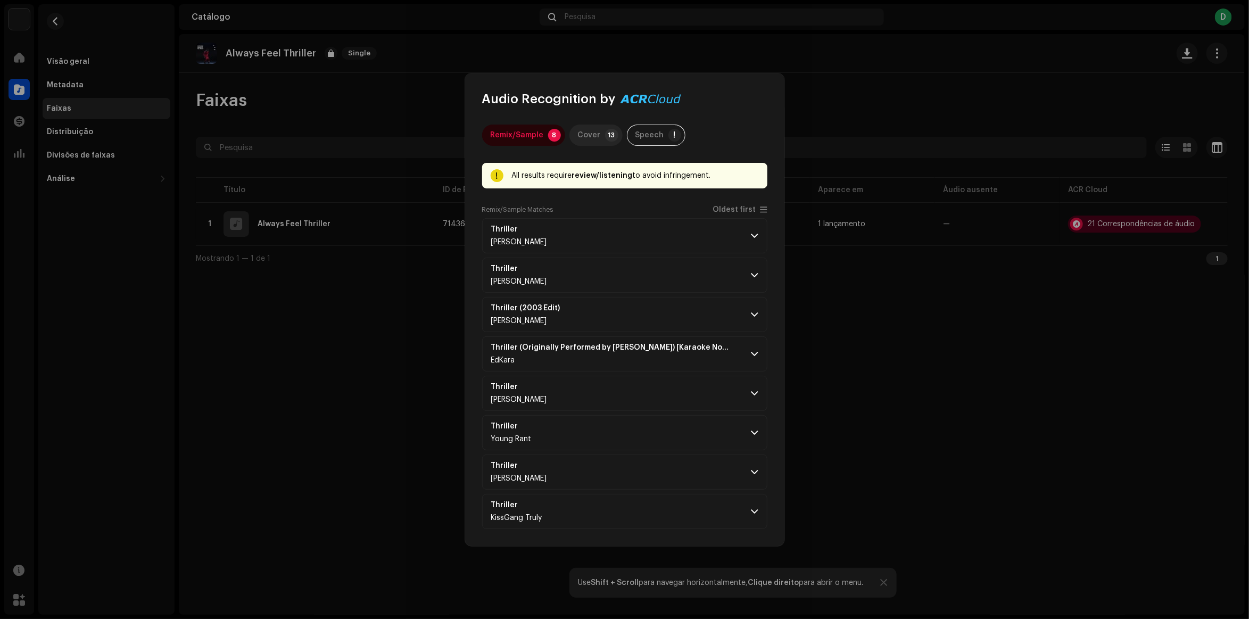
click at [605, 137] on p-badge "13" at bounding box center [611, 135] width 13 height 13
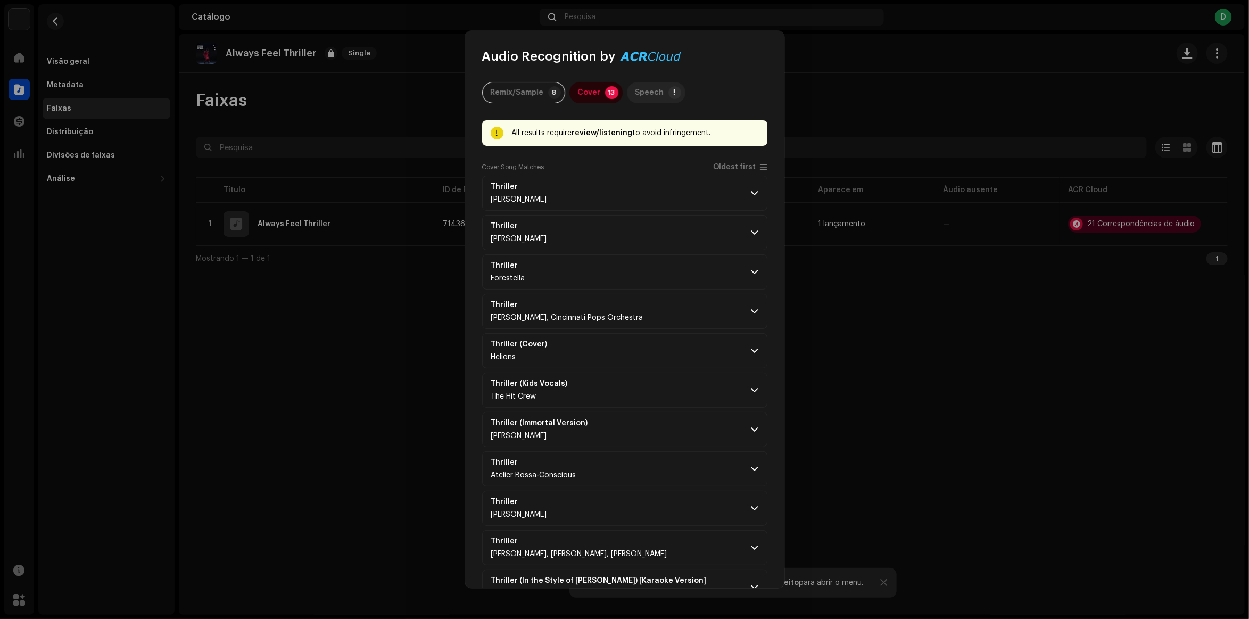
click at [635, 89] on div "Speech" at bounding box center [649, 92] width 29 height 21
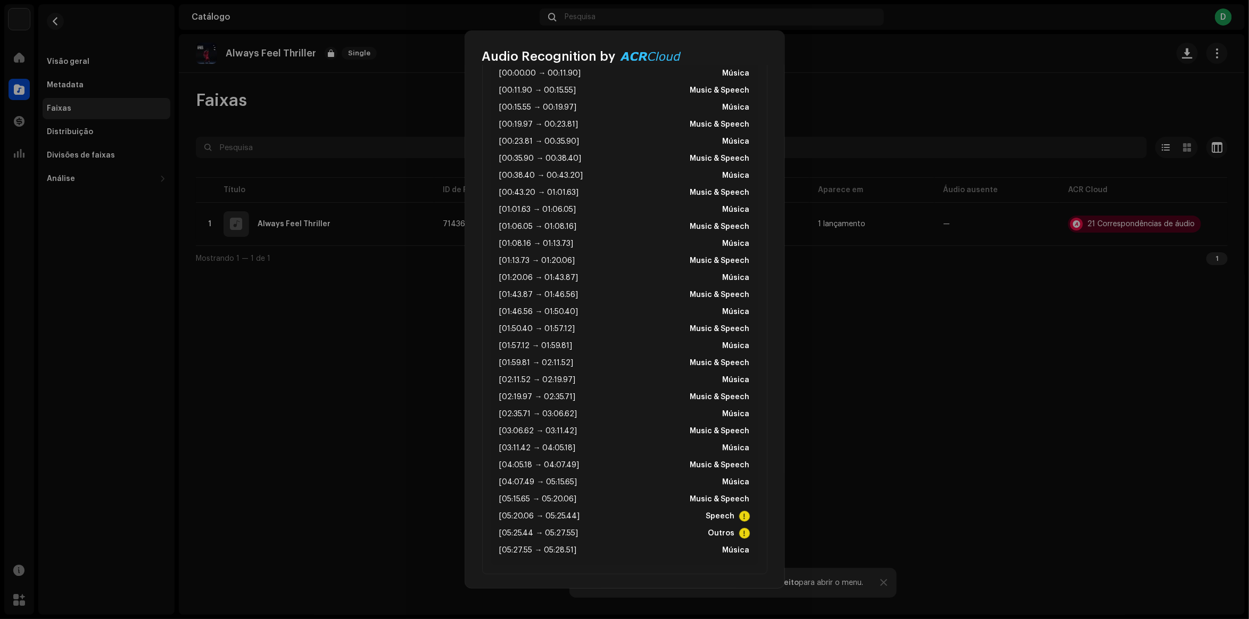
scroll to position [136, 0]
click at [741, 514] on span at bounding box center [744, 513] width 11 height 11
click at [742, 533] on span at bounding box center [744, 530] width 11 height 11
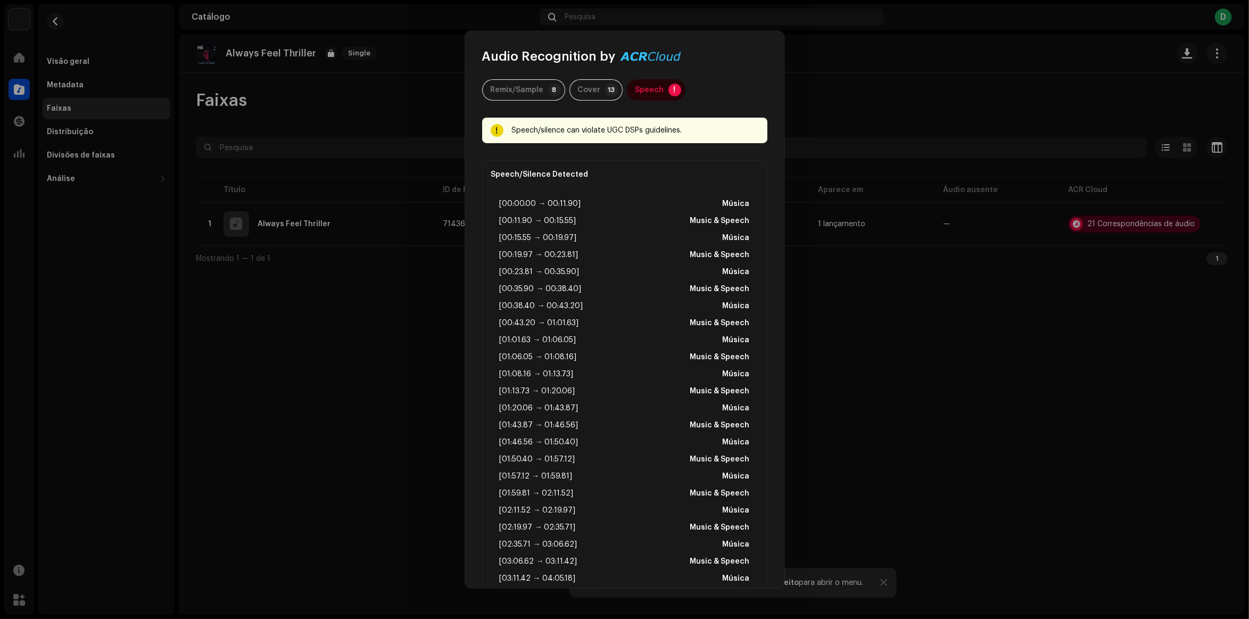
scroll to position [0, 0]
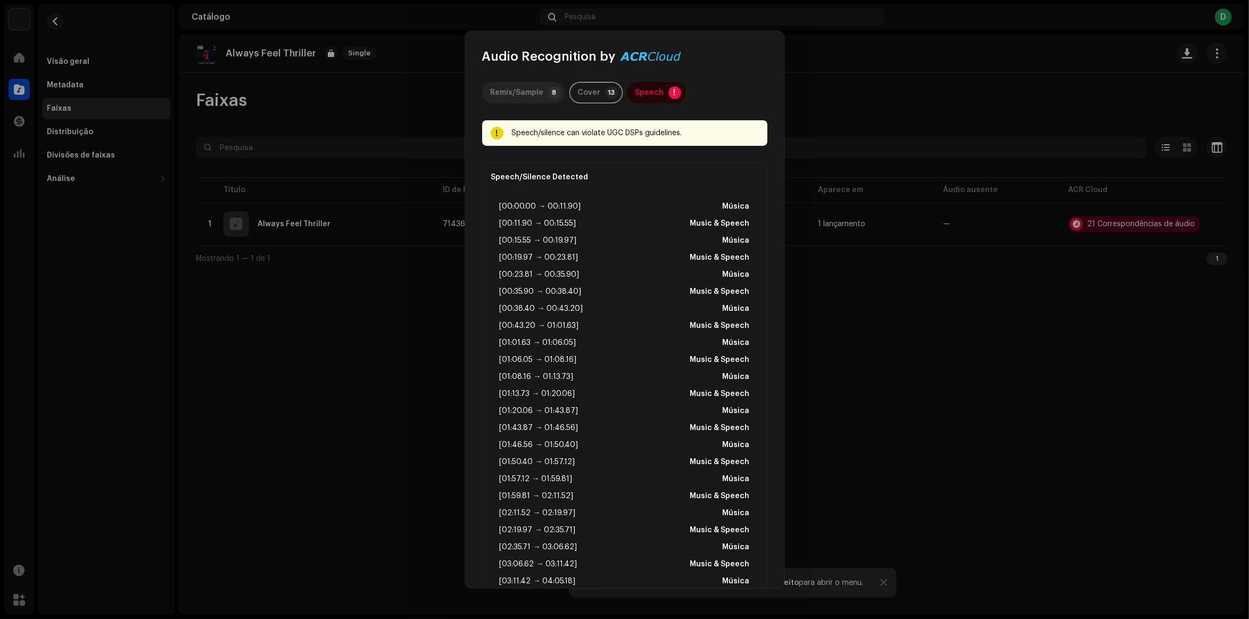
click at [533, 97] on div "Remix/Sample" at bounding box center [517, 92] width 53 height 21
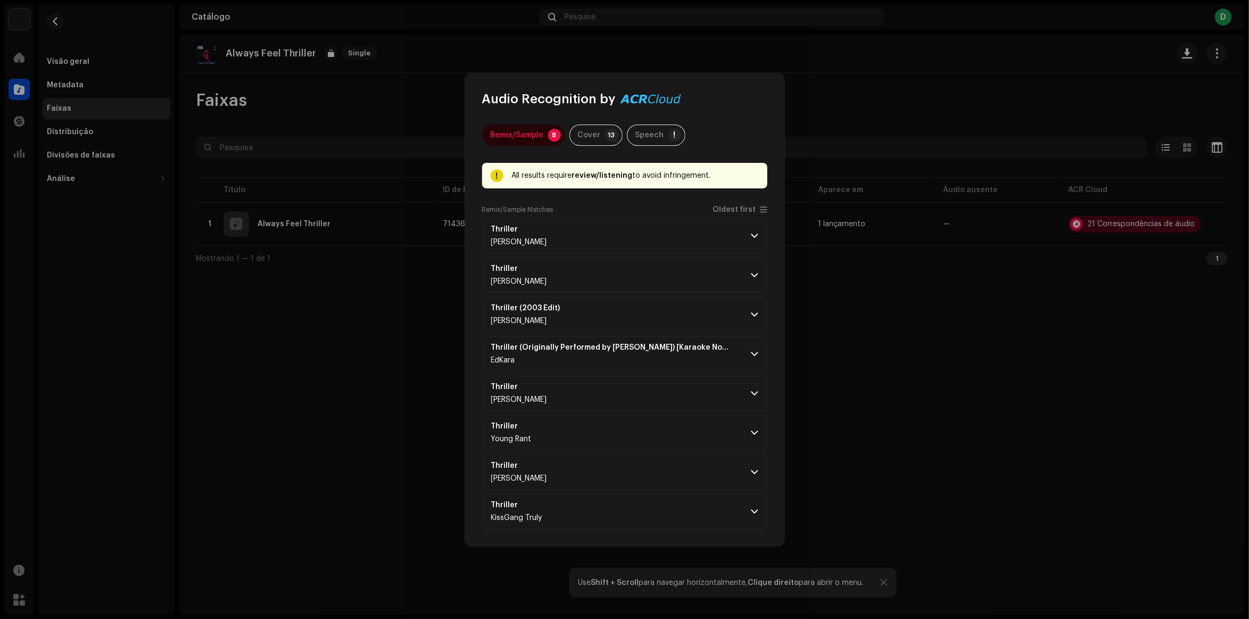
click at [605, 177] on strong "review/listening" at bounding box center [602, 175] width 61 height 7
click at [689, 179] on div "Todos os resultados exigem revisão/escuta evitar infração." at bounding box center [635, 175] width 247 height 13
click at [549, 347] on strong "Thriller (Interpretado Originalmente por Michael Jackson) [Versão Karaokê No Gu…" at bounding box center [610, 347] width 239 height 9
click at [562, 346] on strong "Thriller (Interpretado Originalmente por Michael Jackson) [Versão Karaokê No Gu…" at bounding box center [610, 347] width 239 height 9
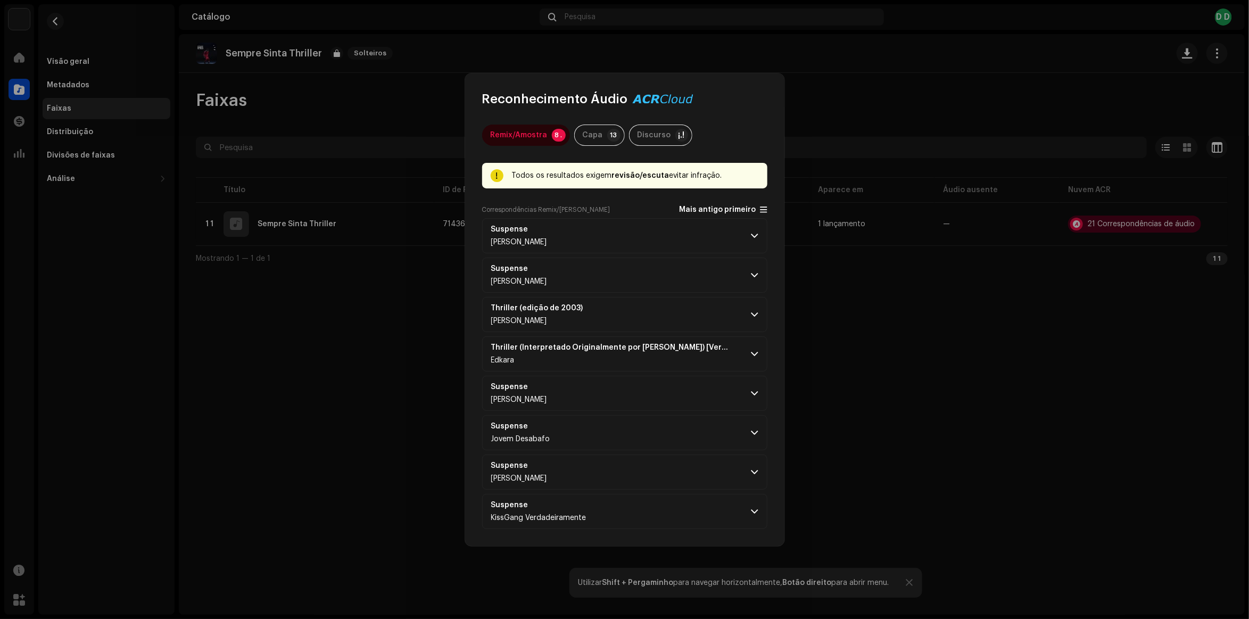
click at [754, 206] on span "Mais antigo primeiro" at bounding box center [718, 210] width 77 height 8
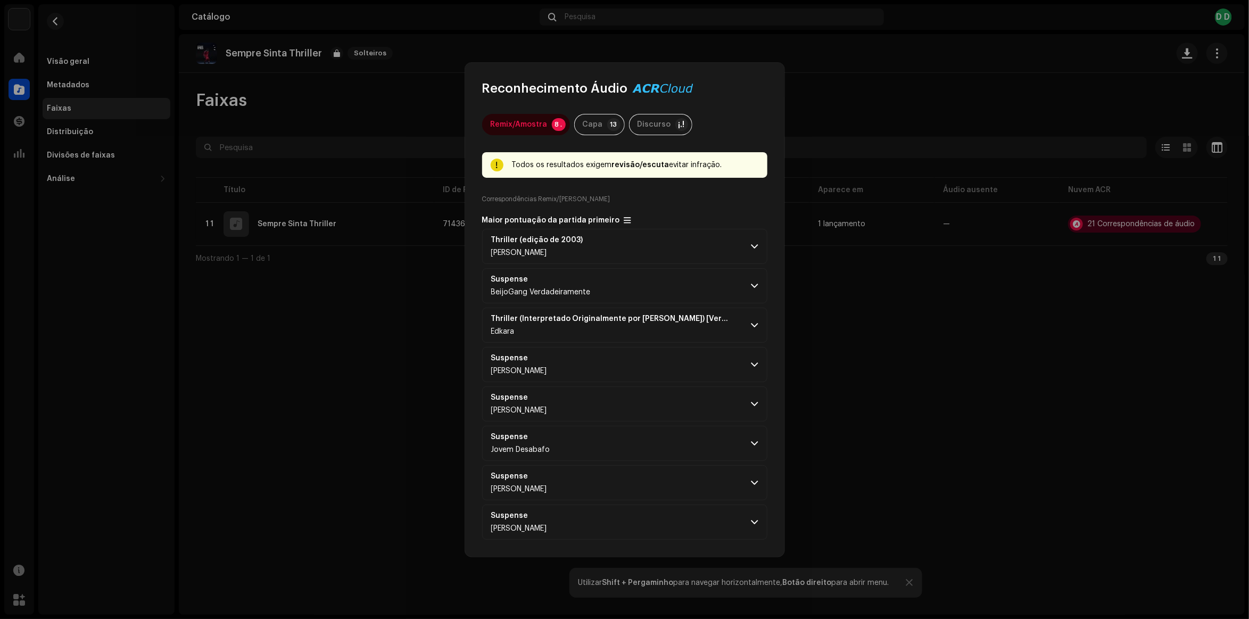
click at [620, 217] on span "Maior pontuação da partida primeiro" at bounding box center [551, 221] width 138 height 8
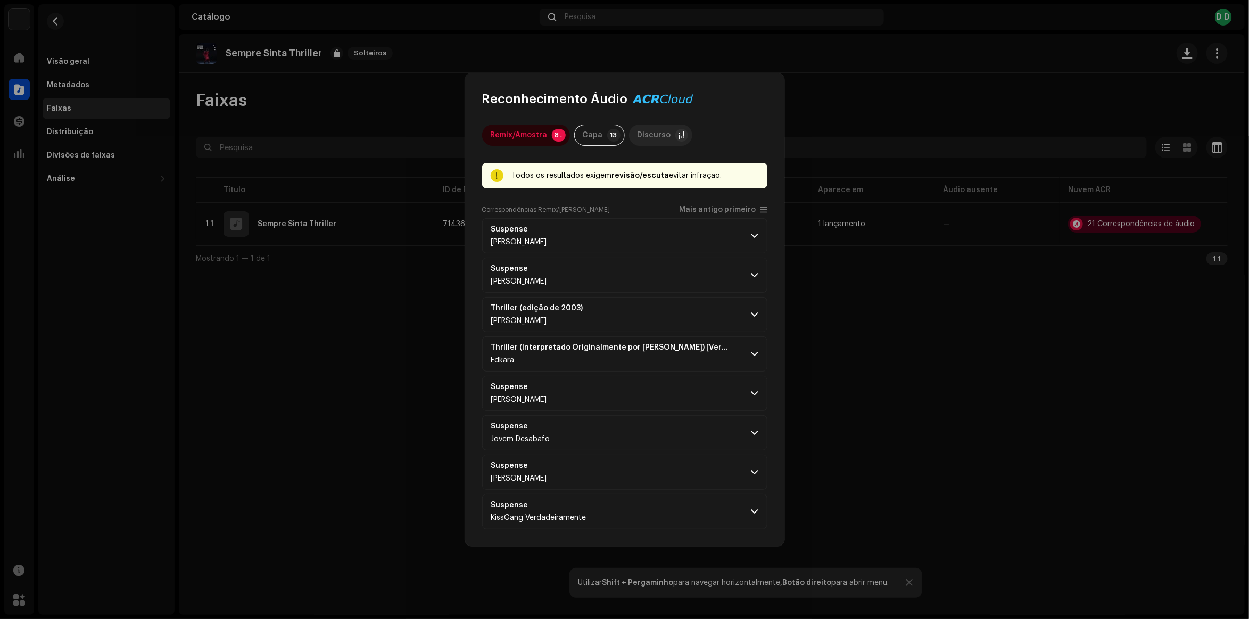
click at [655, 133] on div "Discurso" at bounding box center [655, 135] width 34 height 21
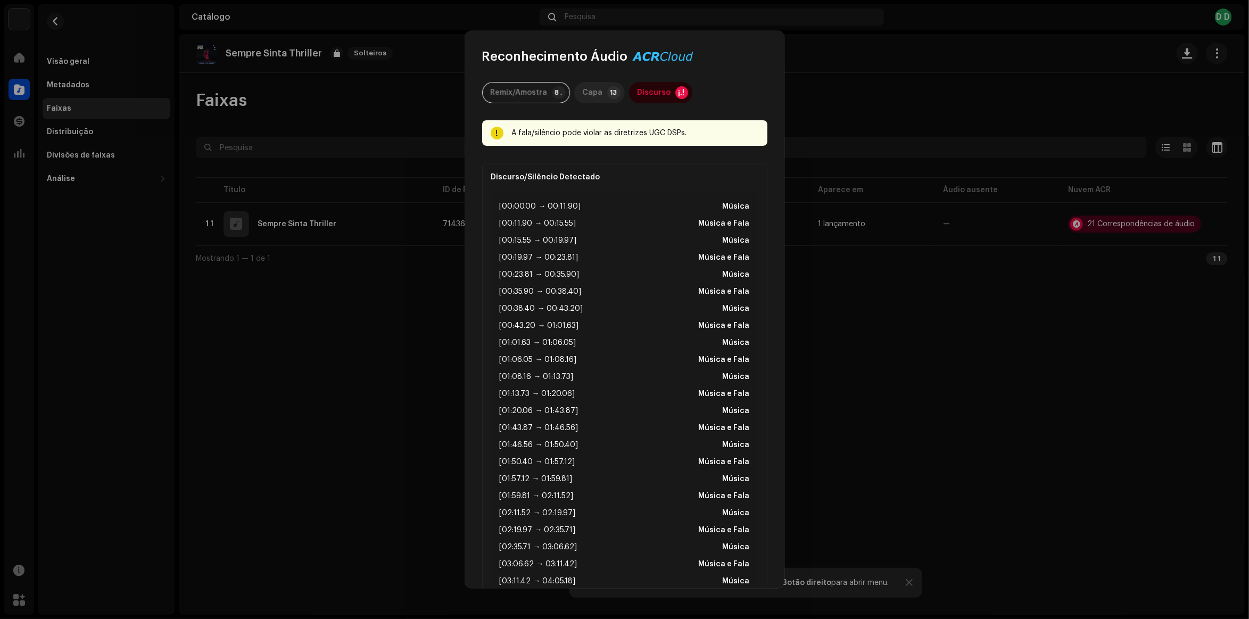
click at [593, 84] on div "Capa" at bounding box center [593, 92] width 20 height 21
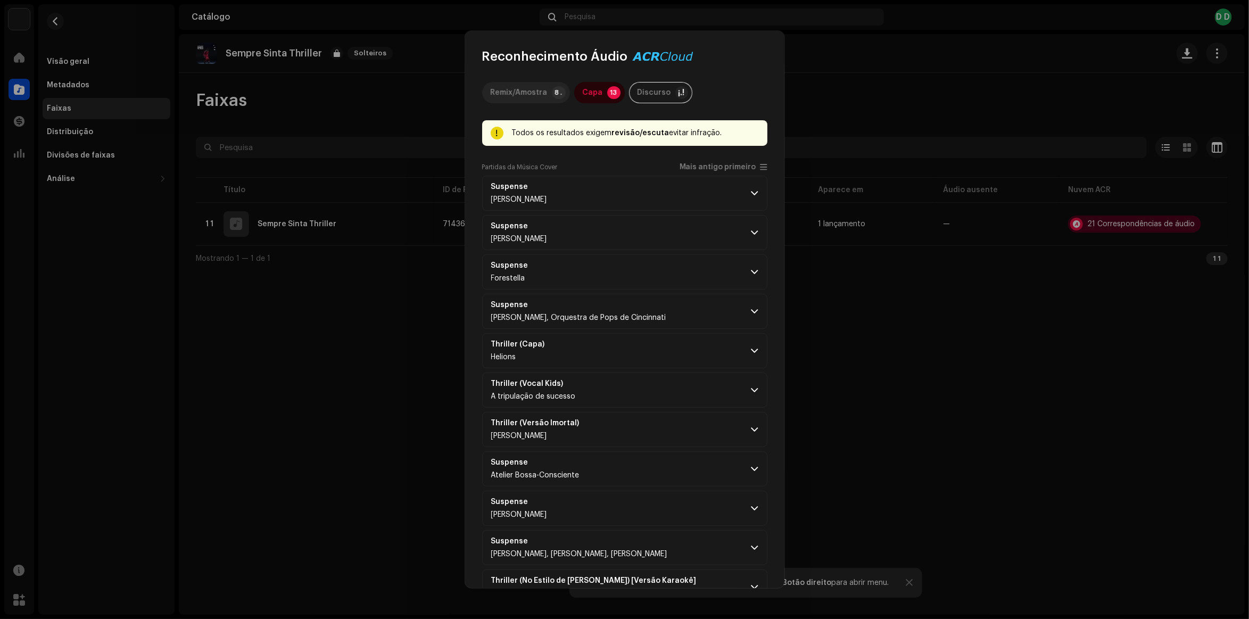
click at [536, 83] on div "Remix/Amostra" at bounding box center [519, 92] width 57 height 21
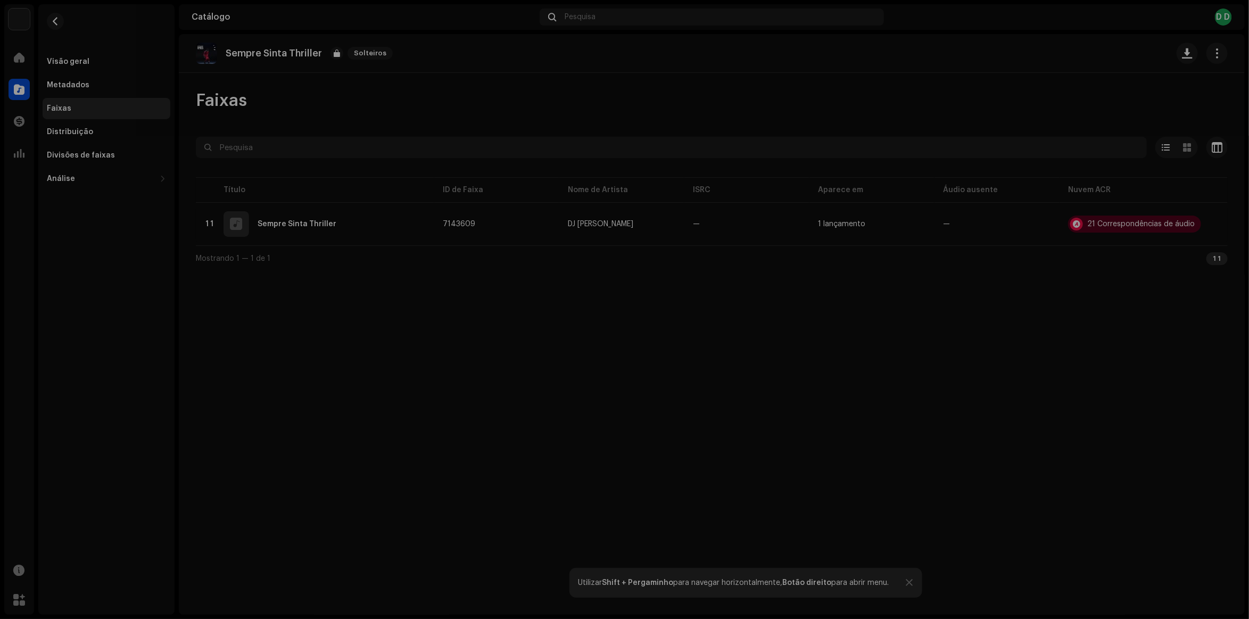
click at [397, 408] on div "Reconhecimento Áudio Remix/Amostra 8 . Capa 13 Discurso ¡.! Todos os resultados…" at bounding box center [624, 309] width 1249 height 619
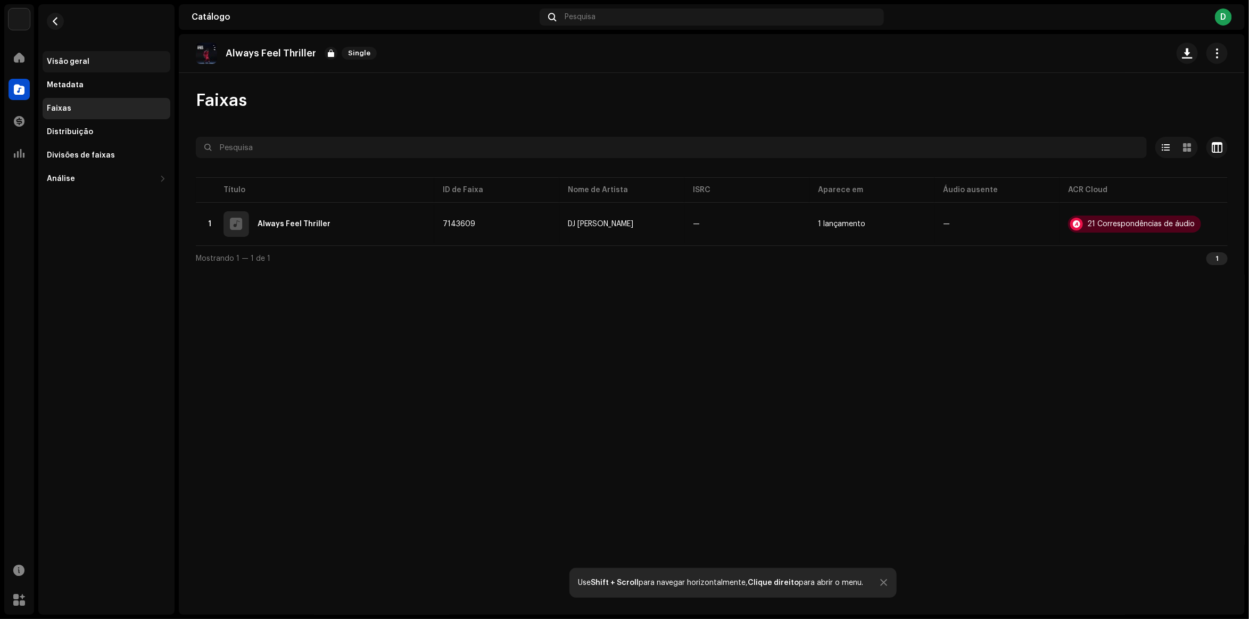
click at [60, 56] on div "Visão geral" at bounding box center [107, 61] width 128 height 21
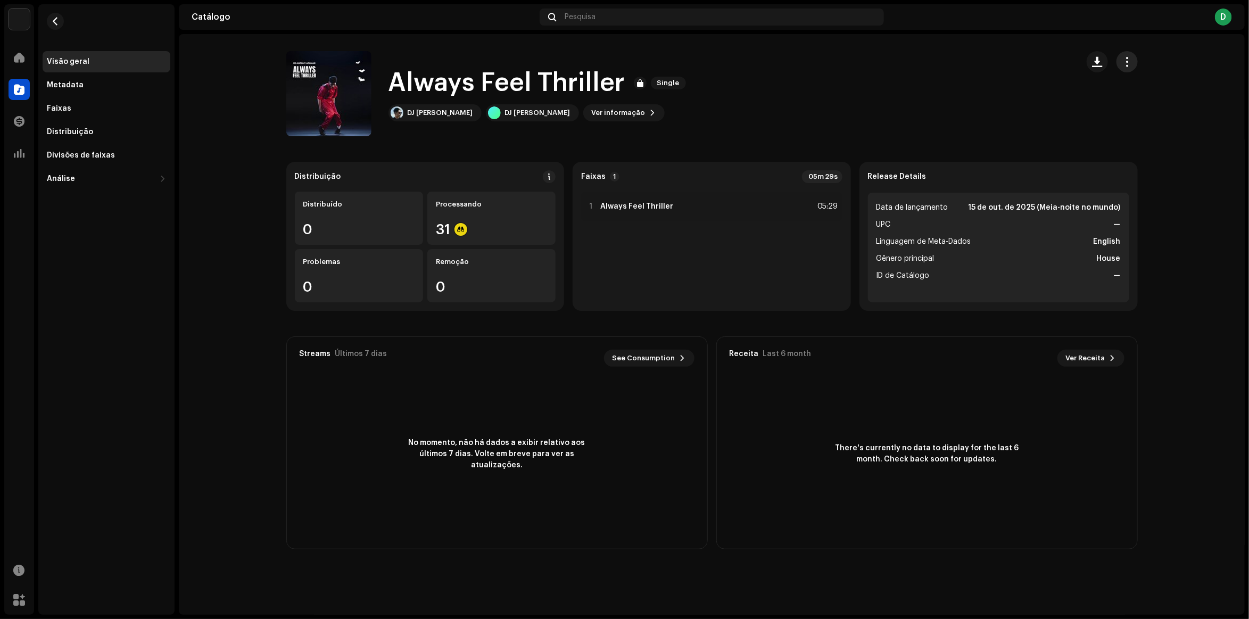
click at [1132, 64] on button "button" at bounding box center [1126, 61] width 21 height 21
click at [856, 87] on div "Always Feel Thriller Single DJ [PERSON_NAME] DJ [PERSON_NAME] Ver informação" at bounding box center [677, 93] width 783 height 85
click at [542, 197] on div "Processando 31" at bounding box center [491, 218] width 128 height 53
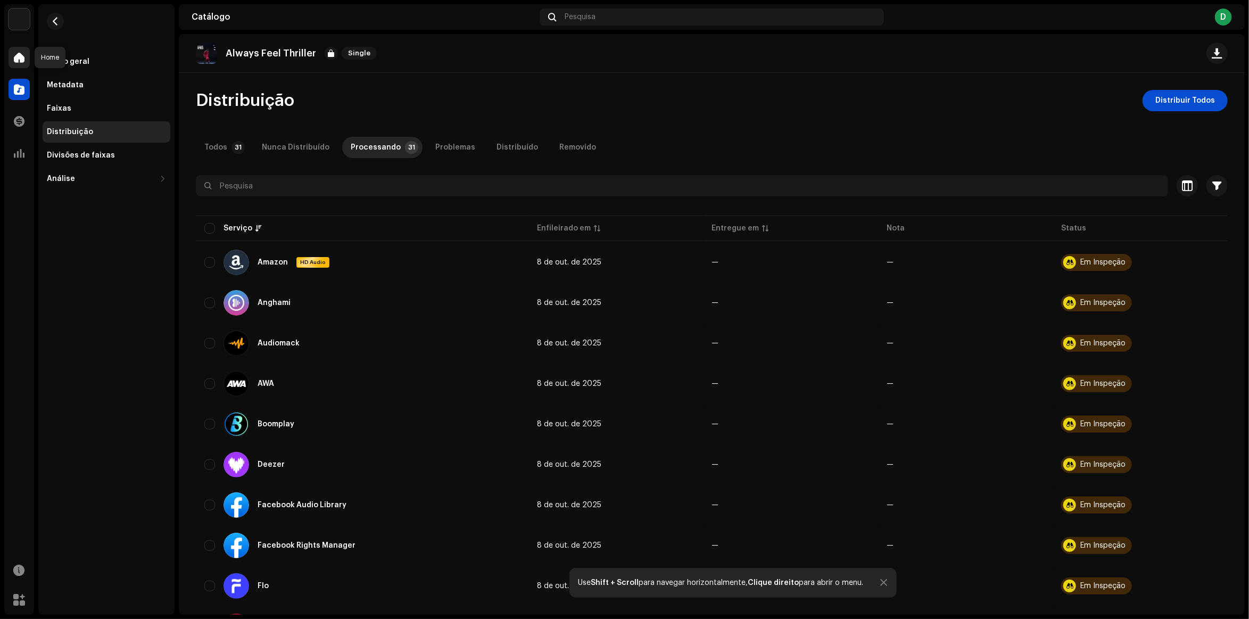
click at [21, 48] on div at bounding box center [19, 57] width 21 height 21
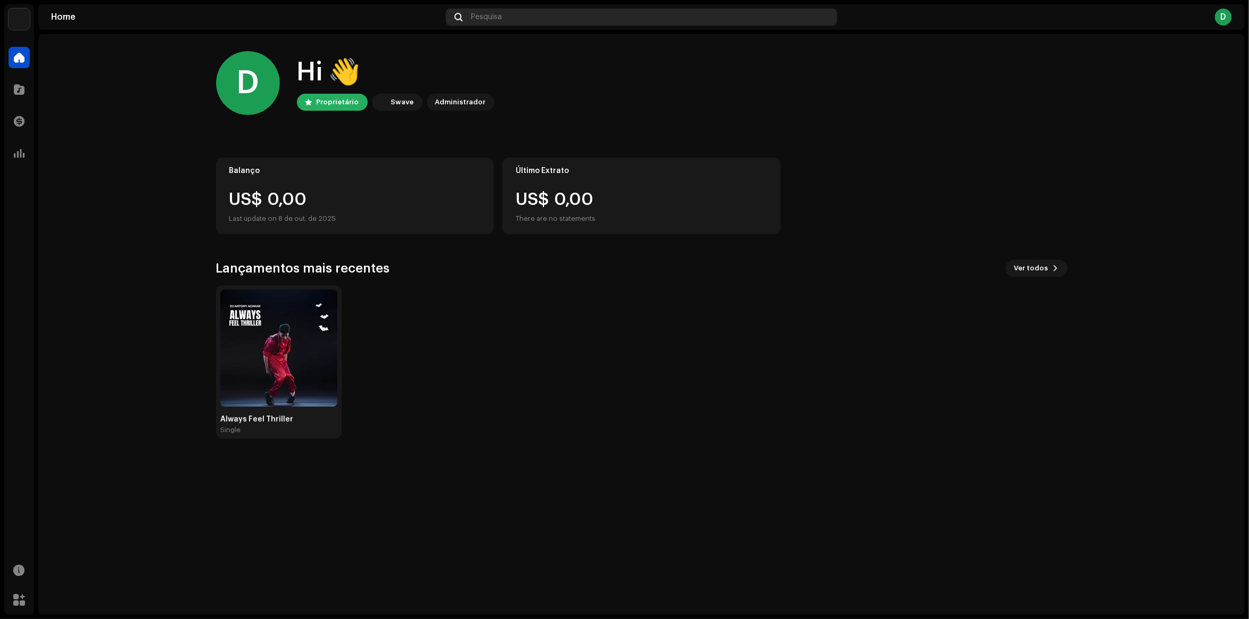
click at [507, 9] on div "Pesquisa" at bounding box center [641, 17] width 391 height 17
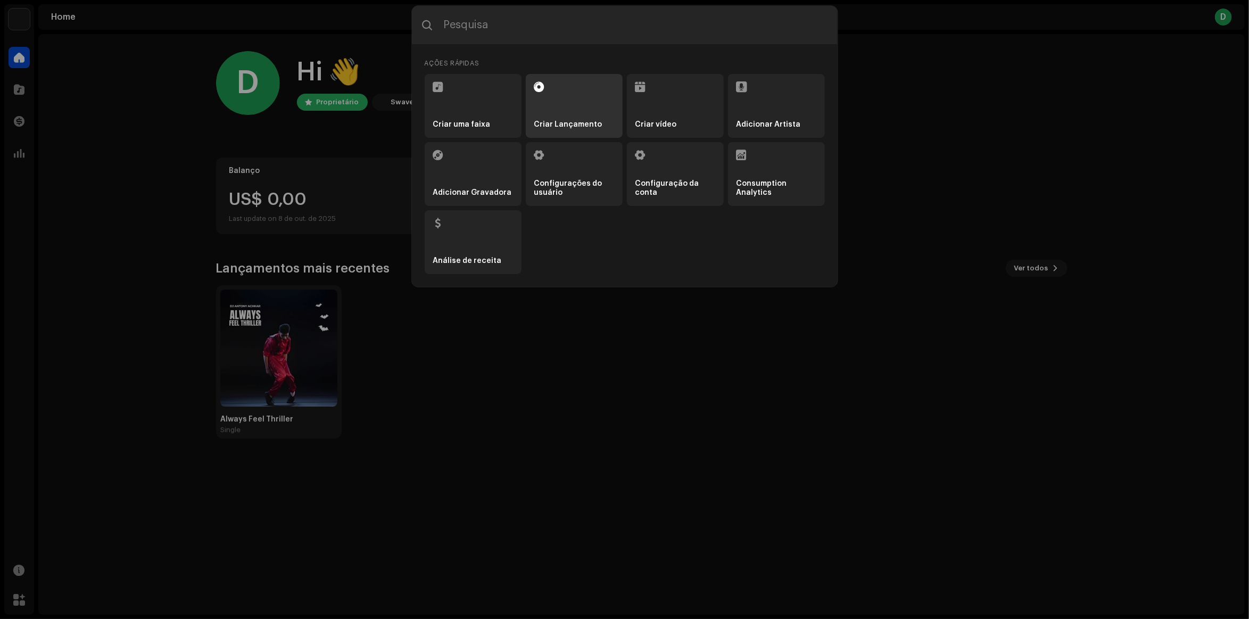
click at [573, 95] on li "Criar Lançamento" at bounding box center [574, 106] width 97 height 64
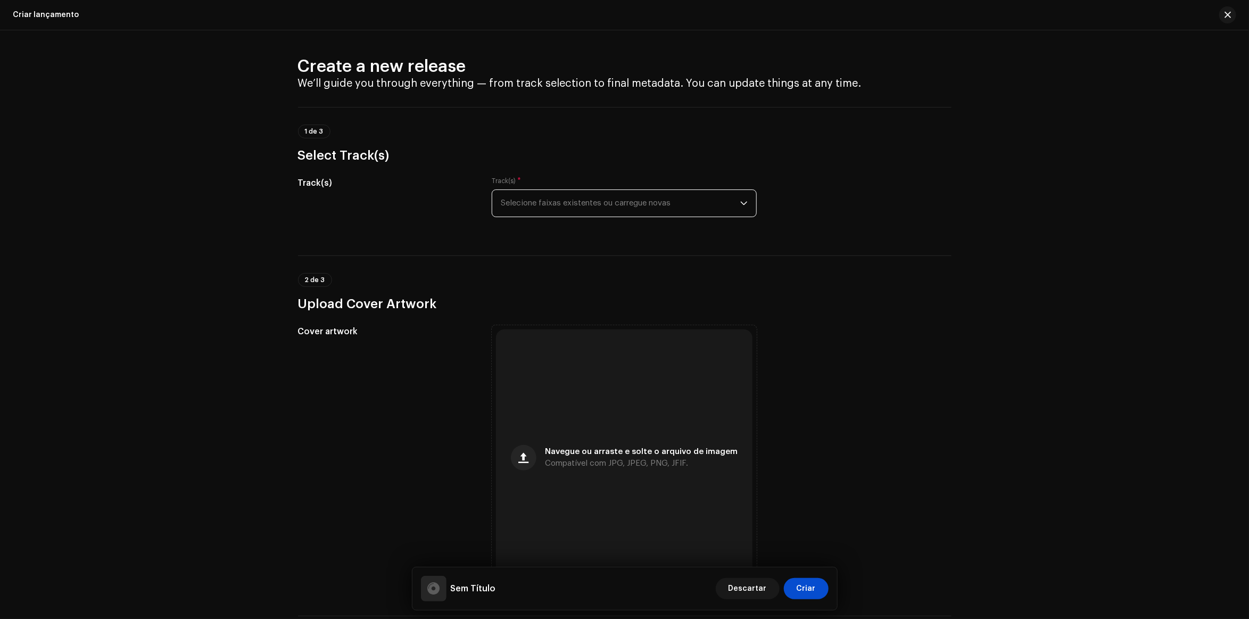
click at [586, 209] on span "Selecione faixas existentes ou carregue novas" at bounding box center [620, 203] width 239 height 27
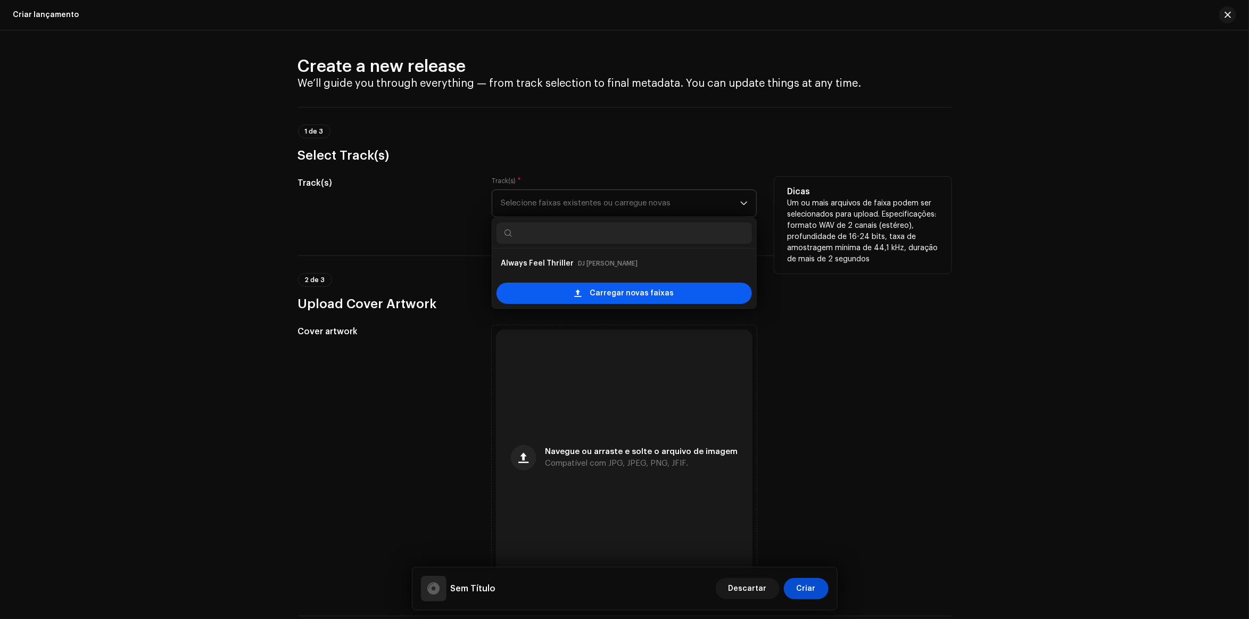
click at [570, 288] on div "Carregar novas faixas" at bounding box center [623, 293] width 255 height 21
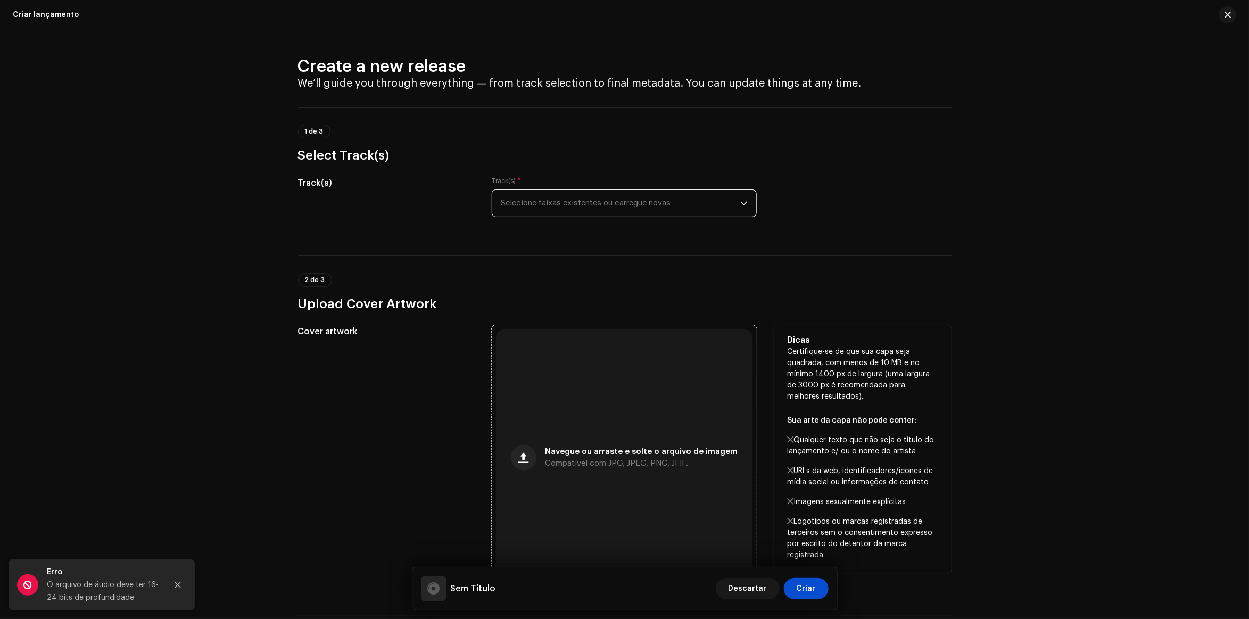
click at [566, 383] on div "Navegue ou arraste e solte o arquivo de imagem Compatível com JPG, JPEG, PNG, J…" at bounding box center [624, 457] width 256 height 256
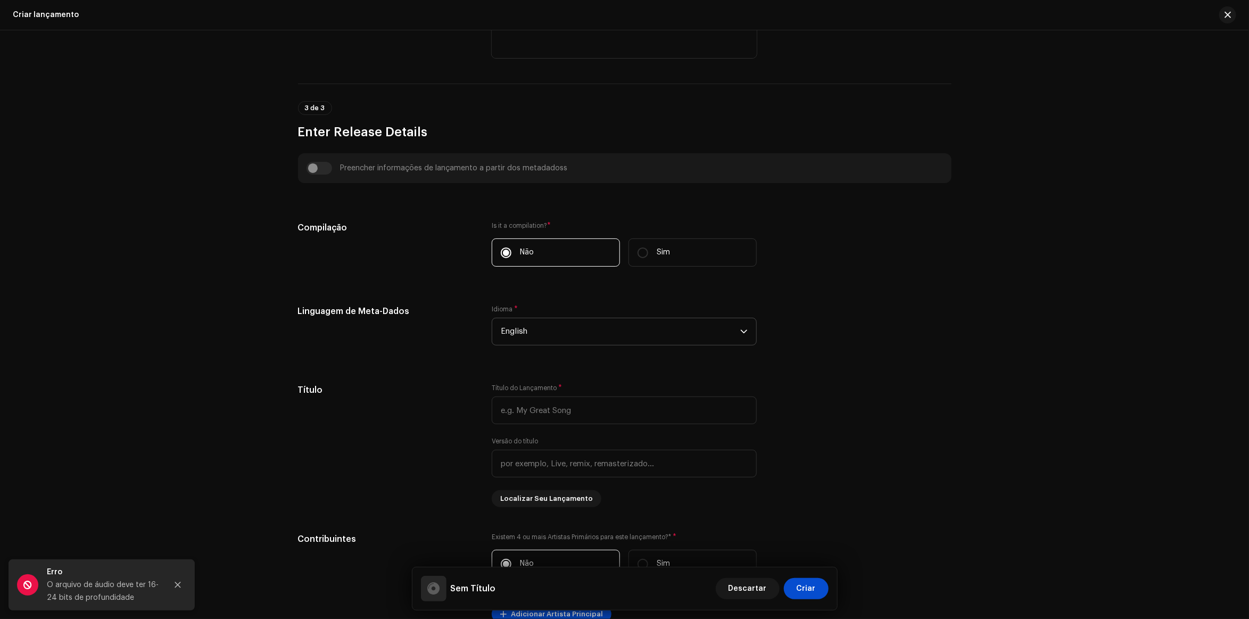
scroll to position [599, 0]
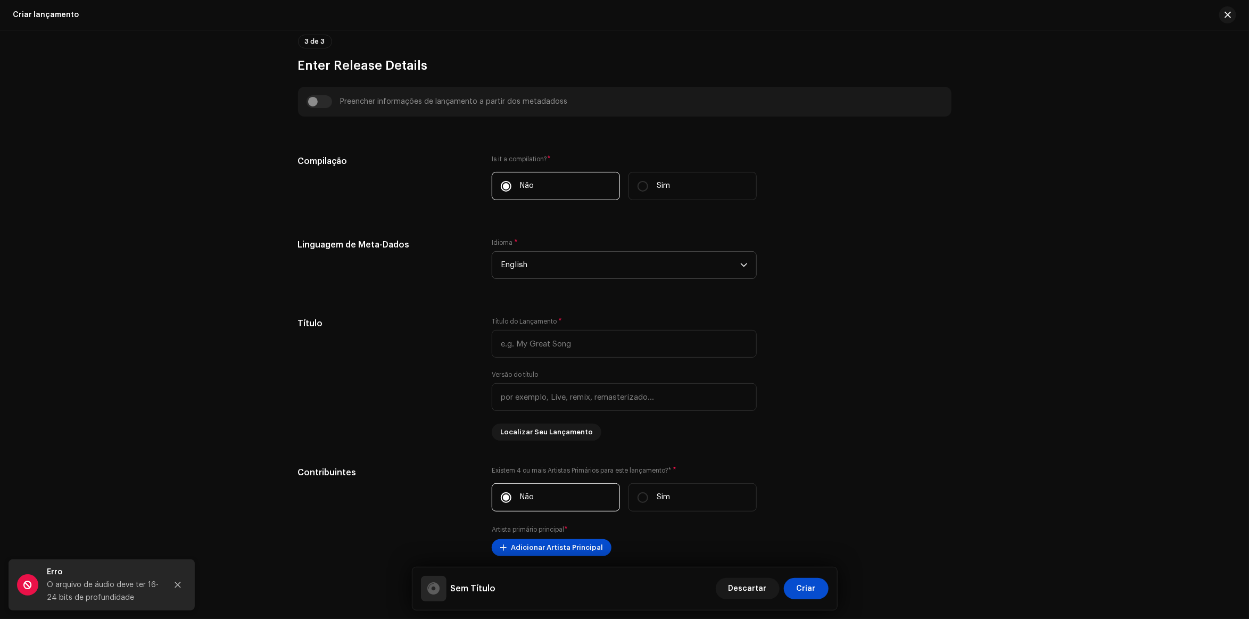
click at [533, 279] on p-select "English" at bounding box center [624, 265] width 265 height 28
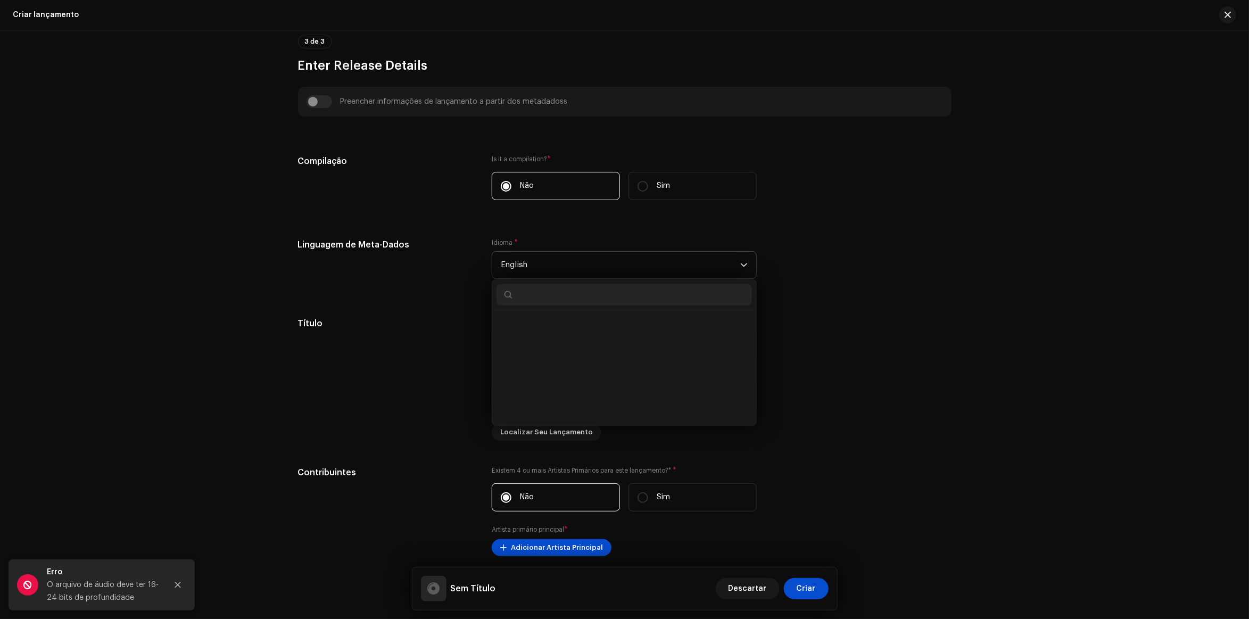
scroll to position [983, 0]
click at [536, 302] on input "text" at bounding box center [623, 294] width 255 height 21
type input "port"
click at [536, 321] on span "Portuguese" at bounding box center [523, 325] width 44 height 11
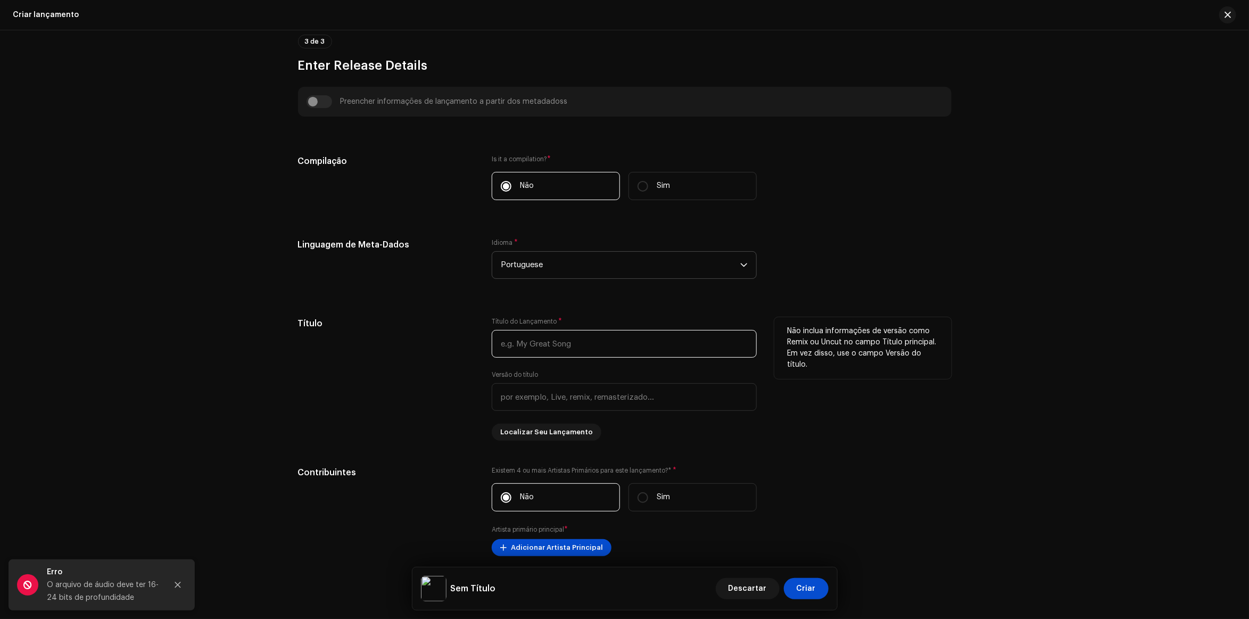
click at [555, 335] on input "text" at bounding box center [624, 344] width 265 height 28
type input "Pra Parar"
click at [387, 365] on div "Título" at bounding box center [386, 378] width 177 height 123
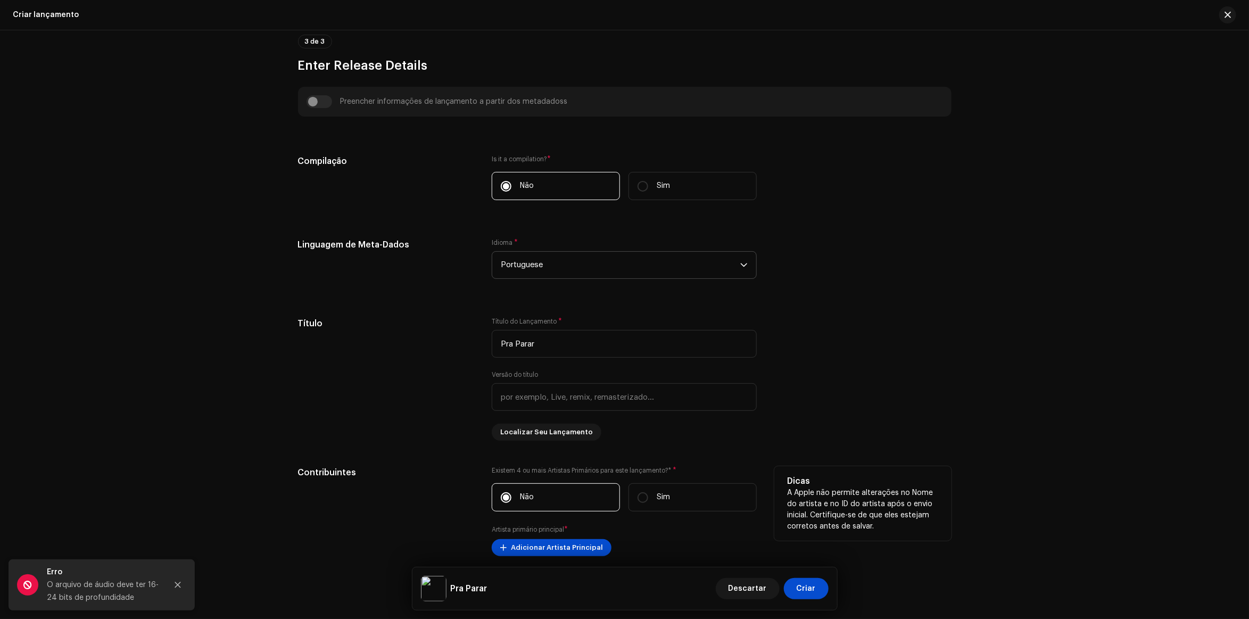
scroll to position [865, 0]
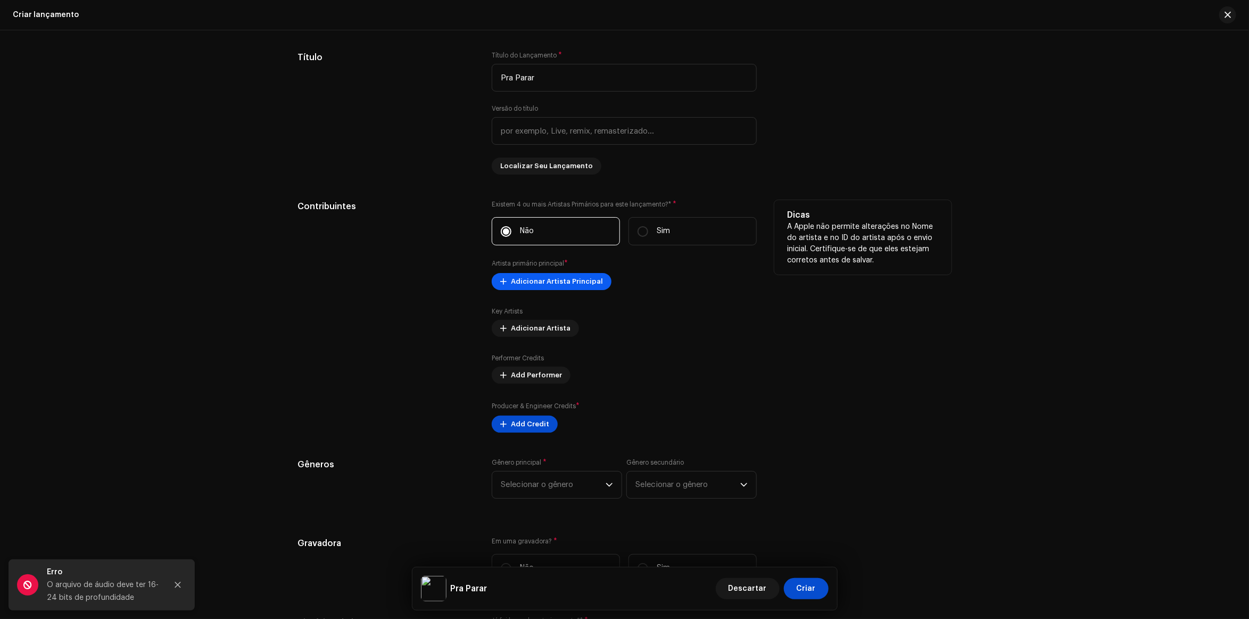
click at [547, 289] on span "Adicionar Artista Principal" at bounding box center [557, 281] width 92 height 21
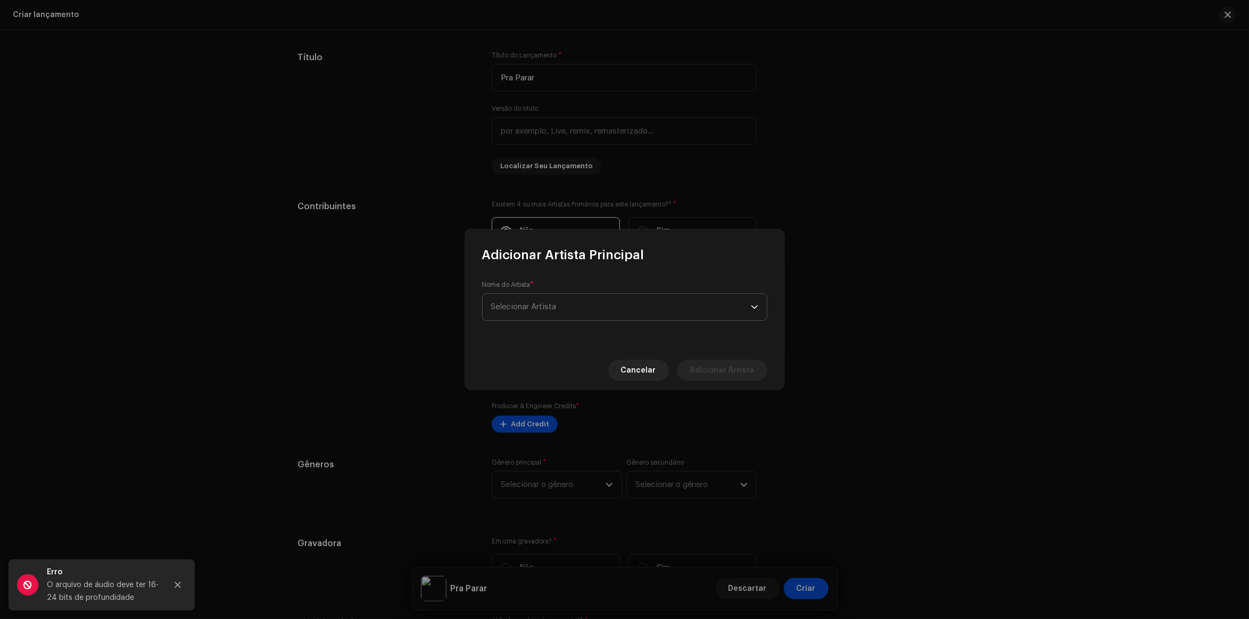
click at [563, 305] on span "Selecionar Artista" at bounding box center [621, 307] width 260 height 27
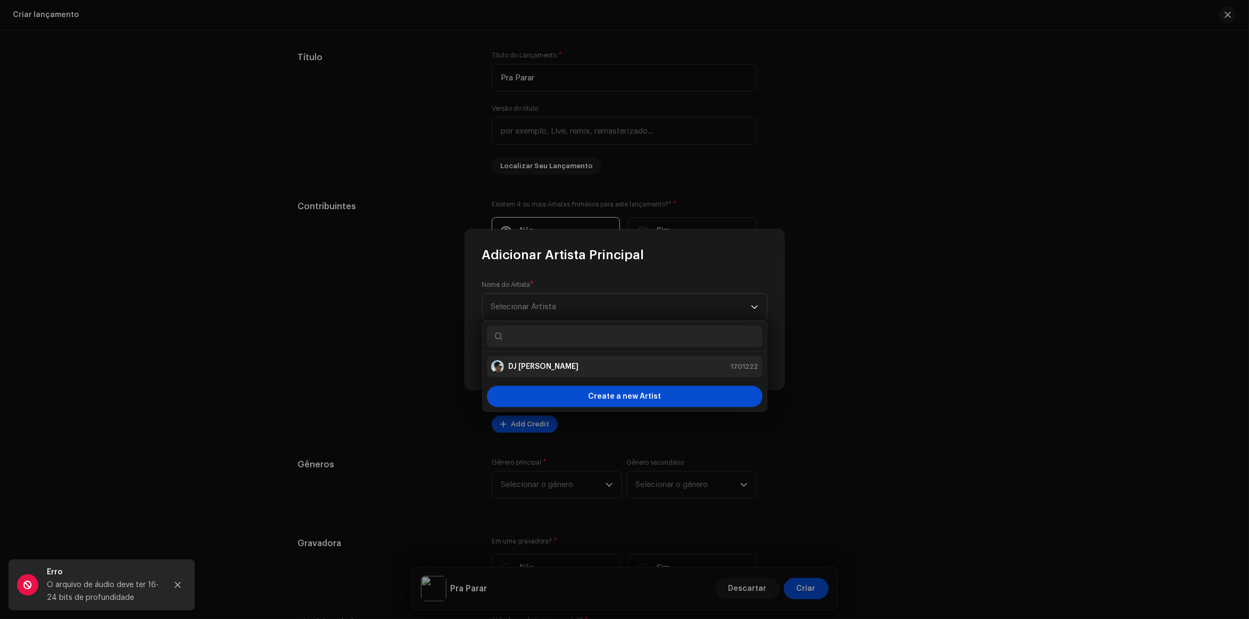
click at [545, 360] on li "DJ [PERSON_NAME] 1701222" at bounding box center [625, 366] width 276 height 21
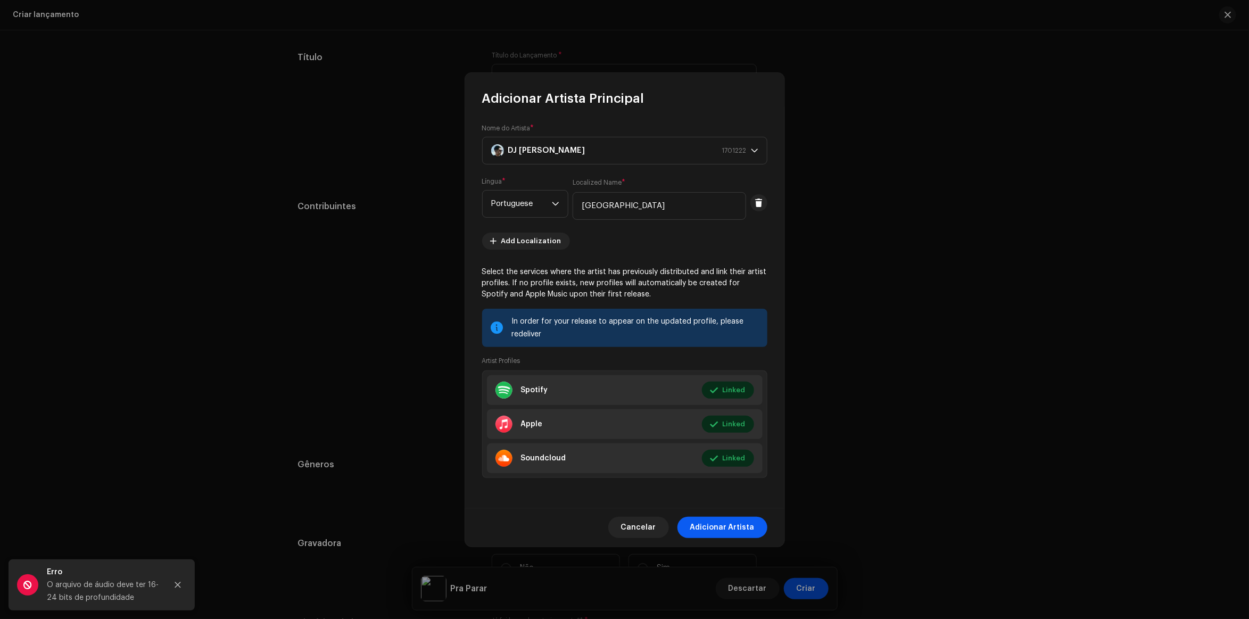
click at [735, 529] on span "Adicionar Artista" at bounding box center [722, 527] width 64 height 21
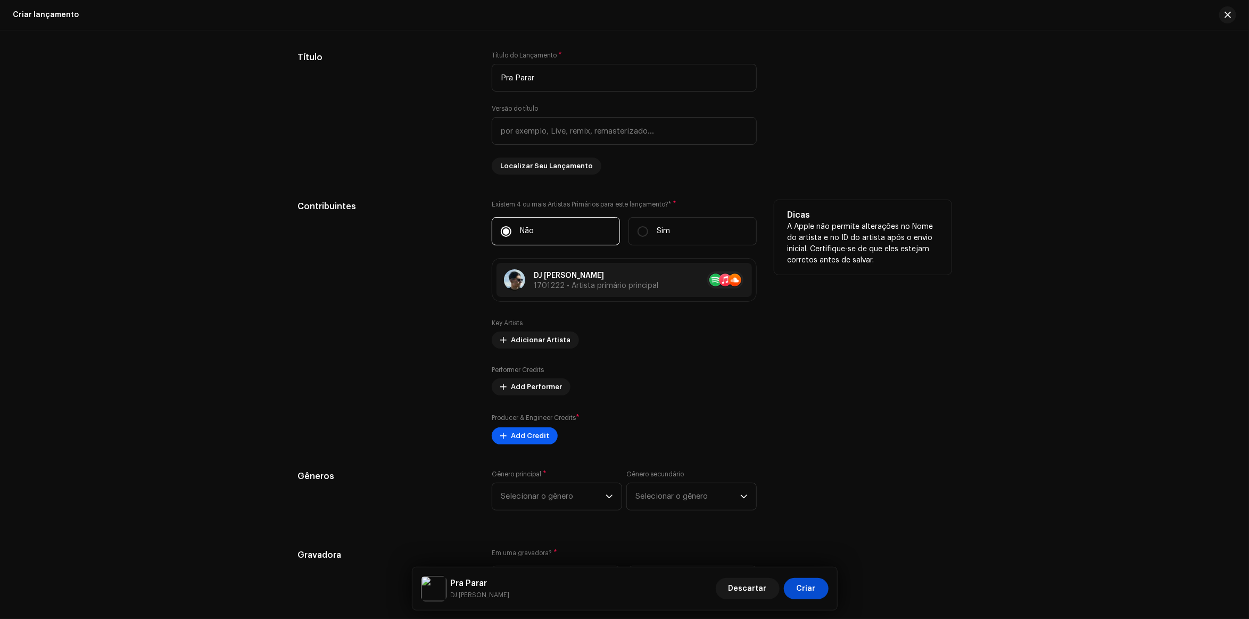
click at [516, 434] on span "Add Credit" at bounding box center [530, 435] width 38 height 21
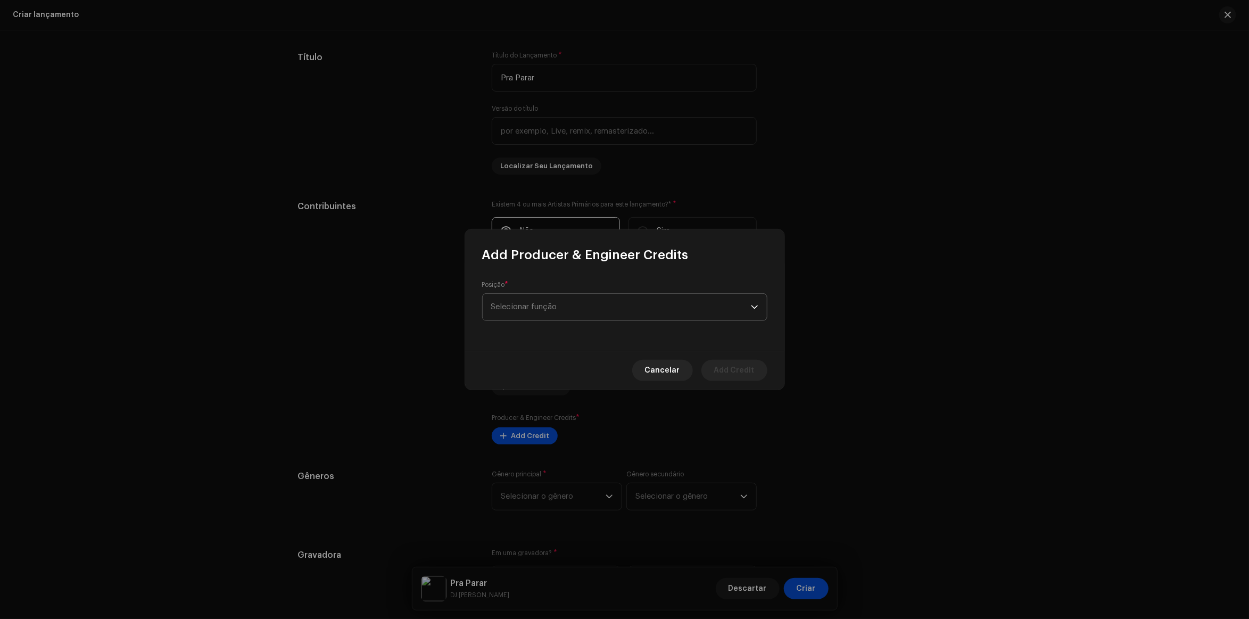
click at [615, 311] on span "Selecionar função" at bounding box center [621, 307] width 260 height 27
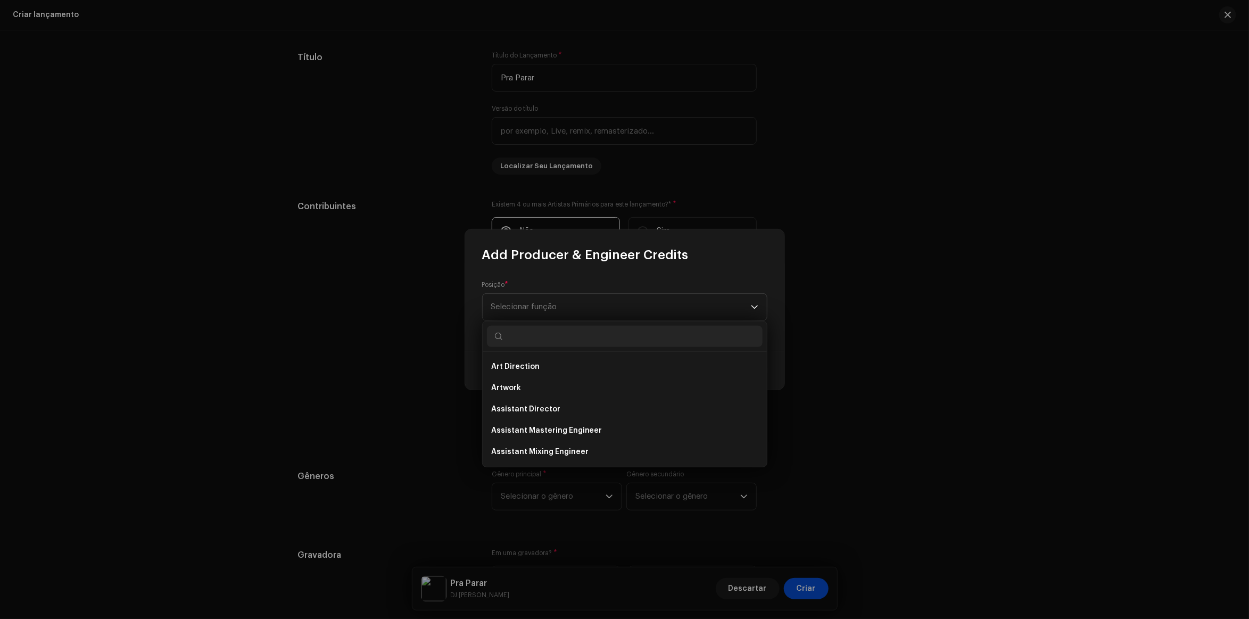
click at [573, 339] on input "text" at bounding box center [625, 336] width 276 height 21
type input "prod"
click at [547, 447] on li "Producer" at bounding box center [625, 451] width 276 height 21
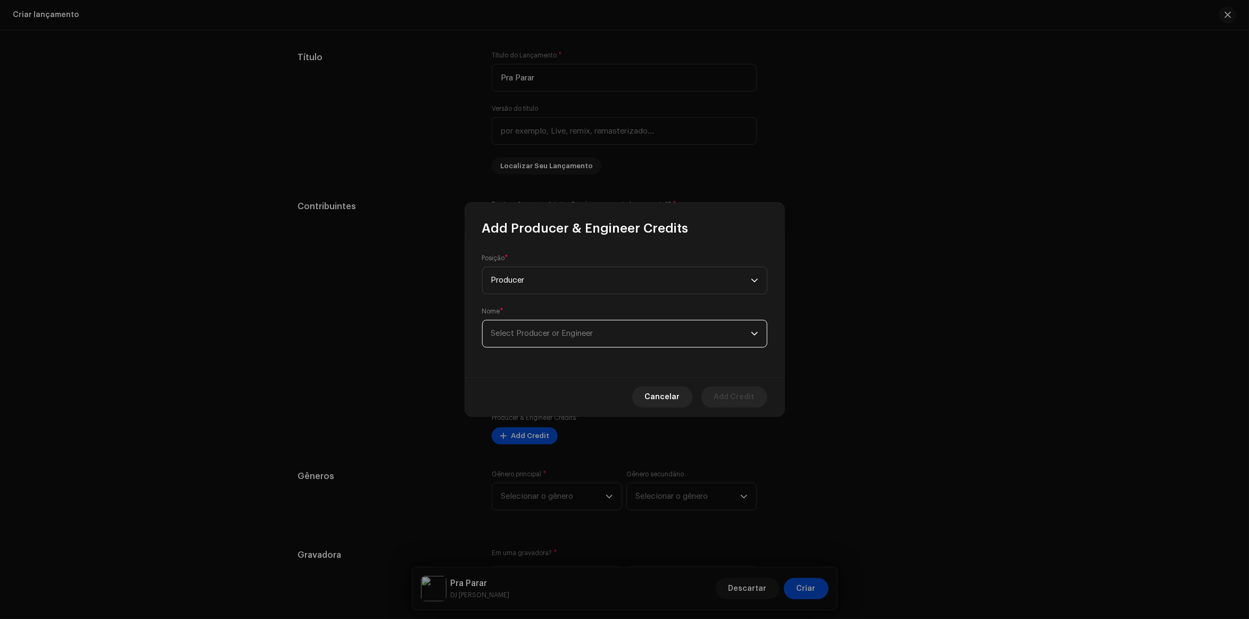
click at [567, 338] on span "Select Producer or Engineer" at bounding box center [621, 333] width 260 height 27
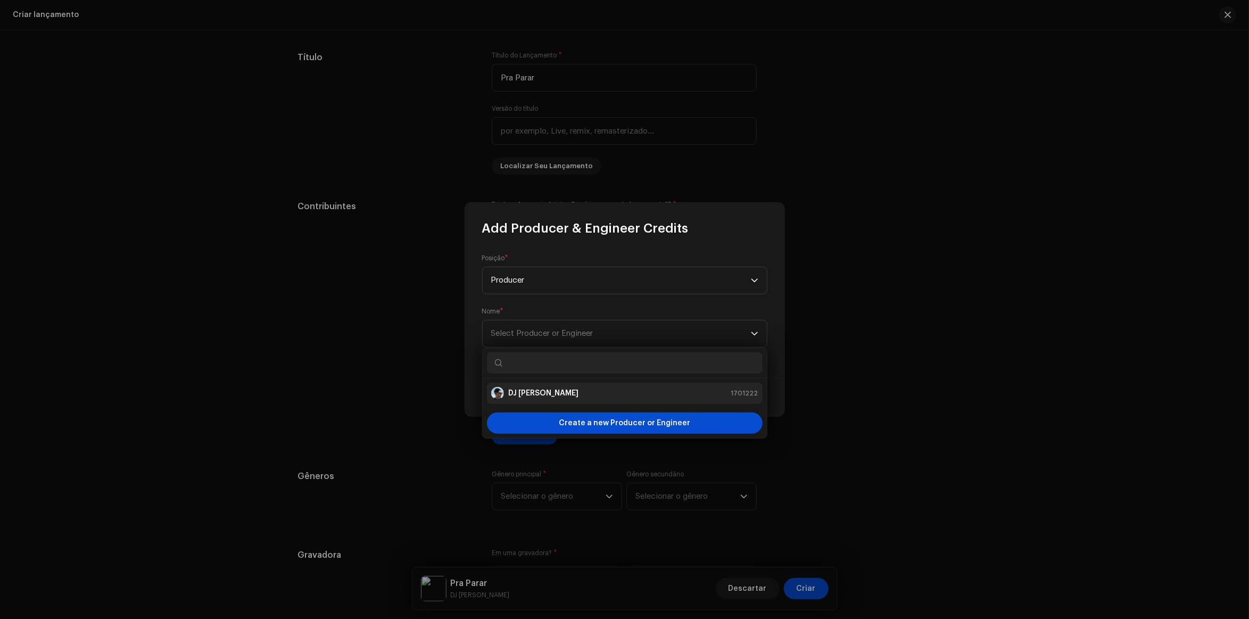
click at [567, 400] on div "DJ [PERSON_NAME]" at bounding box center [534, 393] width 87 height 13
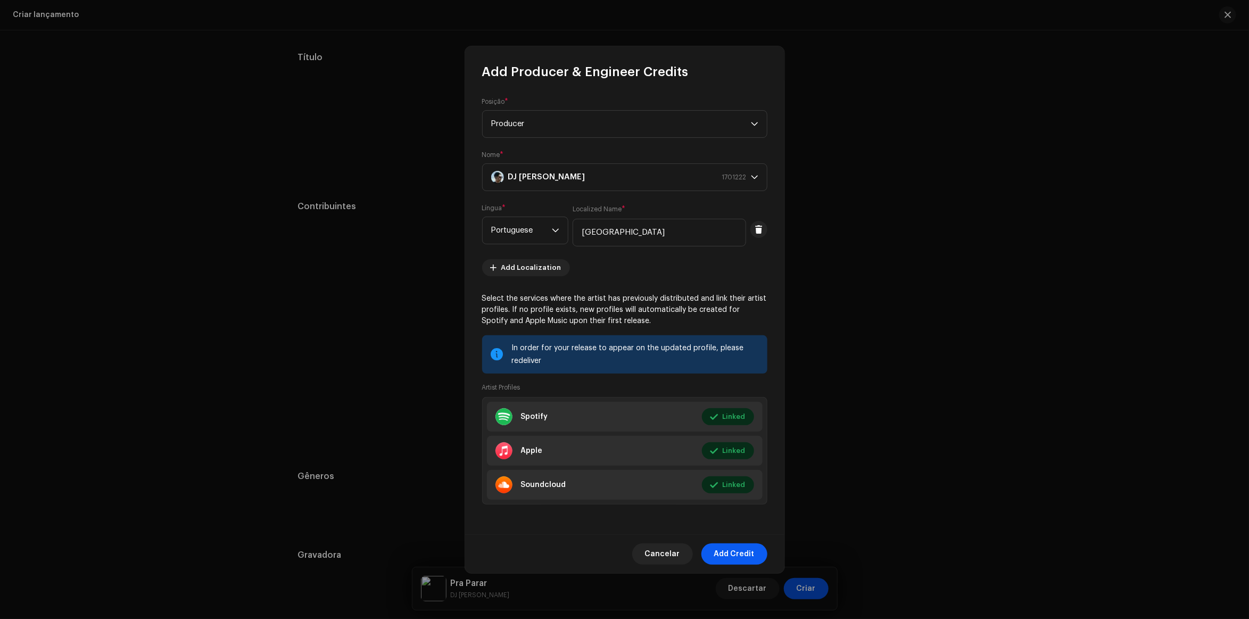
click at [733, 553] on span "Add Credit" at bounding box center [734, 553] width 40 height 21
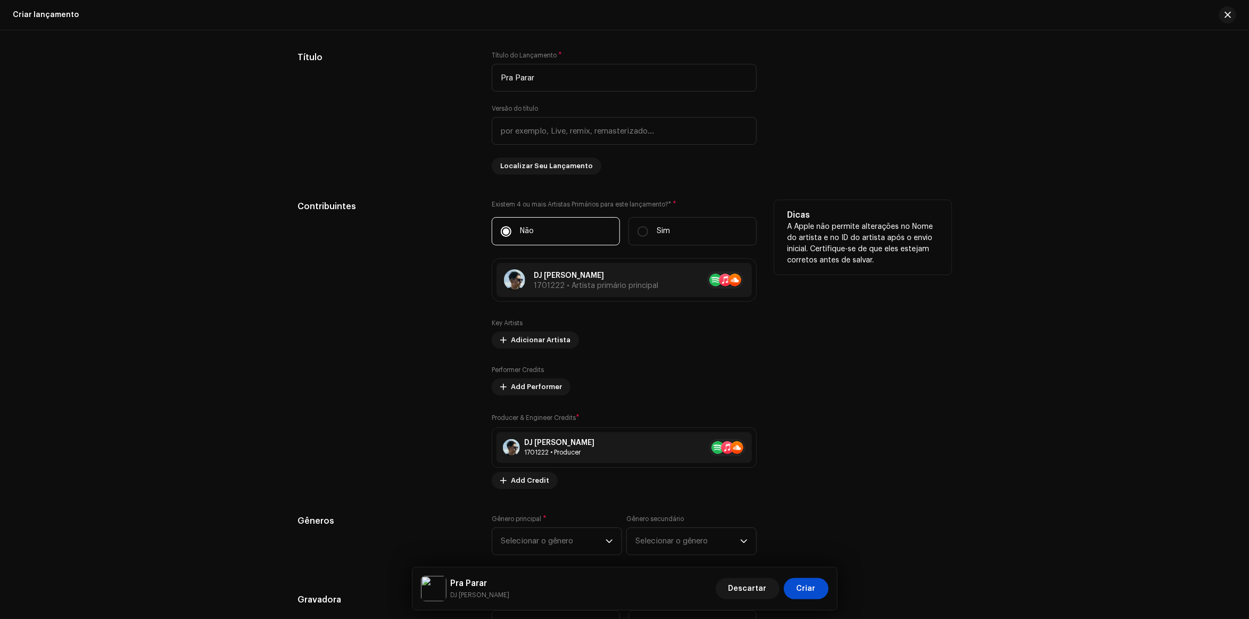
scroll to position [931, 0]
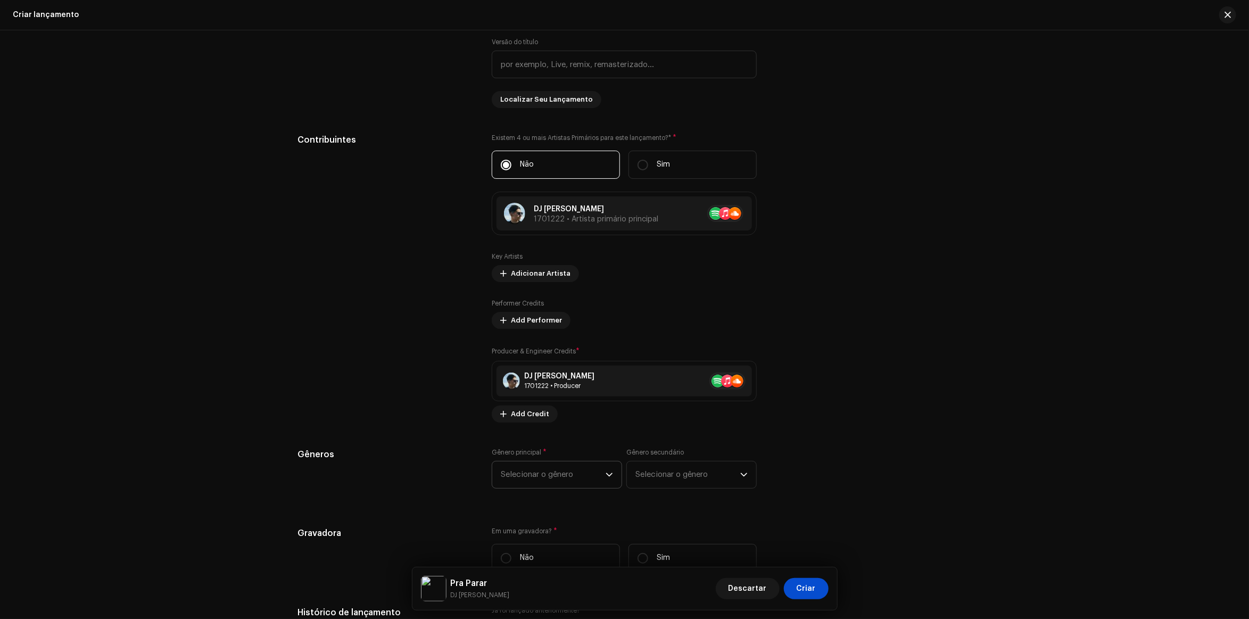
click at [559, 465] on span "Selecionar o gênero" at bounding box center [553, 474] width 105 height 27
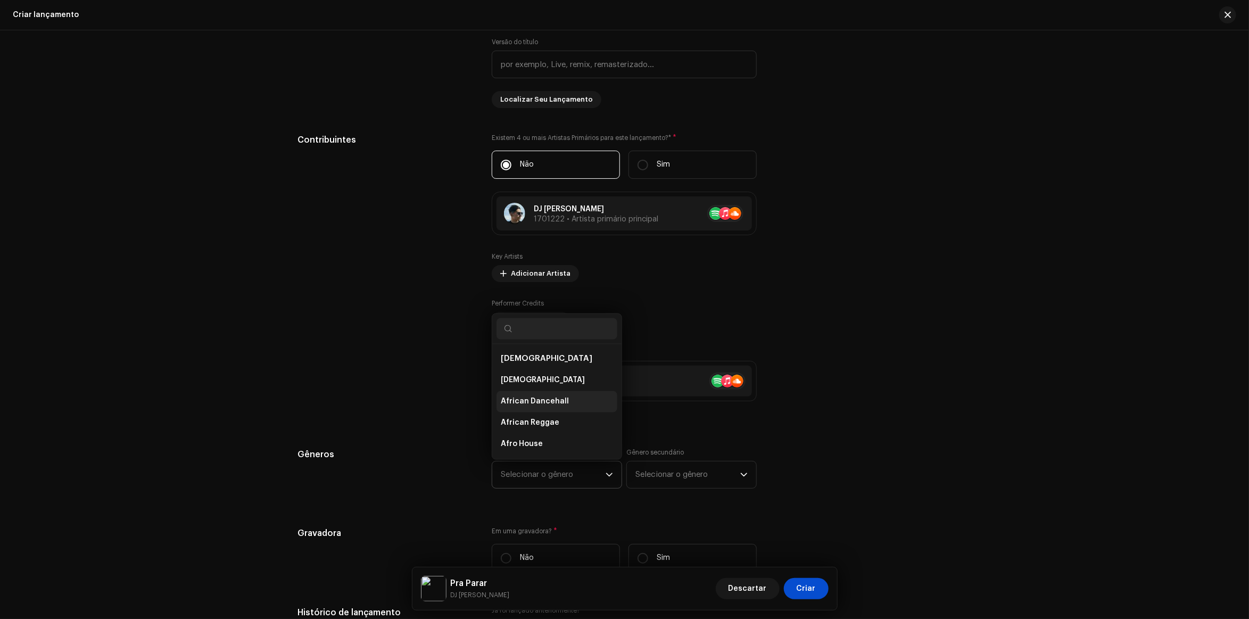
scroll to position [17, 0]
click at [536, 333] on input "text" at bounding box center [556, 328] width 121 height 21
type input "p"
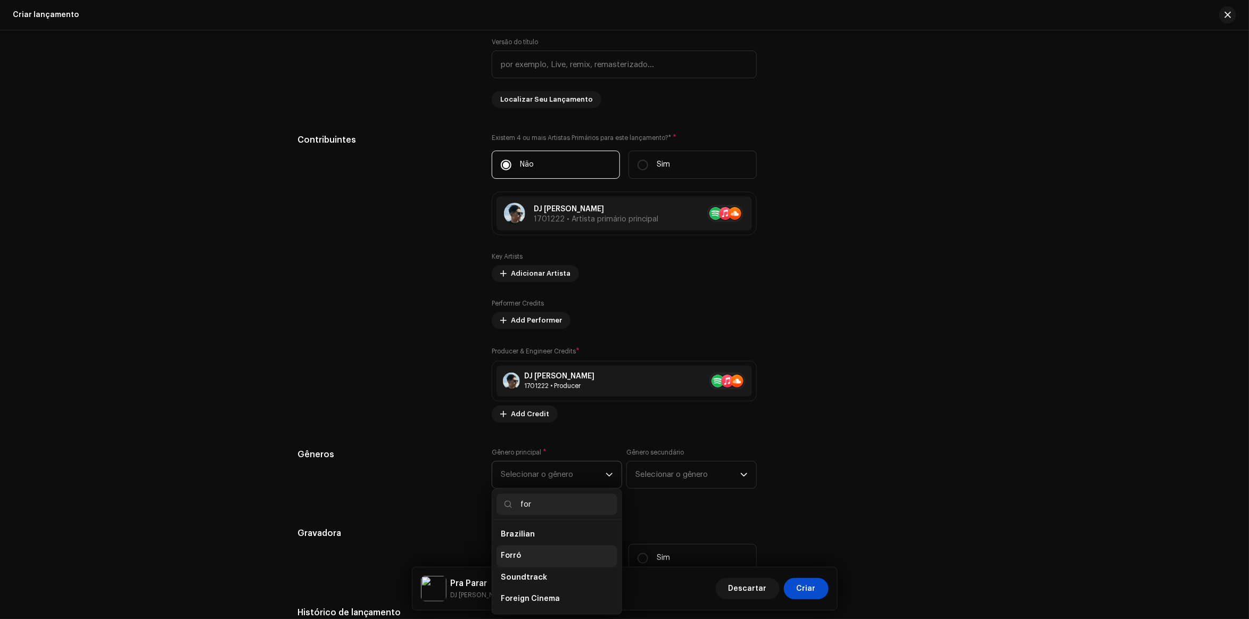
type input "for"
click at [550, 552] on li "Forró" at bounding box center [556, 555] width 121 height 21
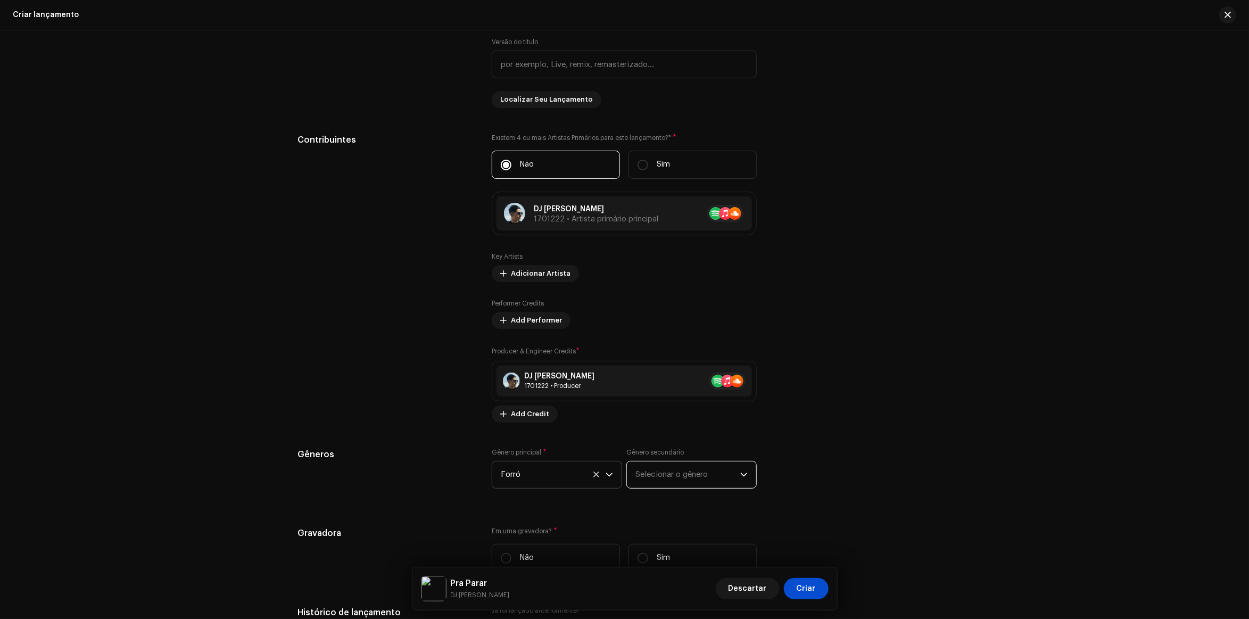
click at [657, 481] on span "Selecionar o gênero" at bounding box center [687, 474] width 105 height 27
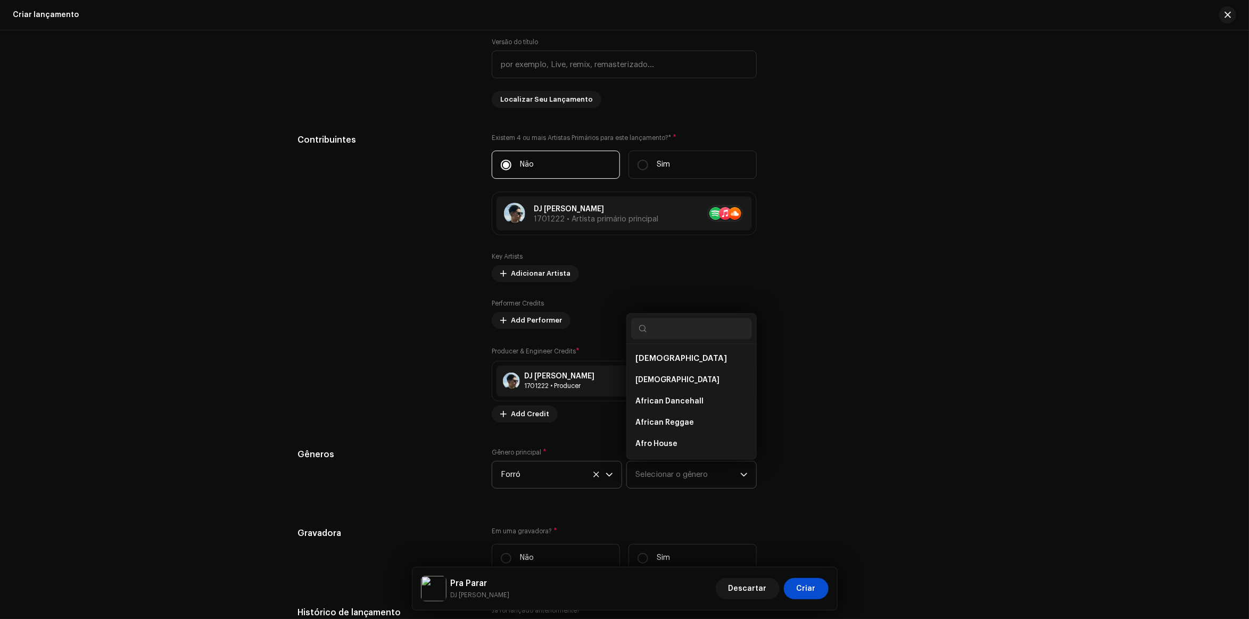
click at [672, 333] on input "text" at bounding box center [691, 328] width 121 height 21
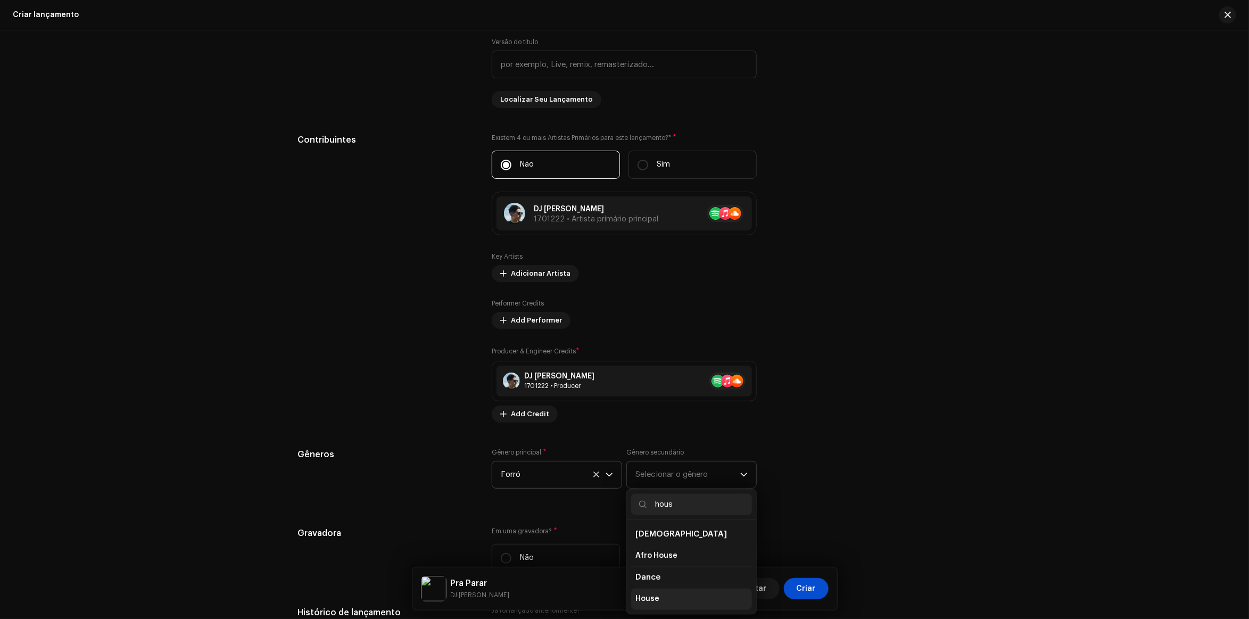
type input "hous"
click at [666, 605] on li "House" at bounding box center [691, 599] width 121 height 21
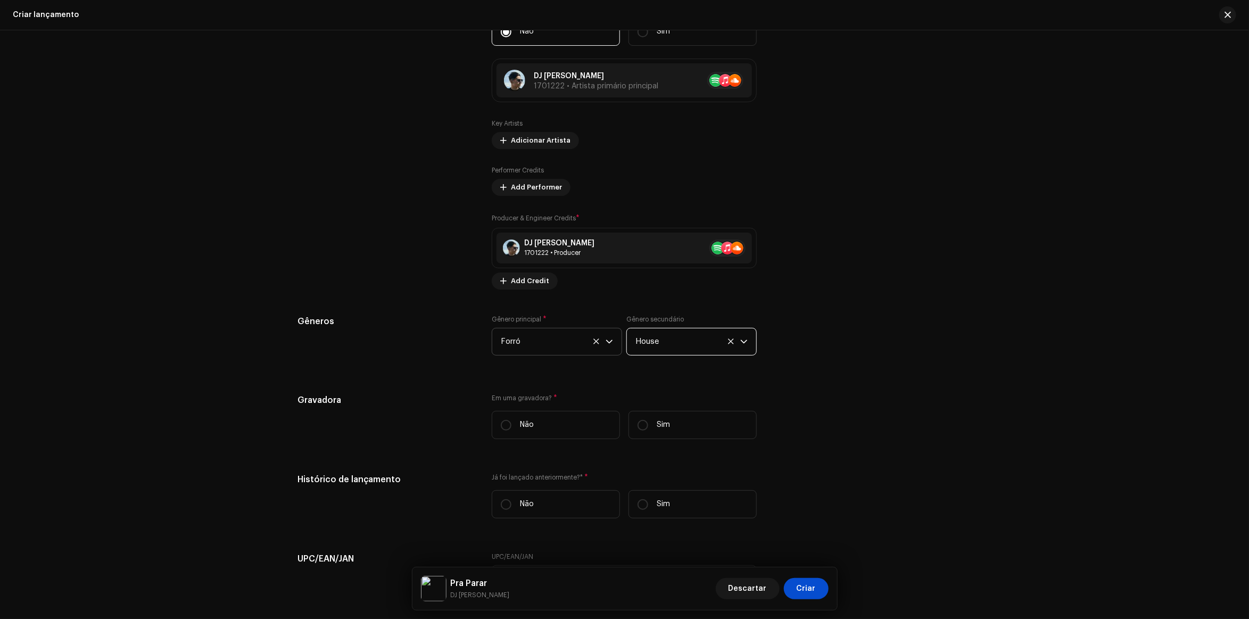
scroll to position [1197, 0]
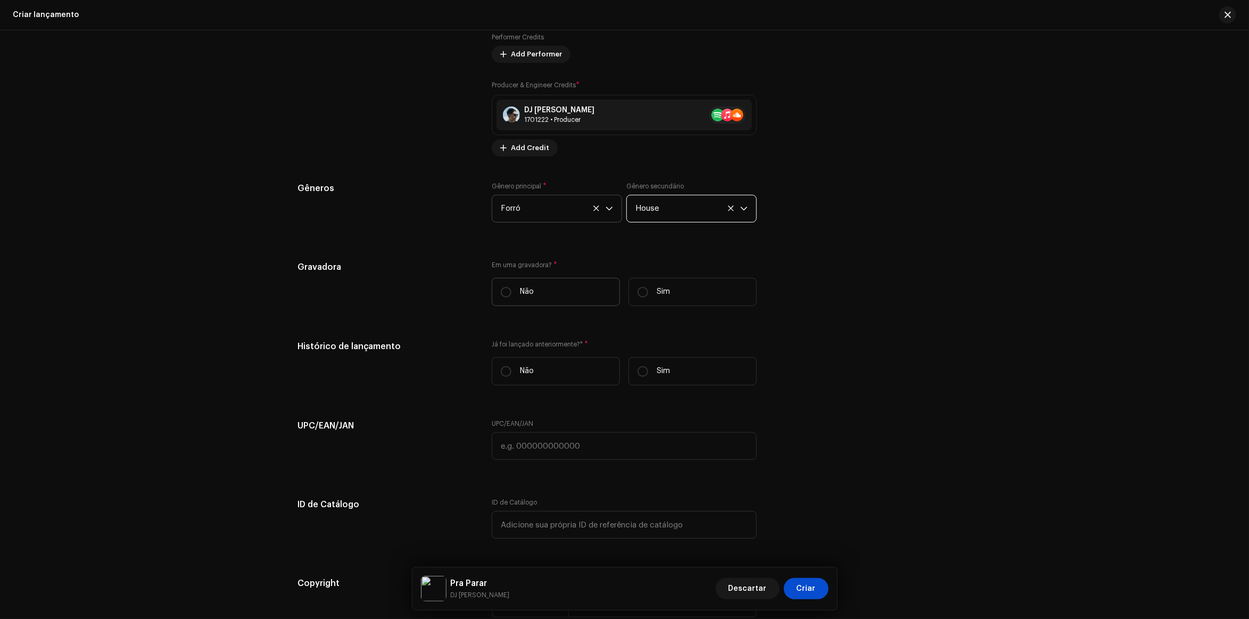
click at [599, 297] on label "Não" at bounding box center [556, 292] width 128 height 28
click at [511, 297] on input "Não" at bounding box center [506, 292] width 11 height 11
radio input "true"
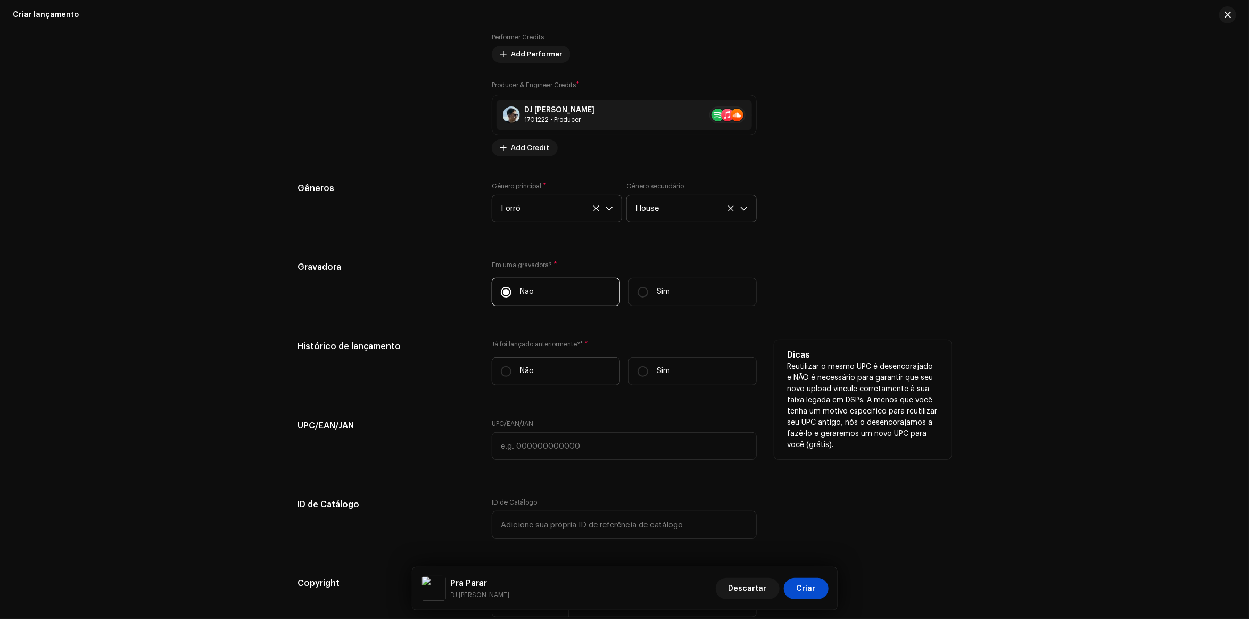
click at [563, 363] on label "Não" at bounding box center [556, 371] width 128 height 28
click at [511, 366] on input "Não" at bounding box center [506, 371] width 11 height 11
radio input "true"
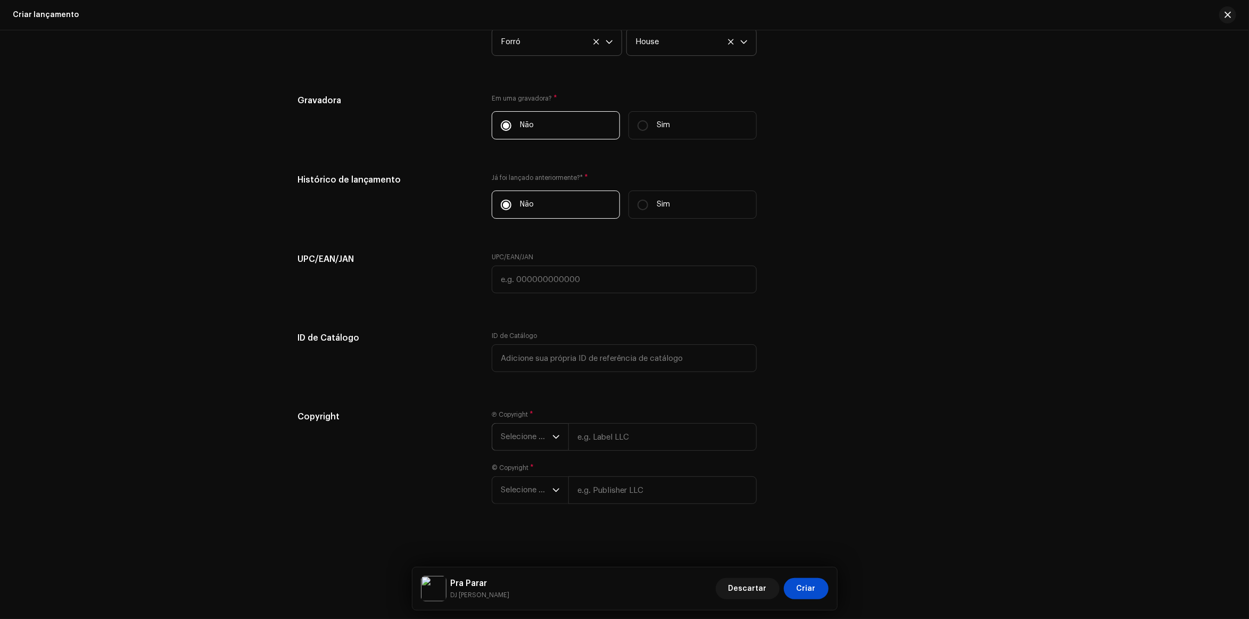
click at [525, 446] on span "Selecione o ano" at bounding box center [527, 437] width 52 height 27
click at [533, 512] on li "2025" at bounding box center [534, 516] width 76 height 21
click at [528, 510] on span "Selecione o ano" at bounding box center [527, 501] width 52 height 27
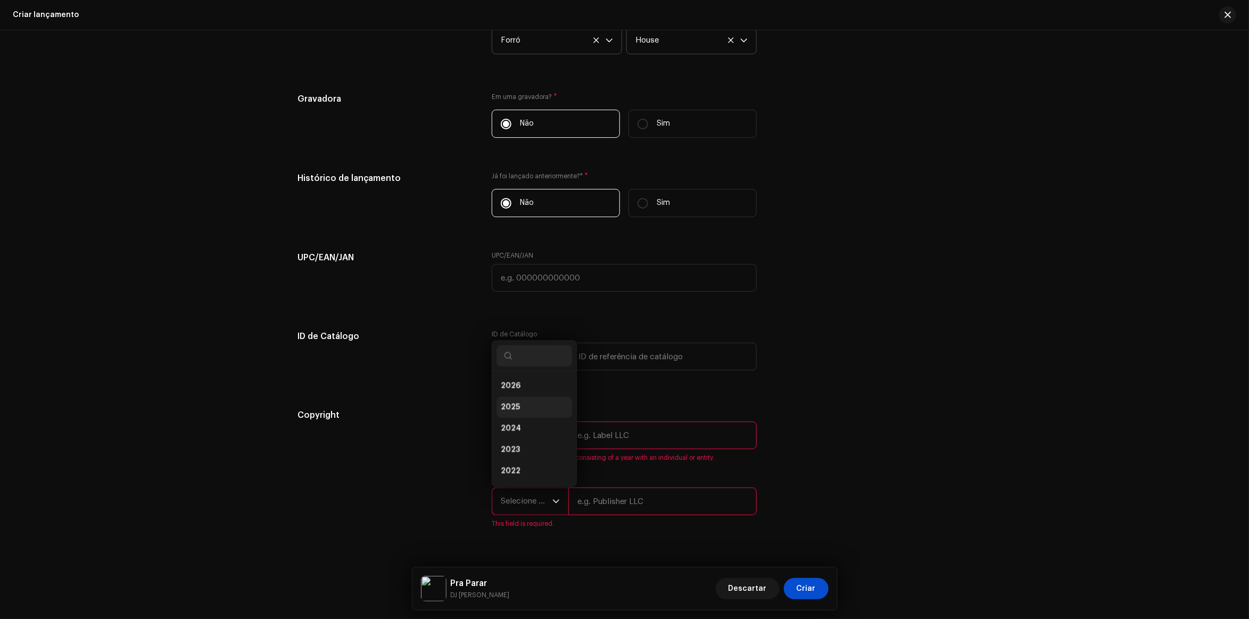
click at [533, 414] on li "2025" at bounding box center [534, 406] width 76 height 21
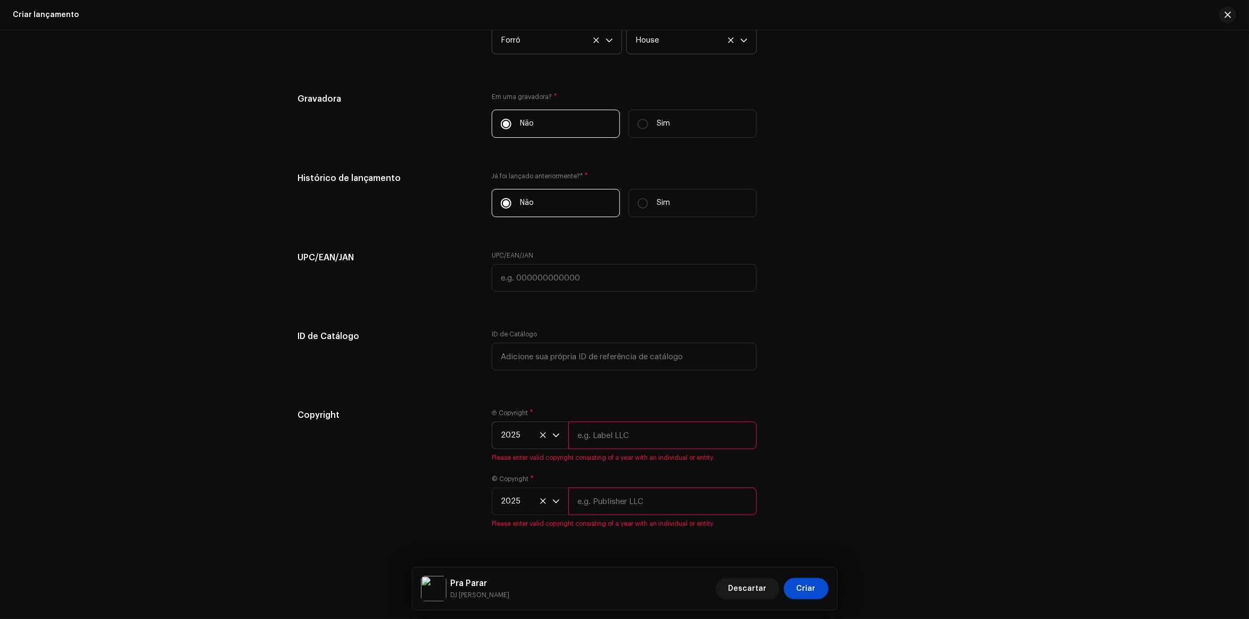
click at [585, 443] on input "text" at bounding box center [662, 435] width 188 height 28
type input "DJ [PERSON_NAME]"
click at [613, 499] on input "text" at bounding box center [662, 489] width 188 height 28
type input "DJ [PERSON_NAME]"
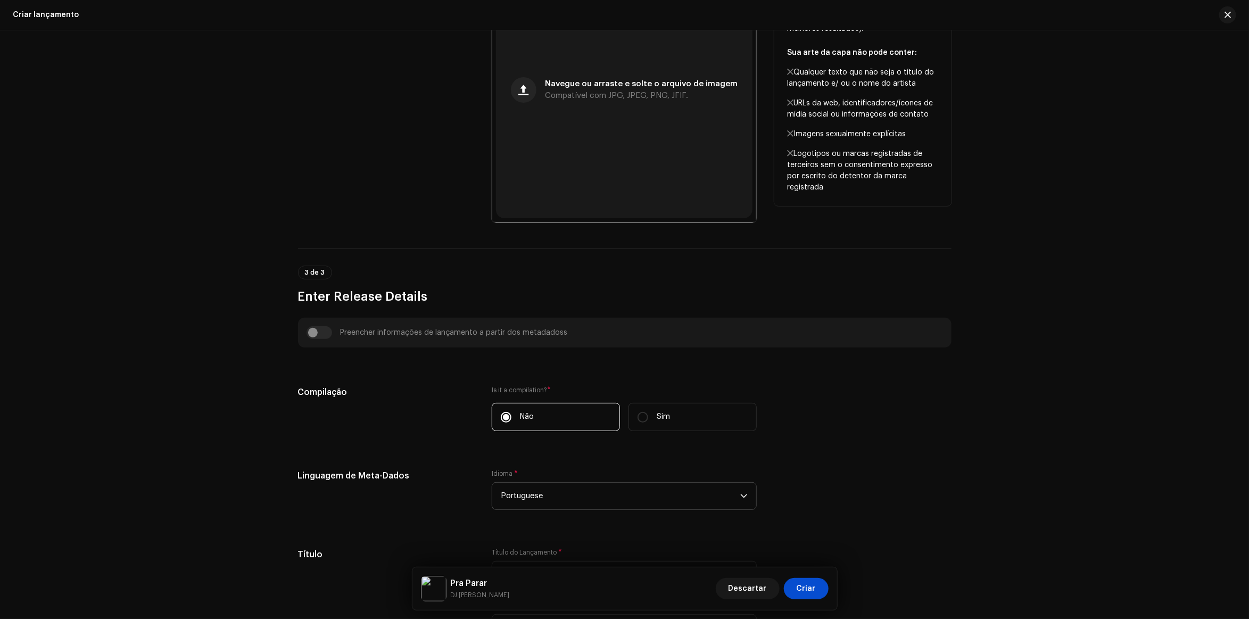
scroll to position [168, 0]
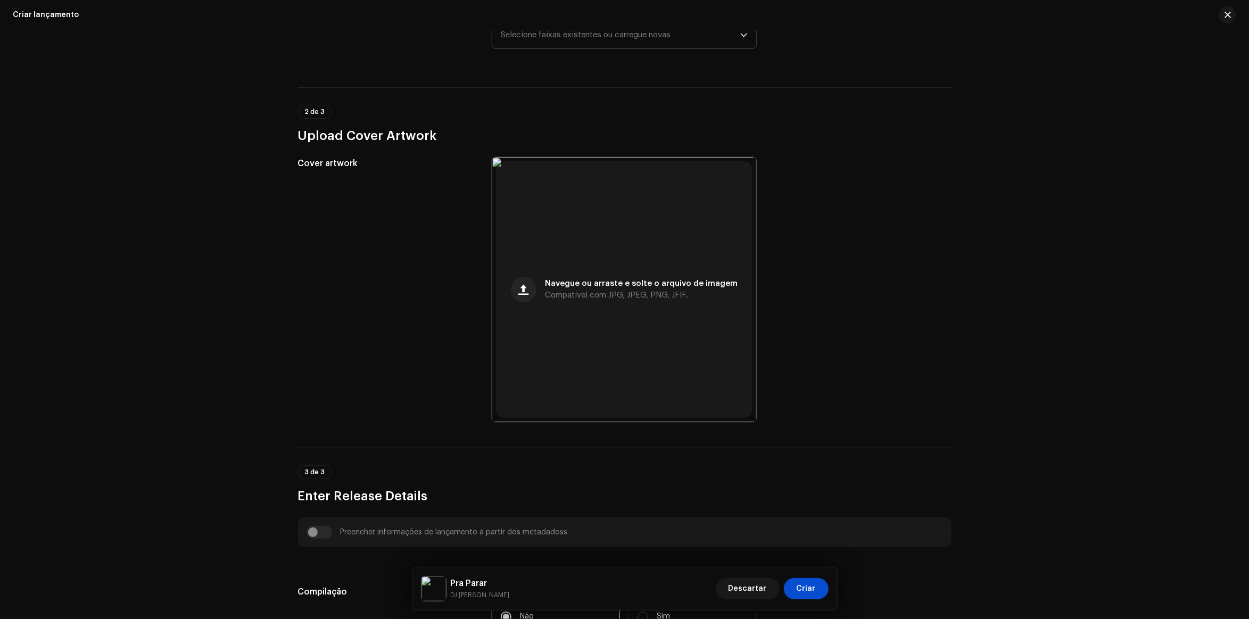
click at [323, 535] on div "Preencher informações de lançamento a partir dos metadadoss" at bounding box center [625, 532] width 636 height 13
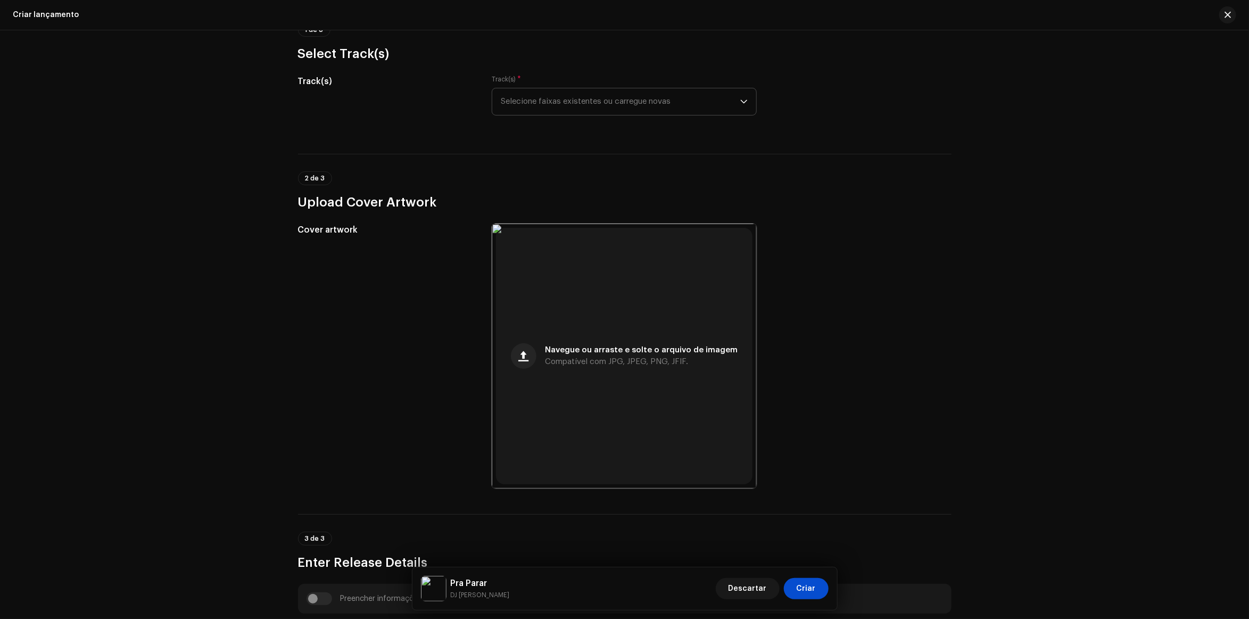
scroll to position [0, 0]
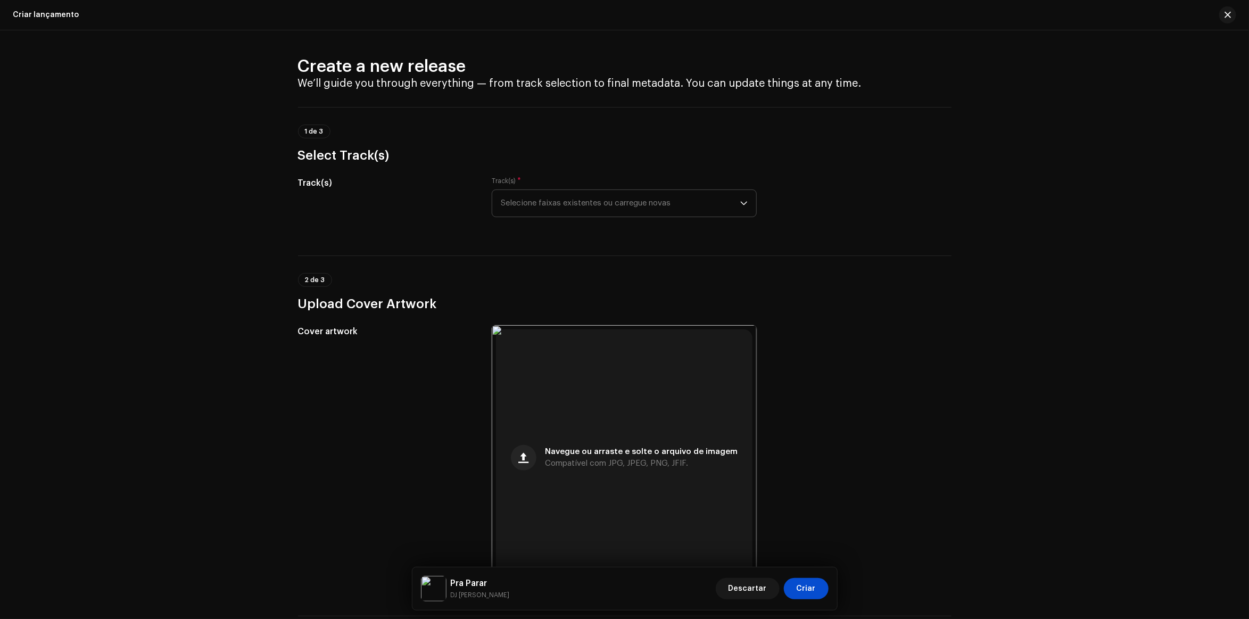
click at [625, 213] on span "Selecione faixas existentes ou carregue novas" at bounding box center [620, 203] width 239 height 27
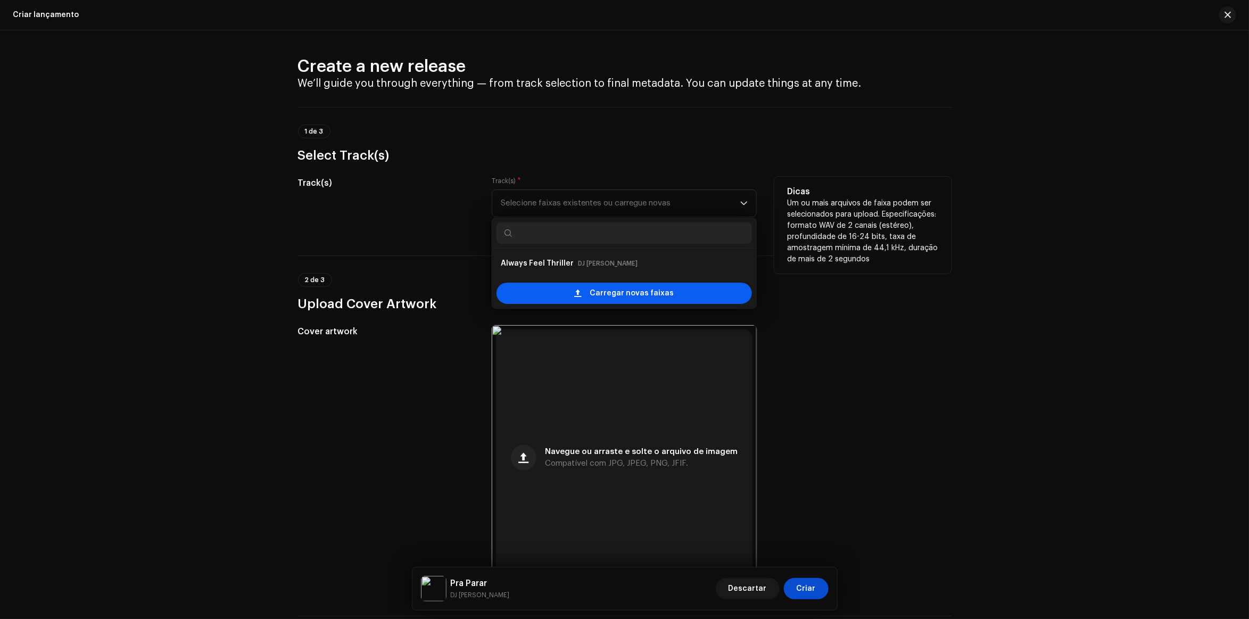
click at [573, 294] on div "Carregar novas faixas" at bounding box center [623, 293] width 255 height 21
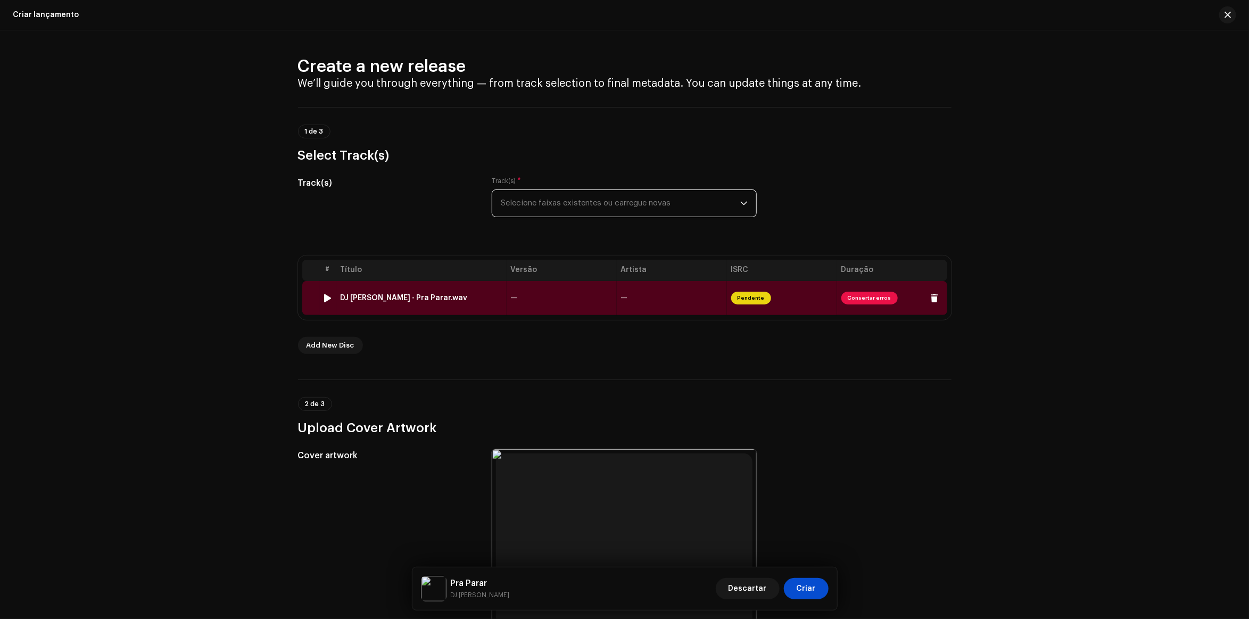
click at [756, 286] on td "Pendente" at bounding box center [782, 298] width 110 height 34
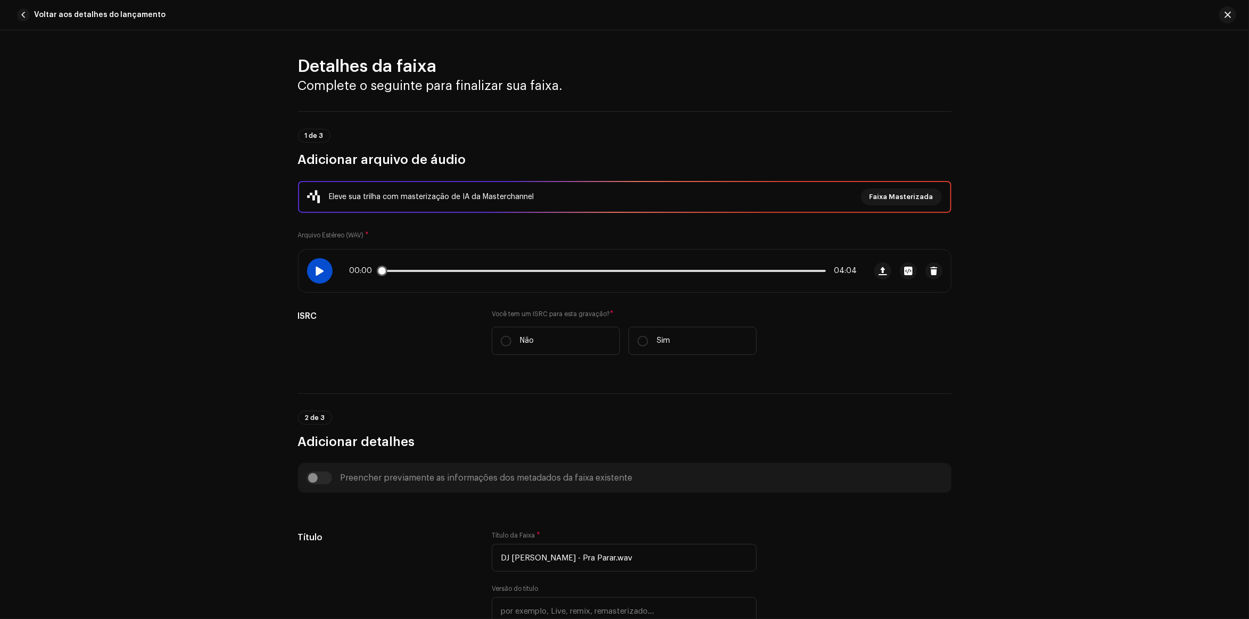
click at [325, 275] on div at bounding box center [320, 271] width 26 height 26
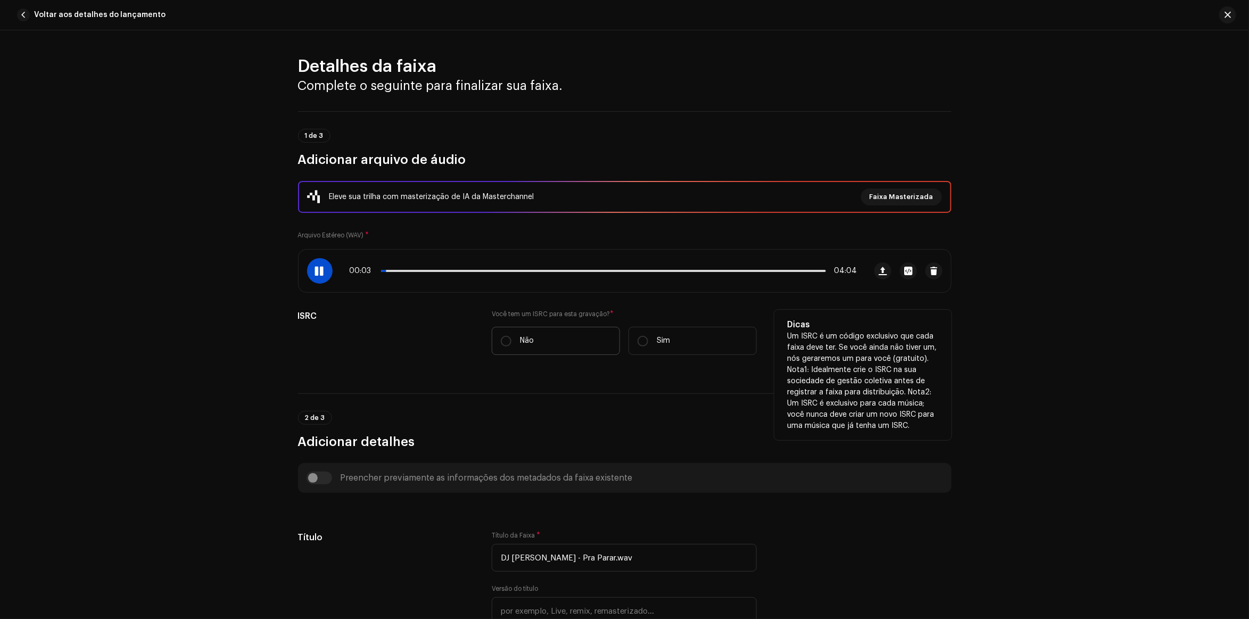
click at [514, 345] on label "Não" at bounding box center [556, 341] width 128 height 28
click at [511, 345] on input "Não" at bounding box center [506, 341] width 11 height 11
radio input "true"
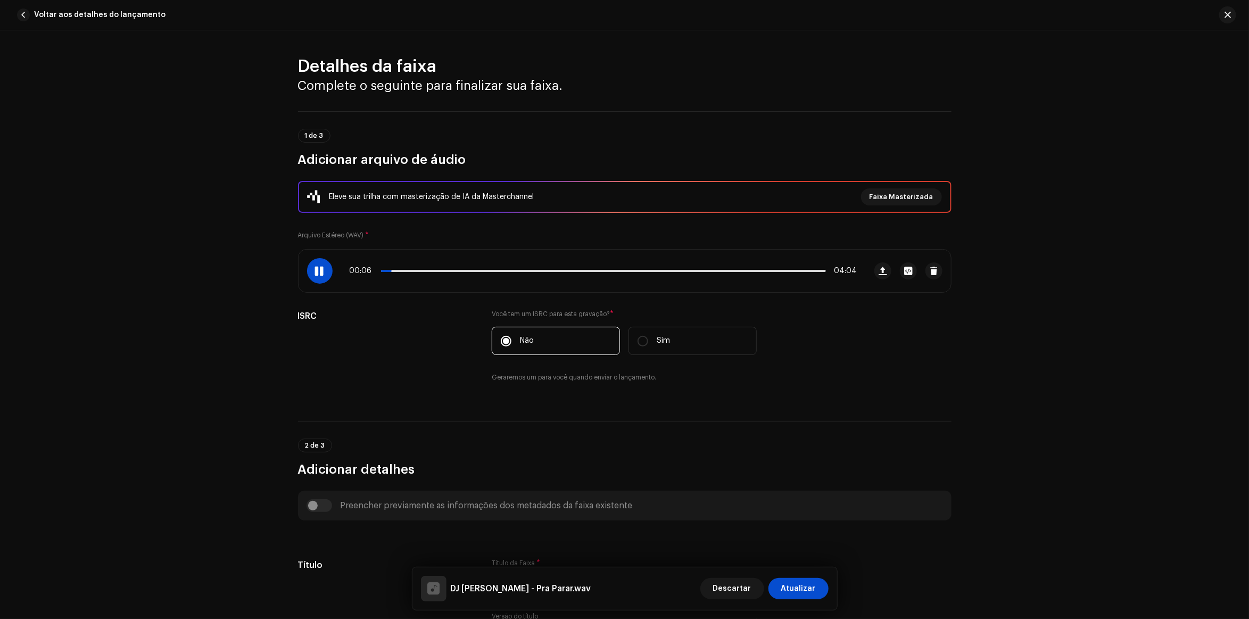
click at [242, 368] on div "Detalhes da faixa Complete o seguinte para finalizar sua faixa. 1 de 3 Adiciona…" at bounding box center [624, 324] width 1249 height 589
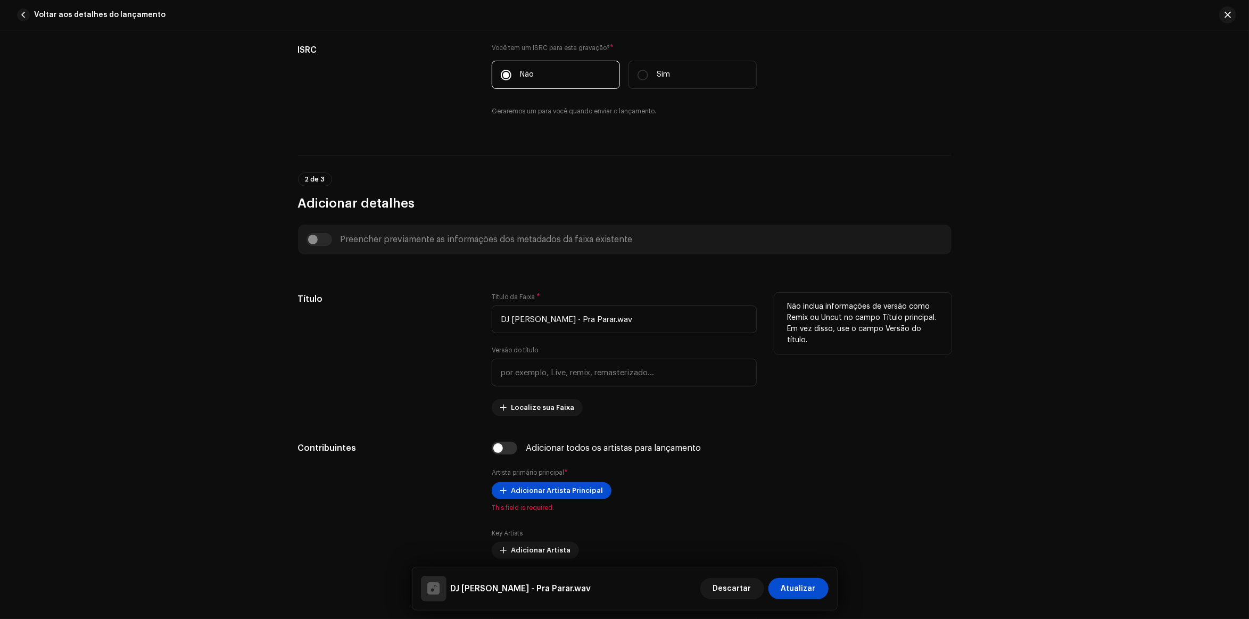
scroll to position [333, 0]
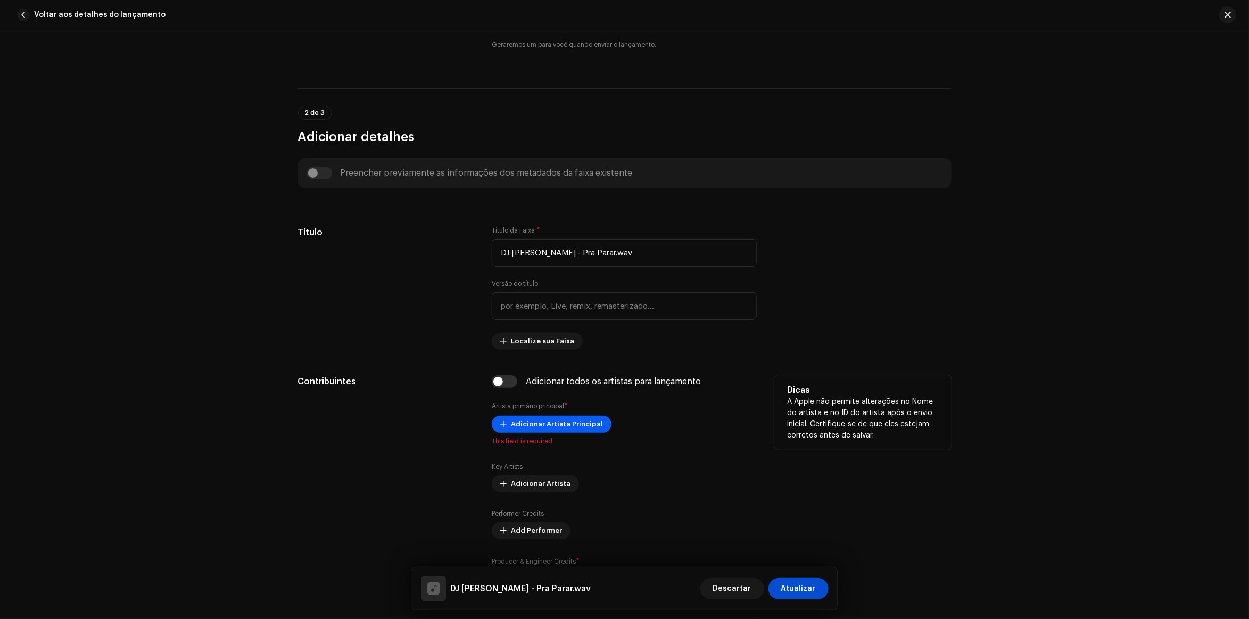
click at [541, 427] on span "Adicionar Artista Principal" at bounding box center [557, 423] width 92 height 21
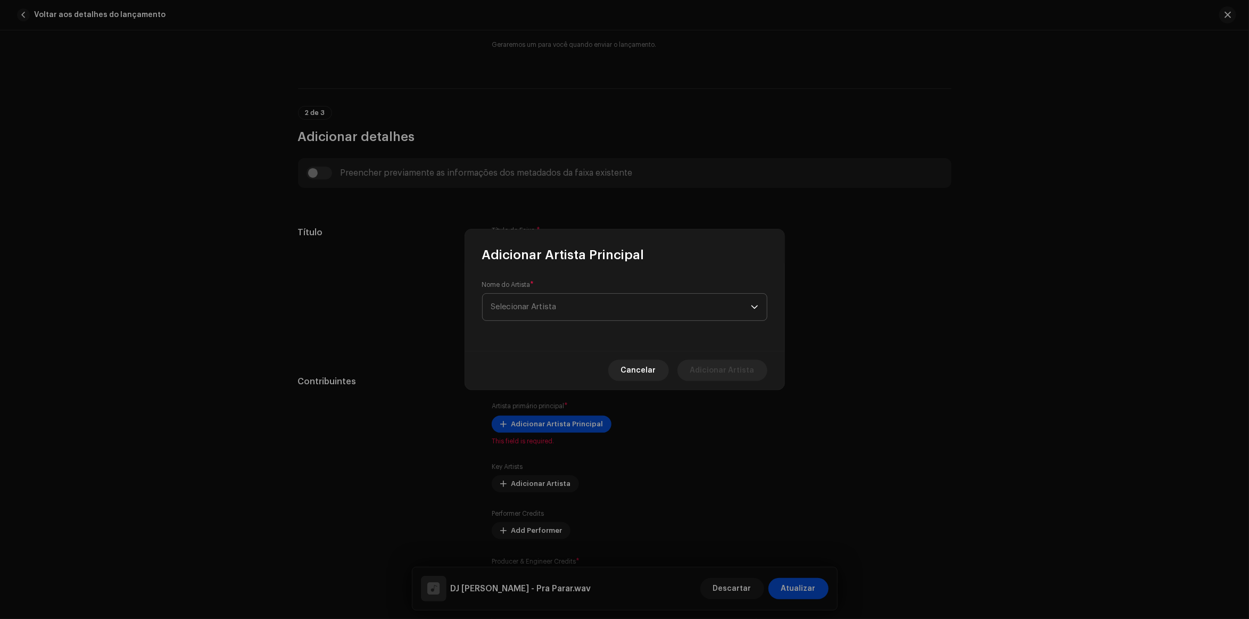
click at [580, 299] on span "Selecionar Artista" at bounding box center [621, 307] width 260 height 27
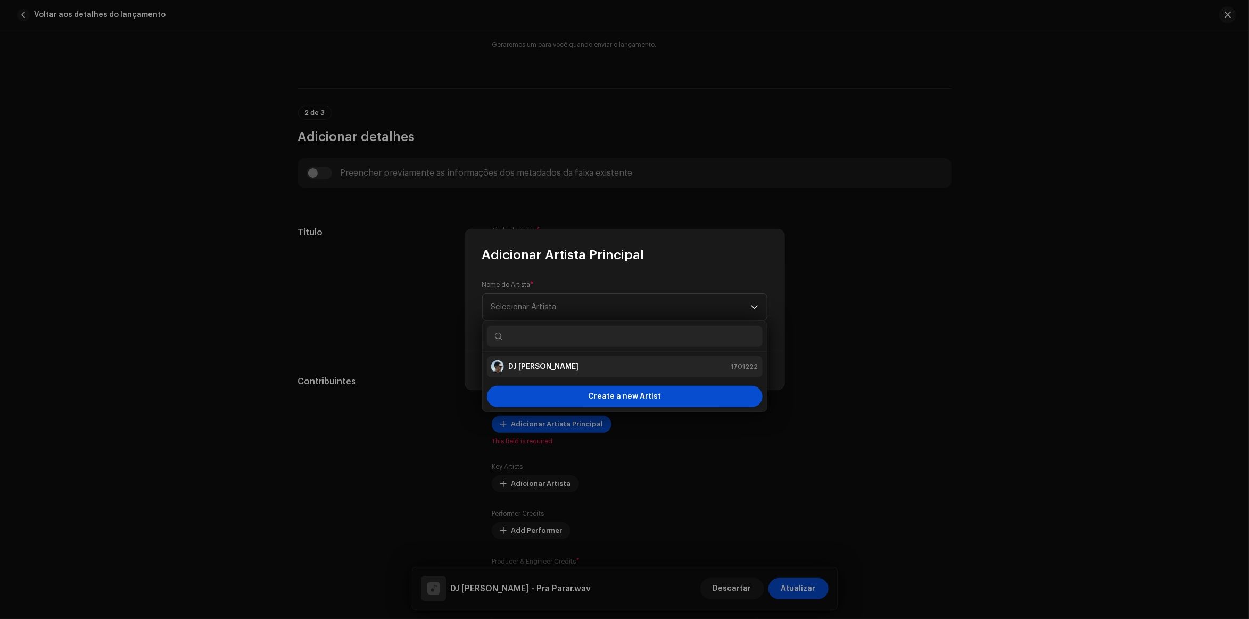
click at [544, 368] on strong "DJ [PERSON_NAME]" at bounding box center [543, 366] width 70 height 11
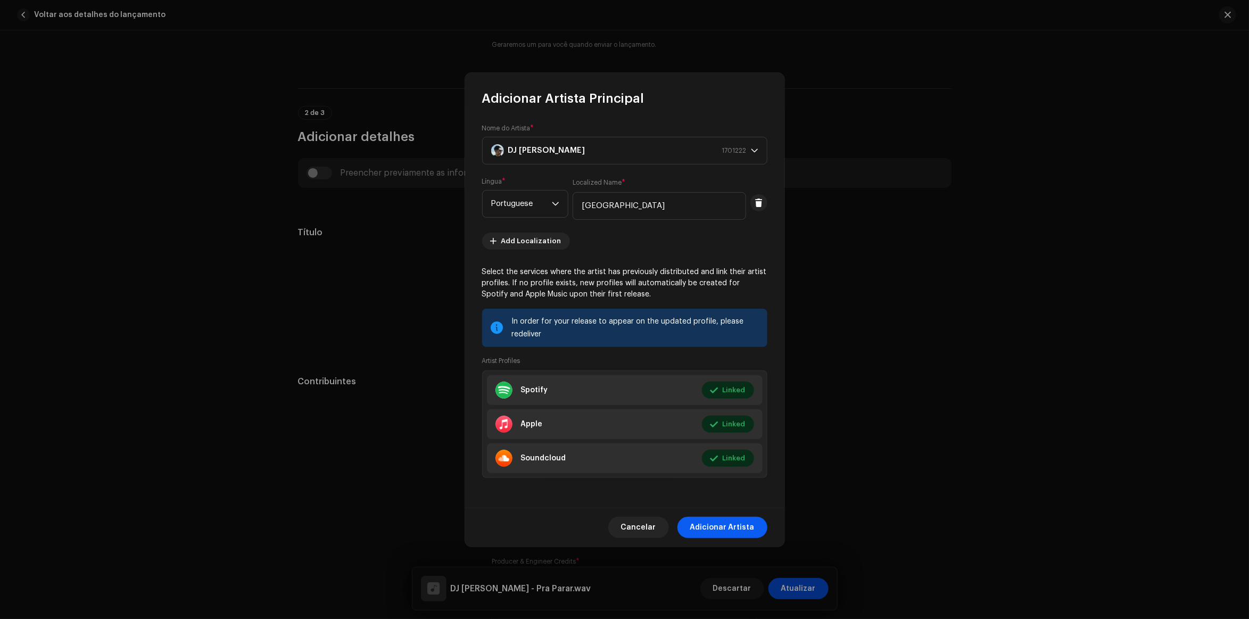
click at [716, 535] on span "Adicionar Artista" at bounding box center [722, 527] width 64 height 21
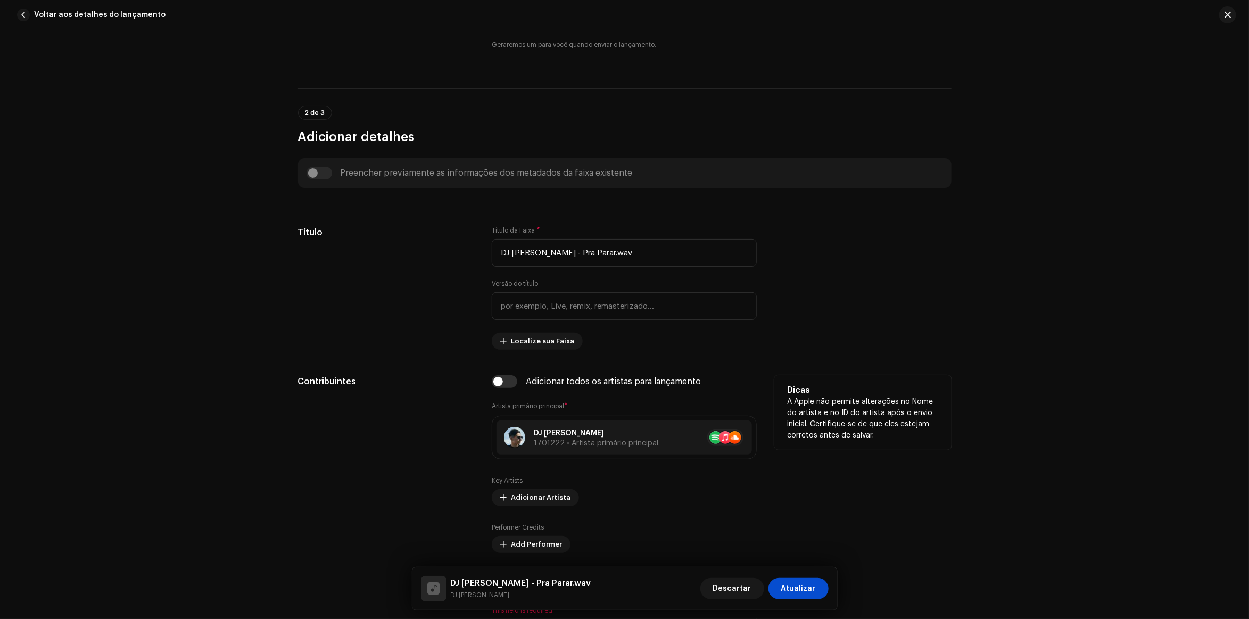
scroll to position [532, 0]
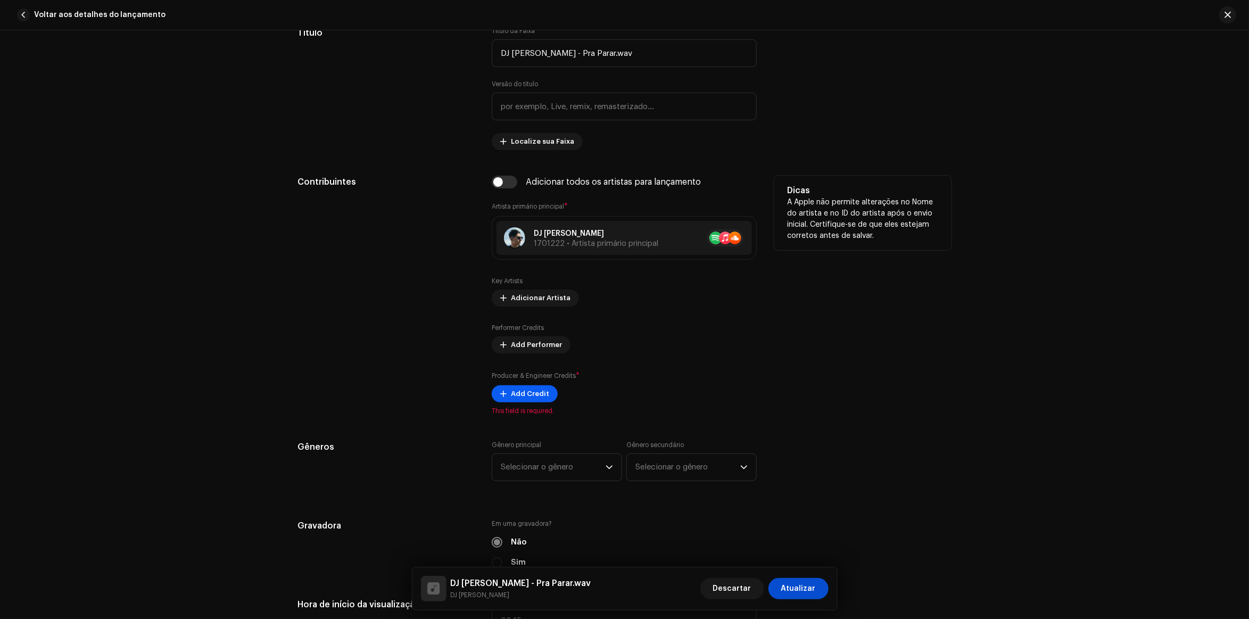
click at [551, 390] on button "Add Credit" at bounding box center [525, 393] width 66 height 17
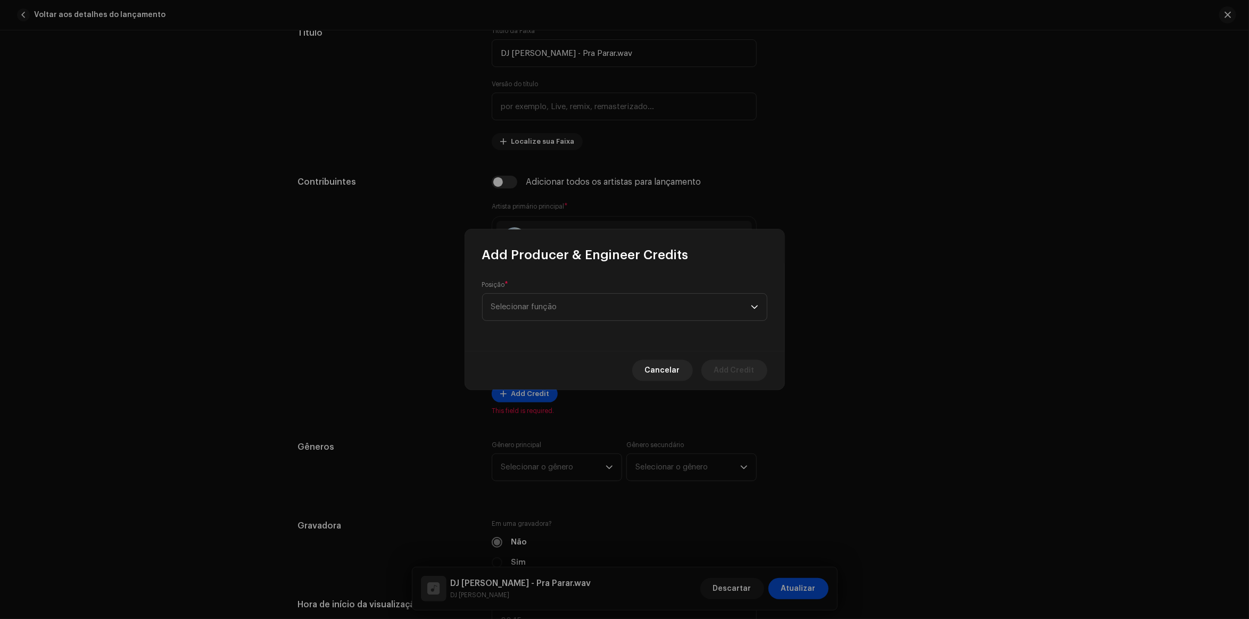
click at [598, 282] on div "Posição * Selecionar função" at bounding box center [624, 300] width 285 height 40
click at [579, 317] on div "Posição * Selecionar função This field is required." at bounding box center [624, 300] width 285 height 53
click at [581, 301] on span "Selecionar função" at bounding box center [621, 300] width 260 height 27
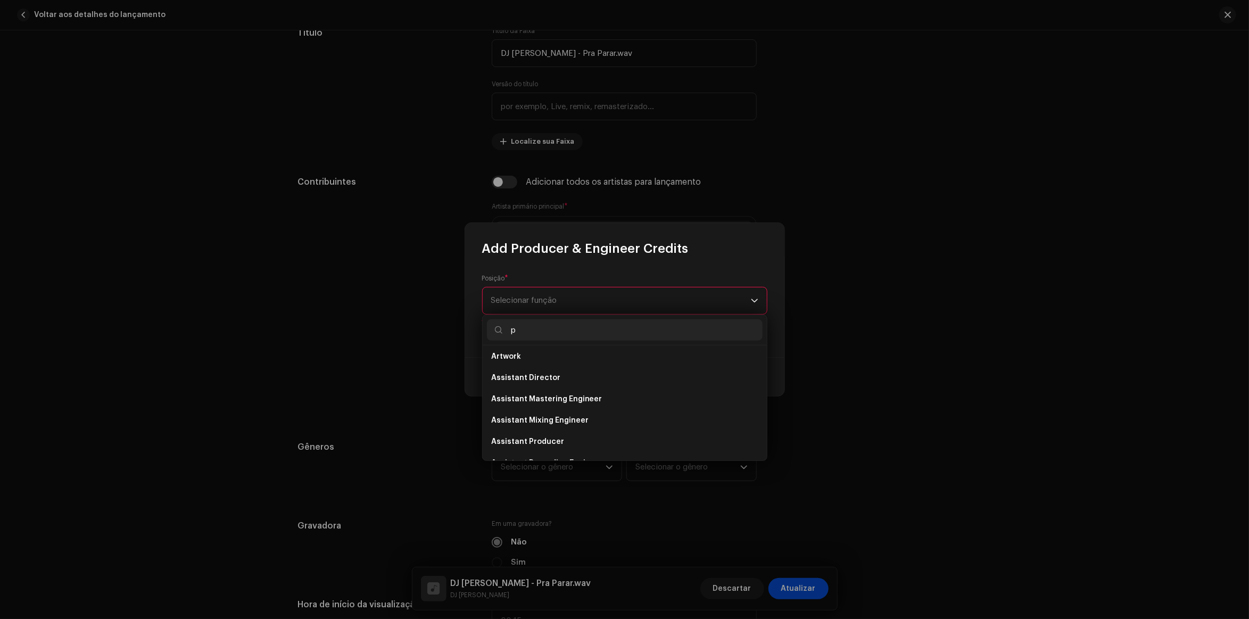
scroll to position [0, 0]
type input "pro"
click at [504, 436] on li "Producer" at bounding box center [625, 445] width 276 height 21
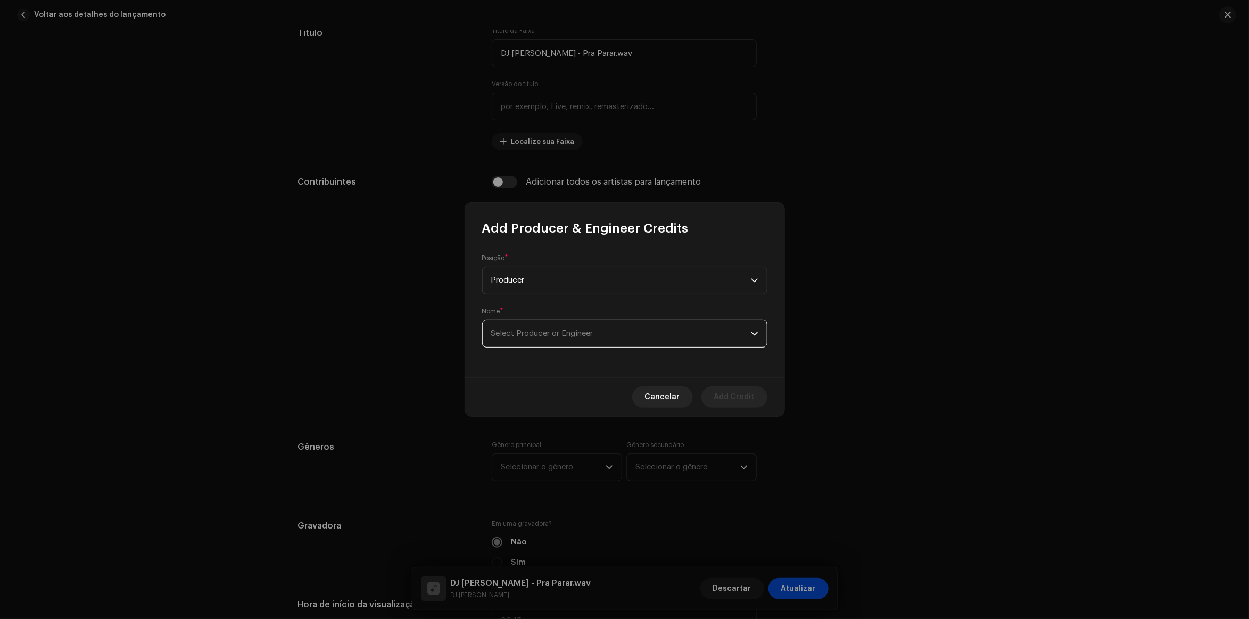
click at [574, 341] on span "Select Producer or Engineer" at bounding box center [621, 333] width 260 height 27
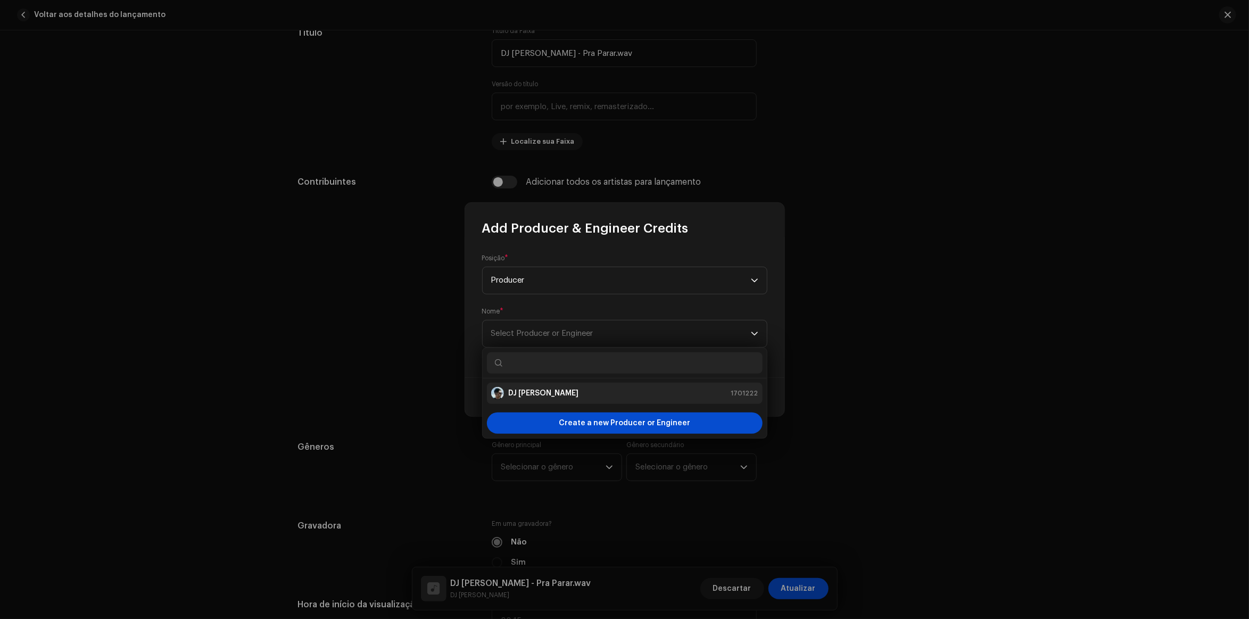
click at [565, 384] on li "DJ Antony Achkar 1701222" at bounding box center [625, 393] width 276 height 21
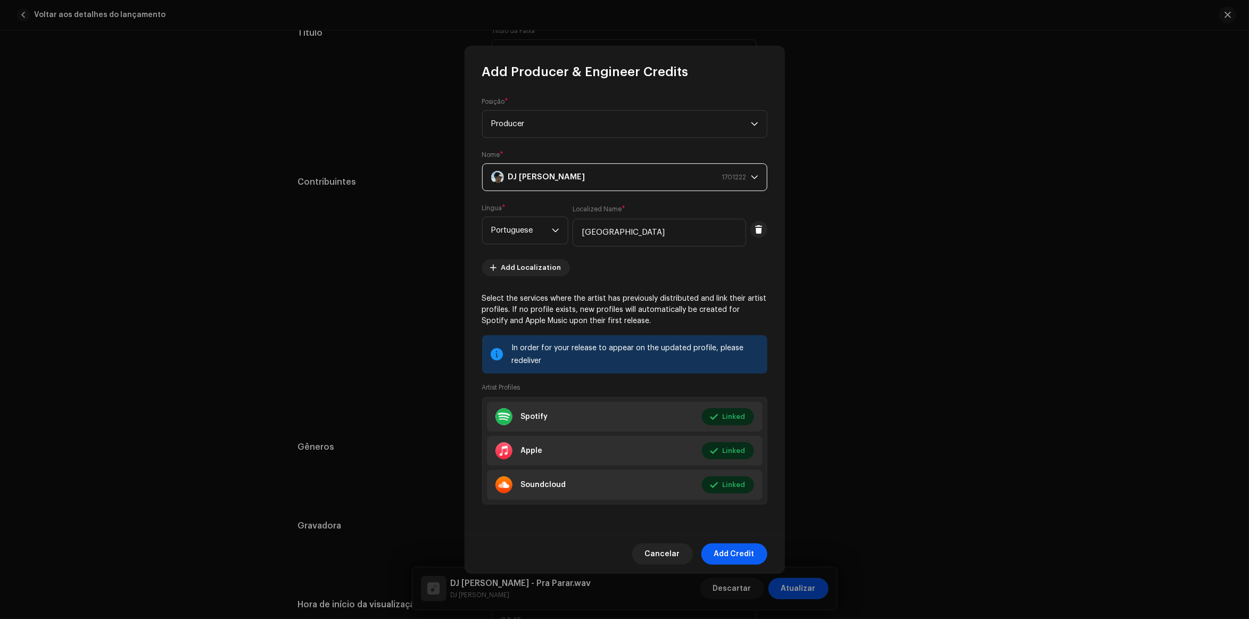
click at [730, 550] on span "Add Credit" at bounding box center [734, 553] width 40 height 21
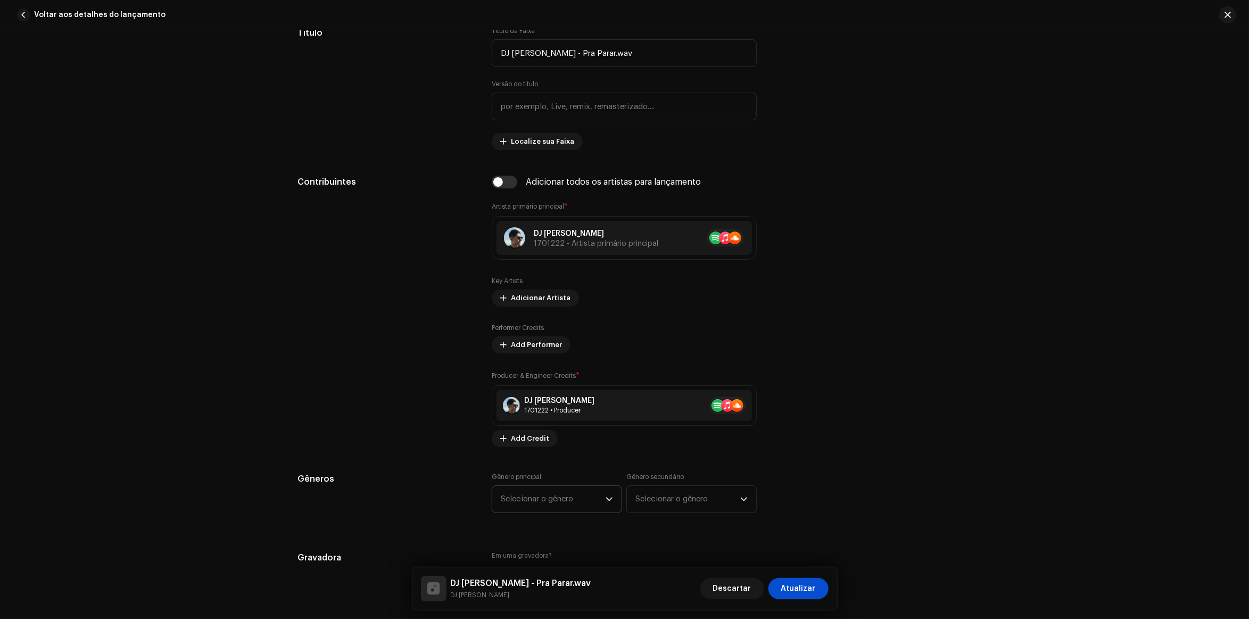
scroll to position [665, 0]
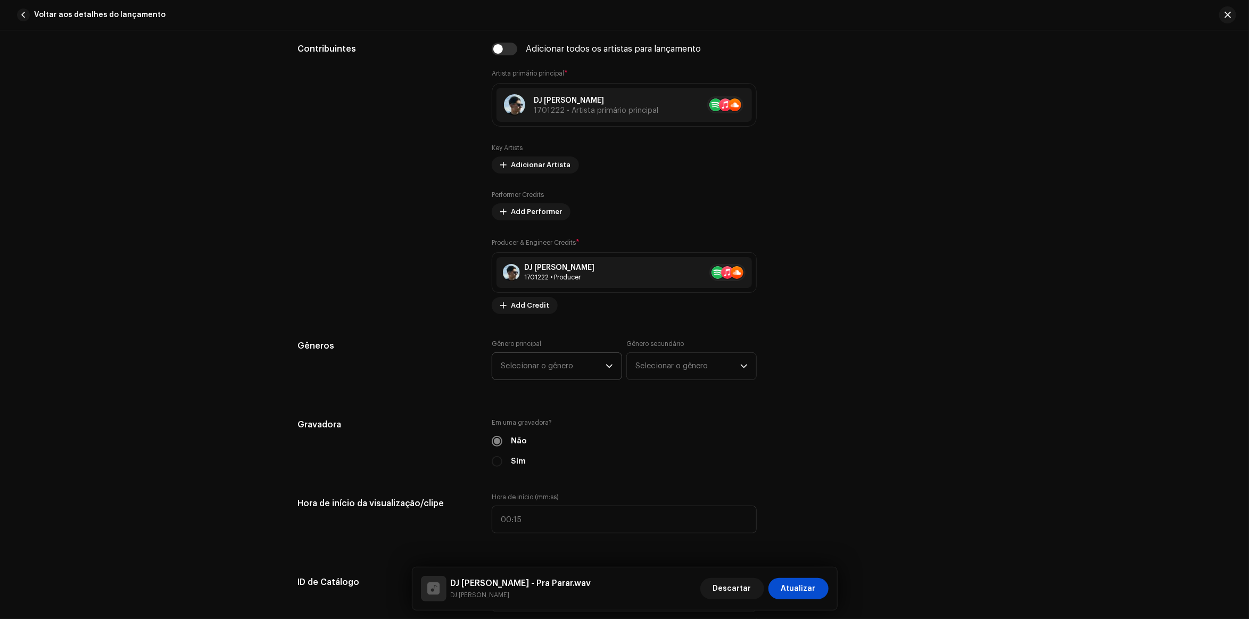
click at [599, 362] on span "Selecionar o gênero" at bounding box center [553, 366] width 105 height 27
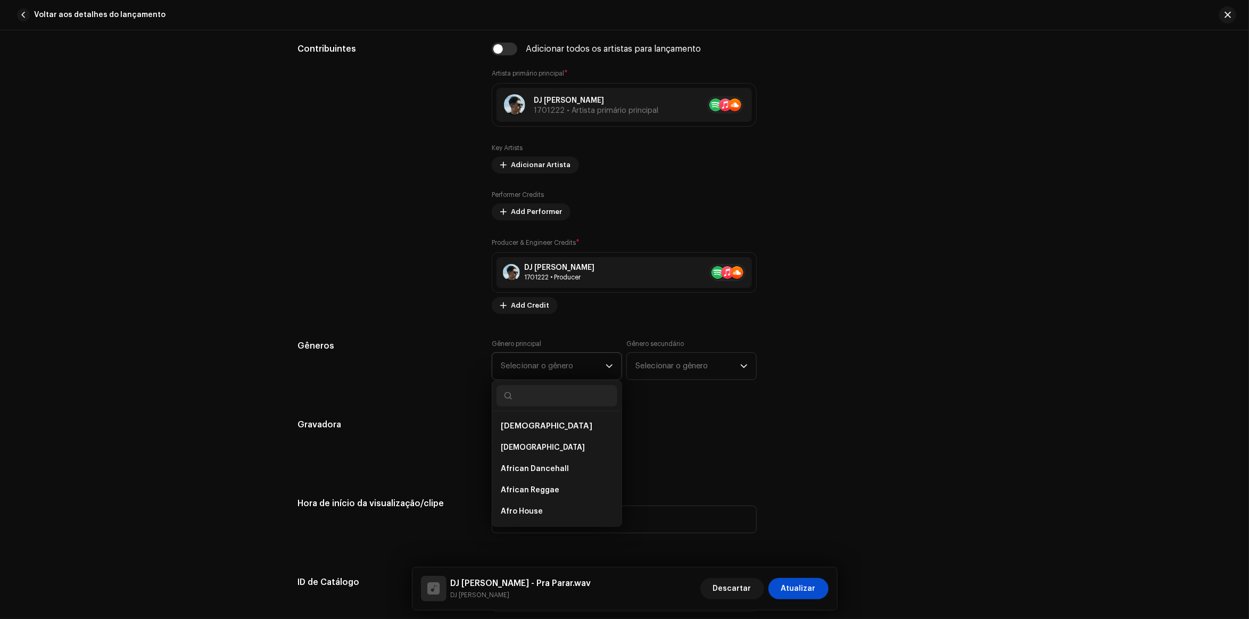
click at [559, 405] on input "text" at bounding box center [556, 395] width 121 height 21
type input "forr"
click at [528, 452] on li "Forró" at bounding box center [556, 447] width 121 height 21
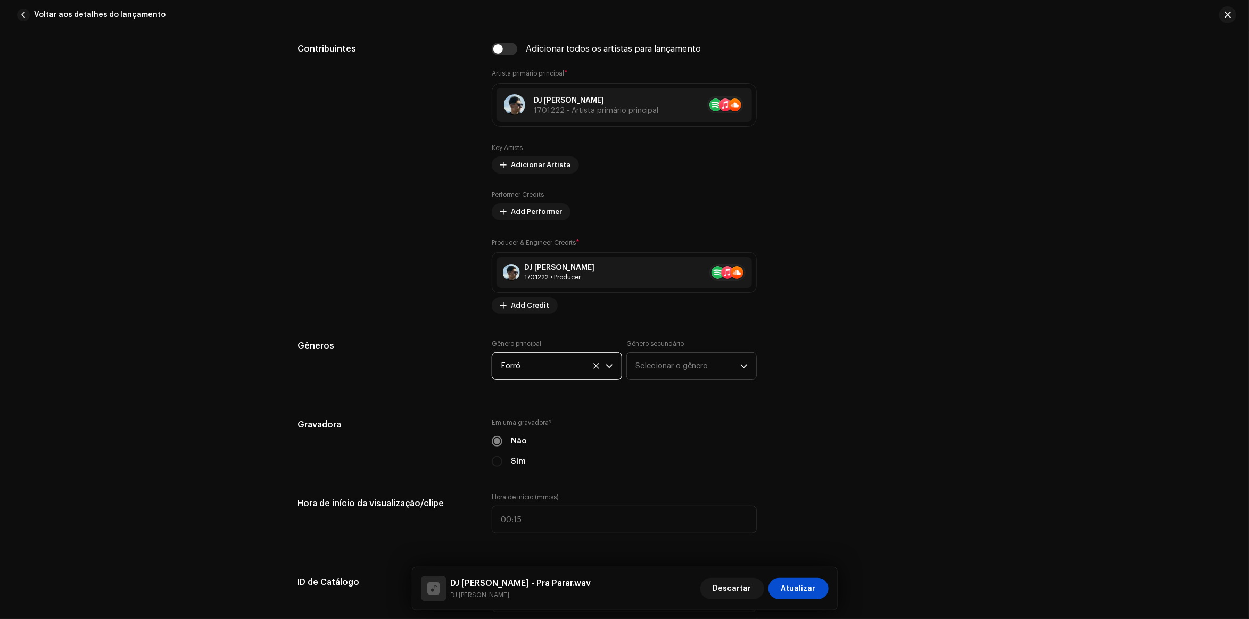
click at [650, 371] on span "Selecionar o gênero" at bounding box center [687, 366] width 105 height 27
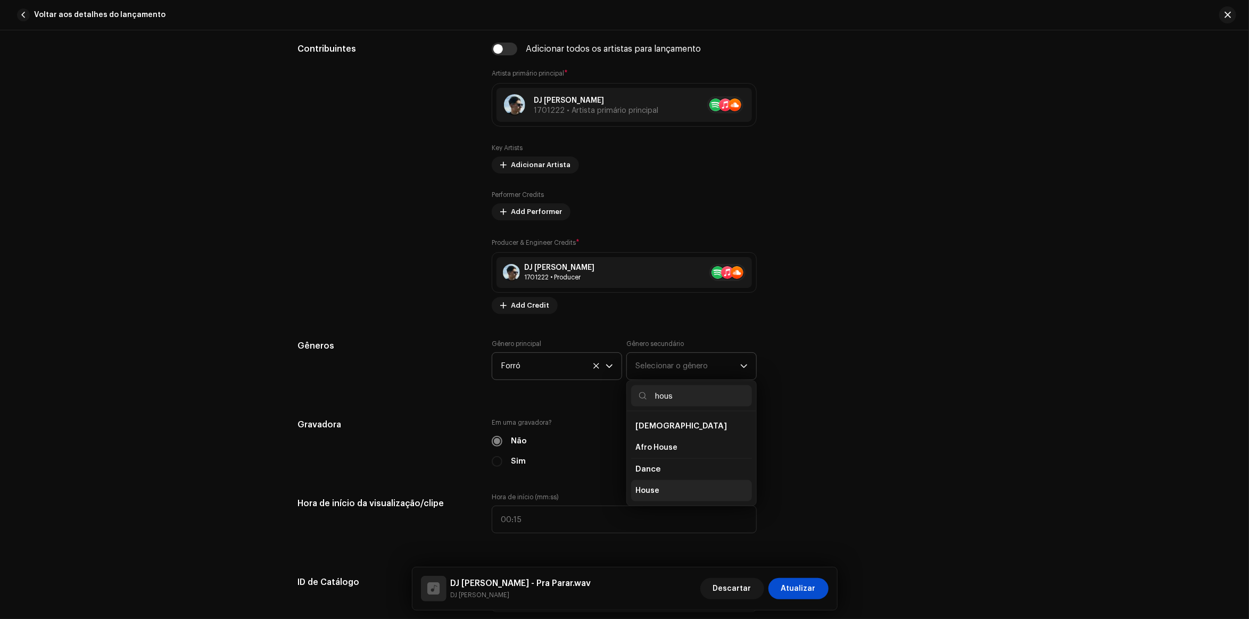
type input "hous"
click at [671, 486] on li "House" at bounding box center [691, 490] width 121 height 21
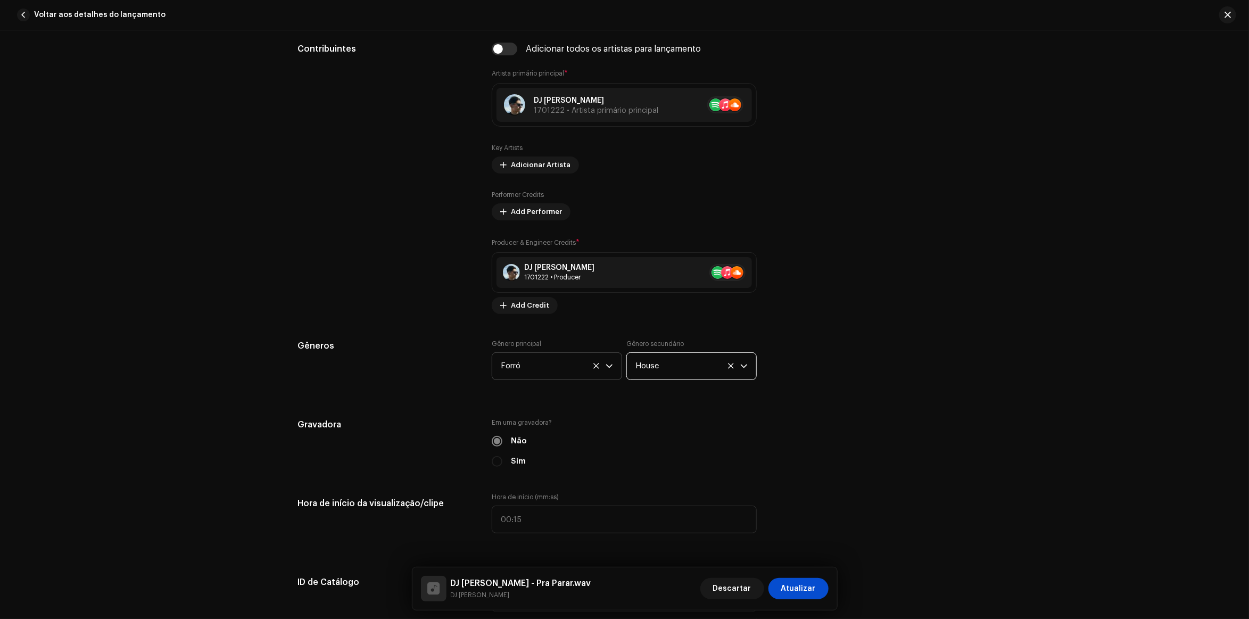
scroll to position [998, 0]
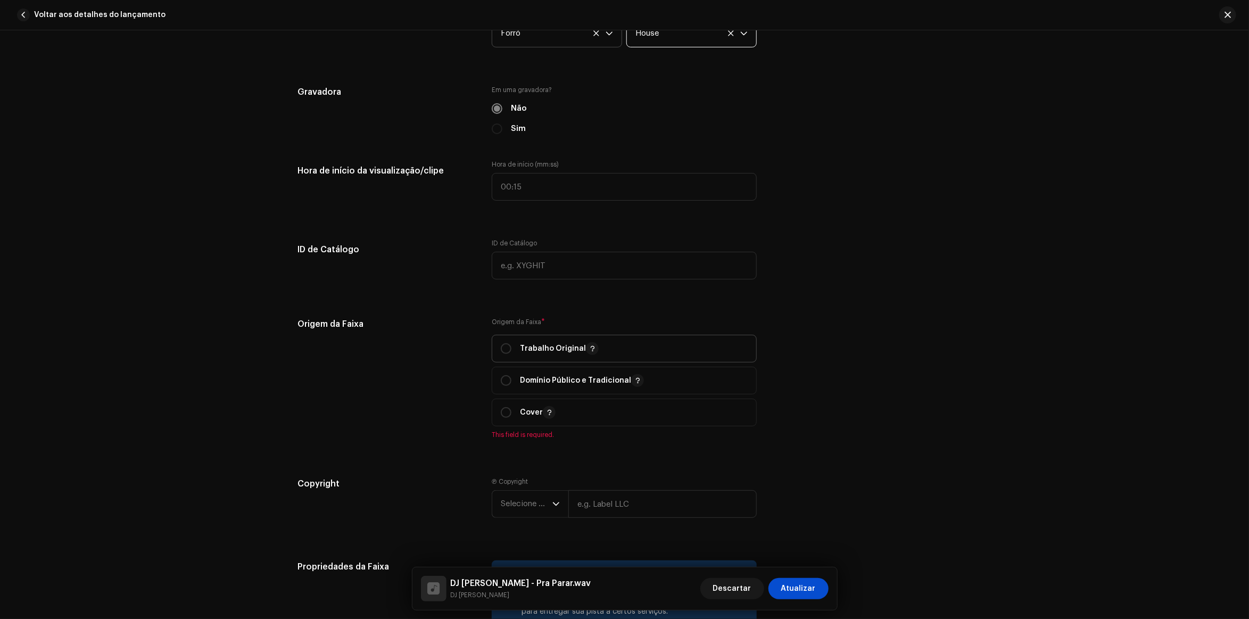
click at [519, 355] on span "Trabalho Original" at bounding box center [624, 348] width 247 height 27
radio input "true"
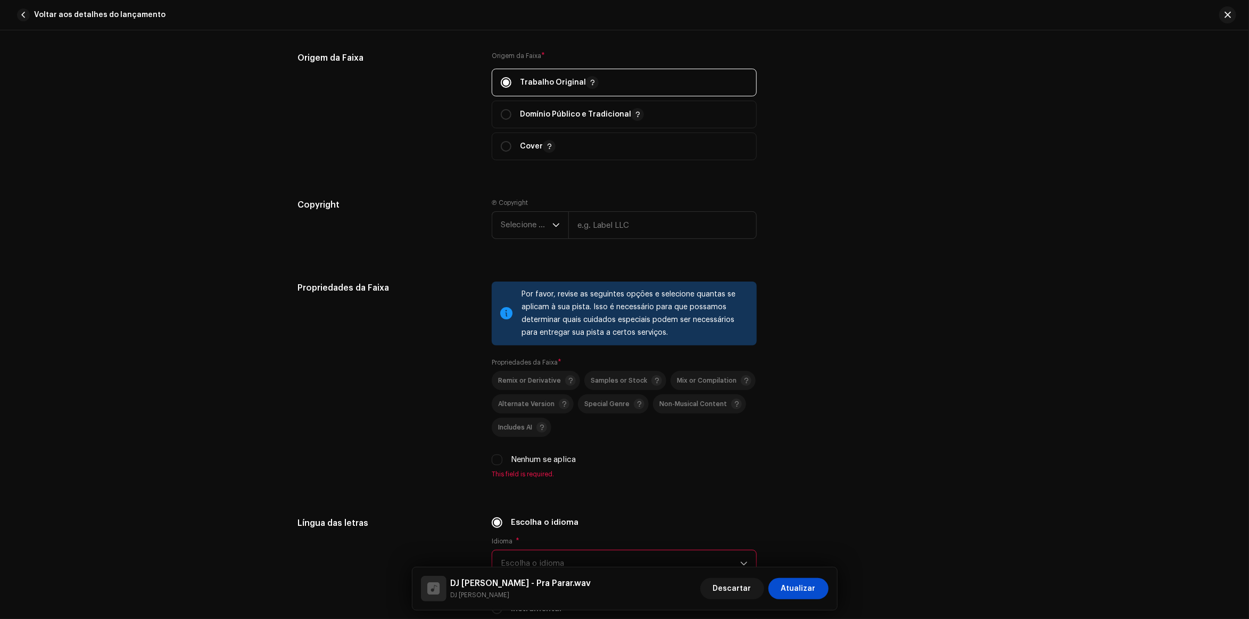
scroll to position [1330, 0]
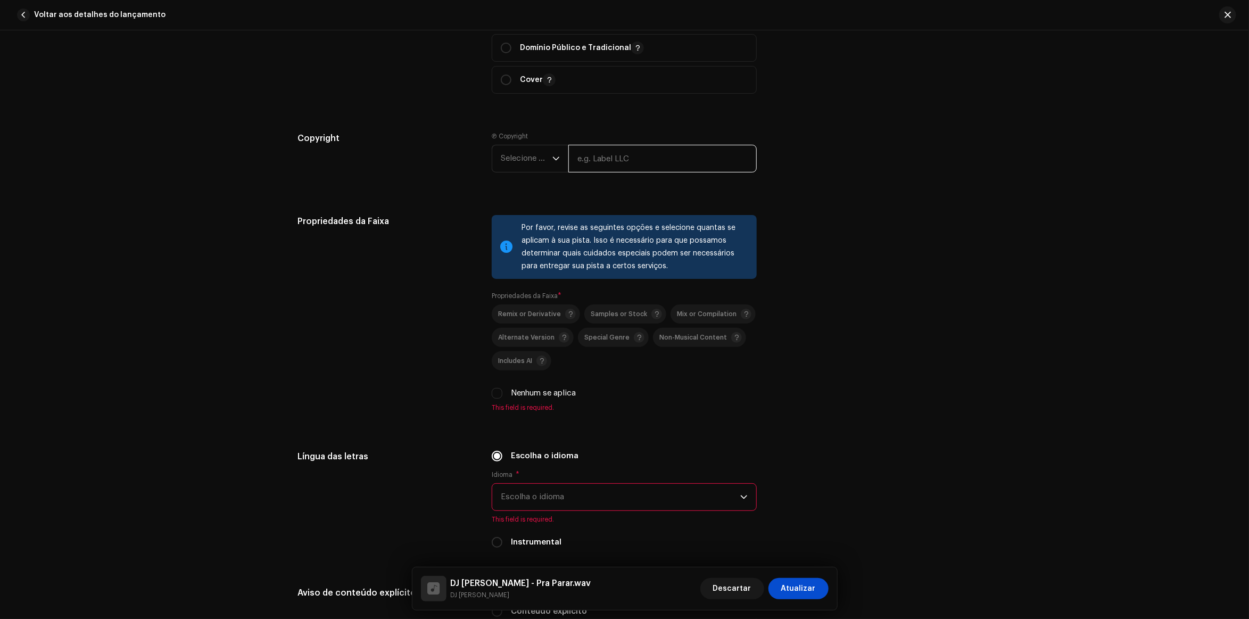
click at [607, 152] on input "text" at bounding box center [662, 159] width 188 height 28
type input "DJ [PERSON_NAME]"
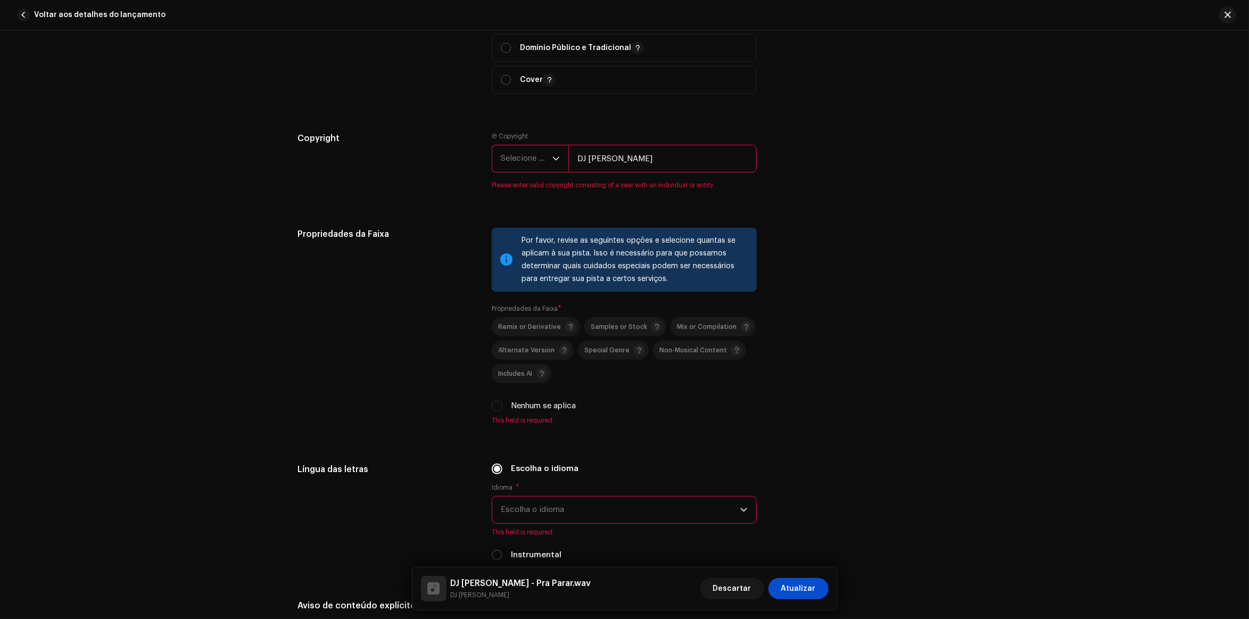
click at [552, 147] on div "dropdown trigger" at bounding box center [555, 158] width 7 height 27
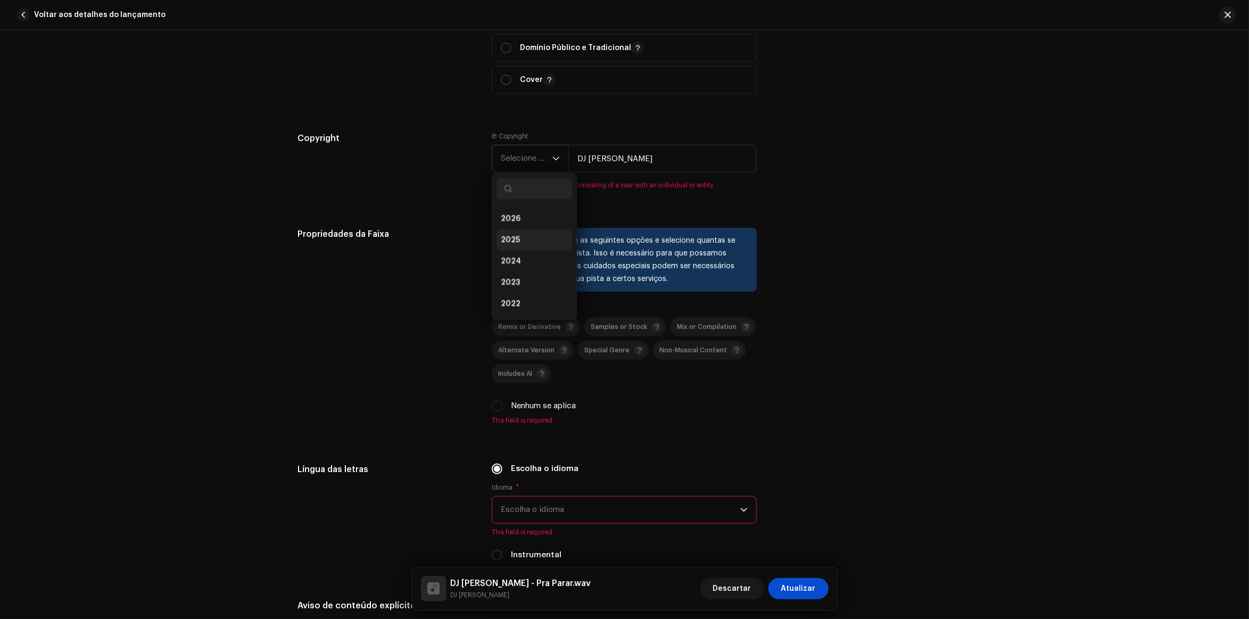
click at [525, 230] on li "2025" at bounding box center [534, 239] width 76 height 21
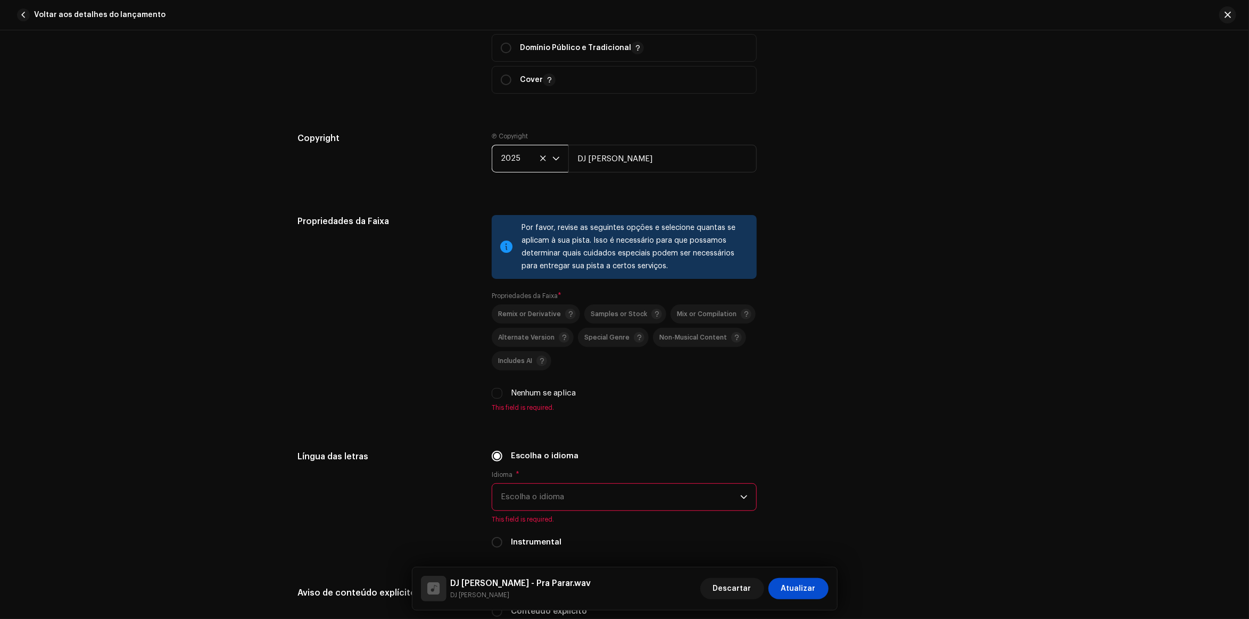
scroll to position [1463, 0]
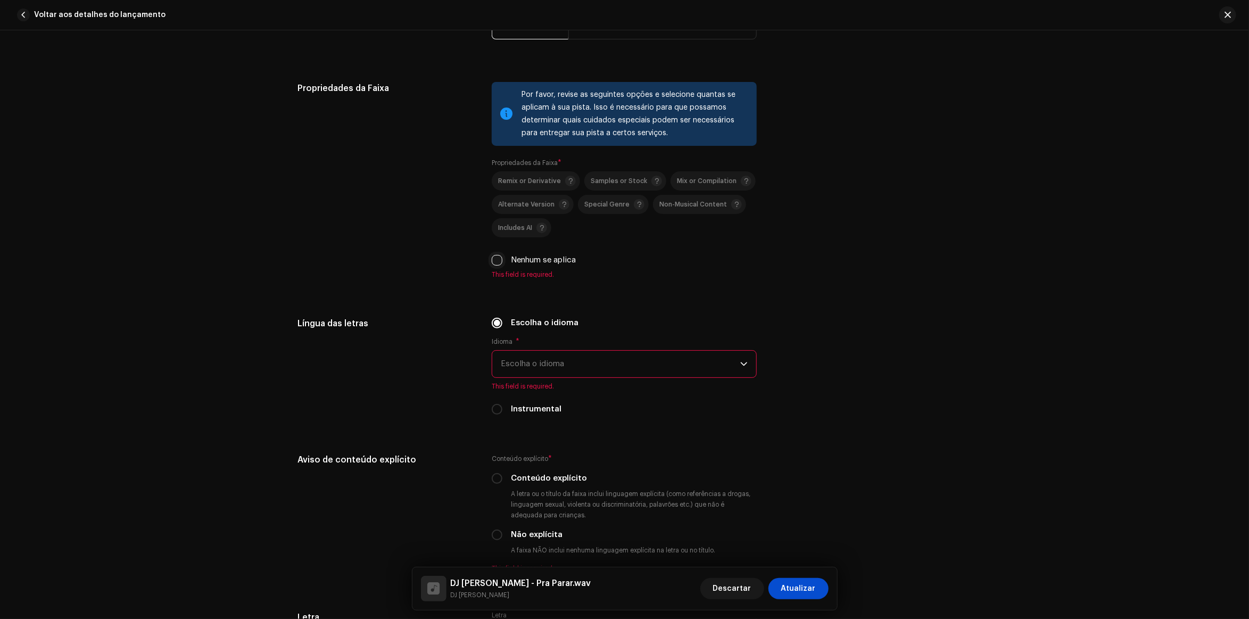
click at [495, 260] on input "Nenhum se aplica" at bounding box center [497, 260] width 11 height 11
checkbox input "true"
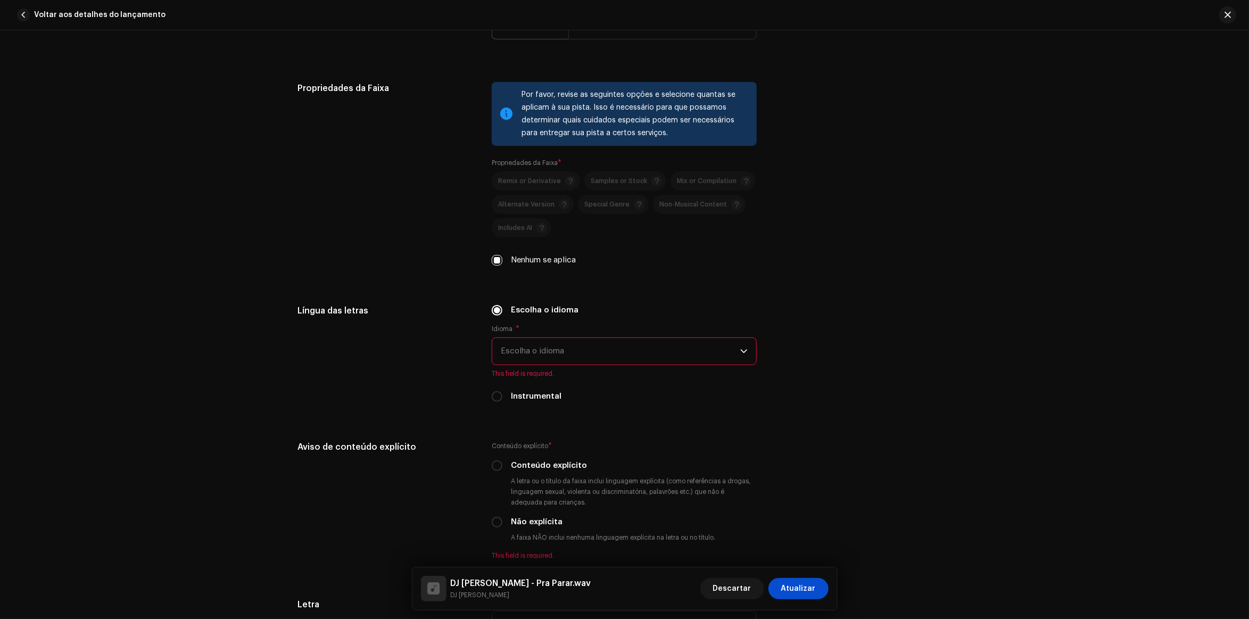
scroll to position [1596, 0]
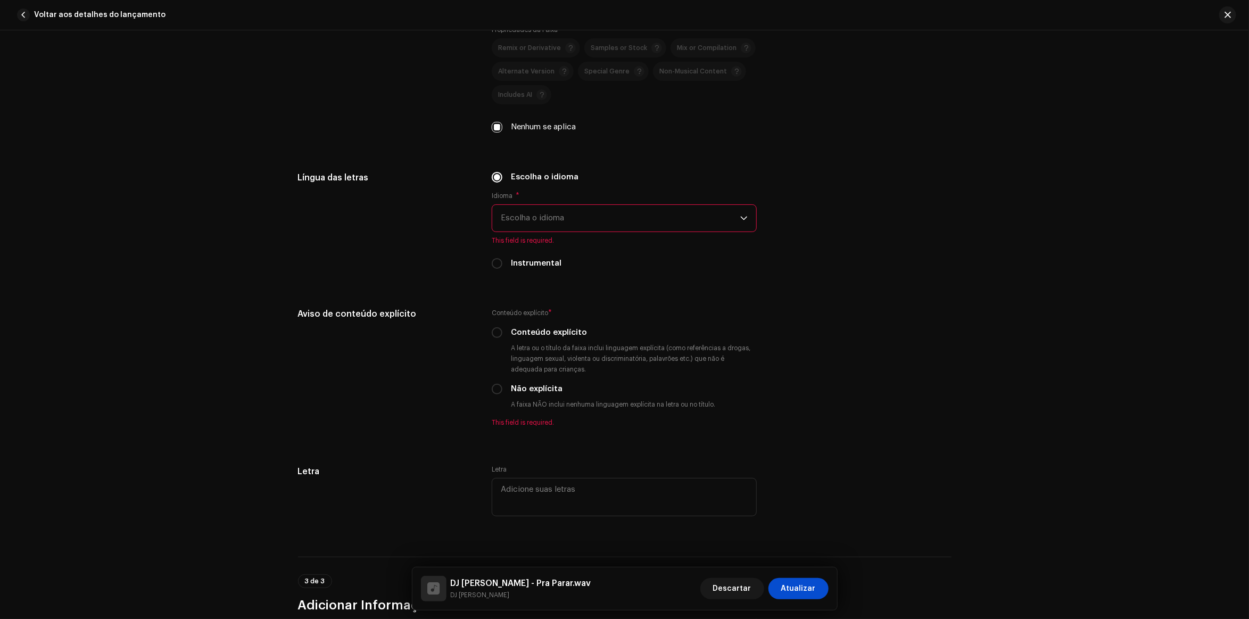
click at [607, 217] on span "Escolha o idioma" at bounding box center [620, 218] width 239 height 27
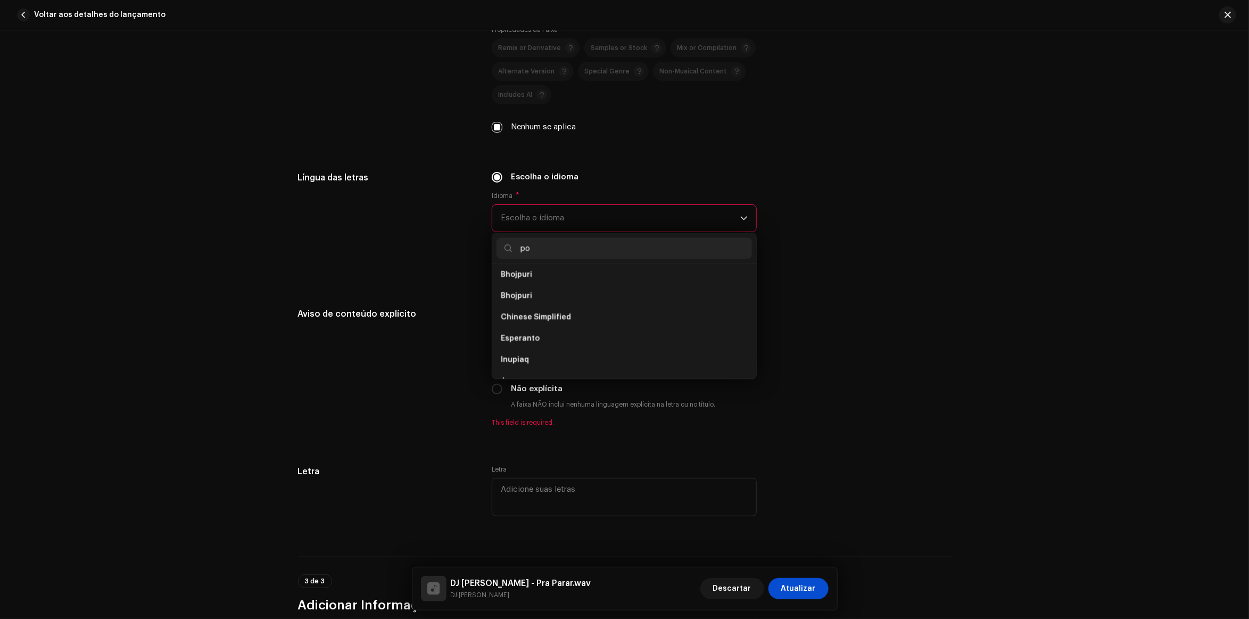
scroll to position [0, 0]
type input "port"
click at [549, 274] on li "Portuguese" at bounding box center [623, 278] width 255 height 21
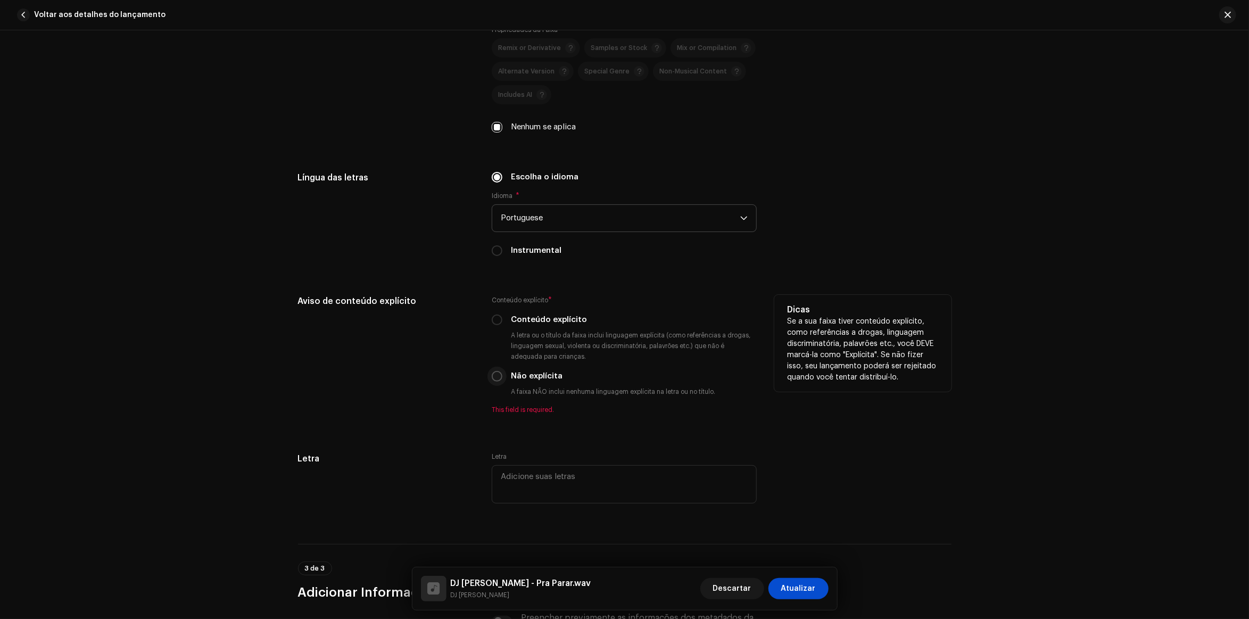
click at [493, 377] on input "Não explícita" at bounding box center [497, 376] width 11 height 11
radio input "true"
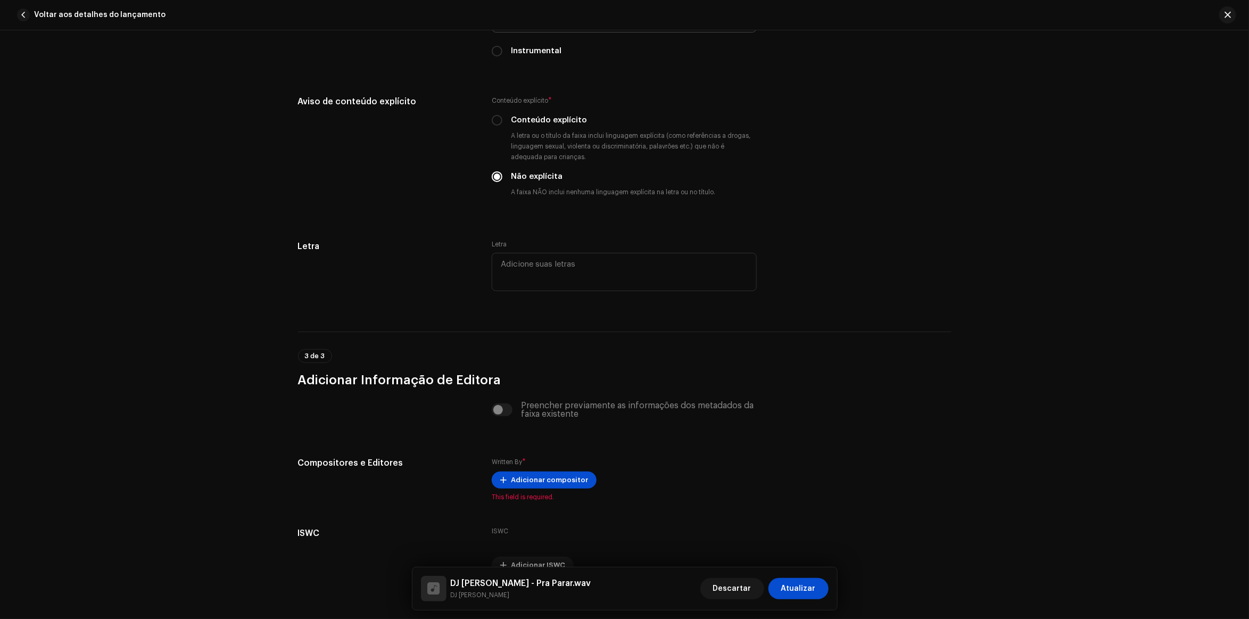
scroll to position [1853, 0]
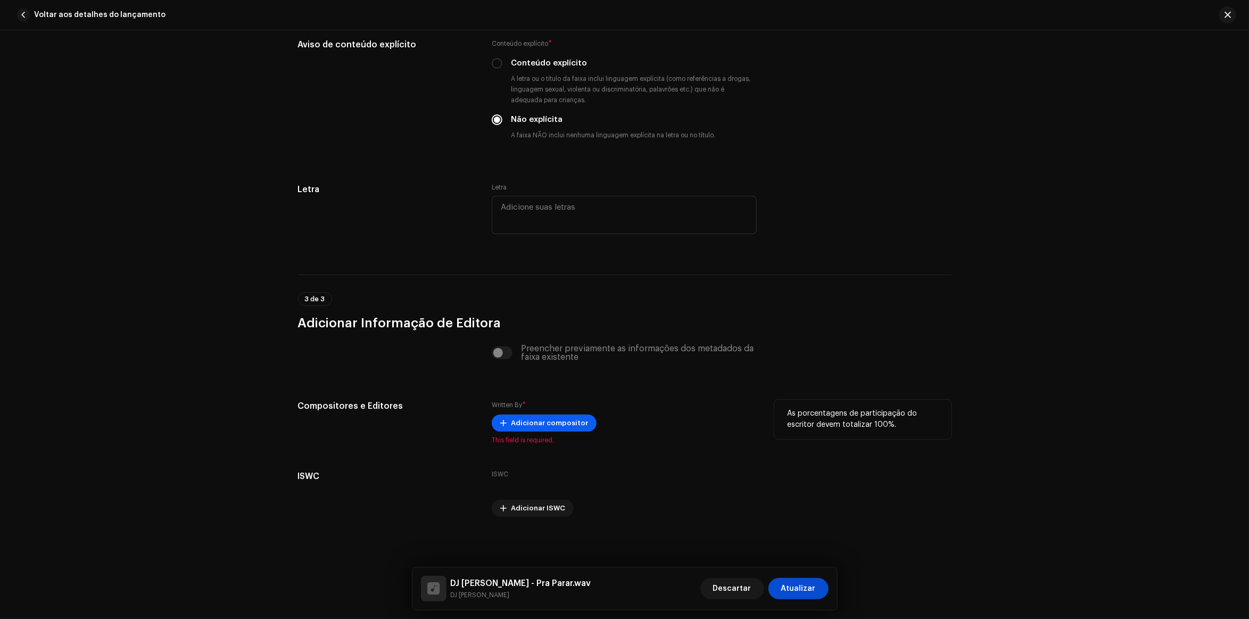
click at [529, 426] on span "Adicionar compositor" at bounding box center [549, 422] width 77 height 21
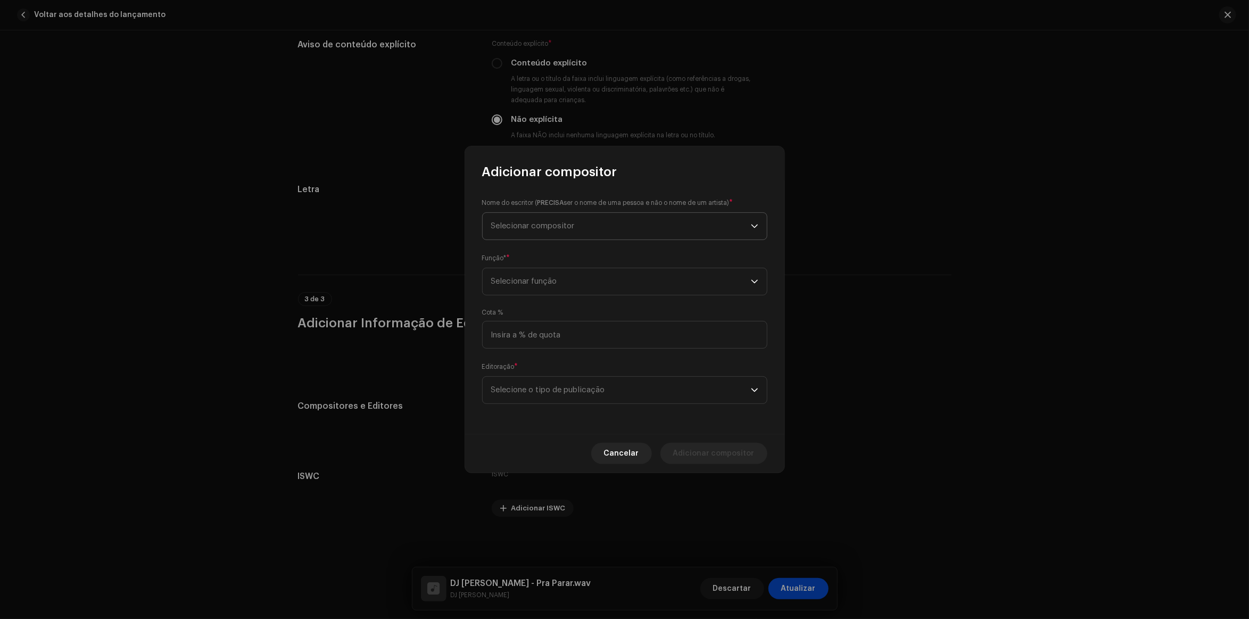
click at [645, 232] on span "Selecionar compositor" at bounding box center [621, 226] width 260 height 27
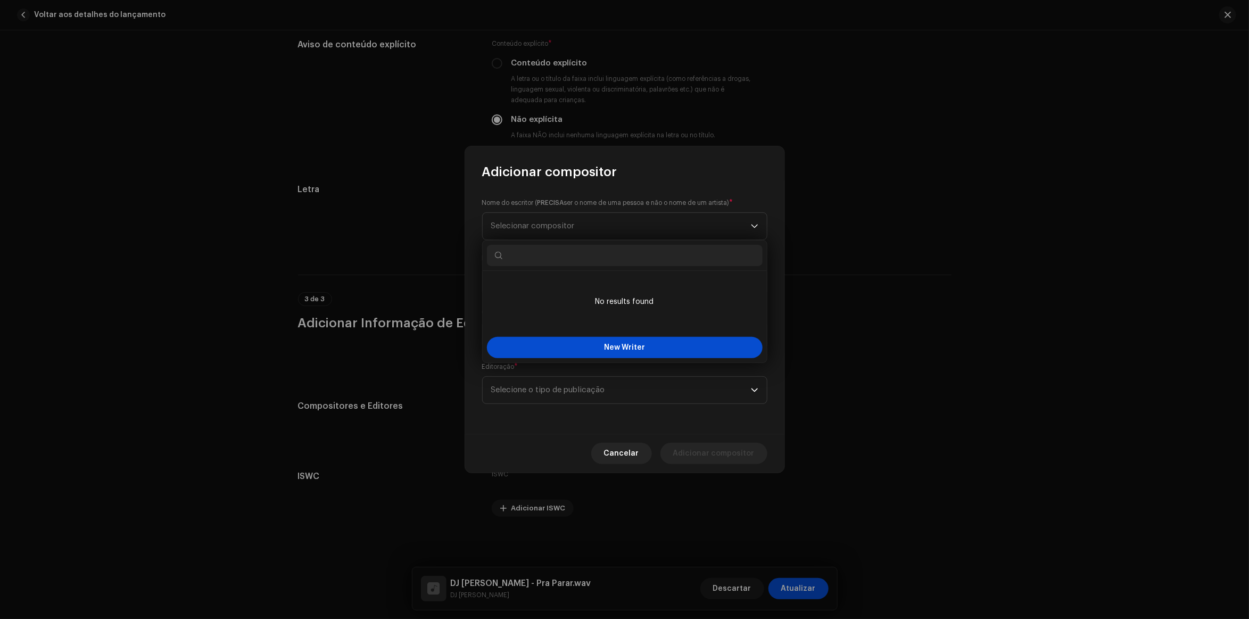
click at [641, 261] on input "text" at bounding box center [625, 255] width 276 height 21
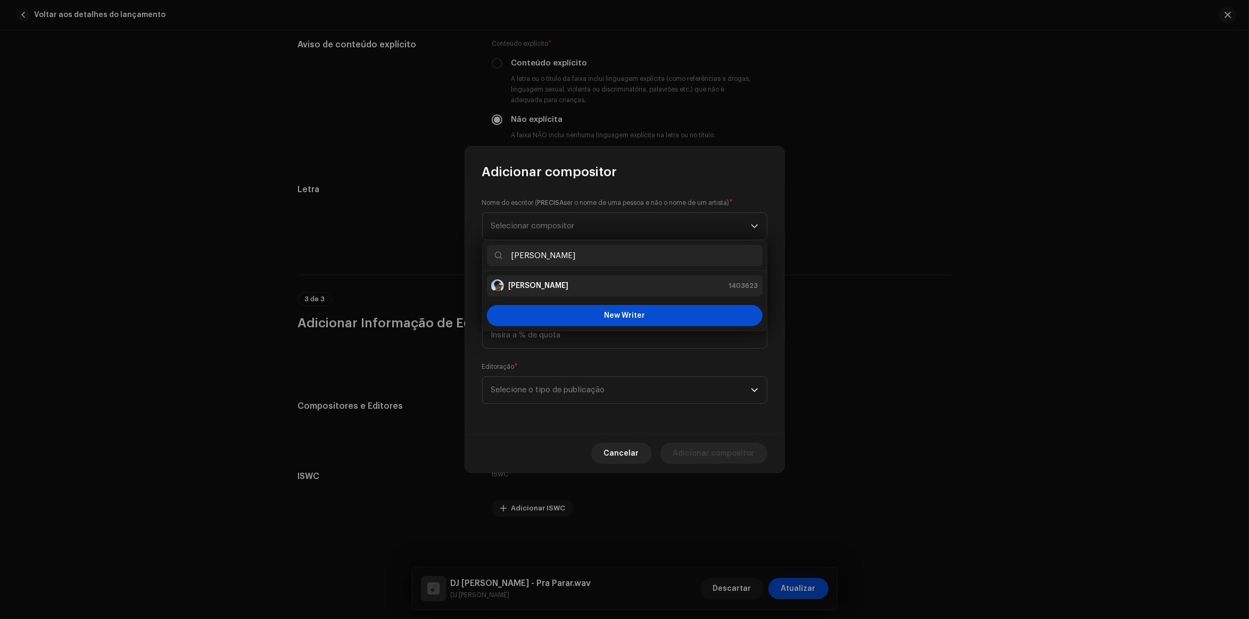
type input "antony"
click at [585, 285] on div "Antony Achkar 1403623" at bounding box center [624, 285] width 267 height 13
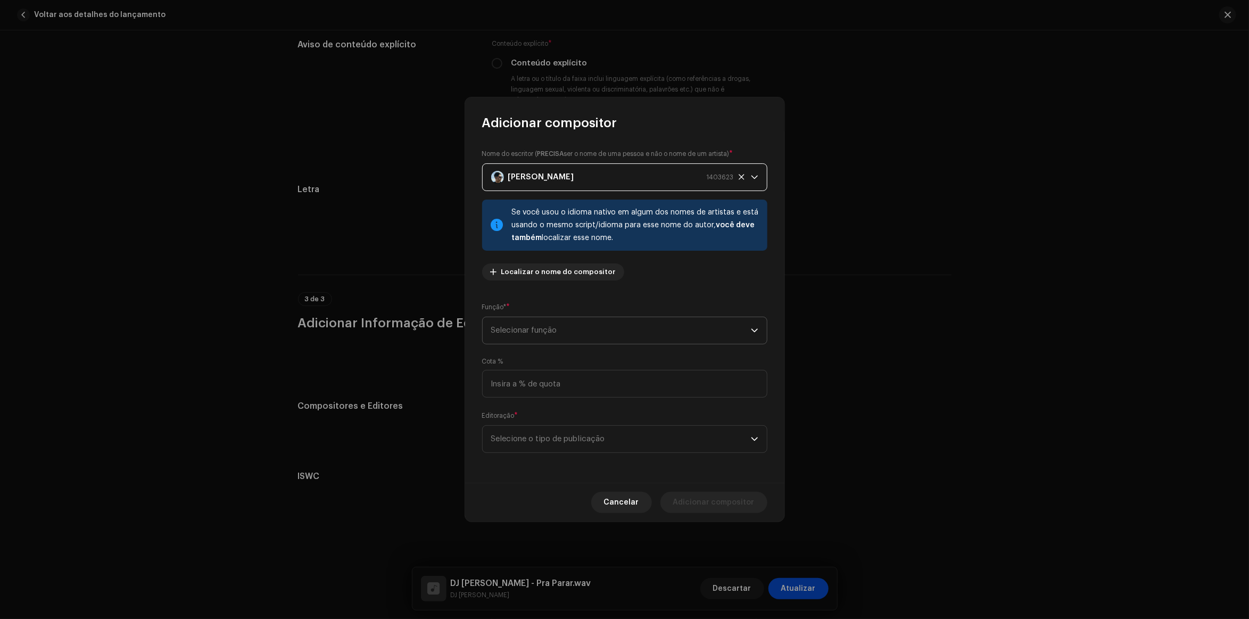
click at [544, 335] on span "Selecionar função" at bounding box center [621, 330] width 260 height 27
click at [565, 416] on li "Composer & Lyricist" at bounding box center [625, 423] width 276 height 21
click at [551, 440] on span "Selecione o tipo de publicação" at bounding box center [621, 439] width 260 height 27
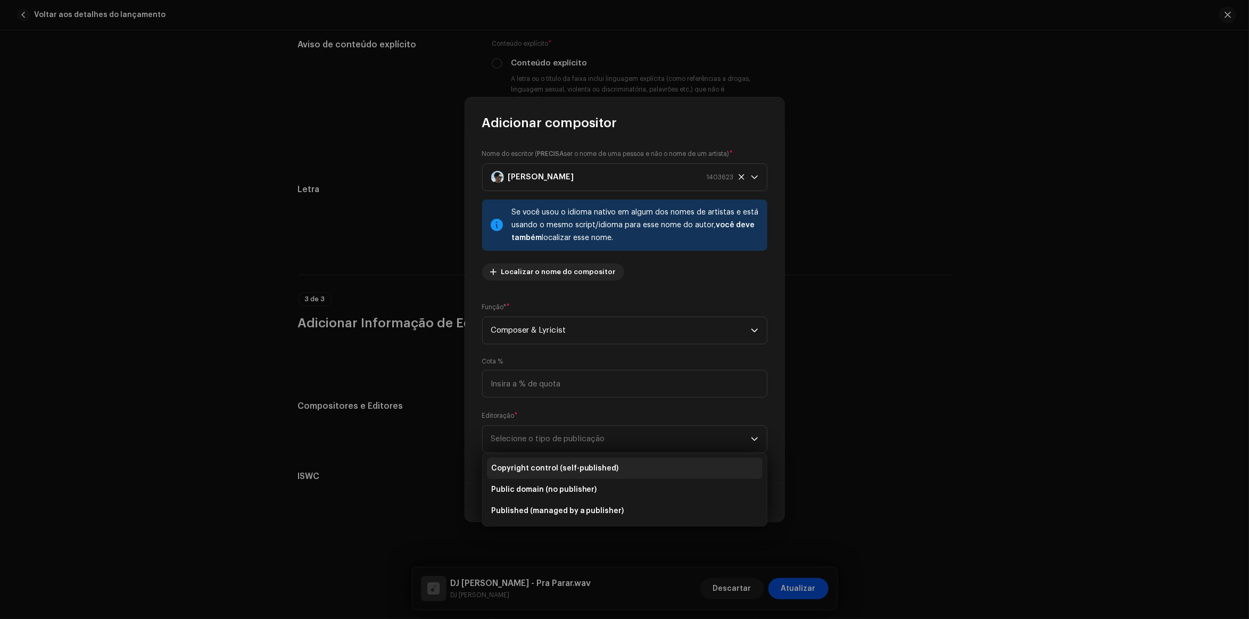
click at [554, 467] on span "Copyright control (self-published)" at bounding box center [555, 468] width 128 height 11
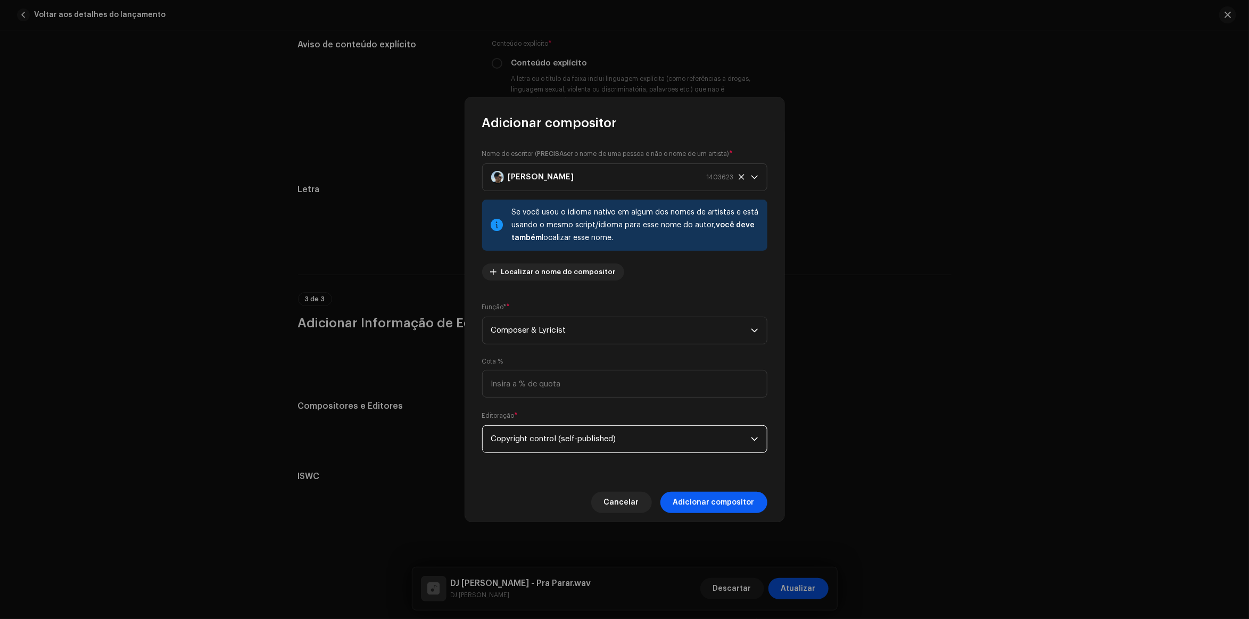
click at [696, 504] on span "Adicionar compositor" at bounding box center [713, 502] width 81 height 21
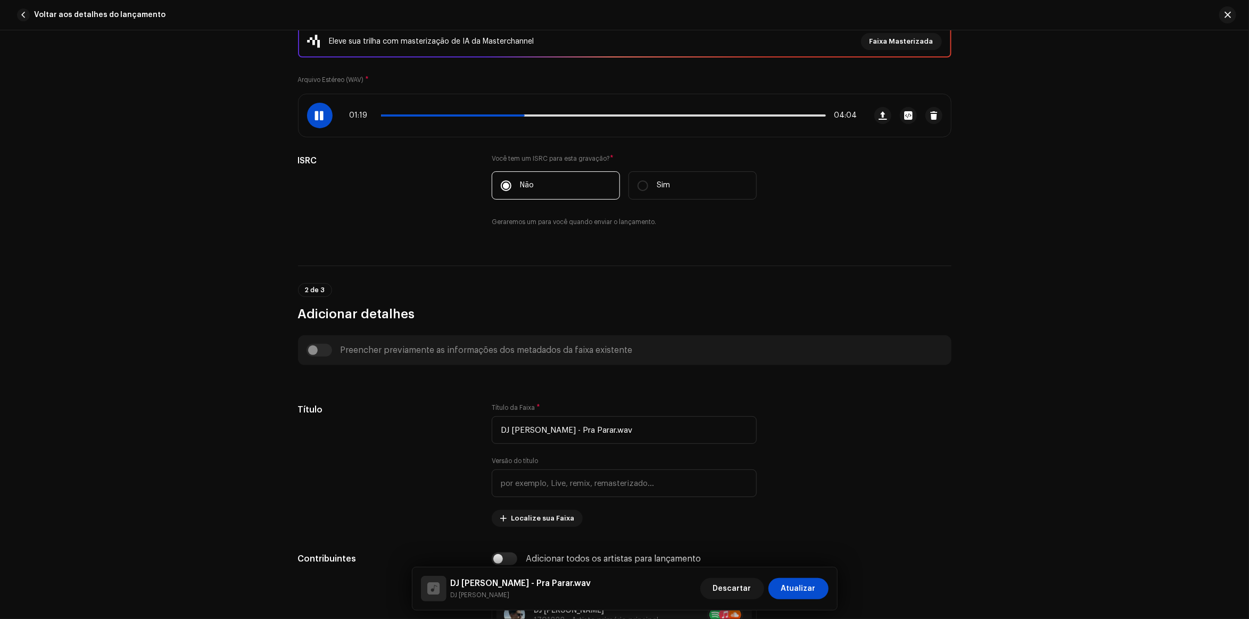
scroll to position [0, 0]
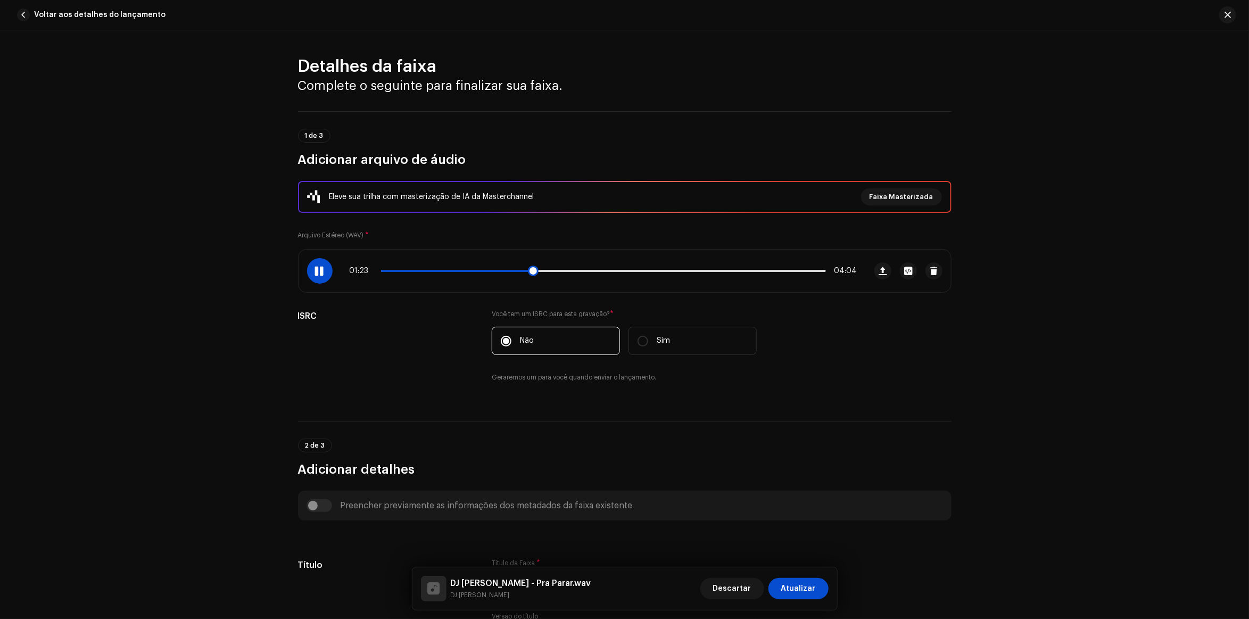
click at [310, 274] on div at bounding box center [320, 271] width 26 height 26
click at [788, 586] on span "Atualizar" at bounding box center [798, 588] width 35 height 21
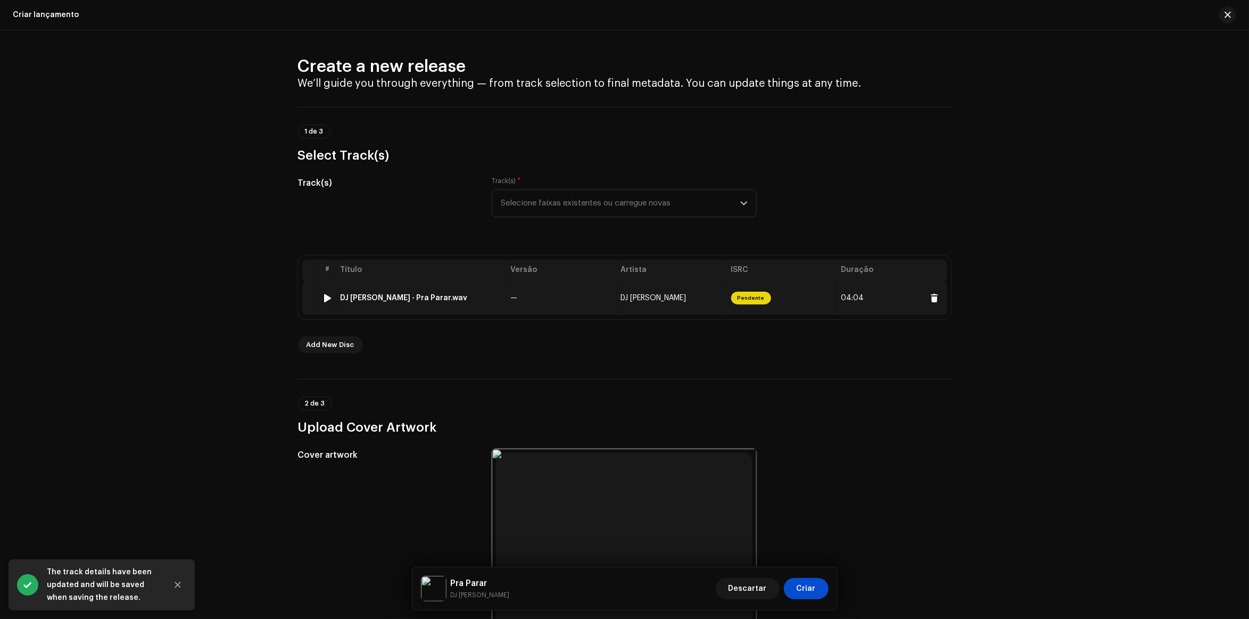
click at [328, 302] on div at bounding box center [328, 298] width 8 height 9
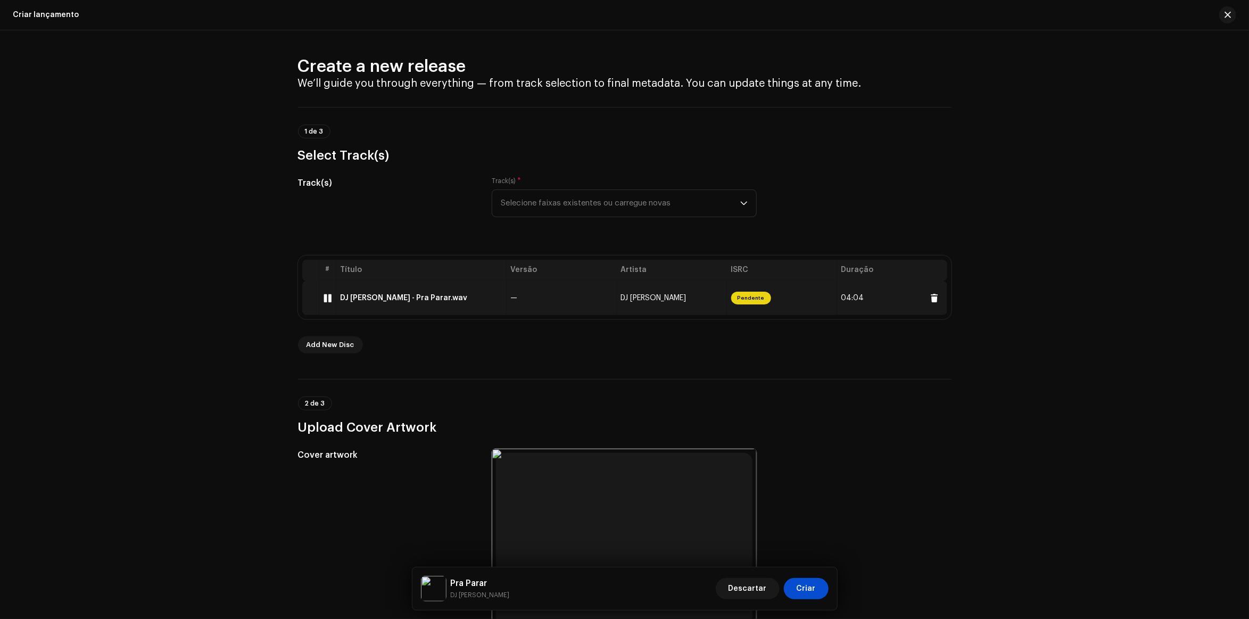
click at [328, 302] on div at bounding box center [328, 298] width 8 height 9
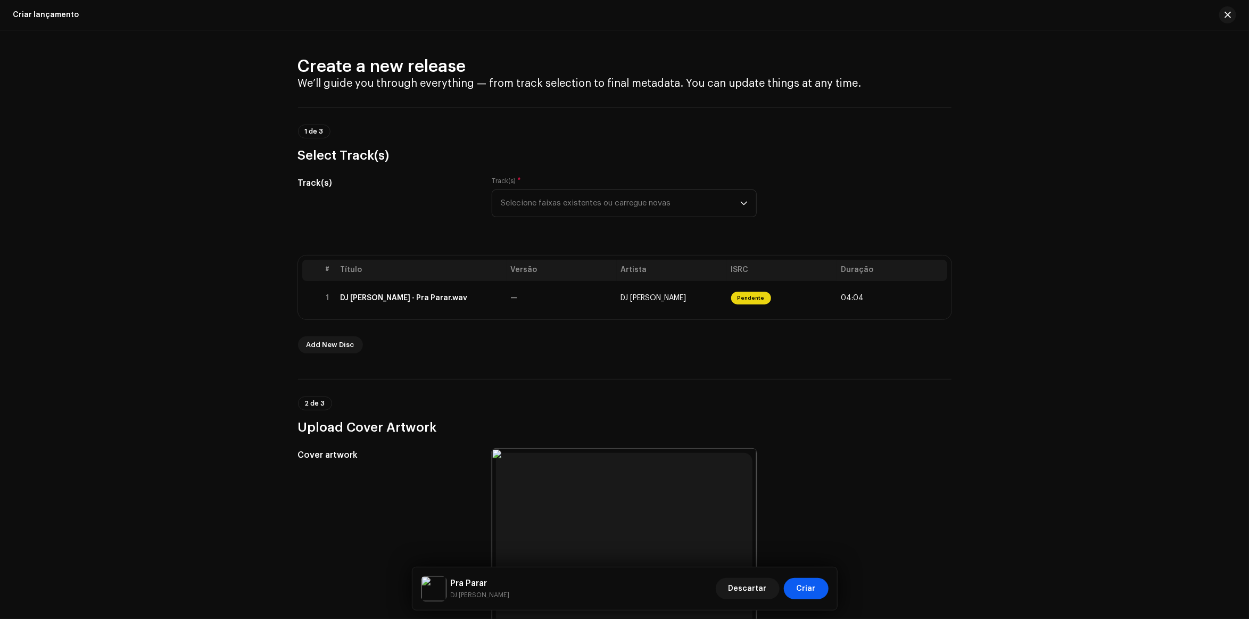
click at [813, 592] on span "Criar" at bounding box center [806, 588] width 19 height 21
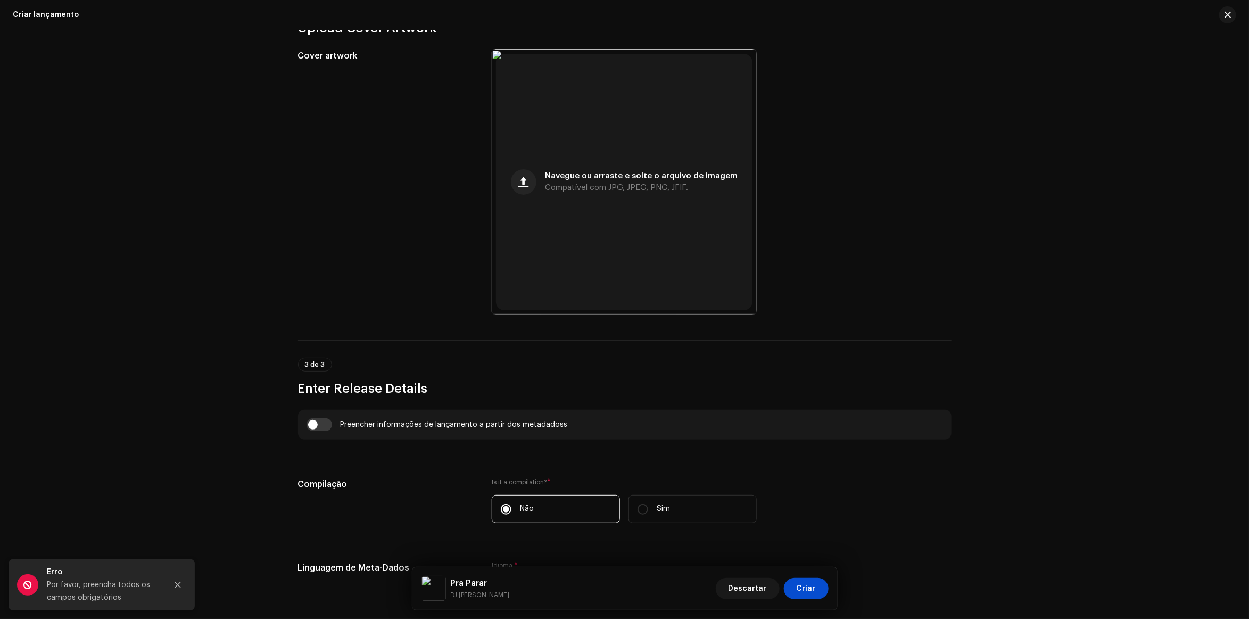
scroll to position [732, 0]
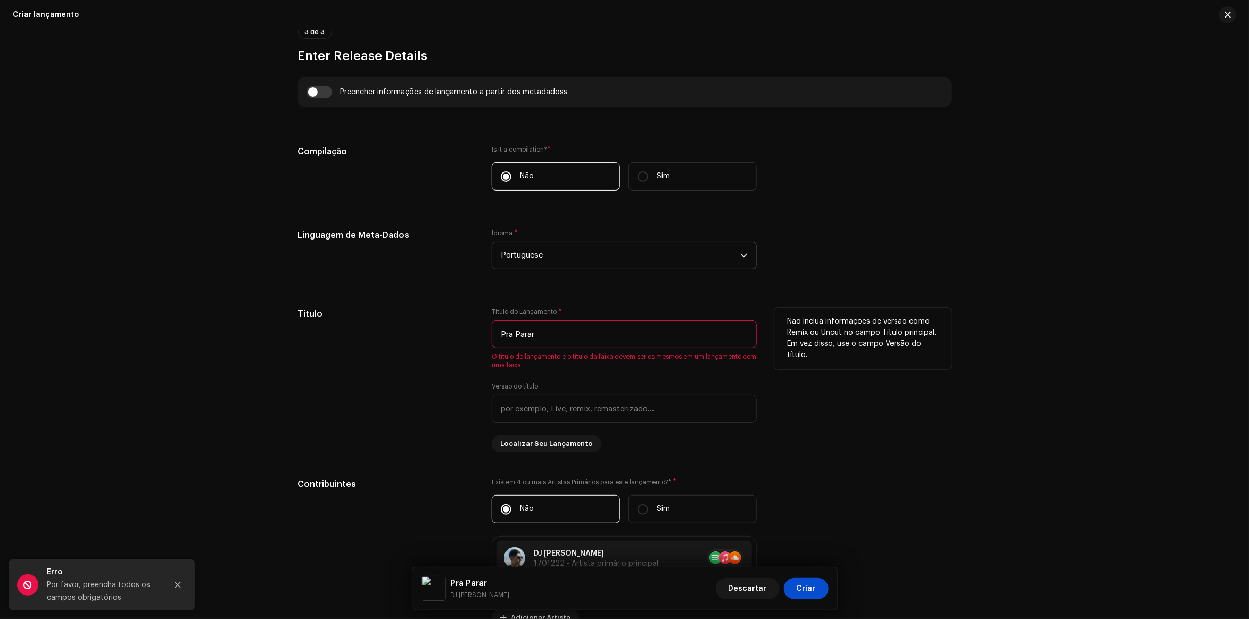
click at [607, 336] on input "Pra Parar" at bounding box center [624, 334] width 265 height 28
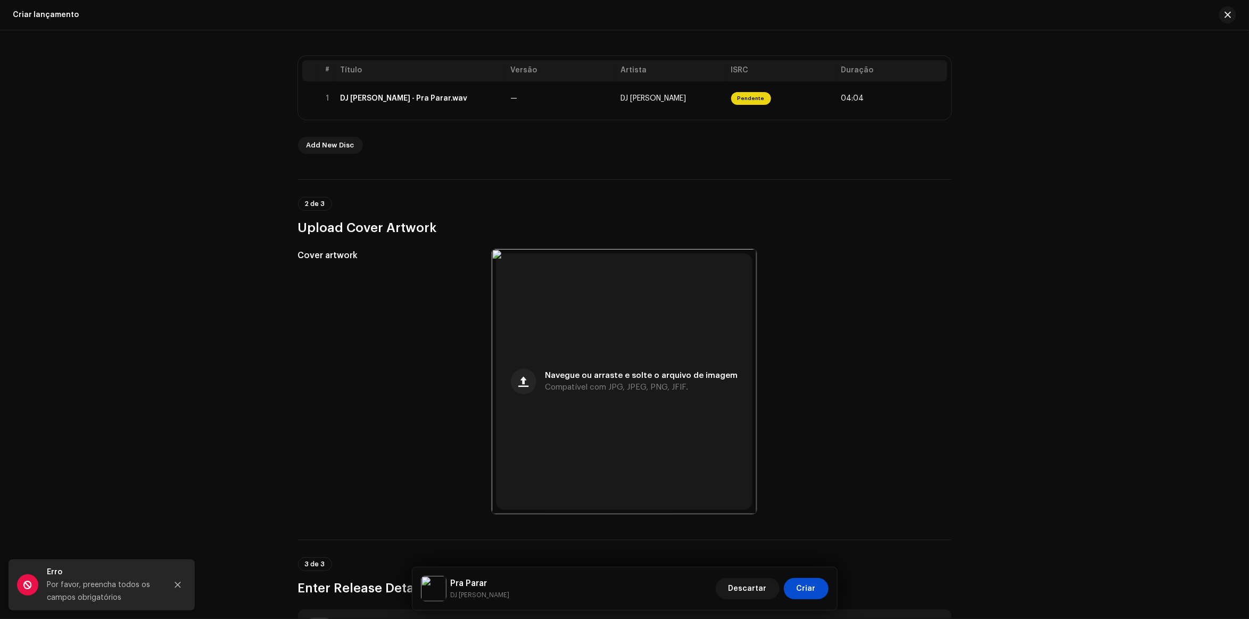
scroll to position [0, 0]
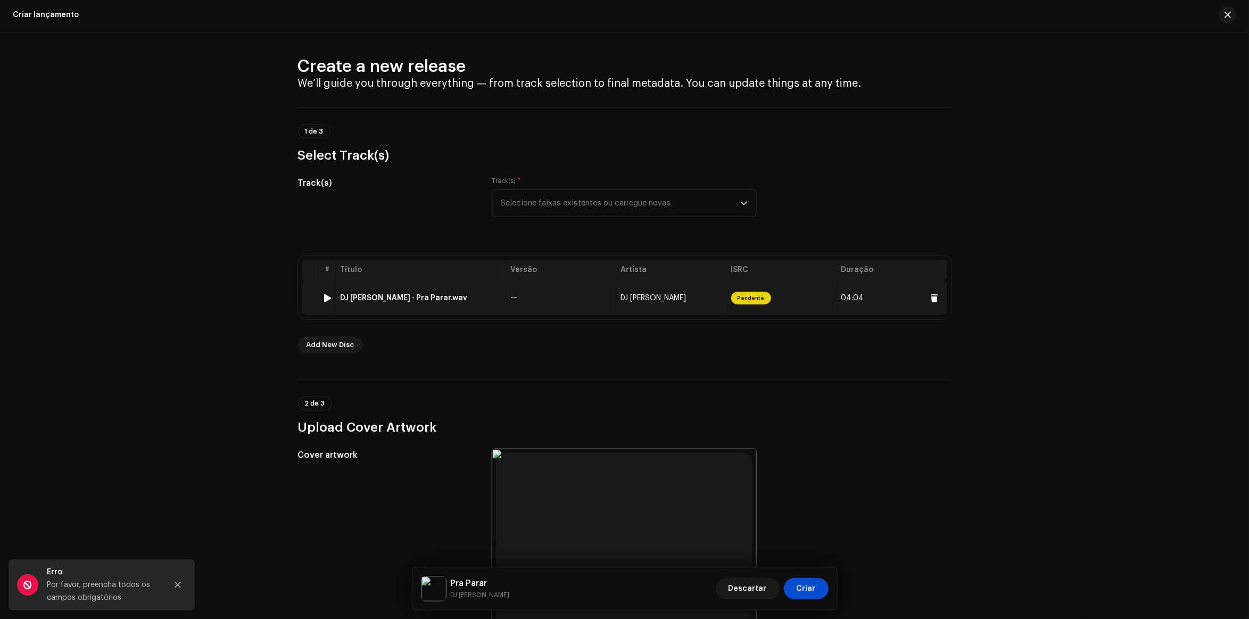
click at [501, 284] on td "DJ Antony Achkar - Pra Parar.wav" at bounding box center [421, 298] width 170 height 34
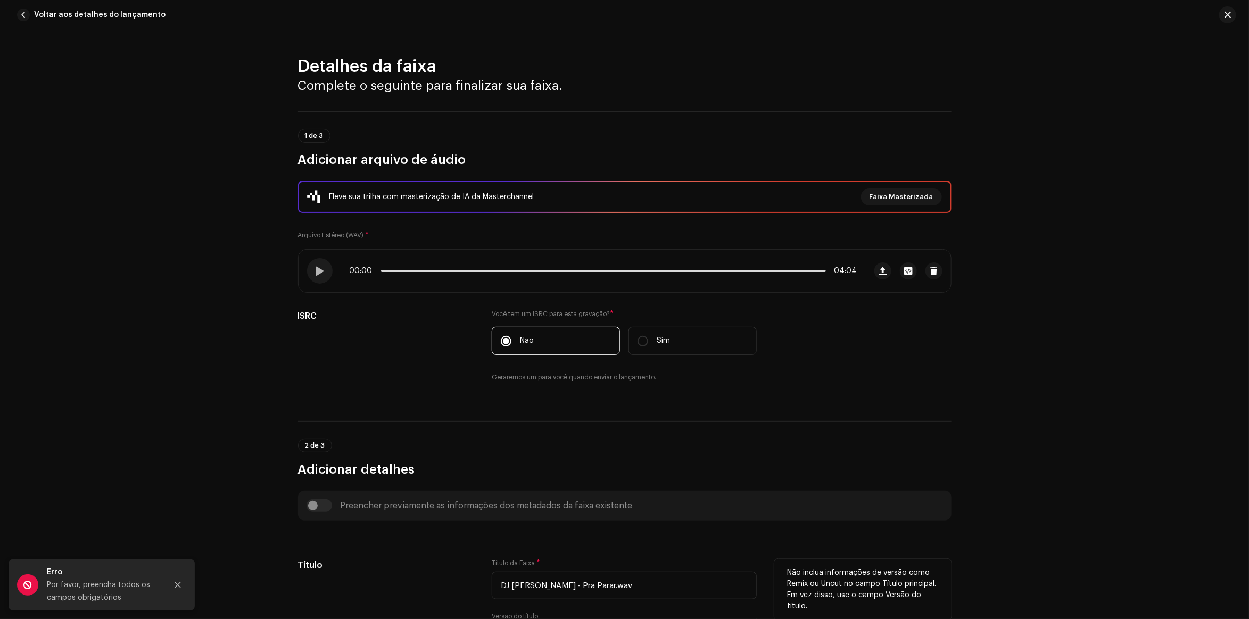
scroll to position [266, 0]
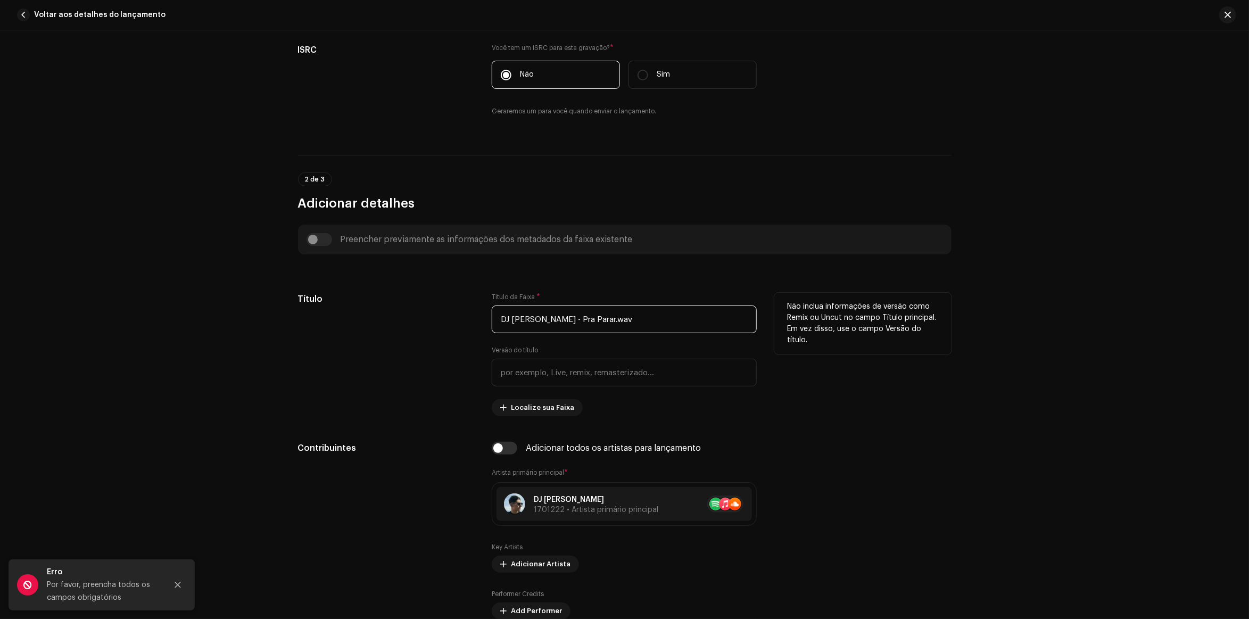
drag, startPoint x: 651, startPoint y: 322, endPoint x: 615, endPoint y: 334, distance: 38.0
click at [615, 334] on div "Título da Faixa * DJ Antony Achkar - Pra Parar.wav Versão do título Localize su…" at bounding box center [624, 354] width 265 height 123
drag, startPoint x: 571, startPoint y: 318, endPoint x: 327, endPoint y: 311, distance: 243.8
click at [327, 311] on div "Título Título da Faixa * DJ Antony Achkar - Pra Parar Versão do título Localize…" at bounding box center [624, 354] width 653 height 123
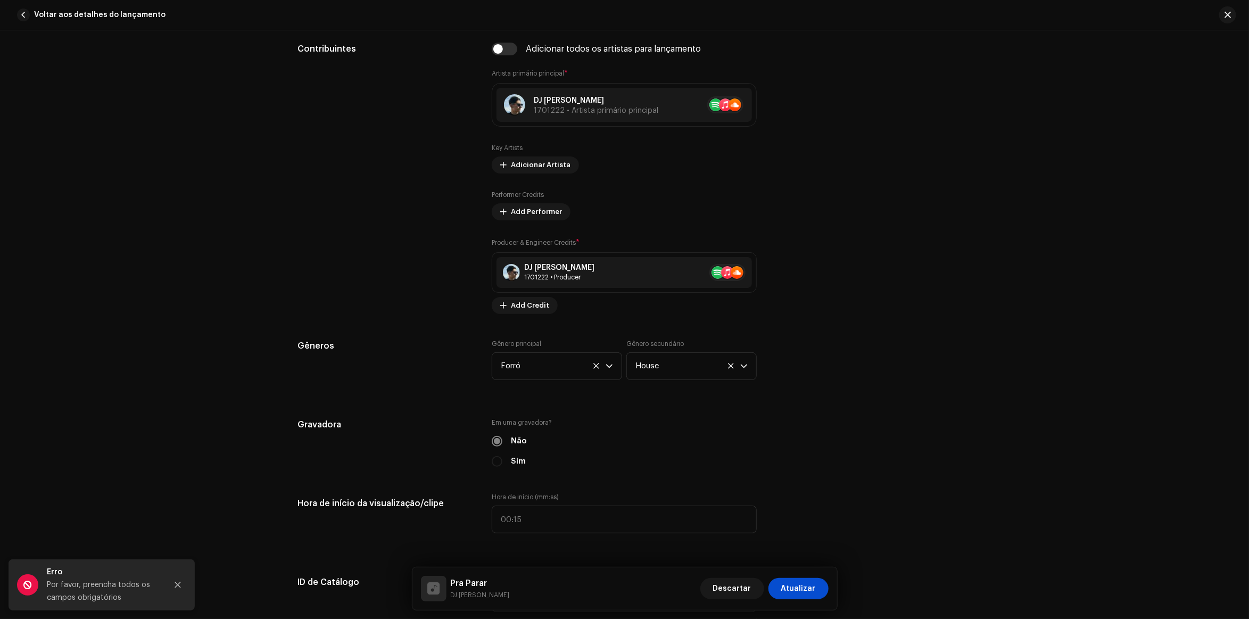
scroll to position [732, 0]
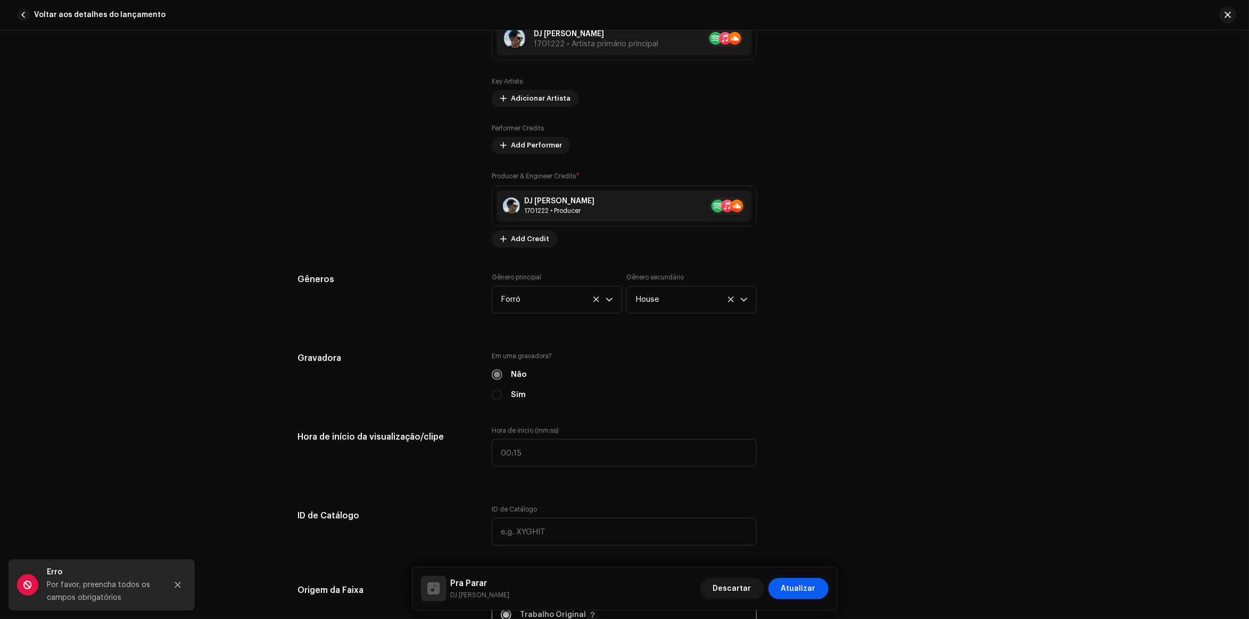
type input "Pra Parar"
click at [805, 588] on span "Atualizar" at bounding box center [798, 588] width 35 height 21
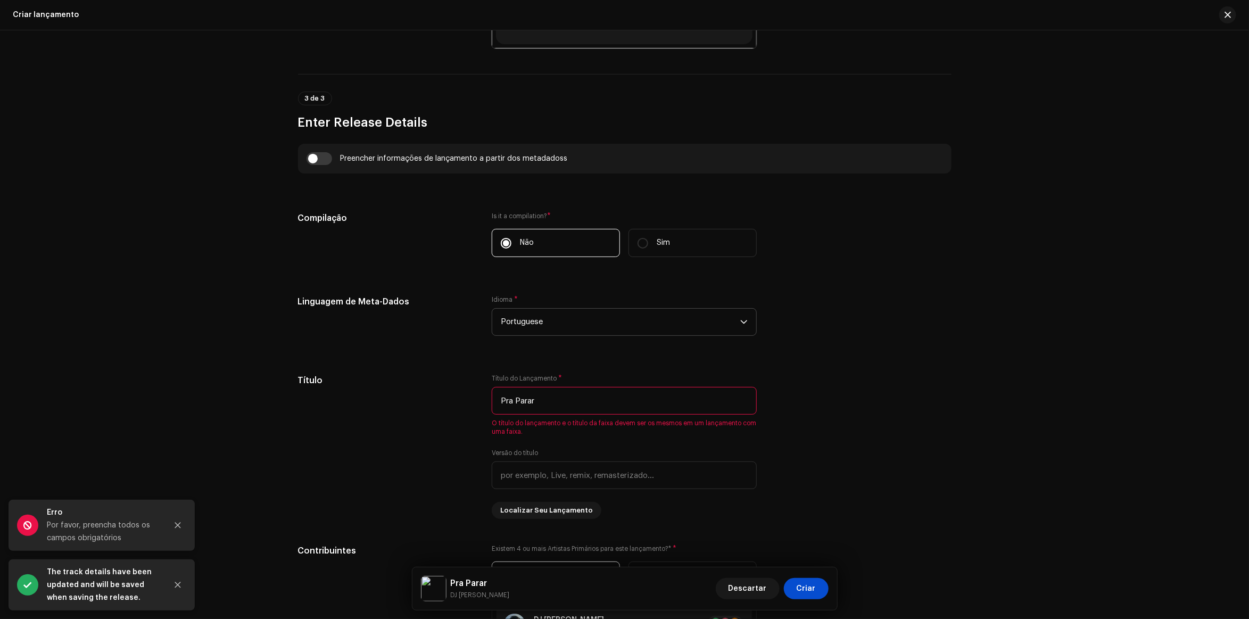
scroll to position [865, 0]
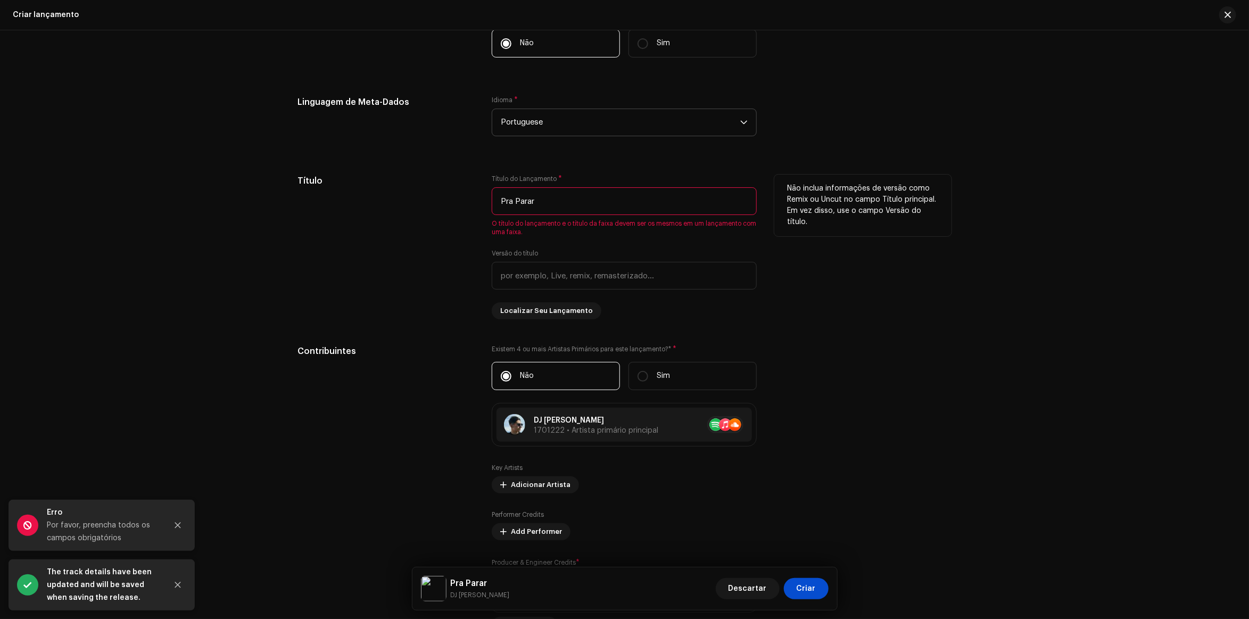
click at [547, 205] on input "Pra Parar" at bounding box center [624, 201] width 265 height 28
click at [668, 280] on input "text" at bounding box center [624, 276] width 265 height 28
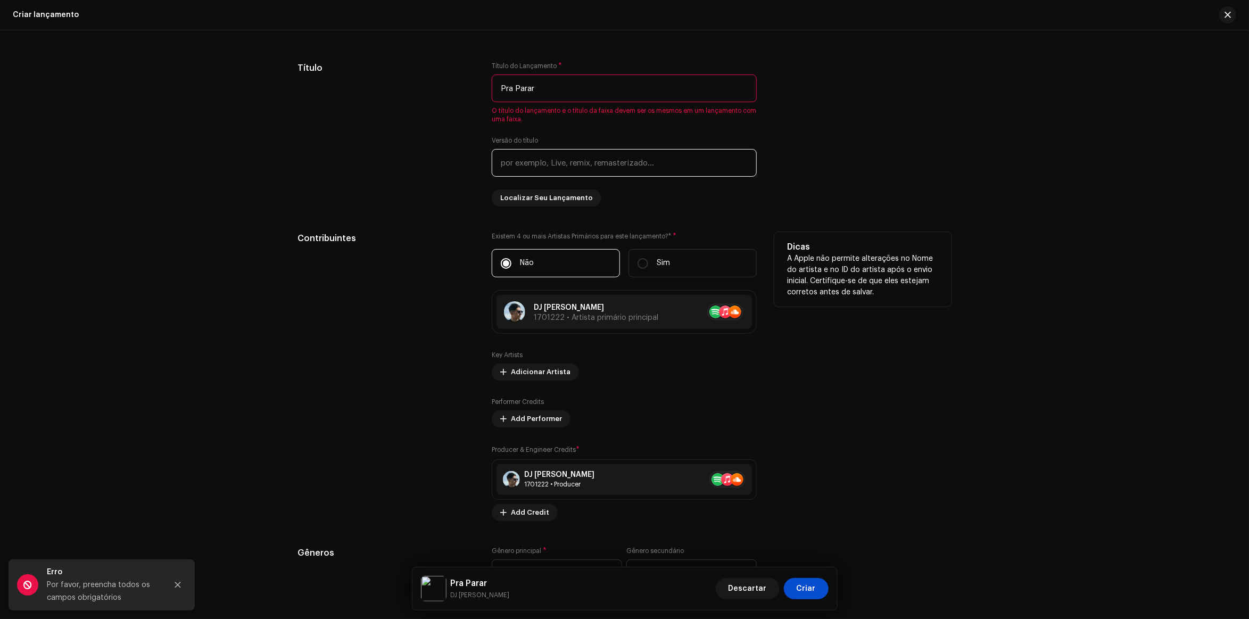
scroll to position [911, 0]
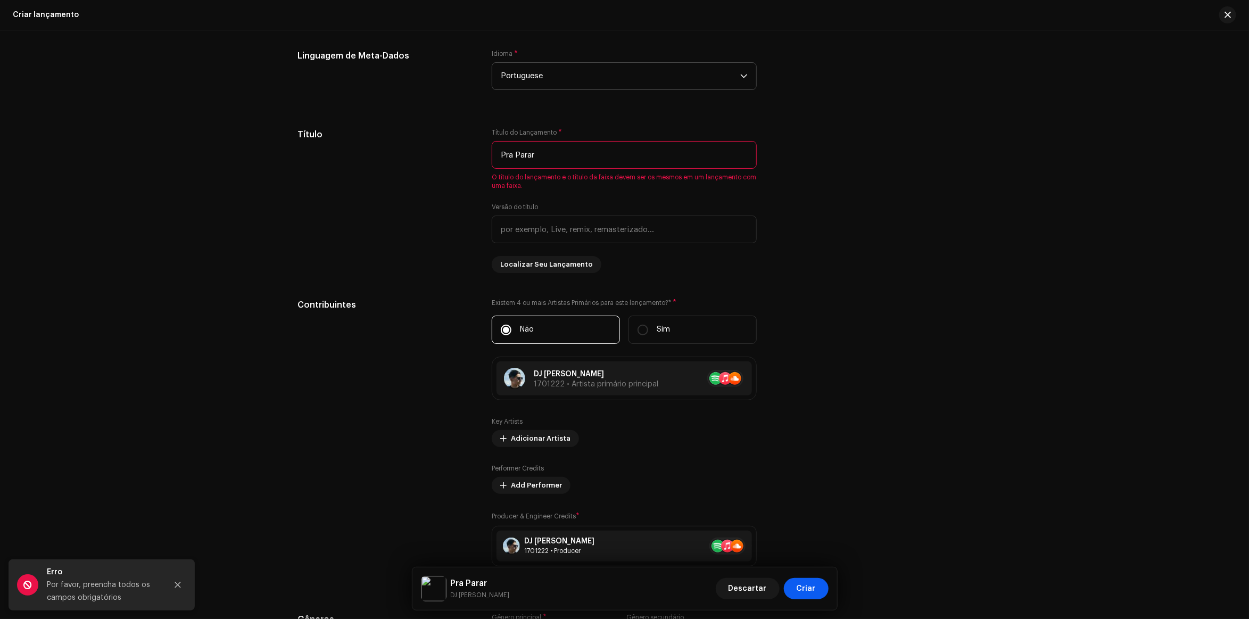
click at [820, 588] on button "Criar" at bounding box center [806, 588] width 45 height 21
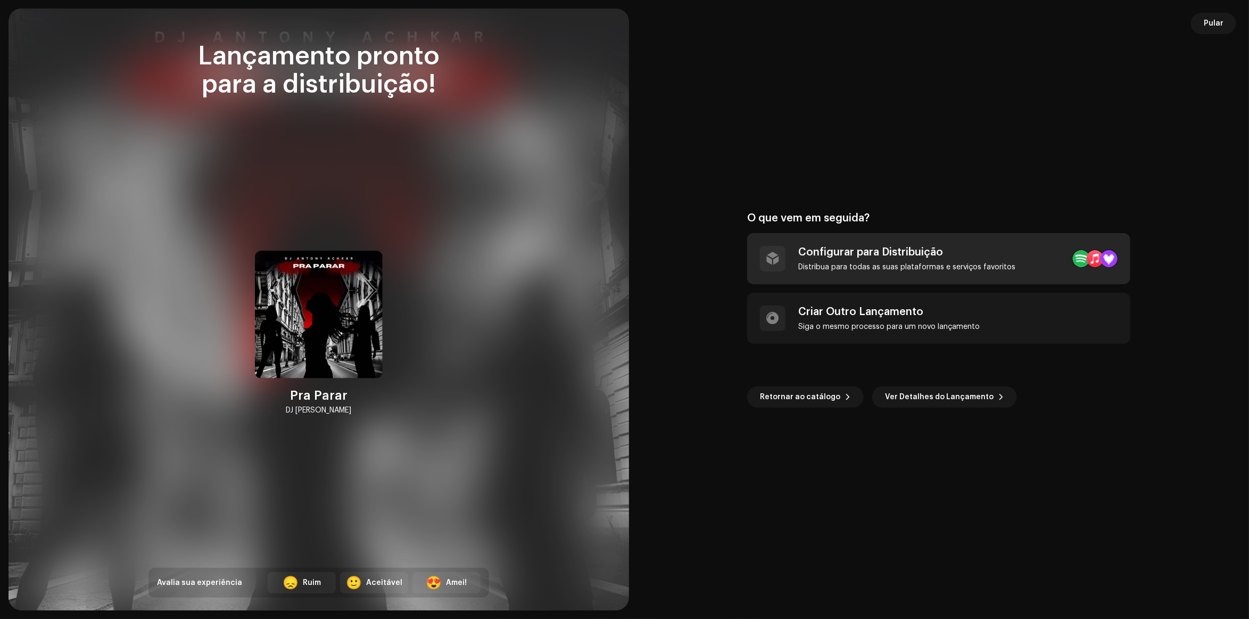
click at [903, 259] on div "Configurar para Distribuição Distribua para todas as suas plataformas e serviço…" at bounding box center [906, 259] width 217 height 26
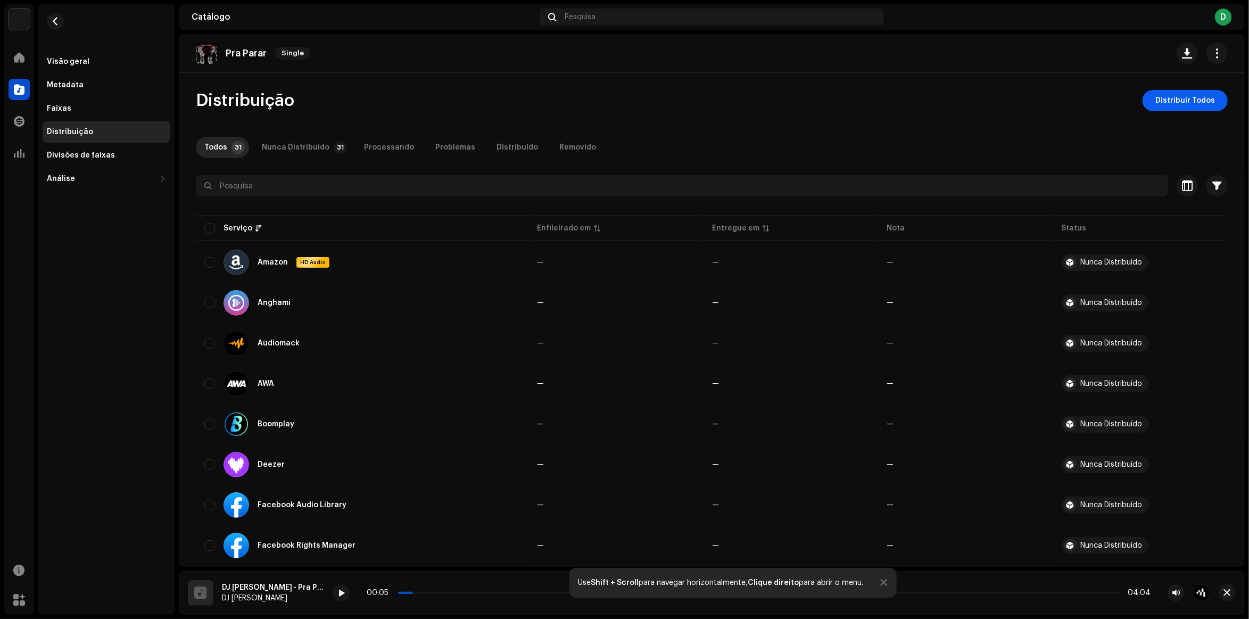
click at [1160, 96] on span "Distribuir Todos" at bounding box center [1185, 100] width 60 height 21
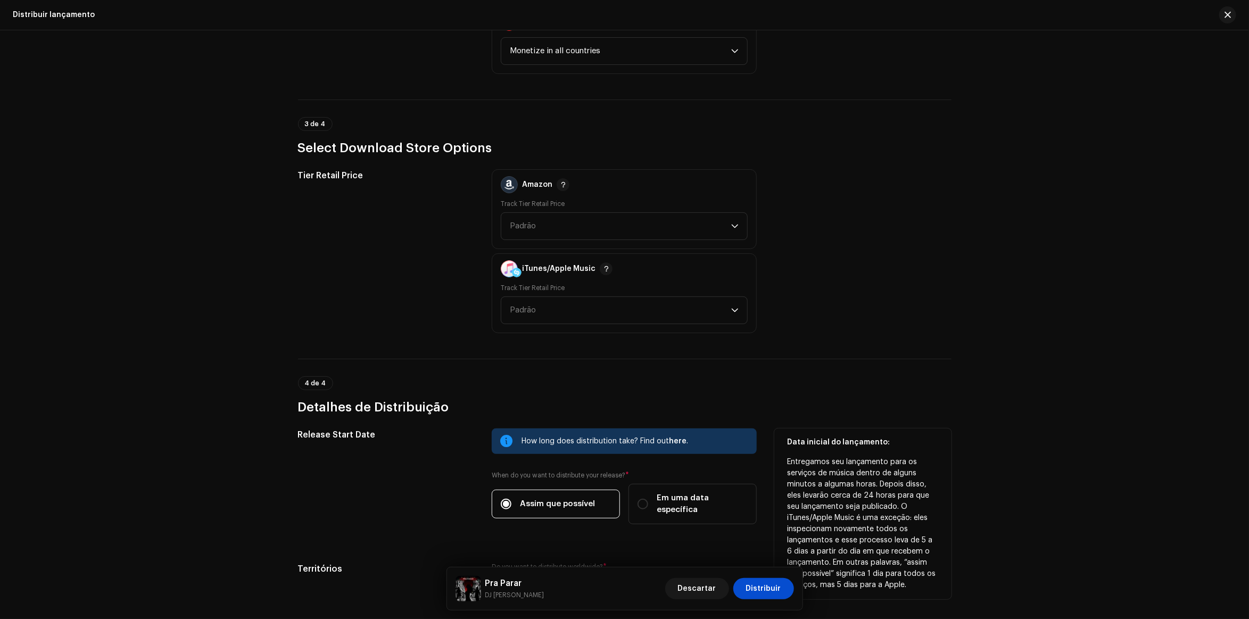
scroll to position [1549, 0]
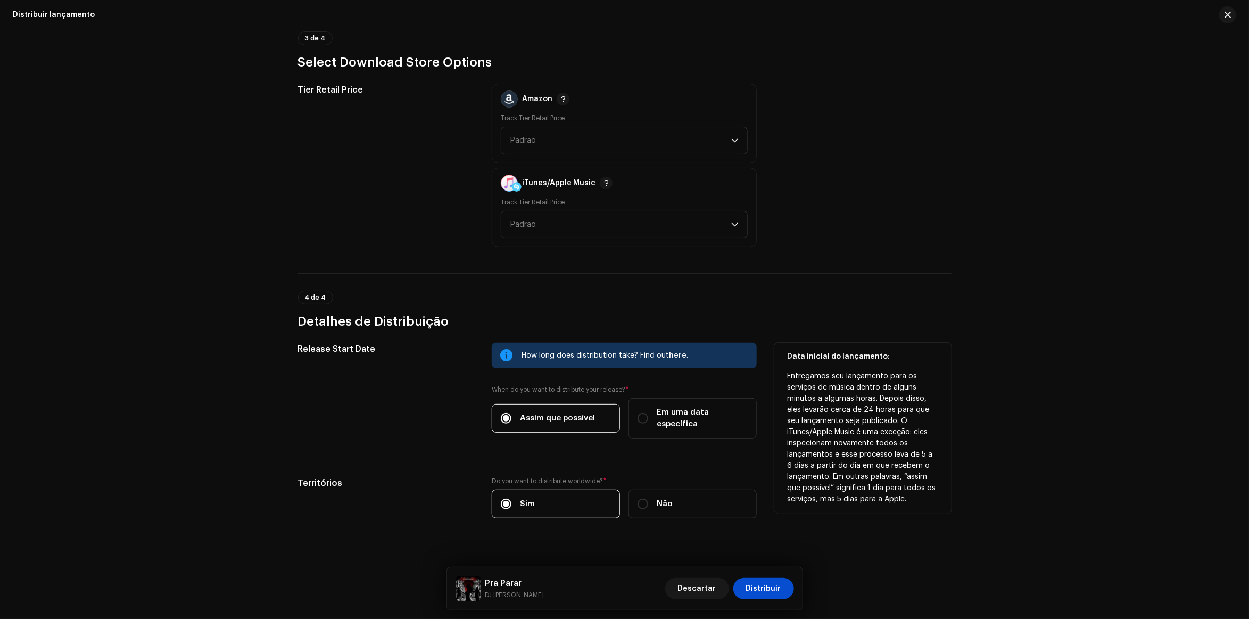
click at [581, 412] on span "Assim que possível" at bounding box center [557, 418] width 75 height 12
click at [511, 413] on input "Assim que possível" at bounding box center [506, 418] width 11 height 11
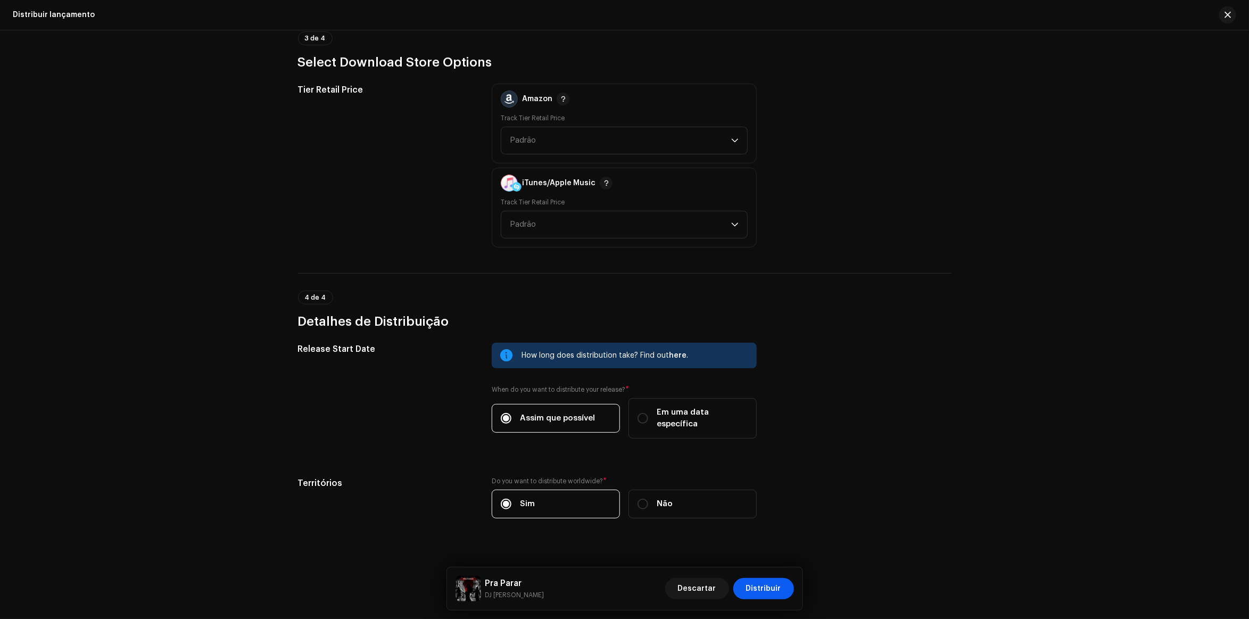
click at [772, 578] on span "Distribuir" at bounding box center [763, 588] width 35 height 21
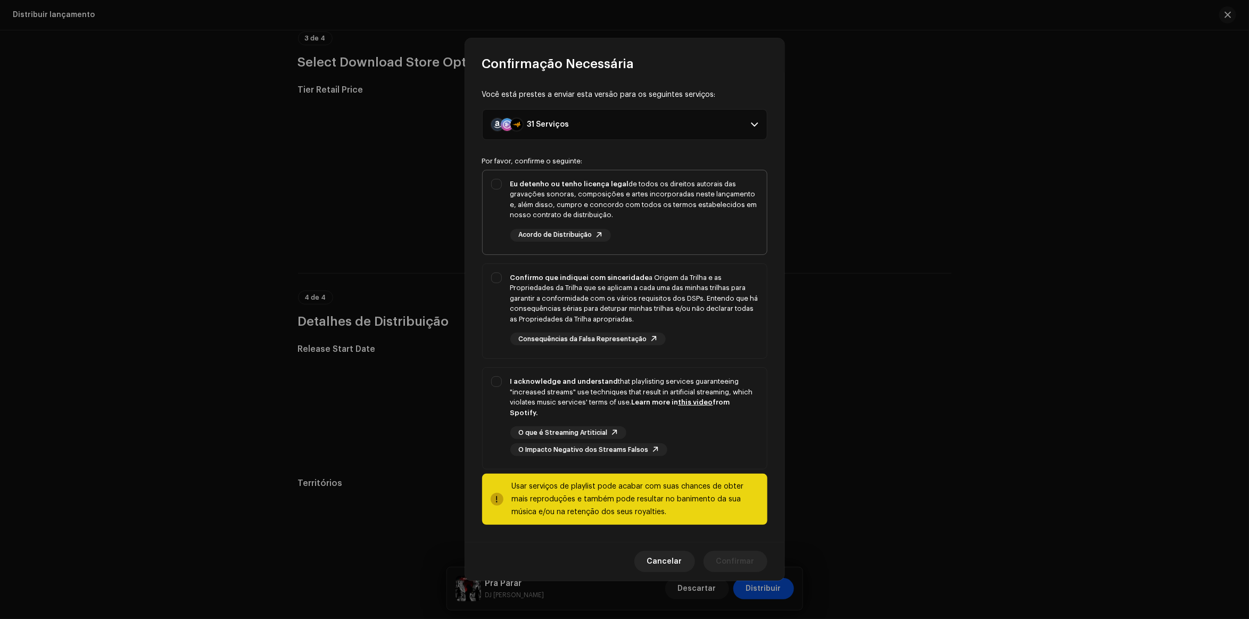
click at [517, 202] on div "Eu detenho ou tenho licença legal de todos os direitos autorais das gravações s…" at bounding box center [634, 200] width 248 height 42
checkbox input "true"
click at [499, 302] on div "Confirmo que indiquei com sinceridade a Origem da Trilha e as Propriedades da T…" at bounding box center [625, 309] width 284 height 90
checkbox input "true"
click at [496, 378] on div "I acknowledge and understand that playlisting services guaranteeing "increased …" at bounding box center [625, 416] width 284 height 97
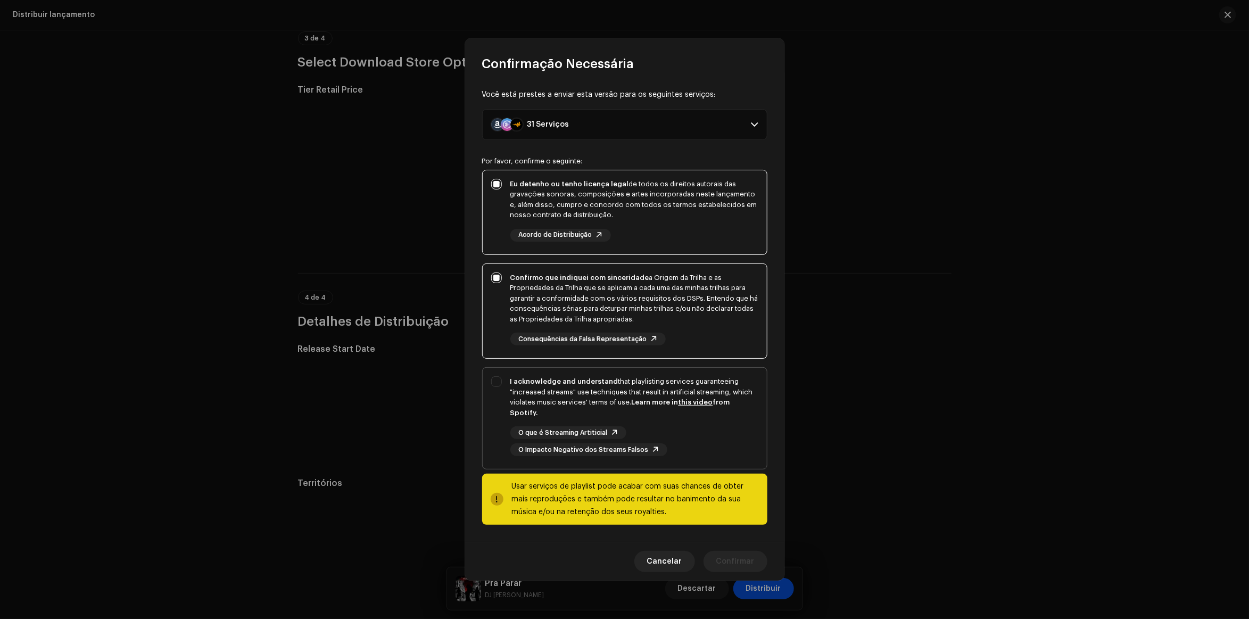
checkbox input "true"
click at [733, 563] on span "Confirmar" at bounding box center [735, 561] width 38 height 21
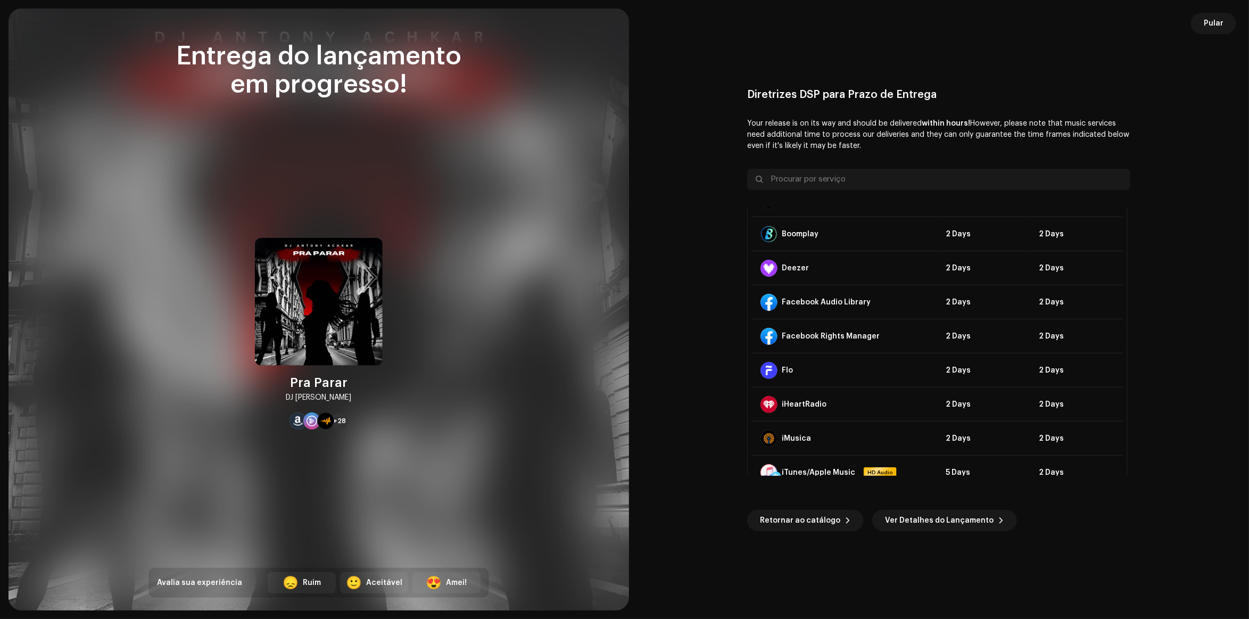
scroll to position [0, 0]
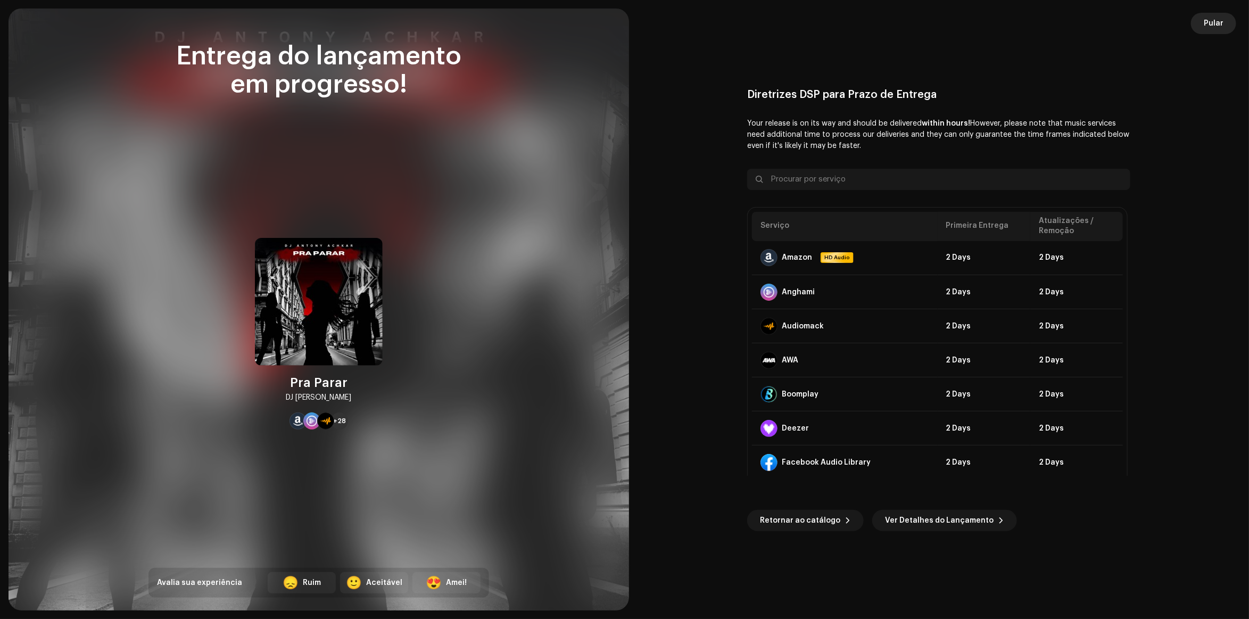
click at [1211, 24] on span "Pular" at bounding box center [1214, 23] width 20 height 21
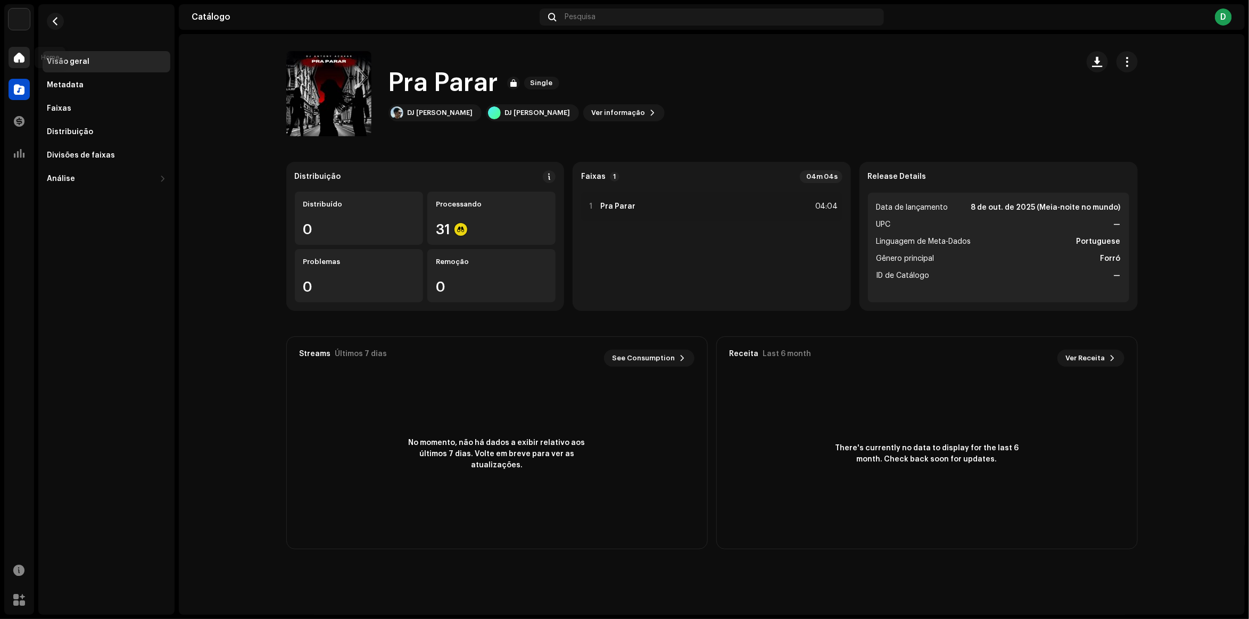
click at [16, 65] on div at bounding box center [19, 57] width 21 height 21
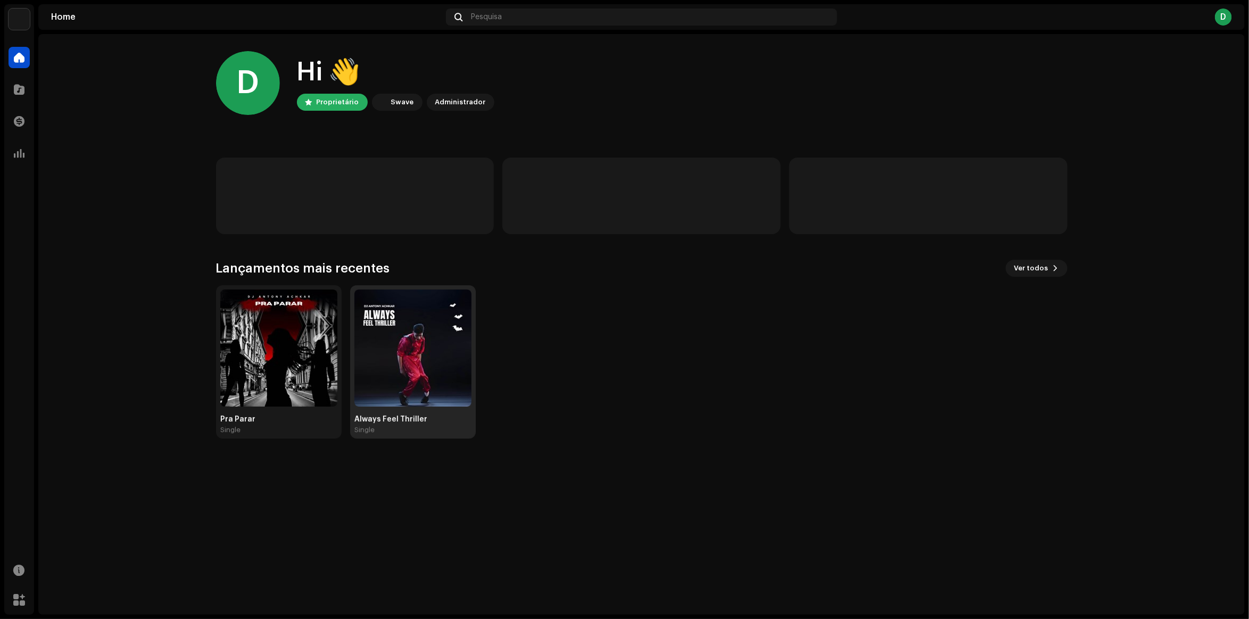
click at [392, 344] on img at bounding box center [412, 347] width 117 height 117
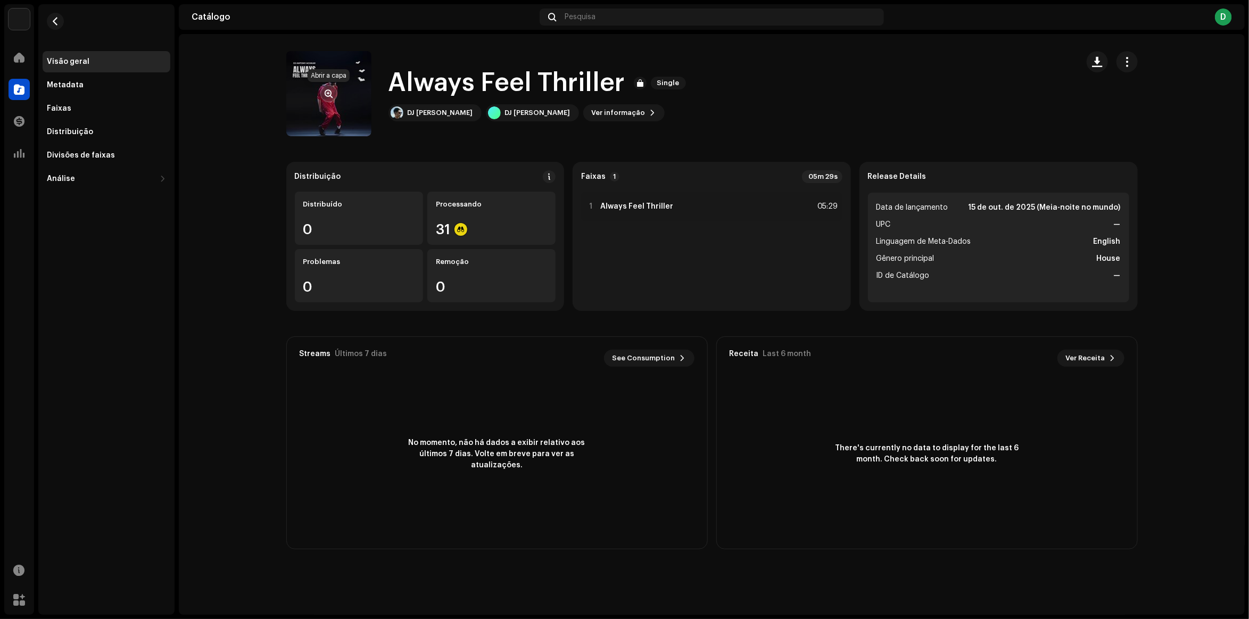
click at [332, 89] on span "button" at bounding box center [329, 93] width 8 height 9
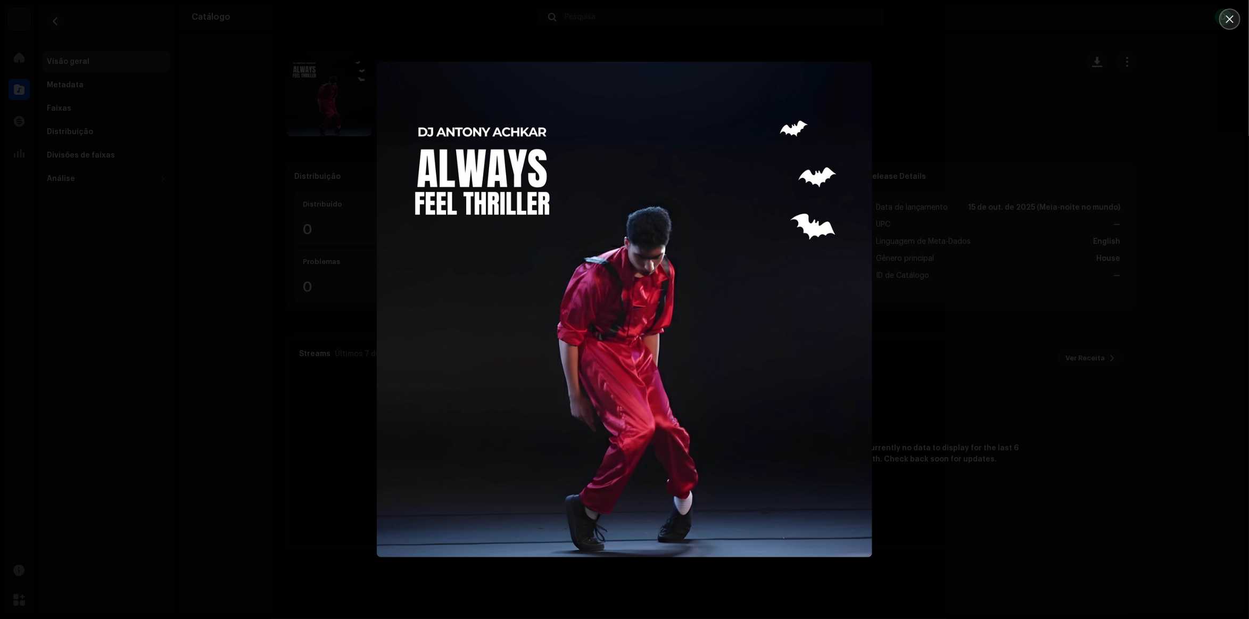
click at [1235, 17] on icon "Close" at bounding box center [1230, 19] width 10 height 10
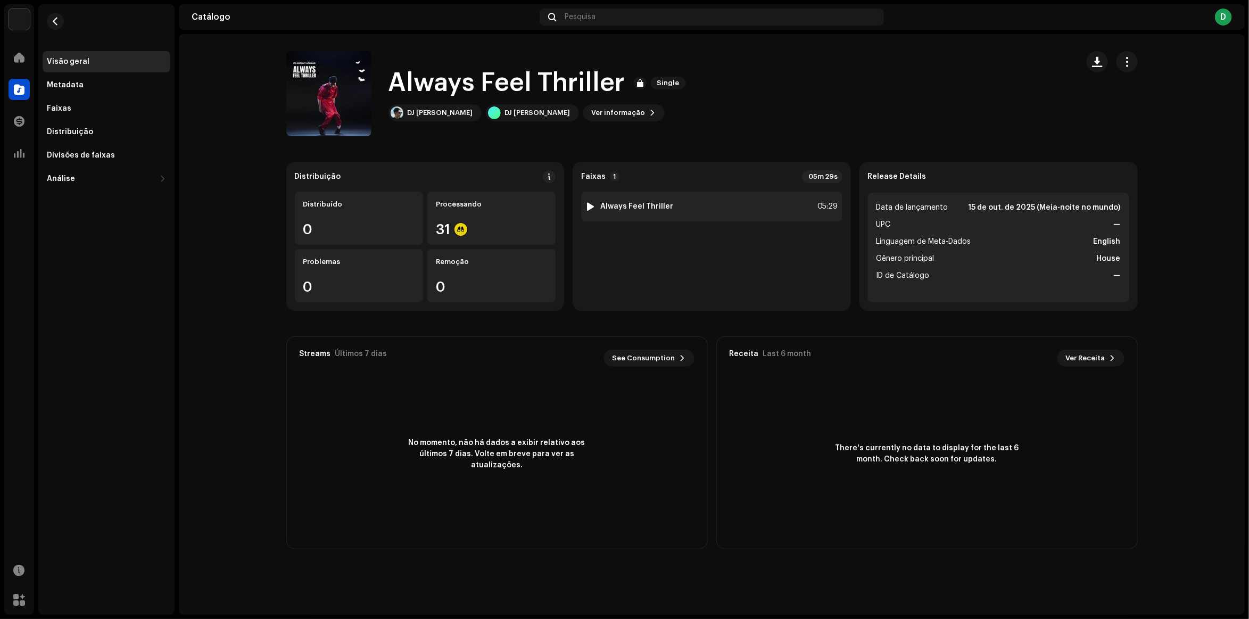
click at [589, 209] on div at bounding box center [591, 206] width 8 height 9
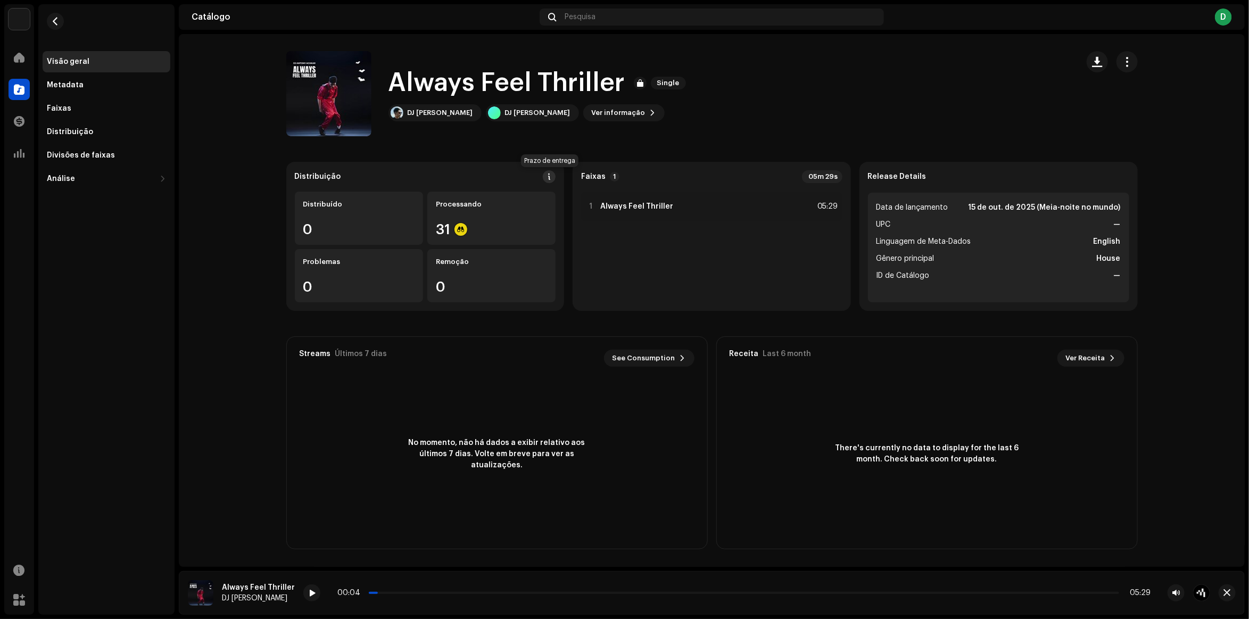
click at [549, 182] on button at bounding box center [549, 176] width 13 height 13
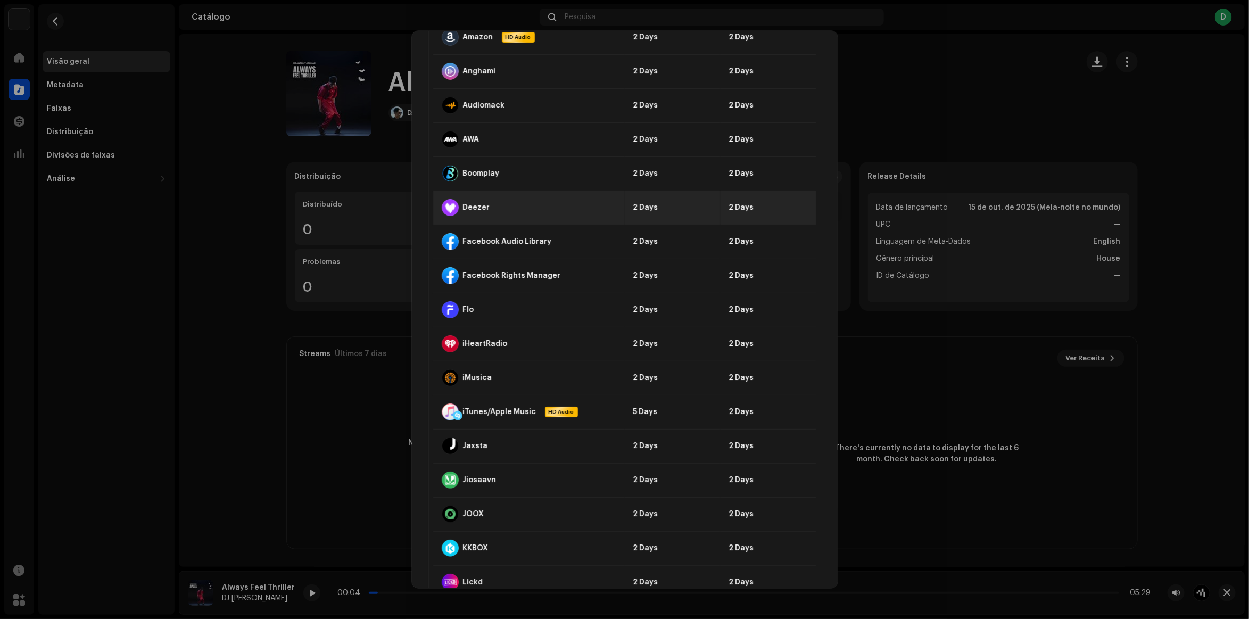
scroll to position [532, 0]
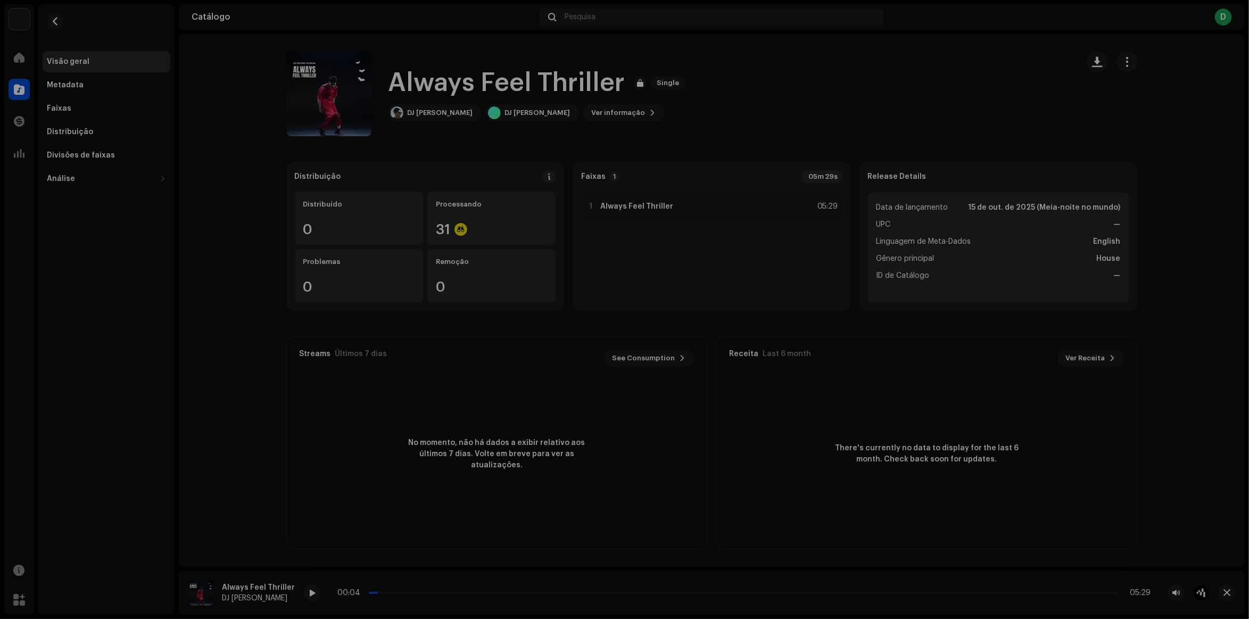
click at [911, 96] on div "Diretrizes DSP para Prazo de Entrega Geralmente entregamos seus lançamentos em …" at bounding box center [624, 309] width 1249 height 619
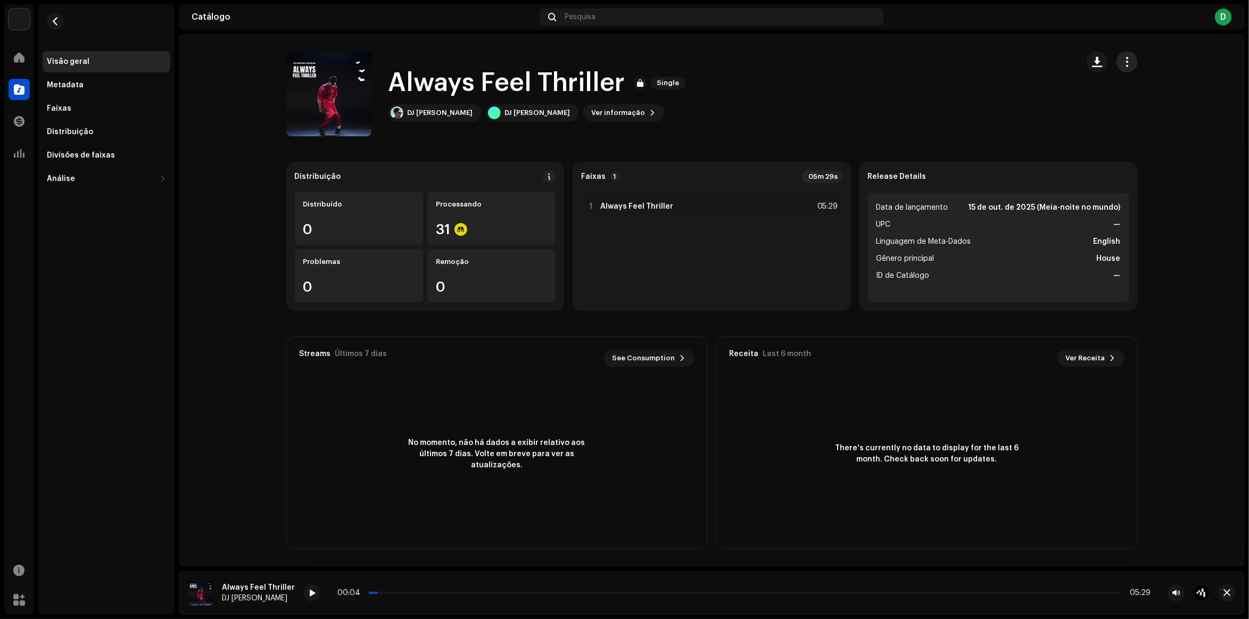
click at [1122, 65] on span "button" at bounding box center [1127, 61] width 10 height 9
click at [921, 89] on div "Always Feel Thriller Single DJ [PERSON_NAME] DJ [PERSON_NAME] Ver informação" at bounding box center [677, 93] width 783 height 85
click at [429, 214] on div "Processando 31" at bounding box center [491, 218] width 128 height 53
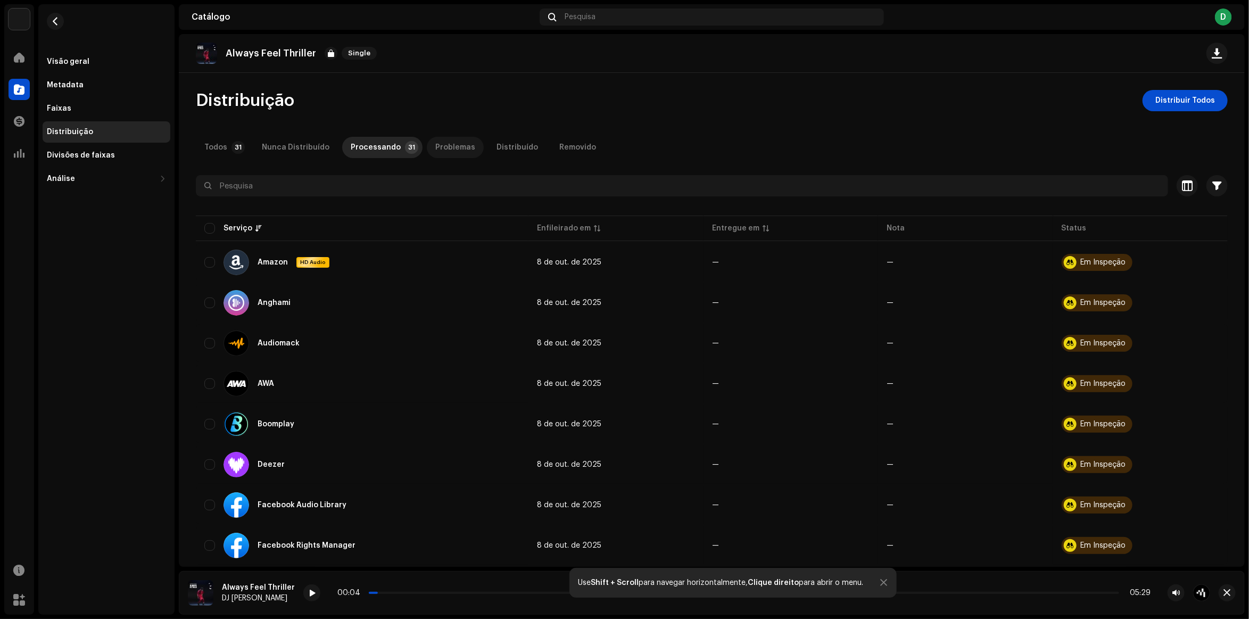
click at [440, 145] on div "Problemas" at bounding box center [455, 147] width 40 height 21
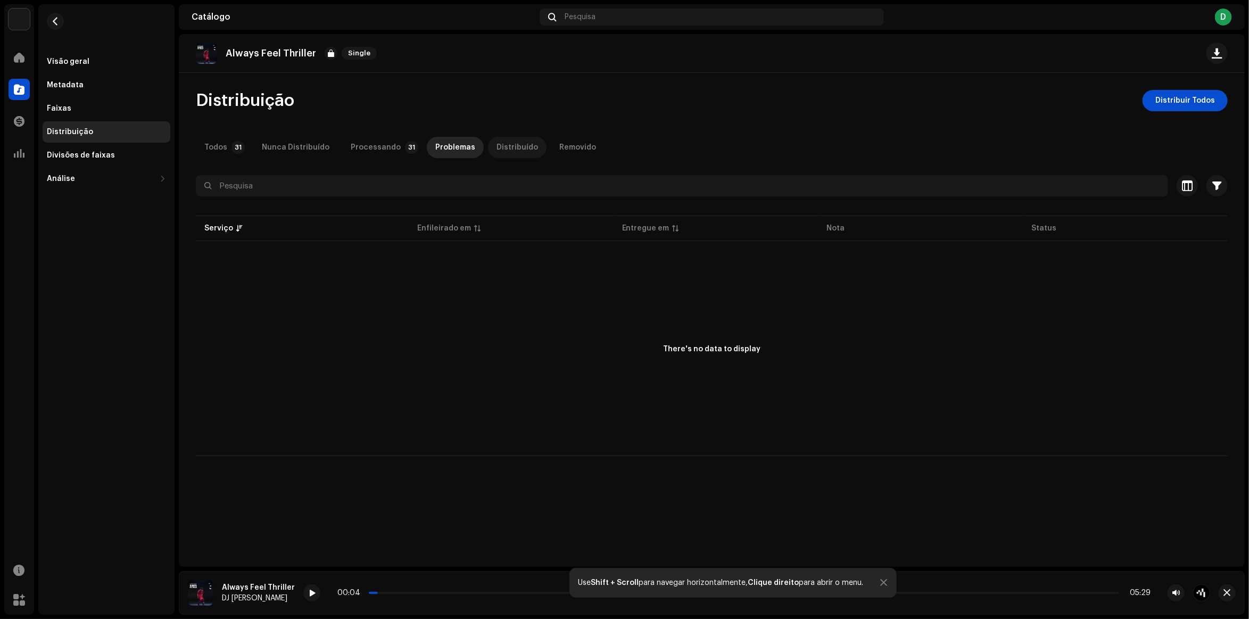
click at [498, 139] on div "Distribuído" at bounding box center [517, 147] width 42 height 21
click at [559, 145] on div "Removido" at bounding box center [577, 147] width 37 height 21
click at [208, 141] on div "Todos" at bounding box center [215, 147] width 23 height 21
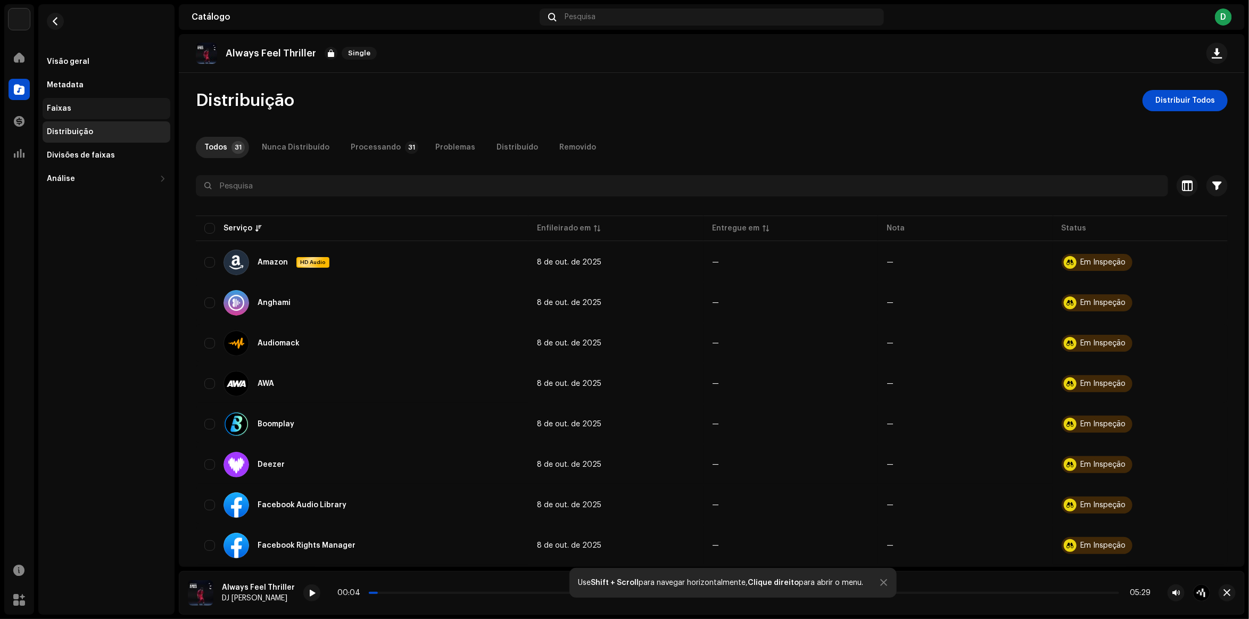
click at [81, 102] on div "Faixas" at bounding box center [107, 108] width 128 height 21
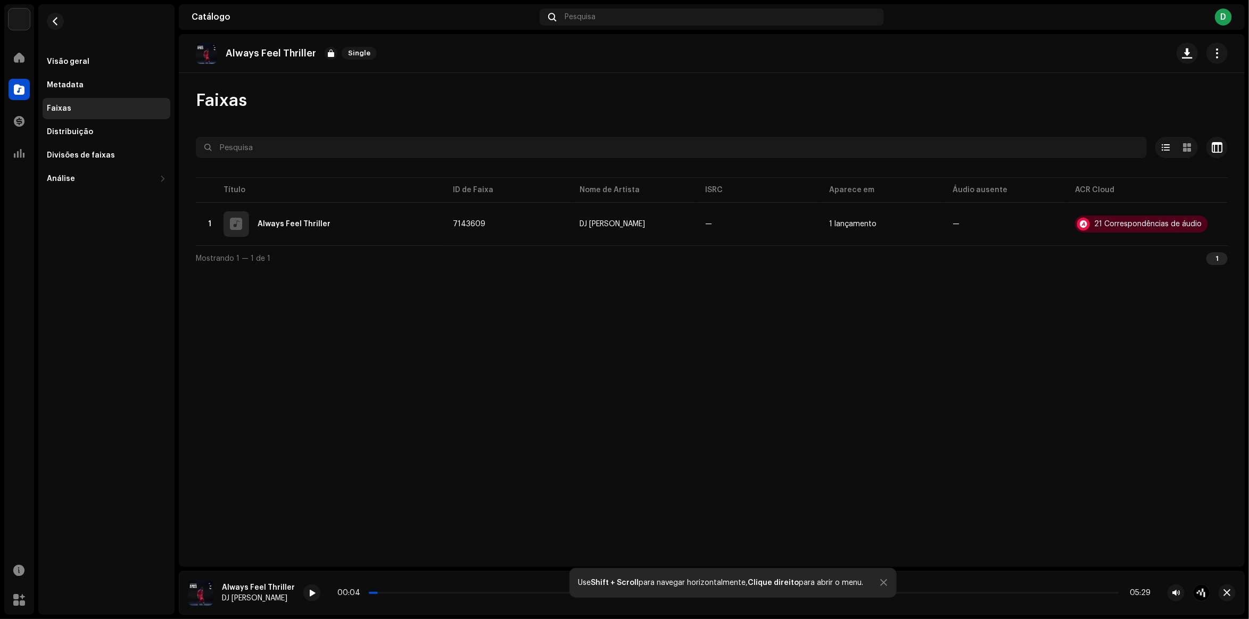
click at [112, 102] on div "Faixas" at bounding box center [107, 108] width 128 height 21
click at [19, 67] on div at bounding box center [19, 57] width 21 height 21
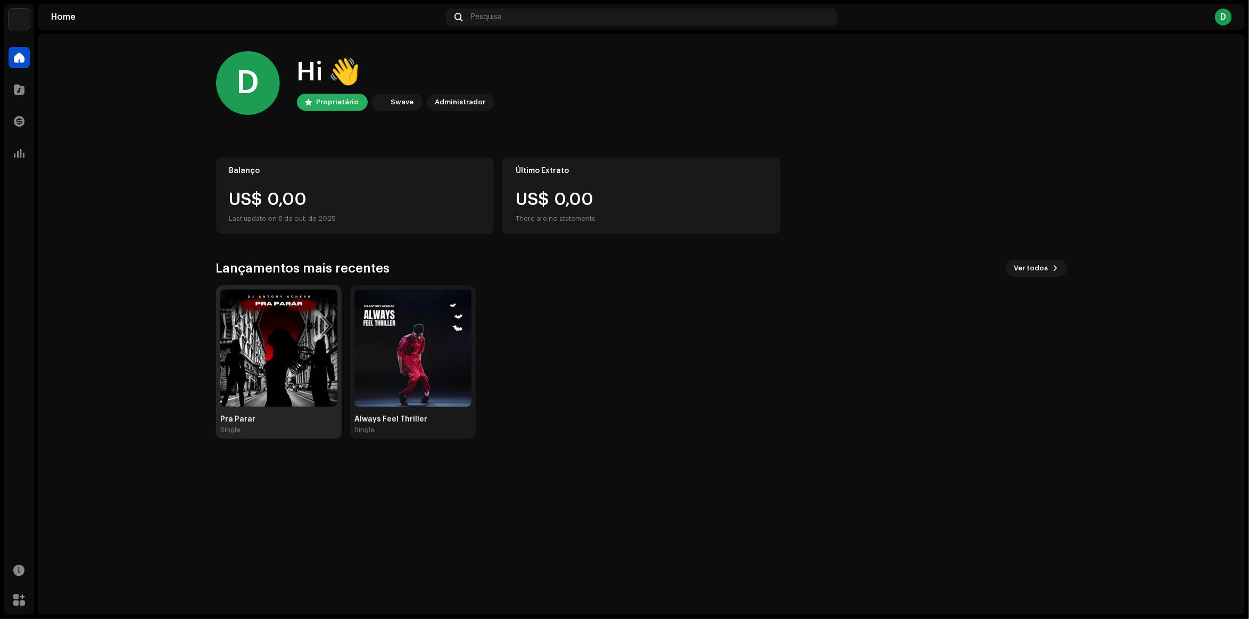
click at [285, 299] on img at bounding box center [278, 347] width 117 height 117
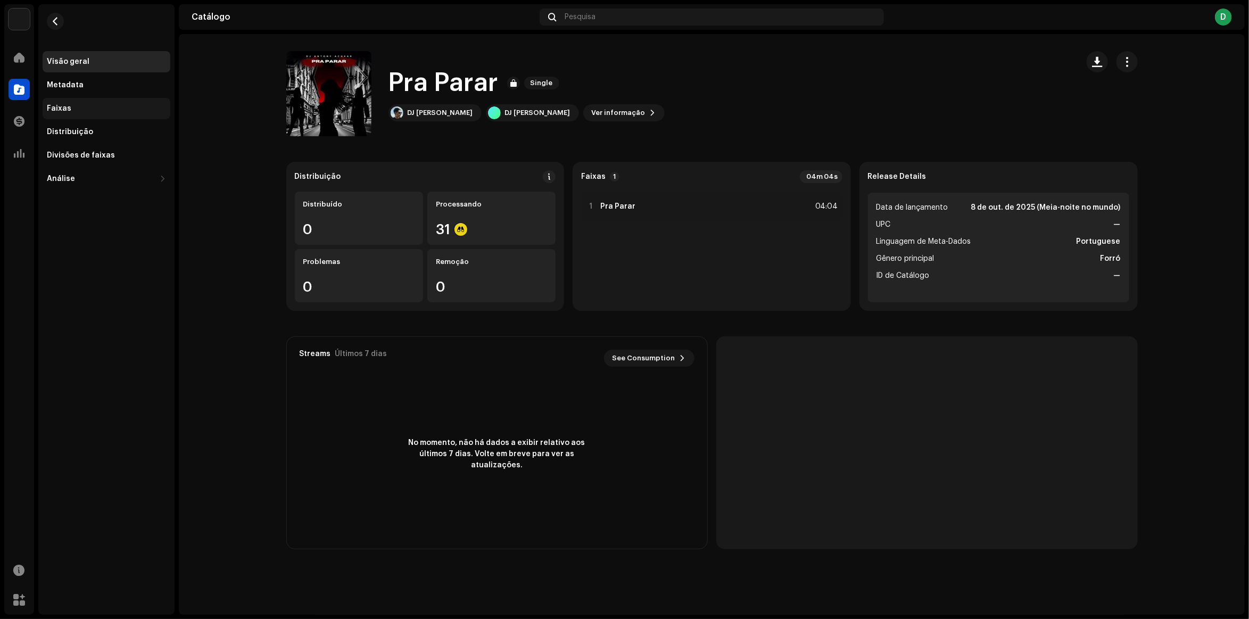
click at [98, 108] on div "Faixas" at bounding box center [106, 108] width 119 height 9
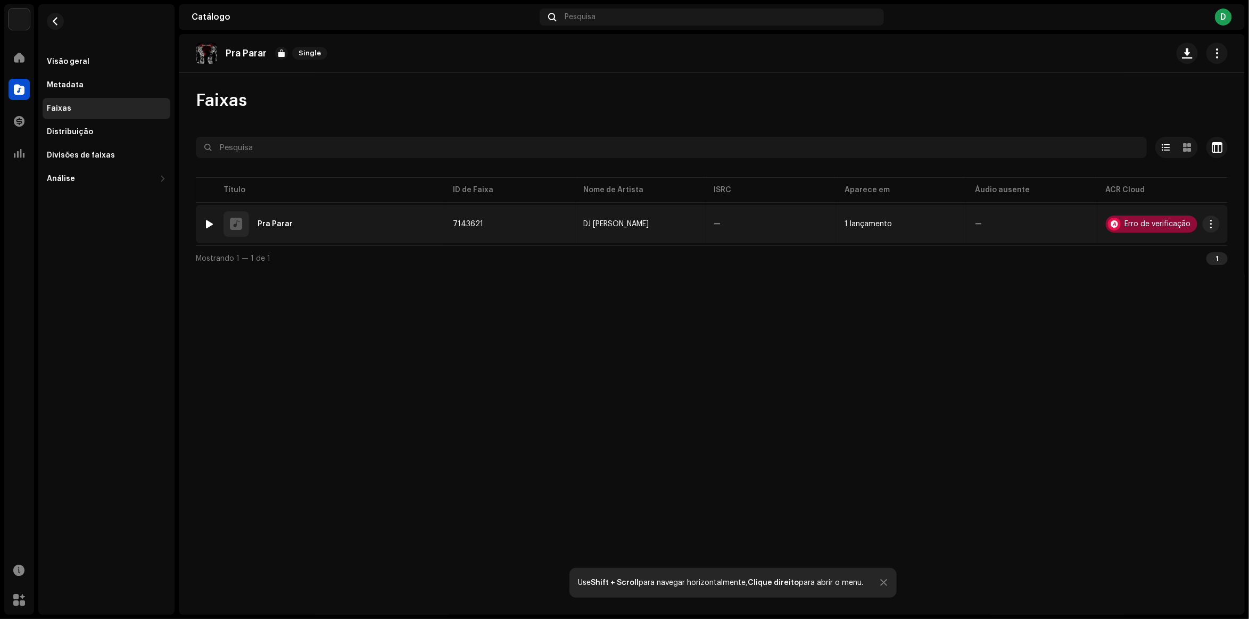
click at [1129, 224] on div "Erro de verificação" at bounding box center [1158, 223] width 66 height 7
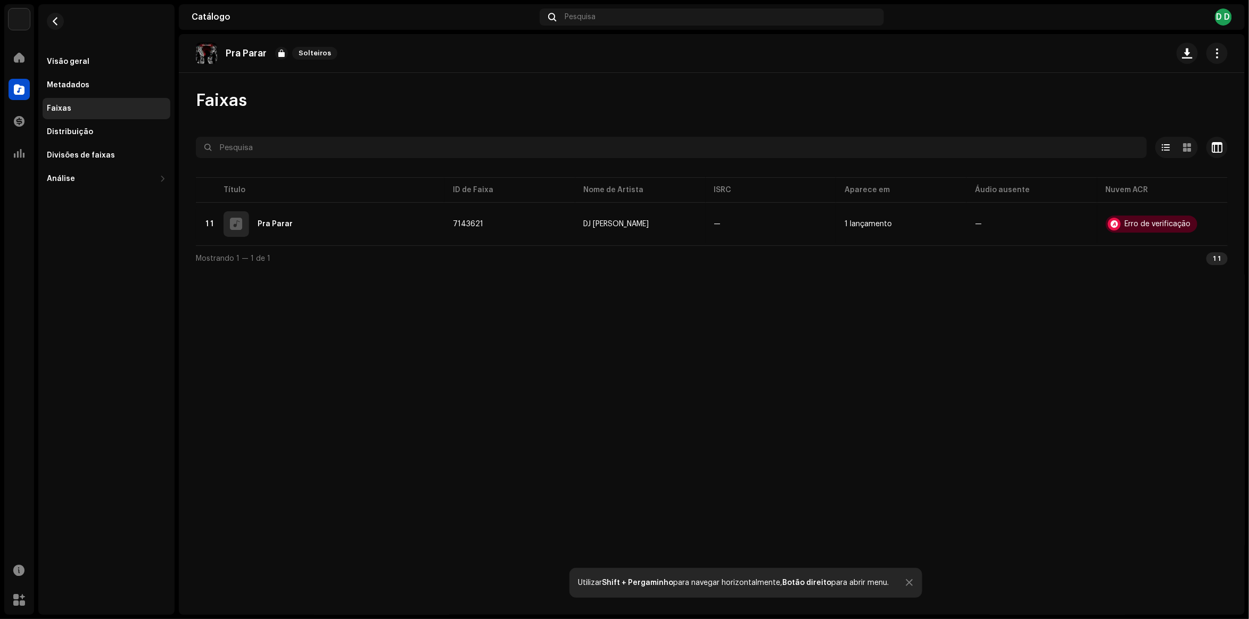
click at [357, 368] on div "Reconhecimento Áudio O AcrCloud ainda está processando o arquivo de áudio. O NO…" at bounding box center [624, 309] width 1249 height 619
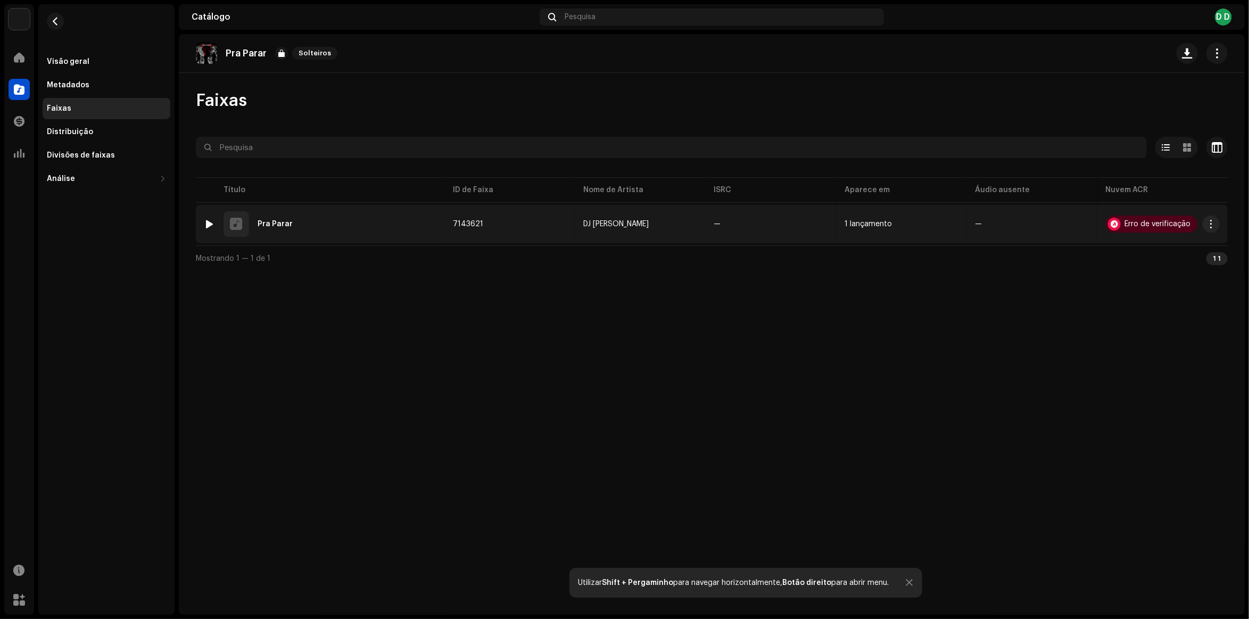
click at [212, 222] on div at bounding box center [210, 224] width 8 height 9
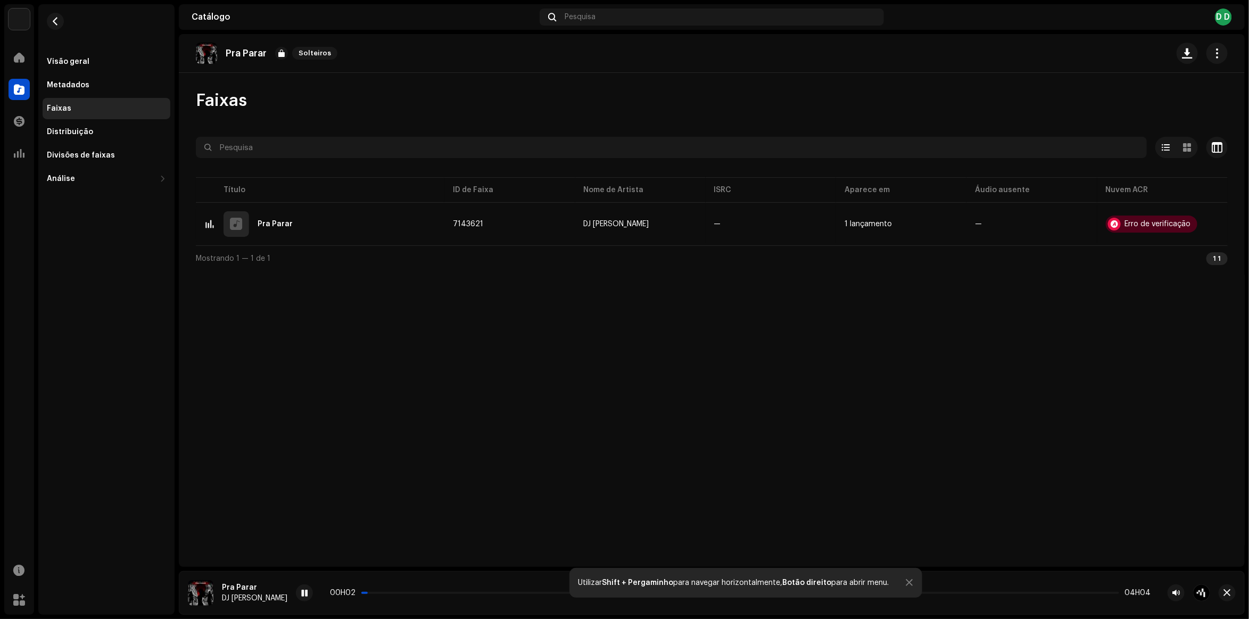
click at [911, 580] on div at bounding box center [909, 582] width 7 height 9
click at [301, 597] on span at bounding box center [304, 593] width 6 height 9
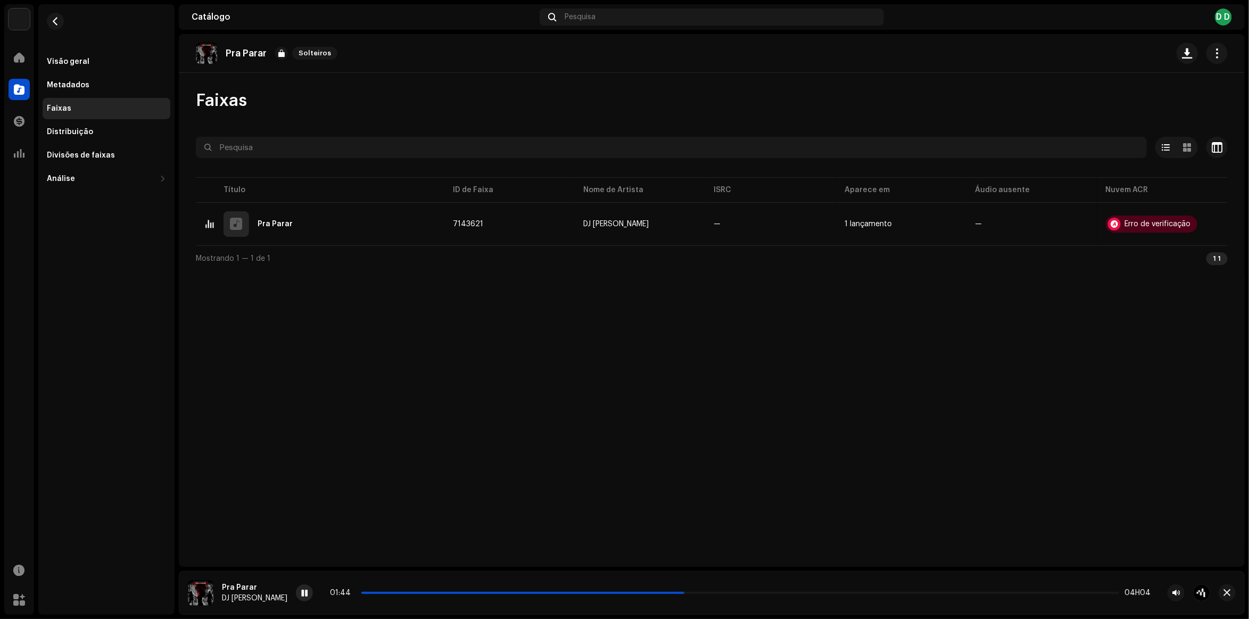
click at [299, 598] on div at bounding box center [304, 592] width 17 height 17
drag, startPoint x: 382, startPoint y: 592, endPoint x: 297, endPoint y: 570, distance: 87.4
click at [297, 571] on div "Pra Parar DJ [PERSON_NAME] 01H44 04H04" at bounding box center [712, 593] width 1066 height 44
click at [380, 591] on div "01H44 04H04" at bounding box center [740, 593] width 821 height 9
click at [369, 593] on span at bounding box center [522, 593] width 323 height 2
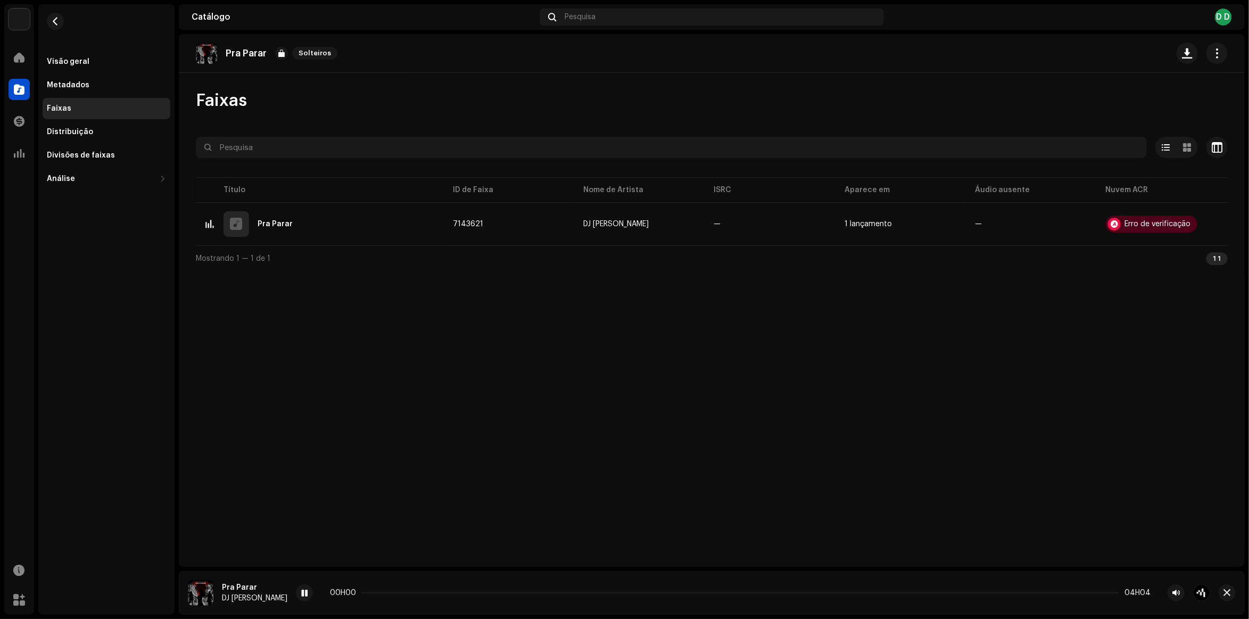
drag, startPoint x: 363, startPoint y: 593, endPoint x: 344, endPoint y: 589, distance: 19.6
click at [344, 589] on div "00H00 04H04" at bounding box center [740, 593] width 821 height 9
click at [302, 592] on span at bounding box center [304, 593] width 6 height 9
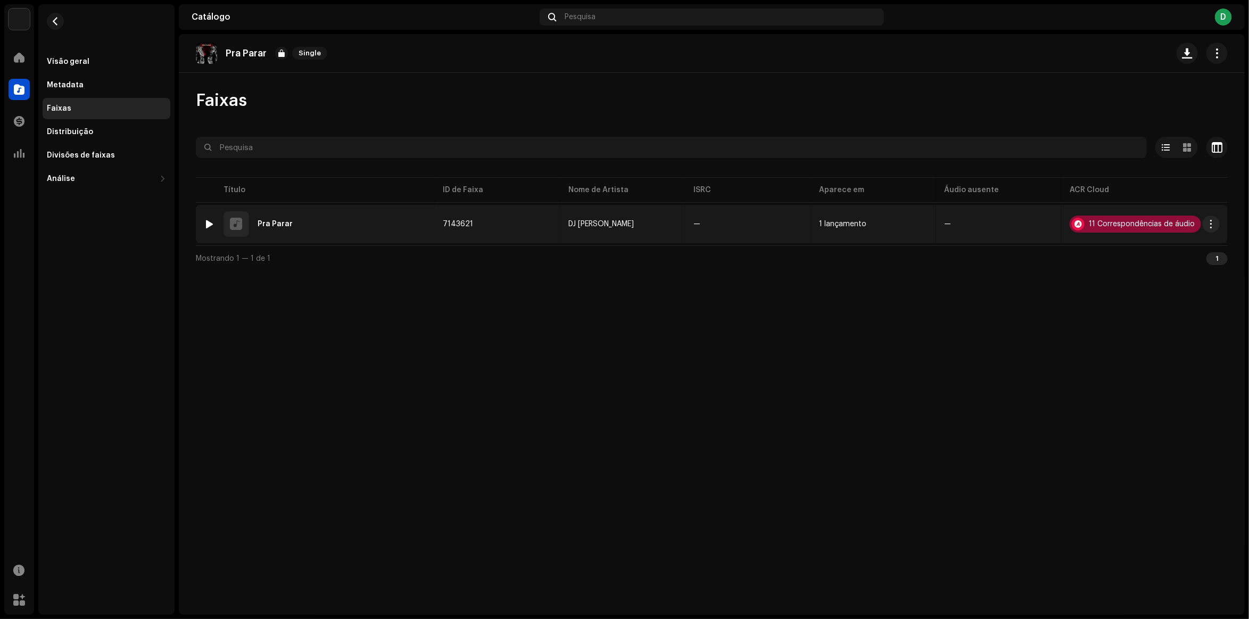
click at [1134, 222] on div "11 Correspondências de áudio" at bounding box center [1142, 223] width 106 height 7
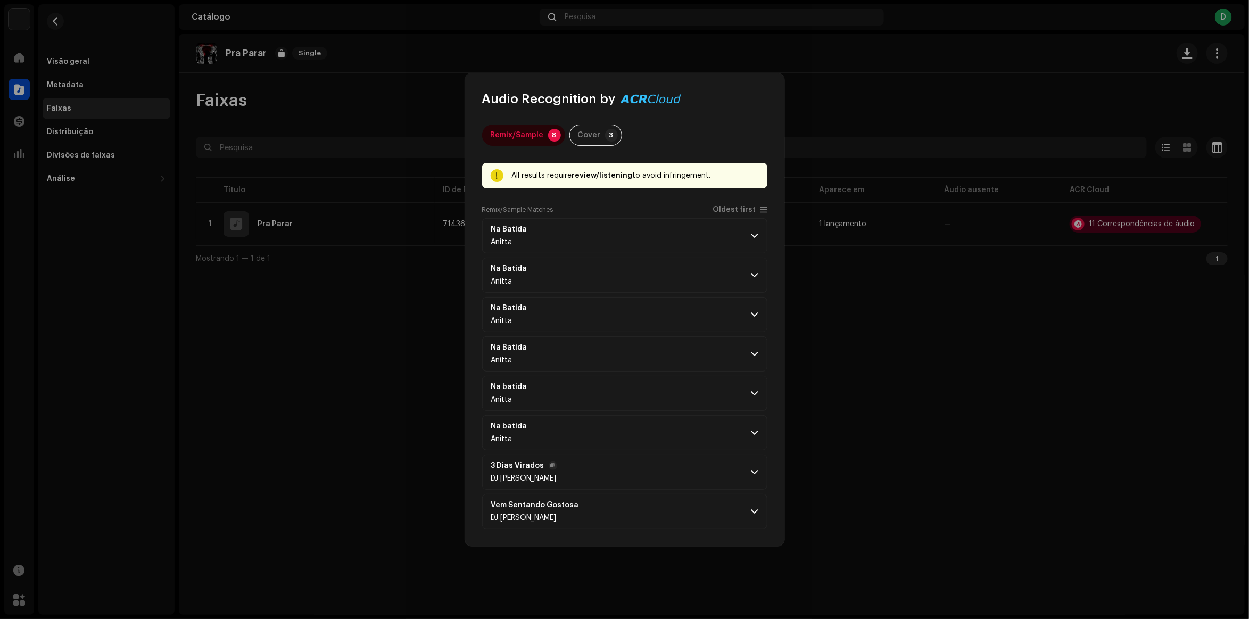
click at [753, 464] on p-accordion-header "3 Dias Virados DJ Antony Achkar" at bounding box center [624, 471] width 285 height 35
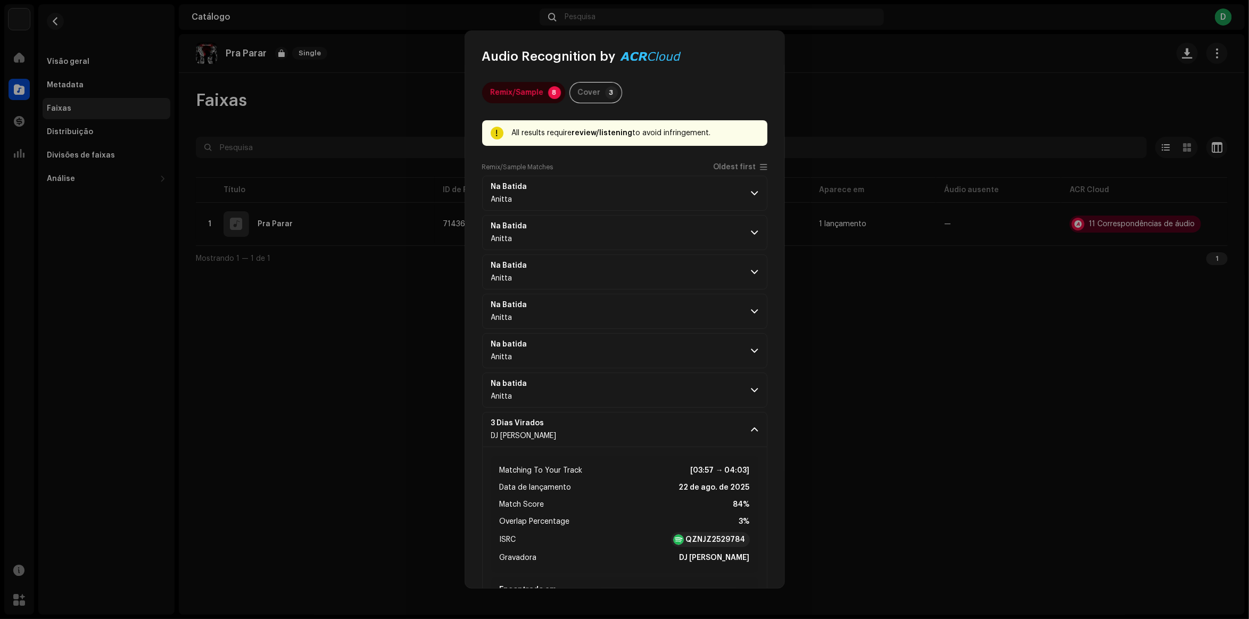
scroll to position [132, 0]
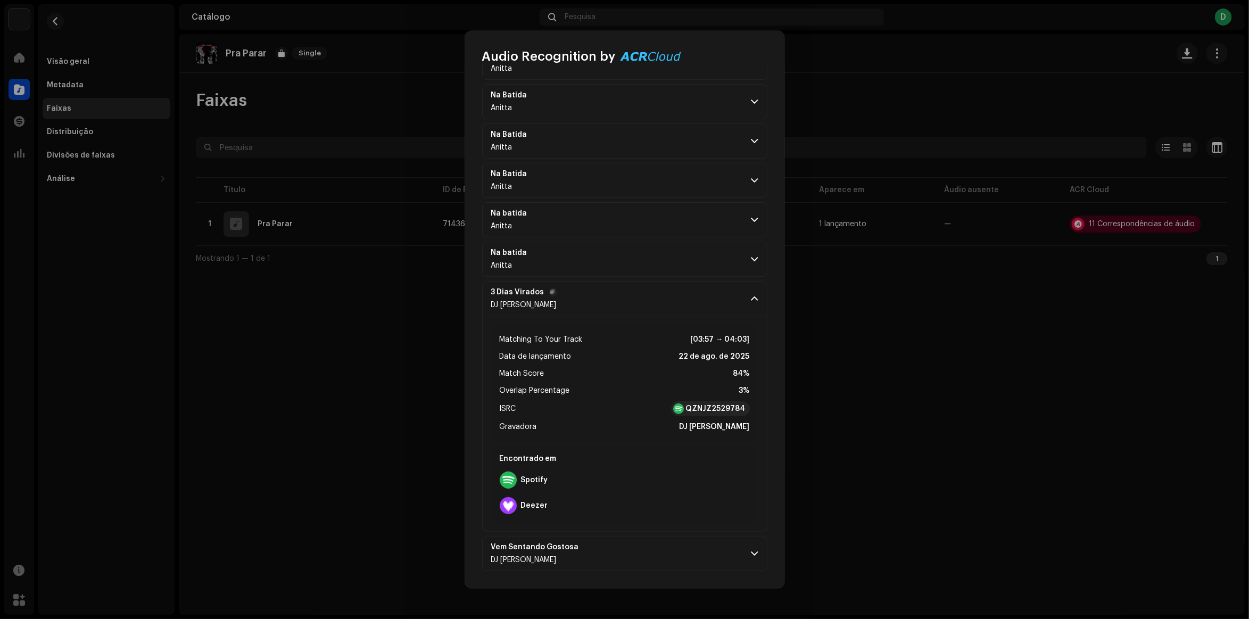
click at [577, 301] on p-accordion-header "3 Dias Virados DJ Antony Achkar" at bounding box center [624, 298] width 285 height 35
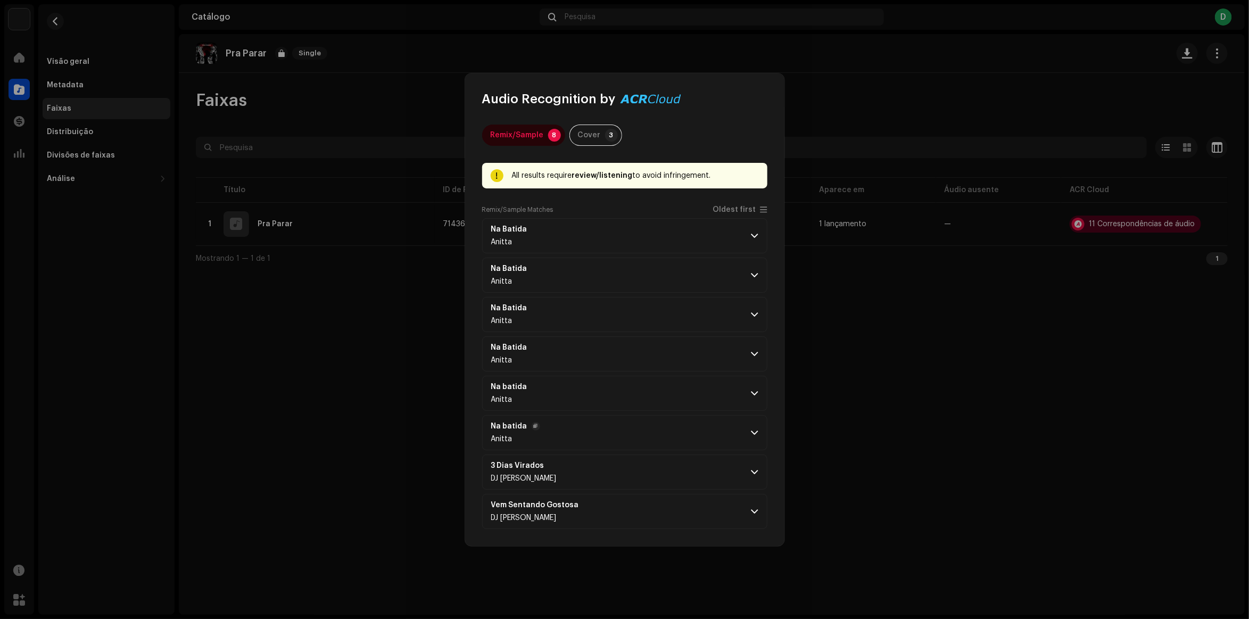
scroll to position [0, 0]
click at [602, 501] on p-accordion-header "Vem Sentando Gostosa DJ Antony Achkar" at bounding box center [624, 511] width 285 height 35
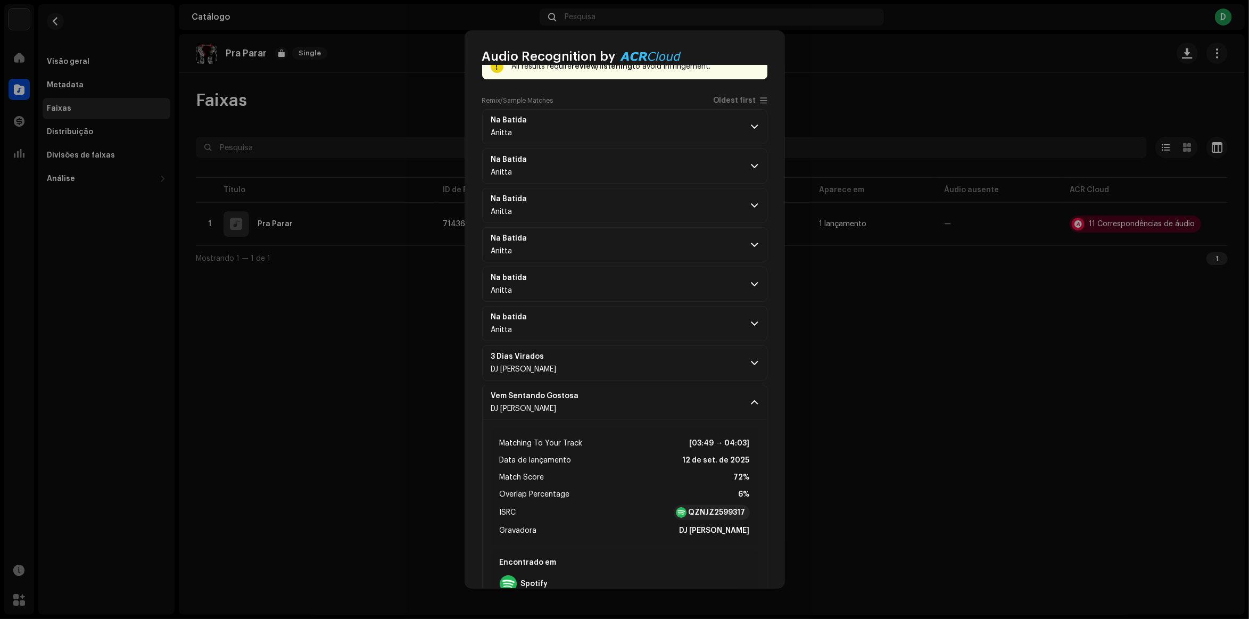
scroll to position [132, 0]
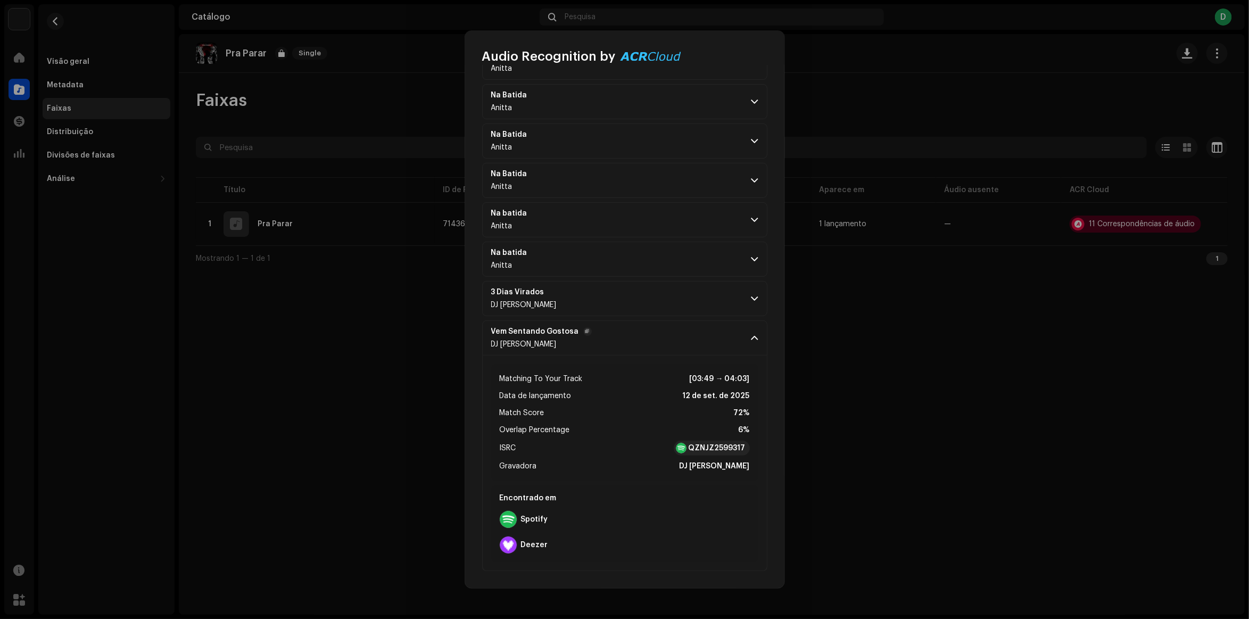
click at [603, 333] on p-accordion-header "Vem Sentando Gostosa DJ Antony Achkar" at bounding box center [624, 337] width 285 height 35
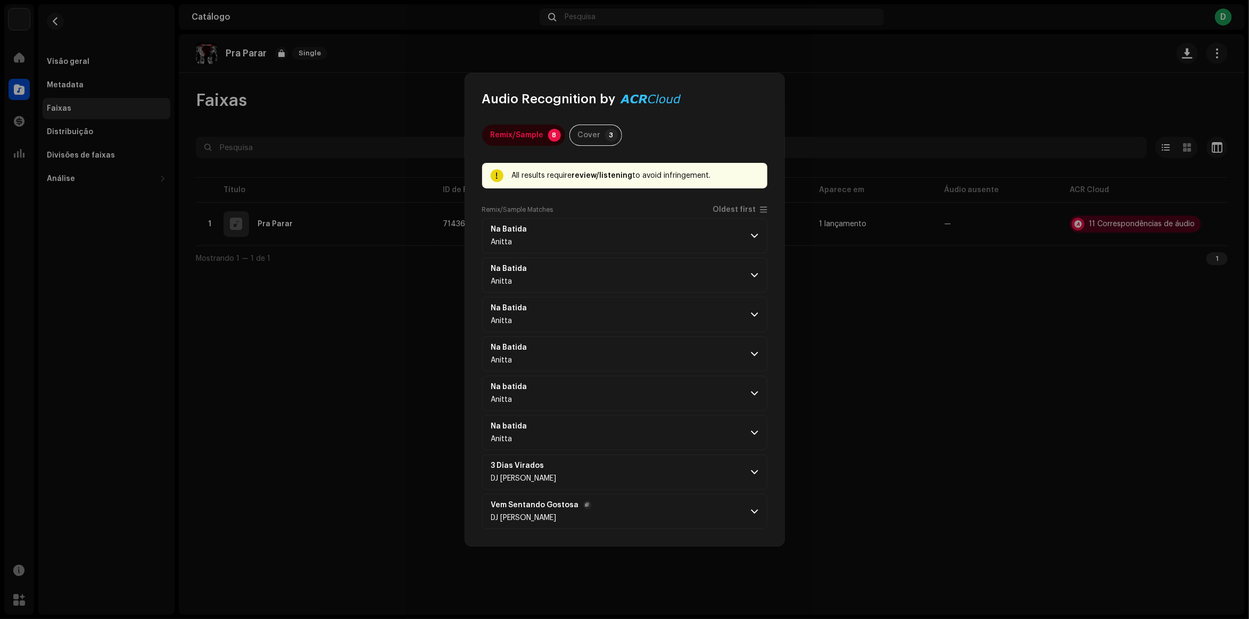
scroll to position [0, 0]
click at [592, 139] on div "Cover" at bounding box center [589, 135] width 23 height 21
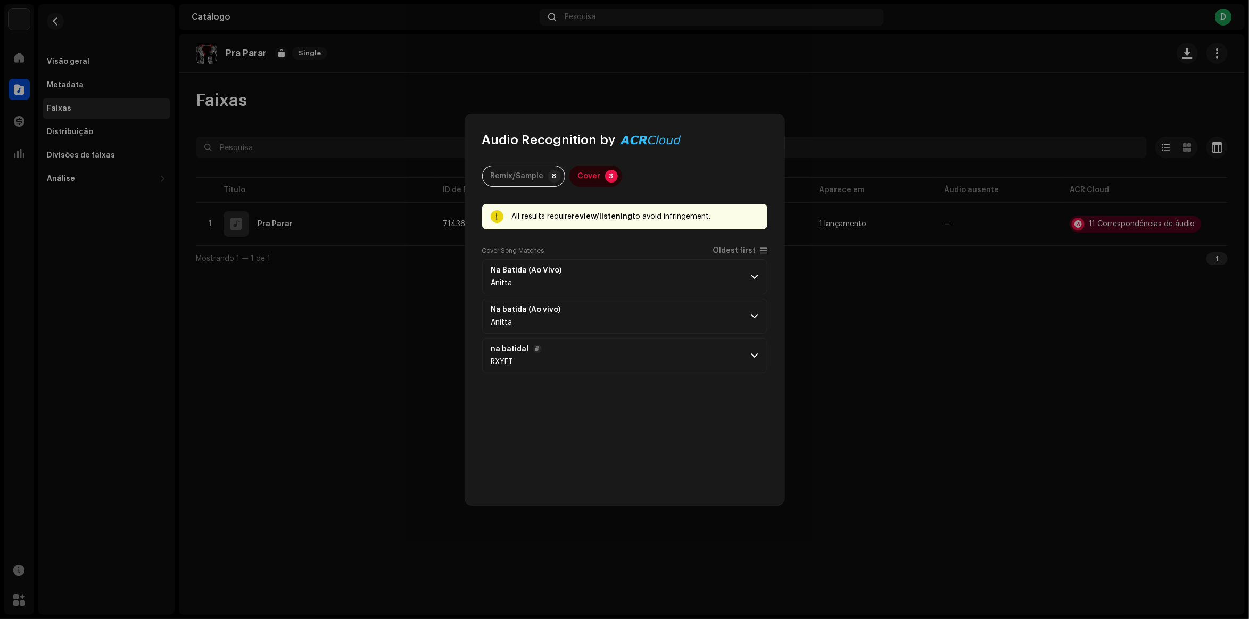
click at [561, 352] on p-accordion-header "na batida! RXYET" at bounding box center [624, 355] width 285 height 35
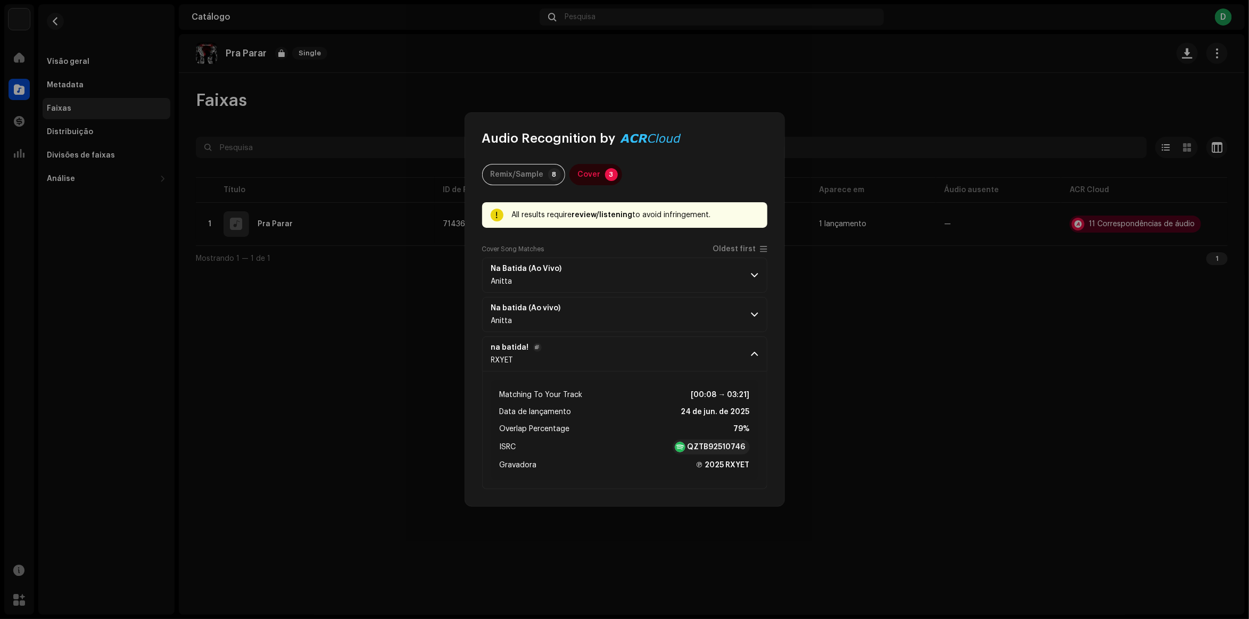
click at [504, 360] on span "RXYET" at bounding box center [502, 360] width 22 height 7
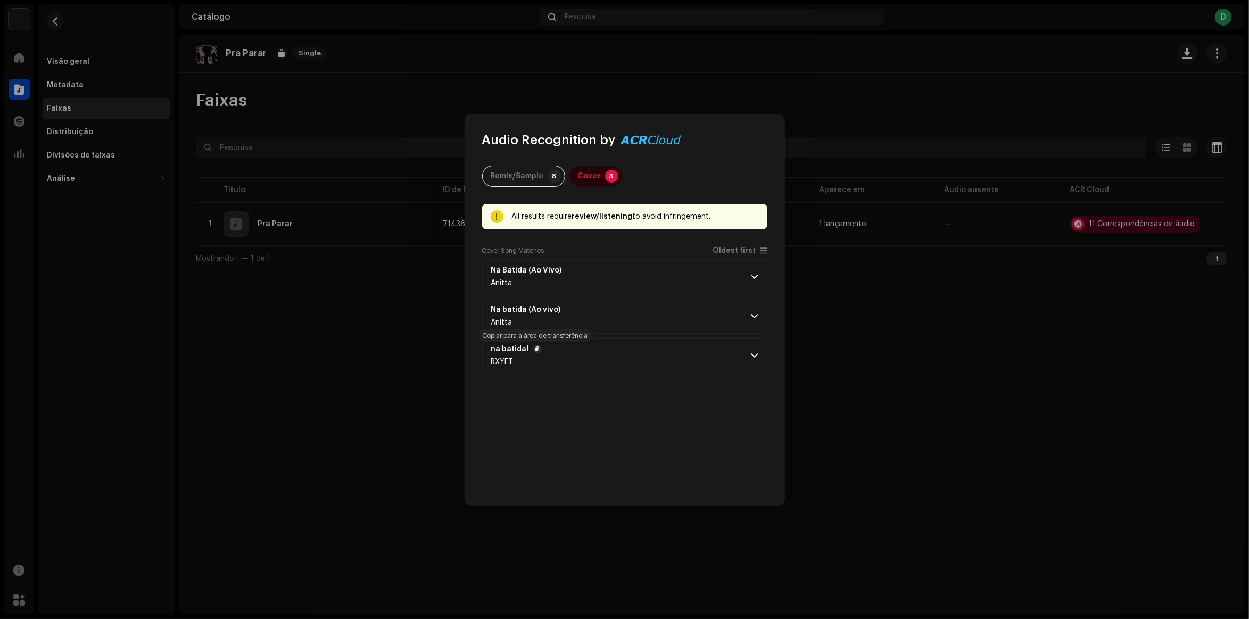
click at [533, 347] on button "button" at bounding box center [537, 349] width 9 height 9
drag, startPoint x: 511, startPoint y: 362, endPoint x: 491, endPoint y: 362, distance: 20.8
click at [491, 362] on span "RXYET" at bounding box center [502, 361] width 22 height 7
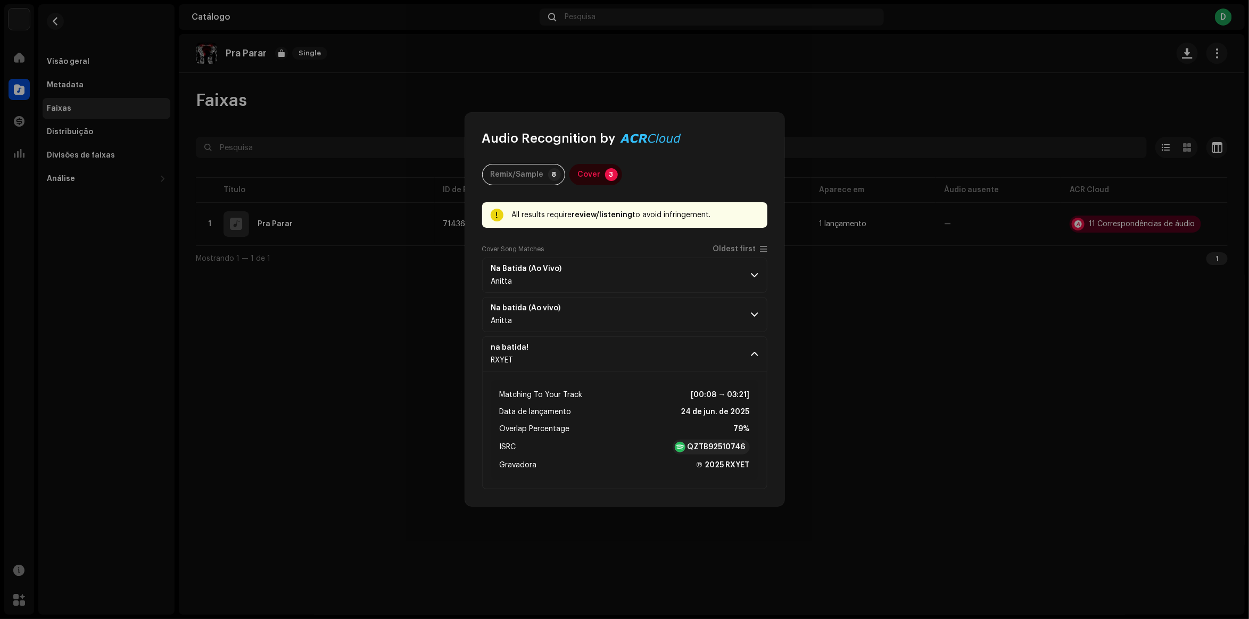
drag, startPoint x: 515, startPoint y: 362, endPoint x: 458, endPoint y: 342, distance: 60.4
click at [458, 342] on div "Audio Recognition by Remix/Sample 8 Cover 3 All results require review/listenin…" at bounding box center [624, 309] width 1249 height 619
drag, startPoint x: 535, startPoint y: 354, endPoint x: 481, endPoint y: 355, distance: 54.8
click at [481, 355] on div "Remix/Sample 8 Cover 3 All results require review/listening to avoid infringeme…" at bounding box center [624, 326] width 319 height 359
click at [503, 360] on span "RXYET" at bounding box center [502, 360] width 22 height 7
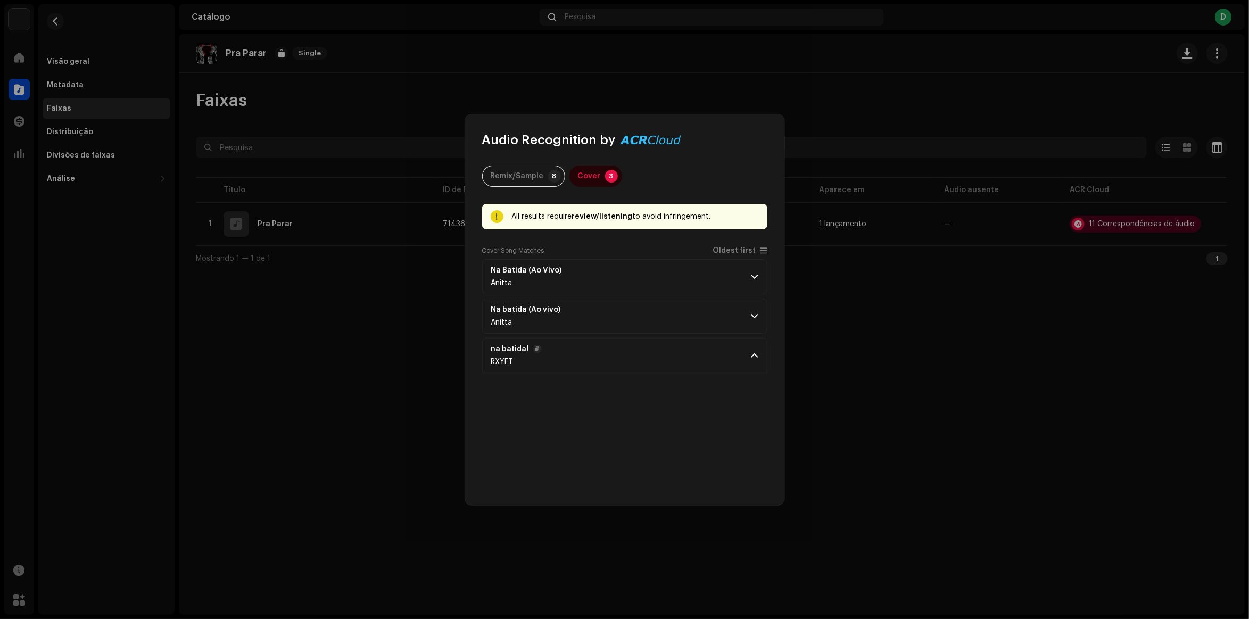
click at [503, 360] on span "RXYET" at bounding box center [502, 361] width 22 height 7
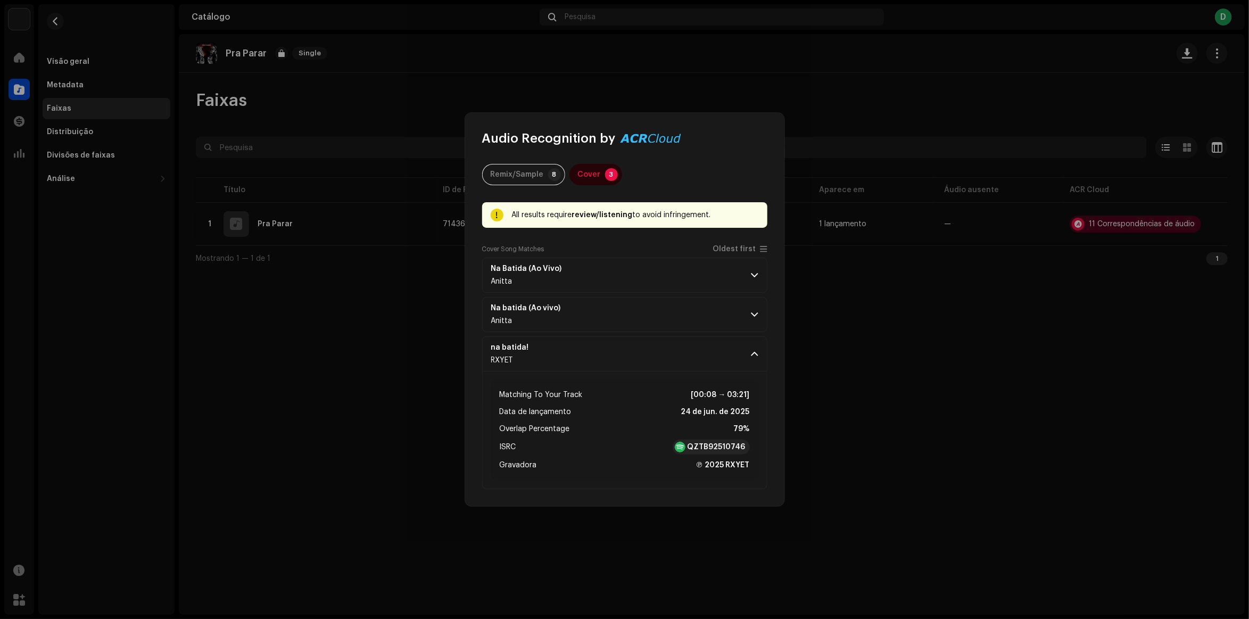
click at [507, 347] on strong "na batida!" at bounding box center [510, 347] width 38 height 9
click at [508, 352] on strong "na batida!" at bounding box center [510, 347] width 38 height 9
click at [511, 171] on div "Remix/Sample" at bounding box center [517, 174] width 53 height 21
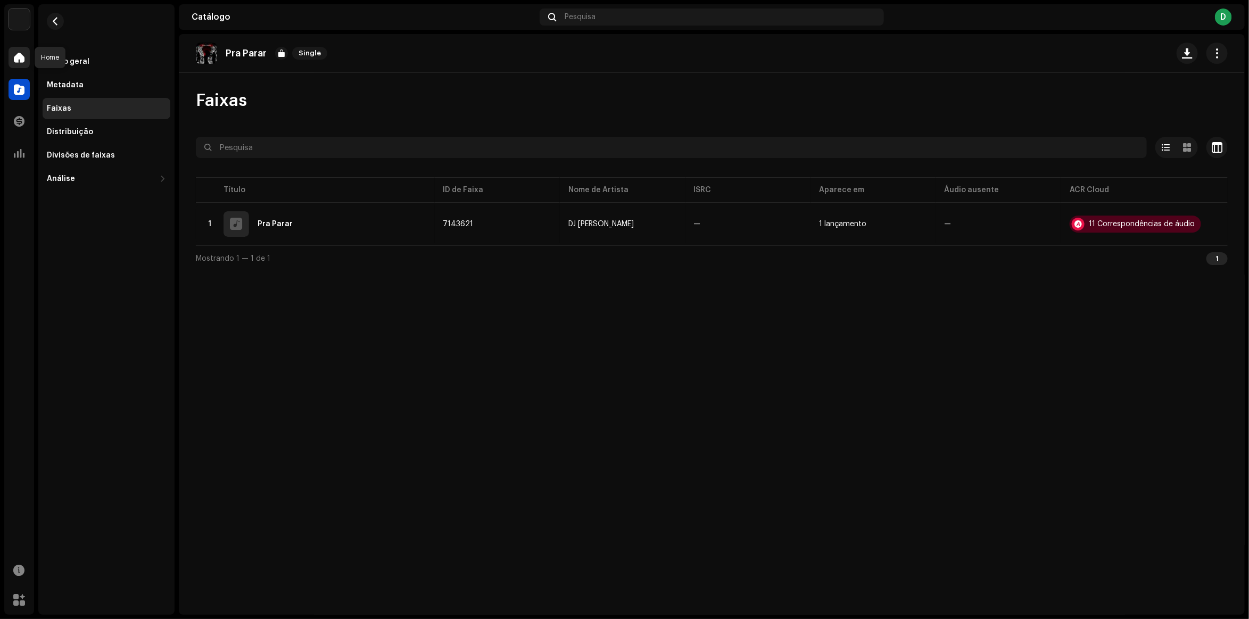
click at [22, 65] on div at bounding box center [19, 57] width 21 height 21
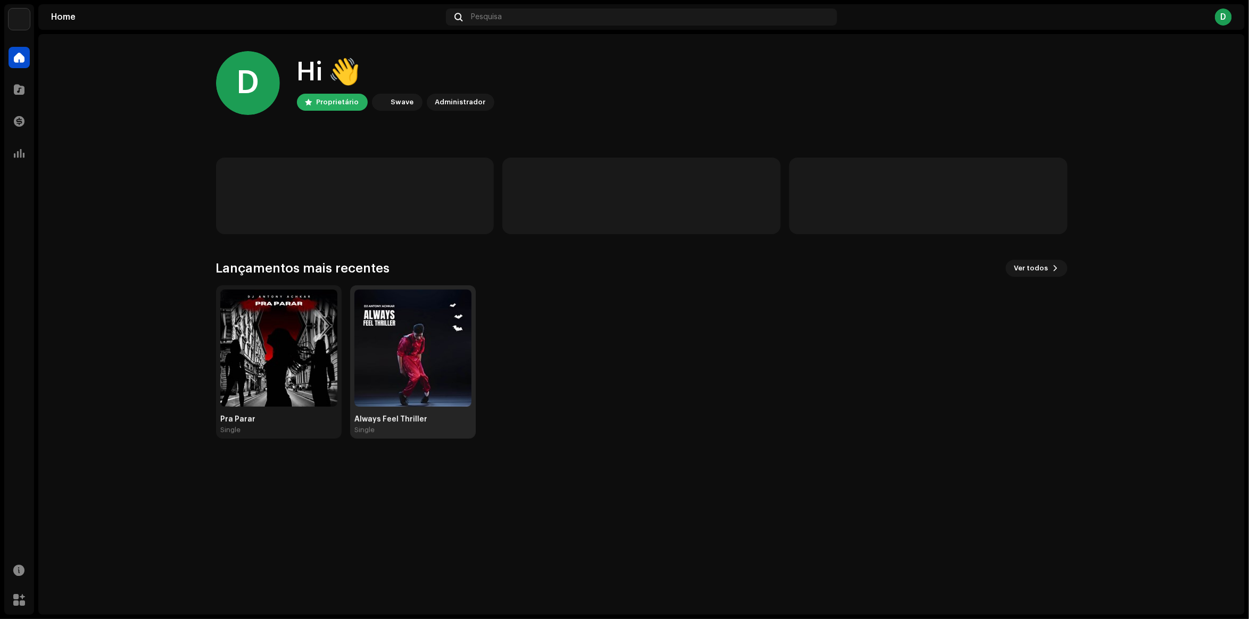
click at [402, 293] on img at bounding box center [412, 347] width 117 height 117
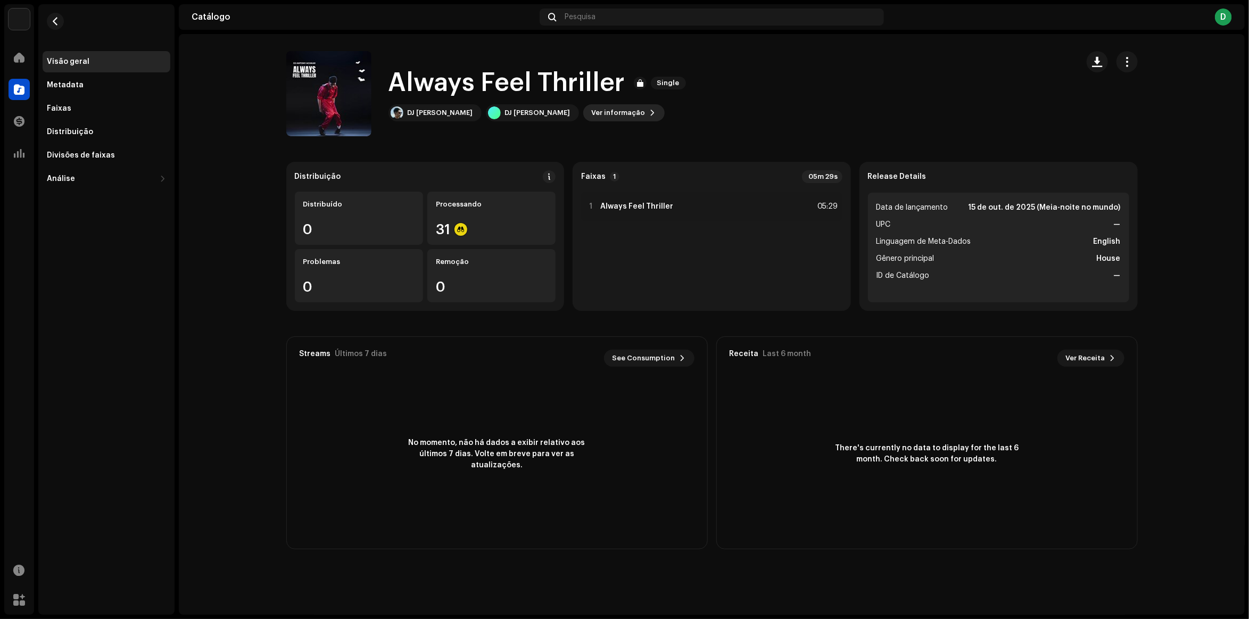
click at [593, 119] on span "Ver informação" at bounding box center [619, 112] width 54 height 21
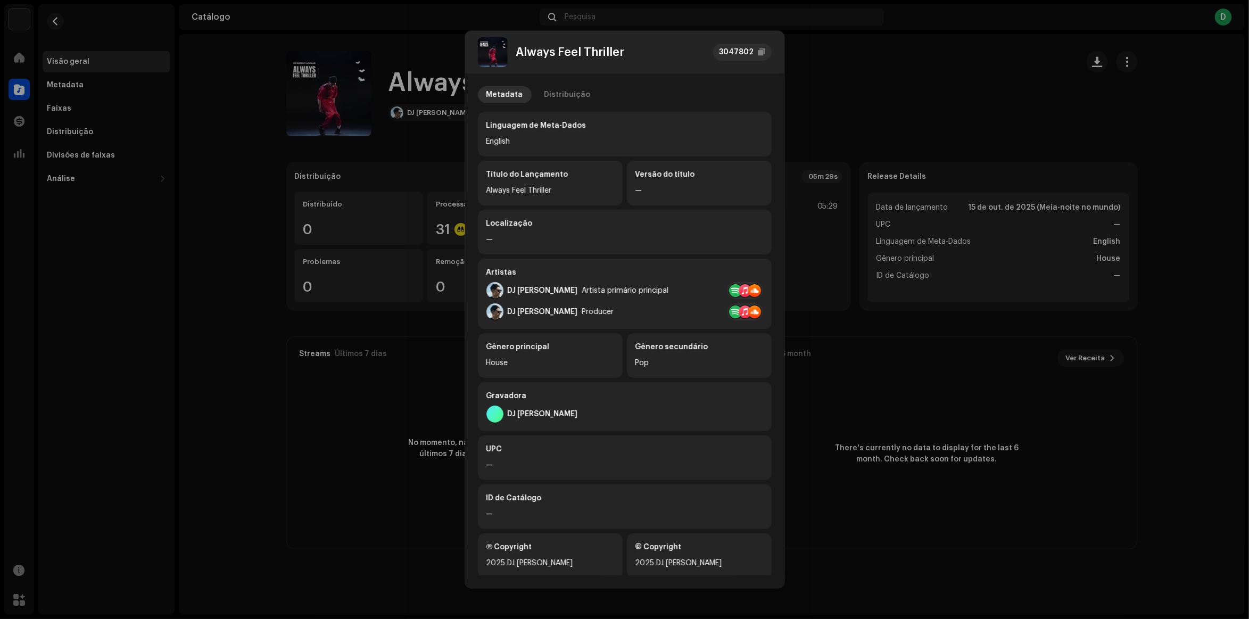
scroll to position [14, 0]
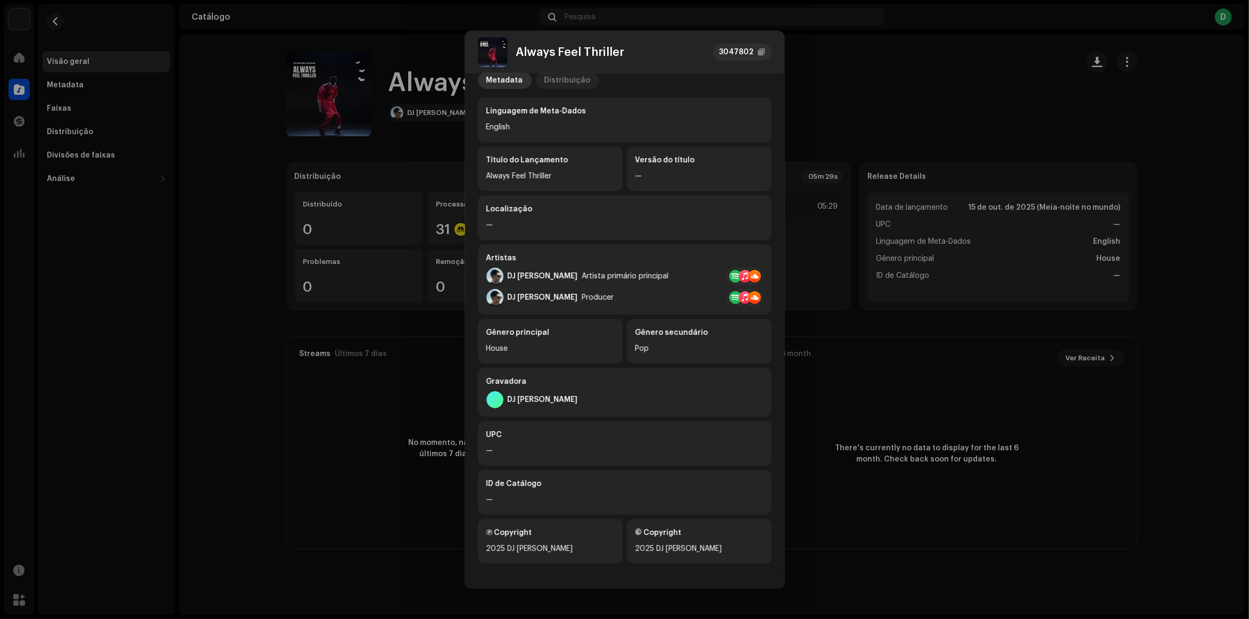
click at [555, 83] on div "Distribuição" at bounding box center [567, 80] width 46 height 17
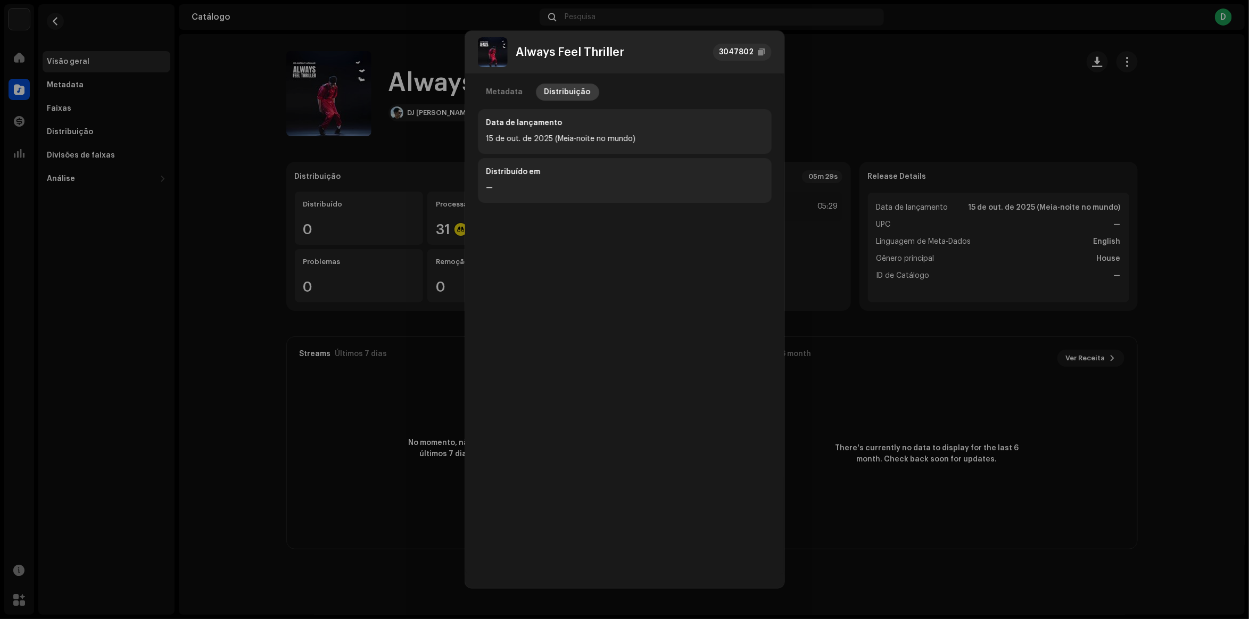
scroll to position [2, 0]
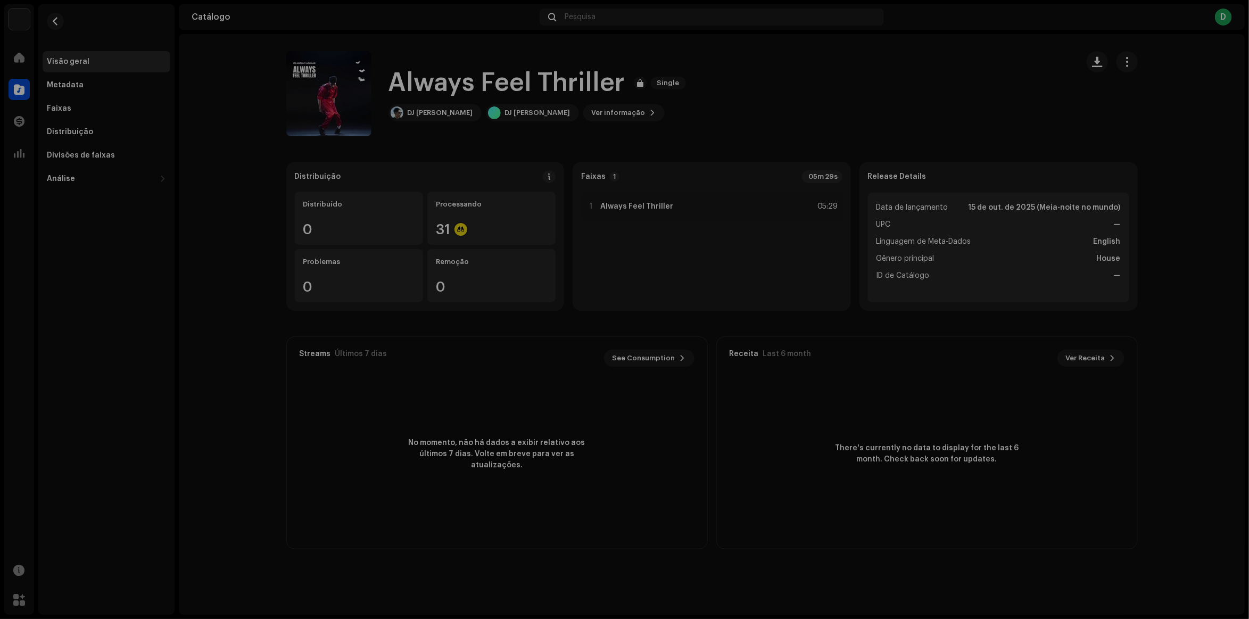
click at [200, 96] on div "Always Feel Thriller 3047802 Metadata Distribuição Data de lançamento [DATE] (M…" at bounding box center [624, 309] width 1249 height 619
